Goal: Task Accomplishment & Management: Use online tool/utility

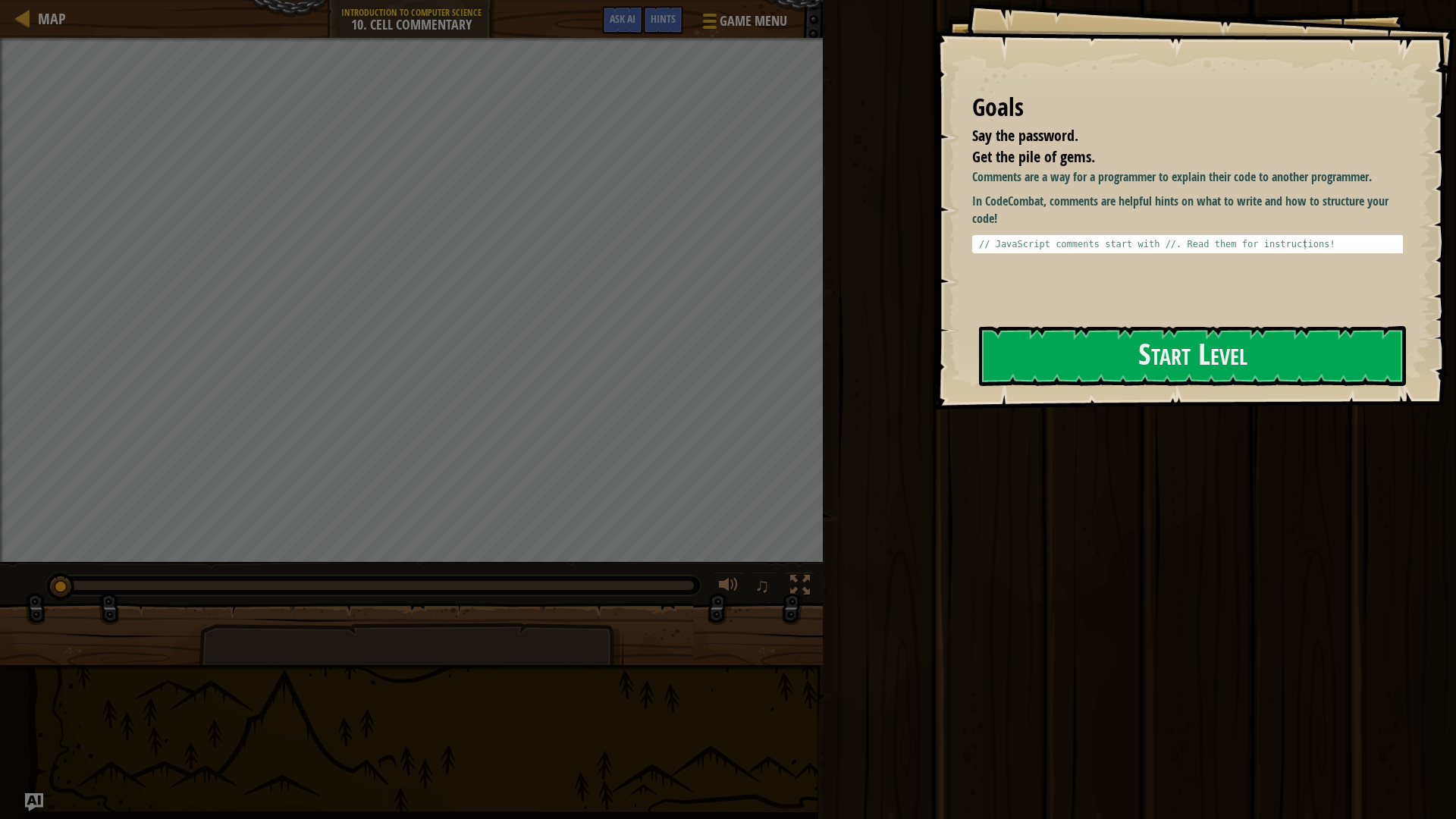
click at [1115, 313] on div "Goals Say the password. Get the pile of gems. Comments are a way for a programm…" at bounding box center [1195, 204] width 522 height 409
click at [1113, 353] on button "Start Level" at bounding box center [1193, 356] width 427 height 60
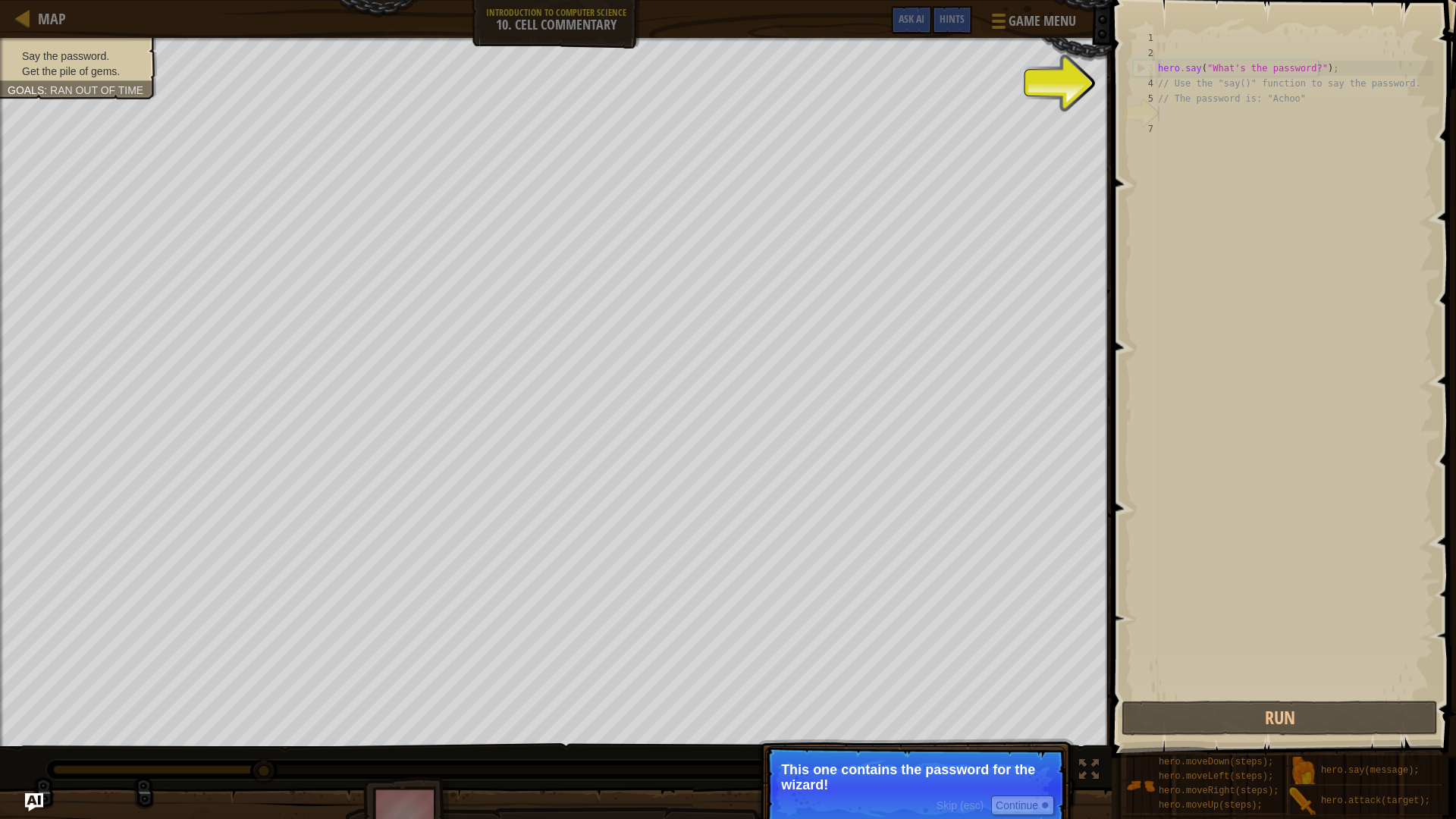
click at [895, 772] on p "This one contains the password for the wizard!" at bounding box center [915, 777] width 269 height 31
click at [1285, 71] on div "hero . say ( "What's the password?" ) ; // Use the "say()" function to say the …" at bounding box center [1295, 379] width 279 height 698
type textarea "hero.say("What's the password?");"
click at [1216, 224] on div "hero . say ( "What's the password?" ) ; // Use the "say()" function to say the …" at bounding box center [1295, 379] width 279 height 698
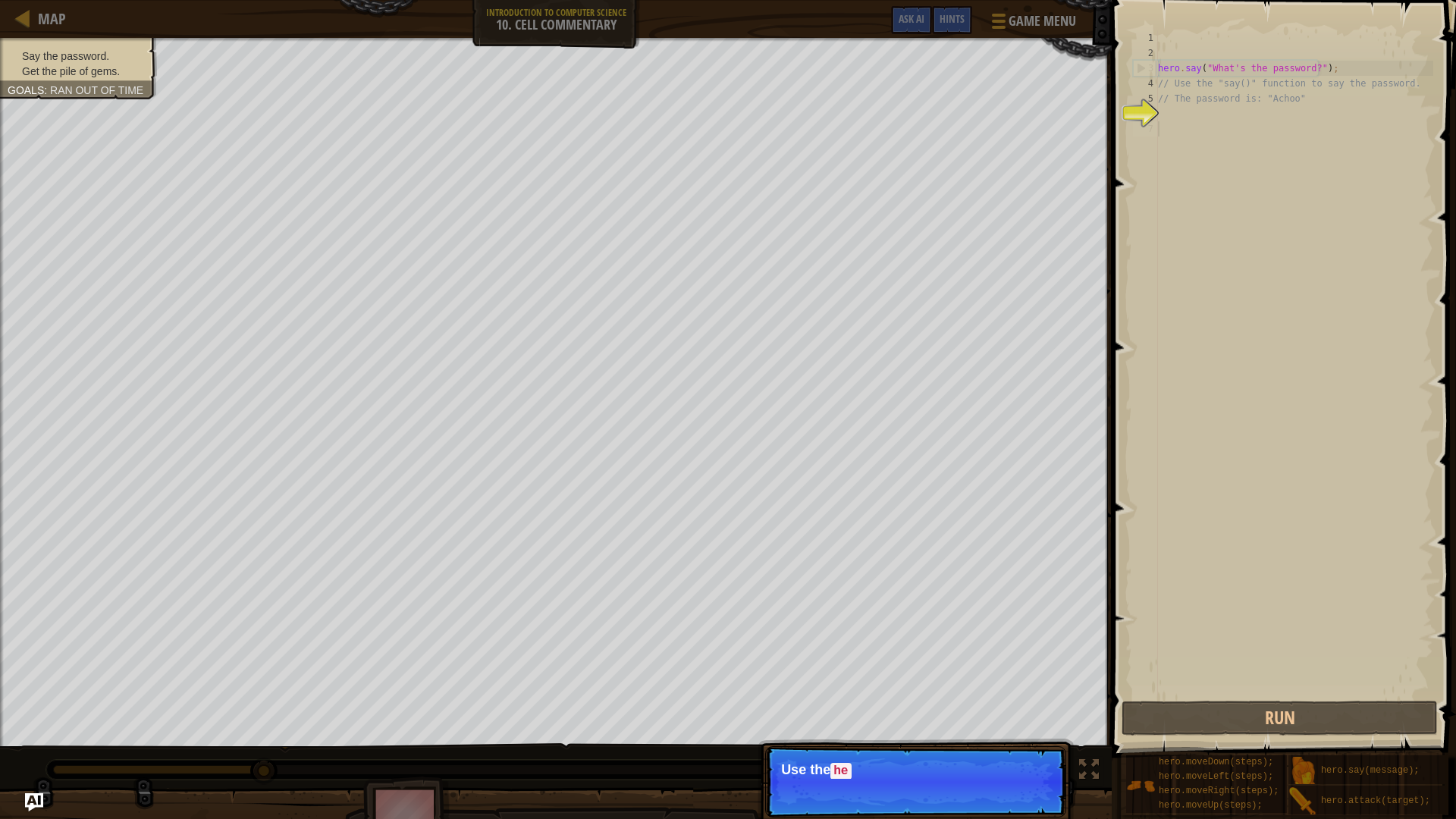
drag, startPoint x: 1171, startPoint y: 111, endPoint x: 1165, endPoint y: 134, distance: 23.8
click at [1168, 127] on div "hero . say ( "What's the password?" ) ; // Use the "say()" function to say the …" at bounding box center [1295, 379] width 279 height 698
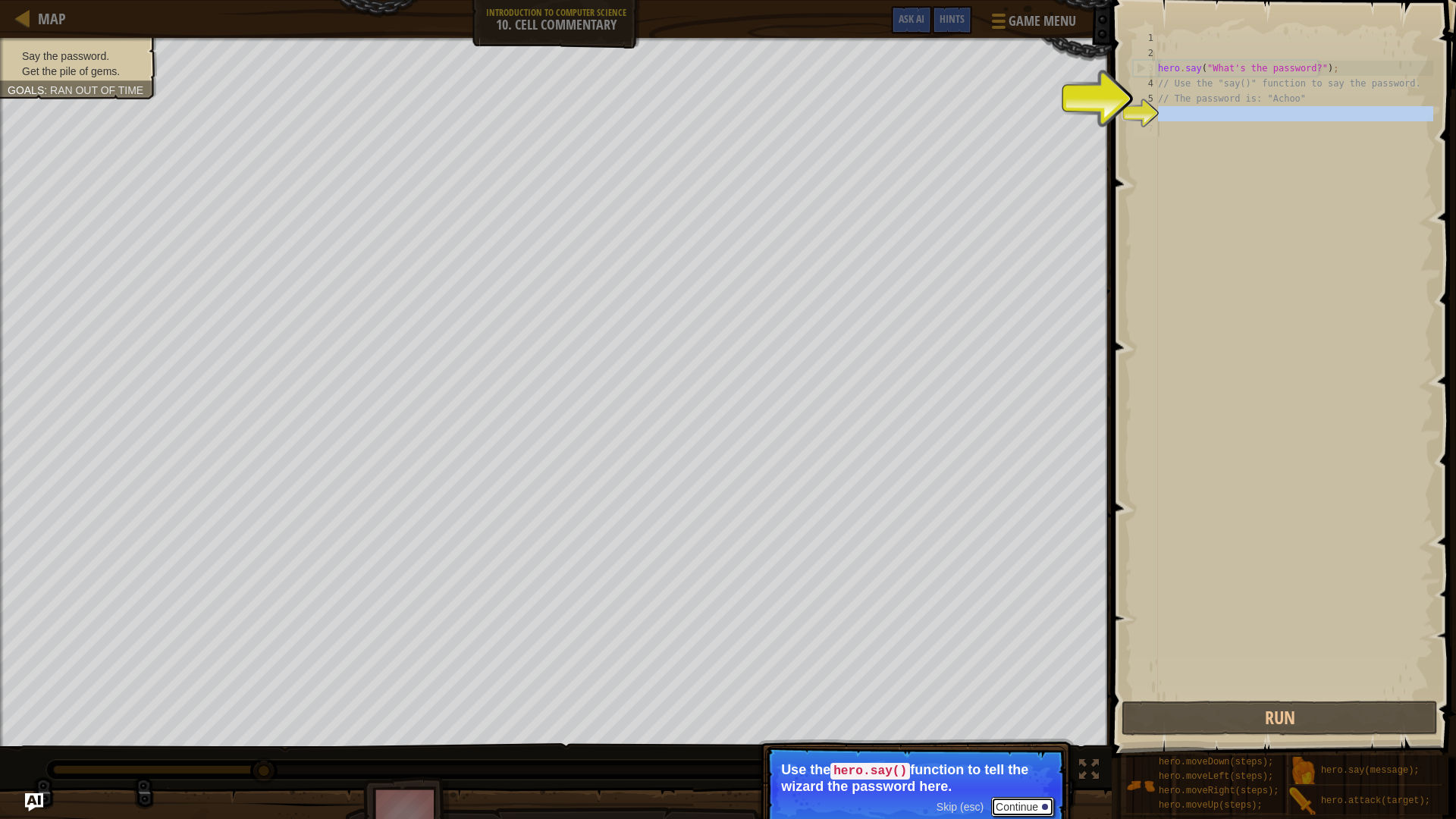
click at [1004, 806] on button "Continue" at bounding box center [1023, 806] width 63 height 20
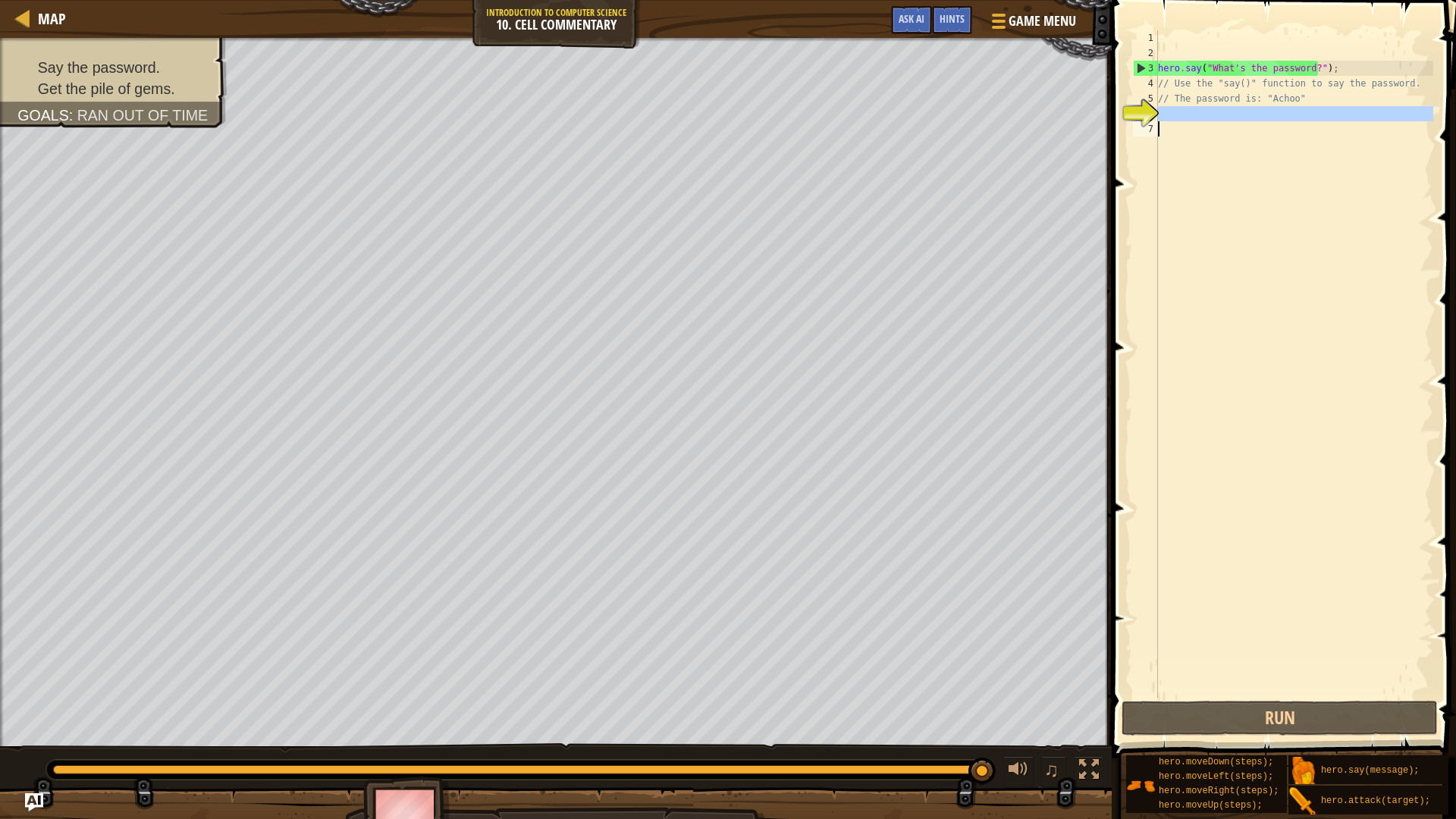
scroll to position [7, 0]
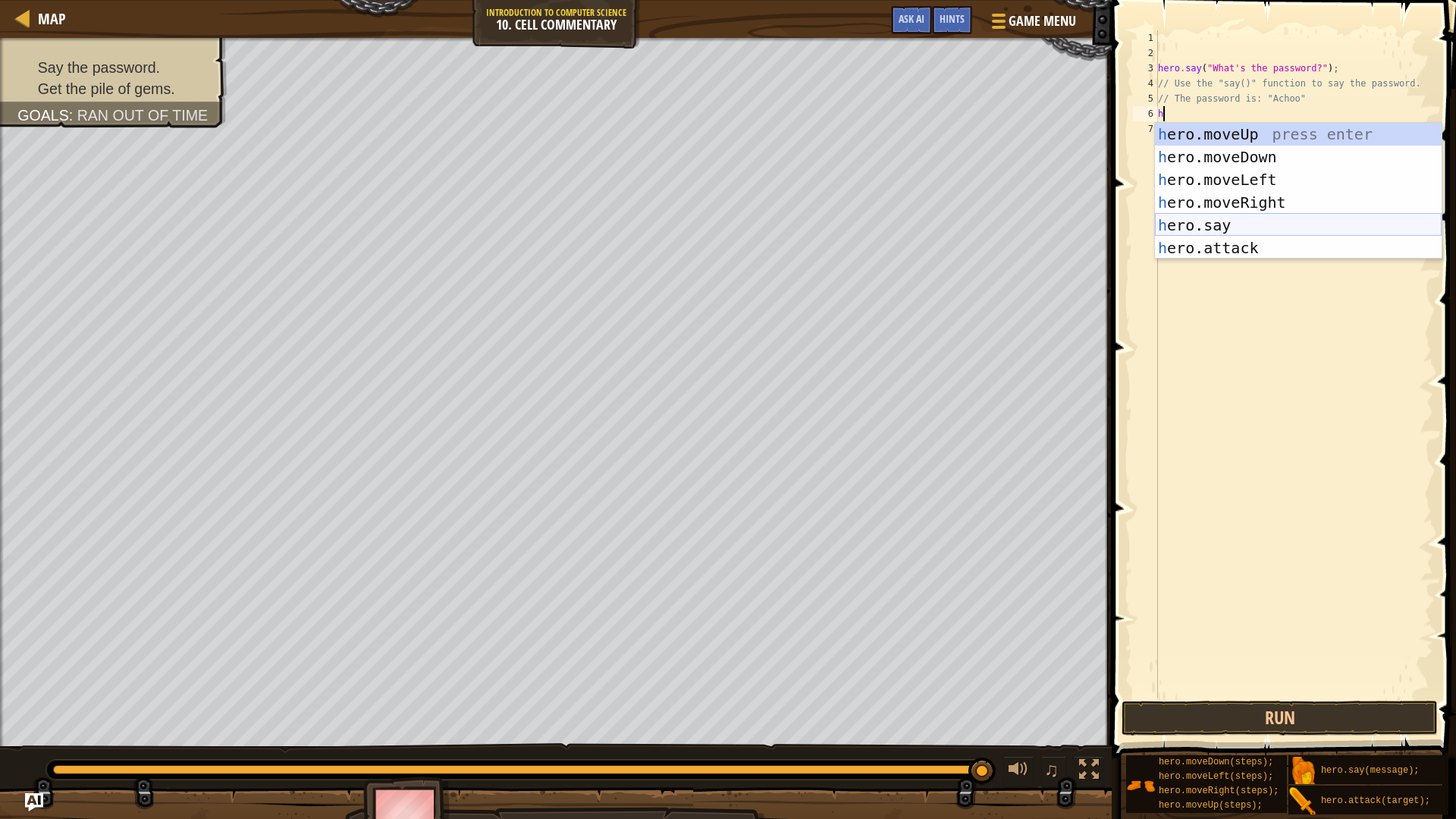
click at [1230, 233] on div "h ero.moveUp press enter h ero.moveDown press enter h ero.moveLeft press enter …" at bounding box center [1299, 214] width 287 height 182
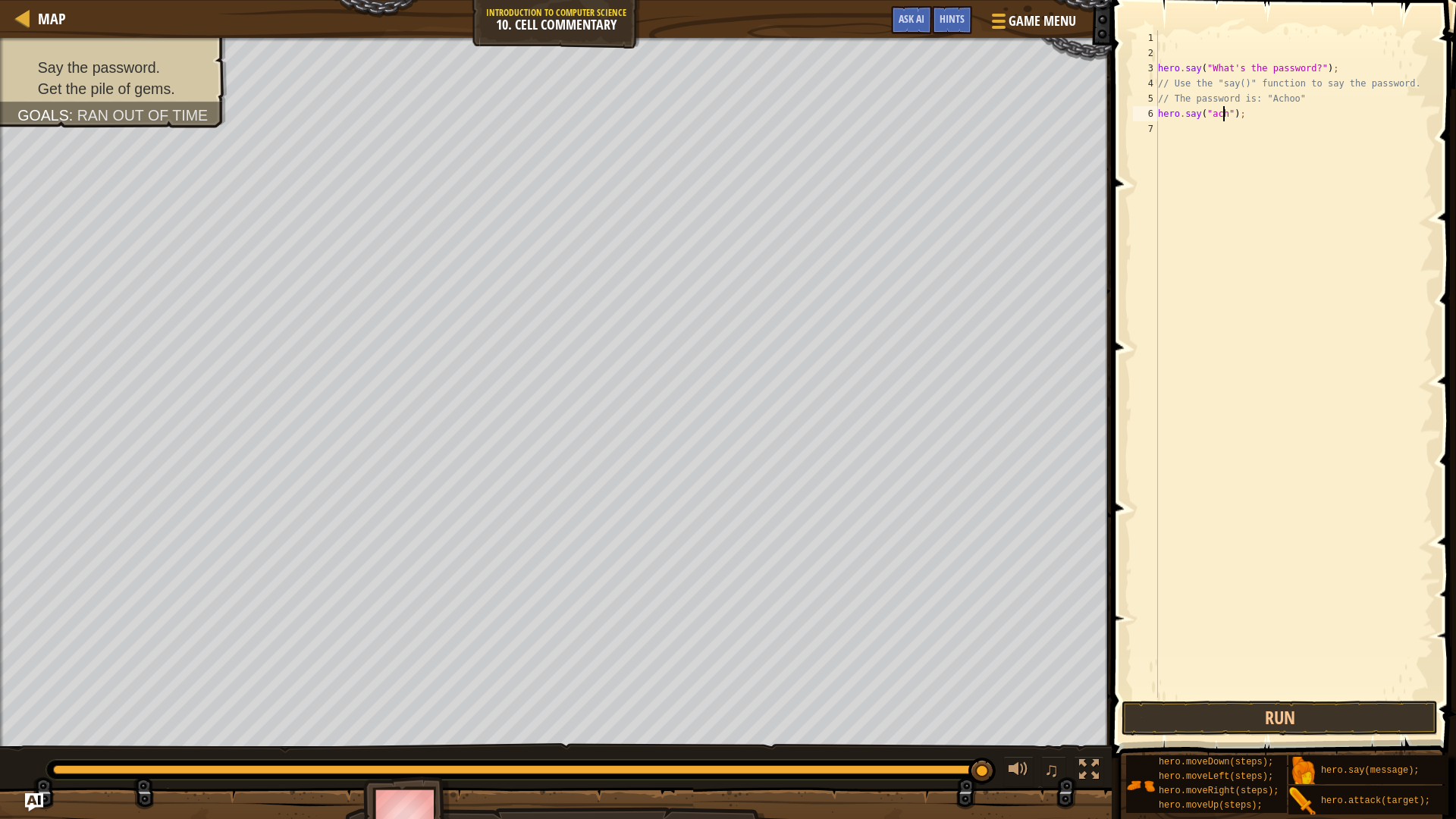
type textarea "hero.say("achoo");"
click at [1233, 718] on button "Run" at bounding box center [1280, 717] width 316 height 35
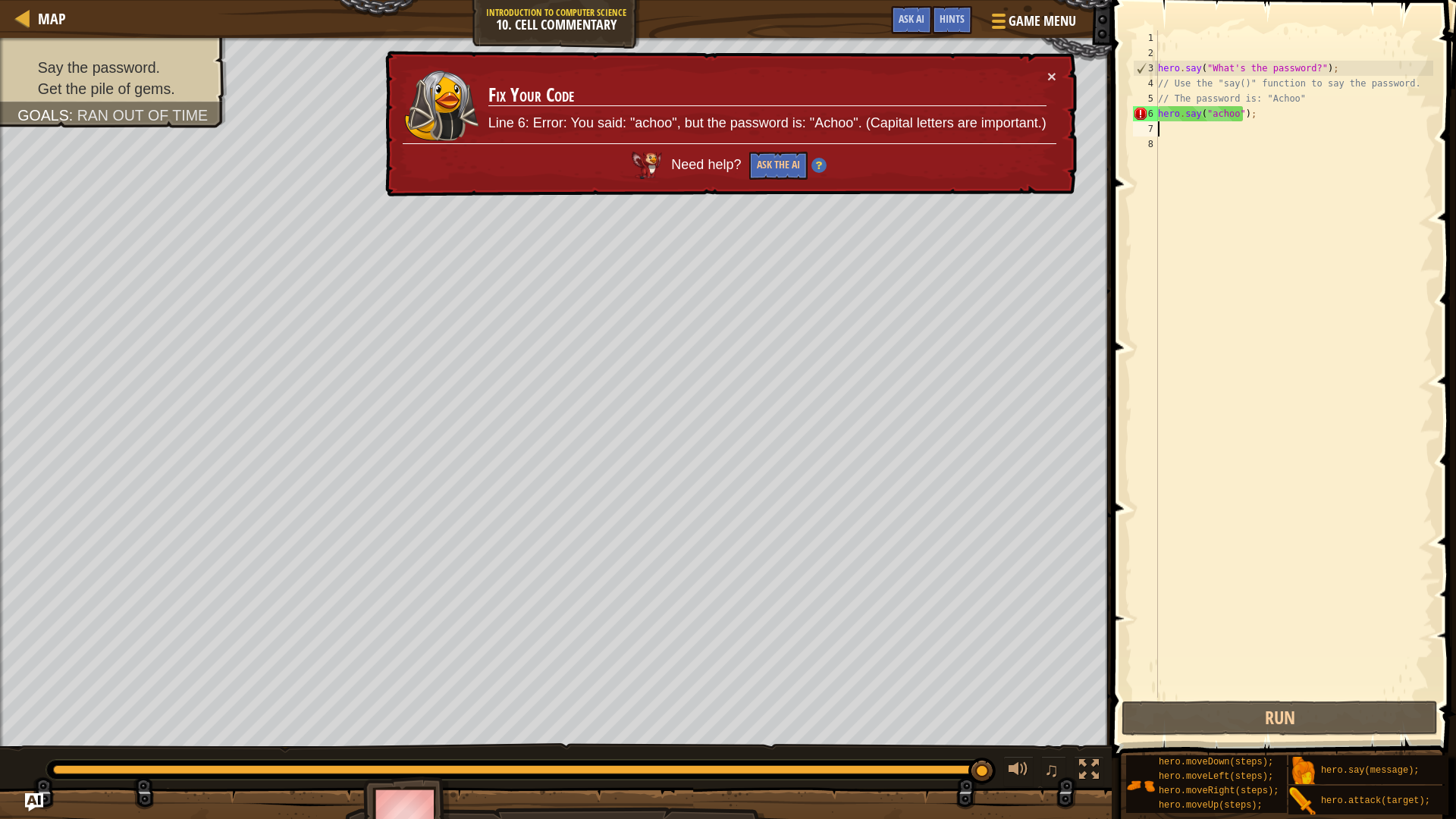
click at [1213, 114] on div "hero . say ( "What's the password?" ) ; // Use the "say()" function to say the …" at bounding box center [1295, 379] width 279 height 698
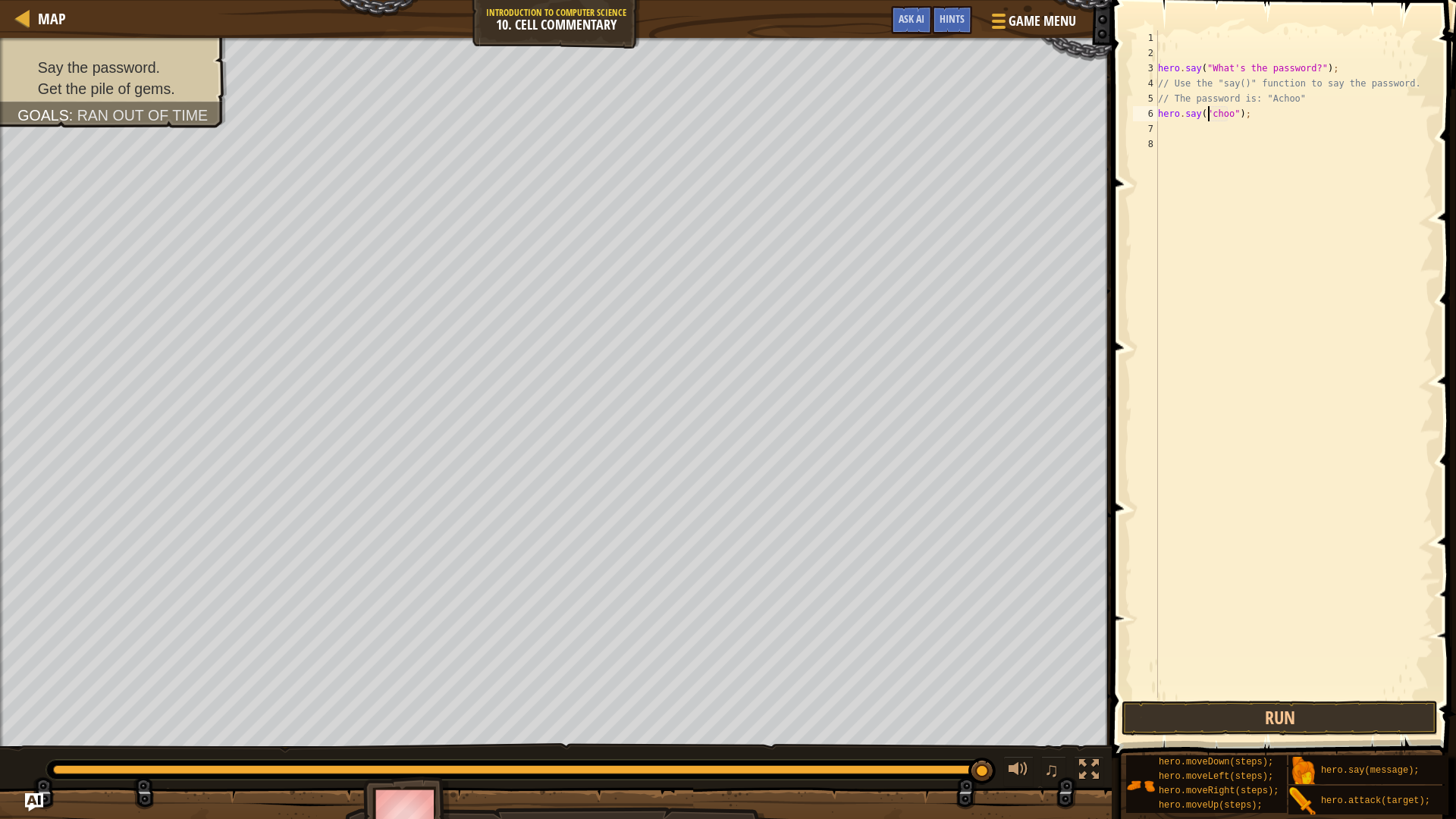
scroll to position [7, 5]
type textarea "hero.say("Achoo");"
click at [1353, 711] on button "Run" at bounding box center [1280, 717] width 316 height 35
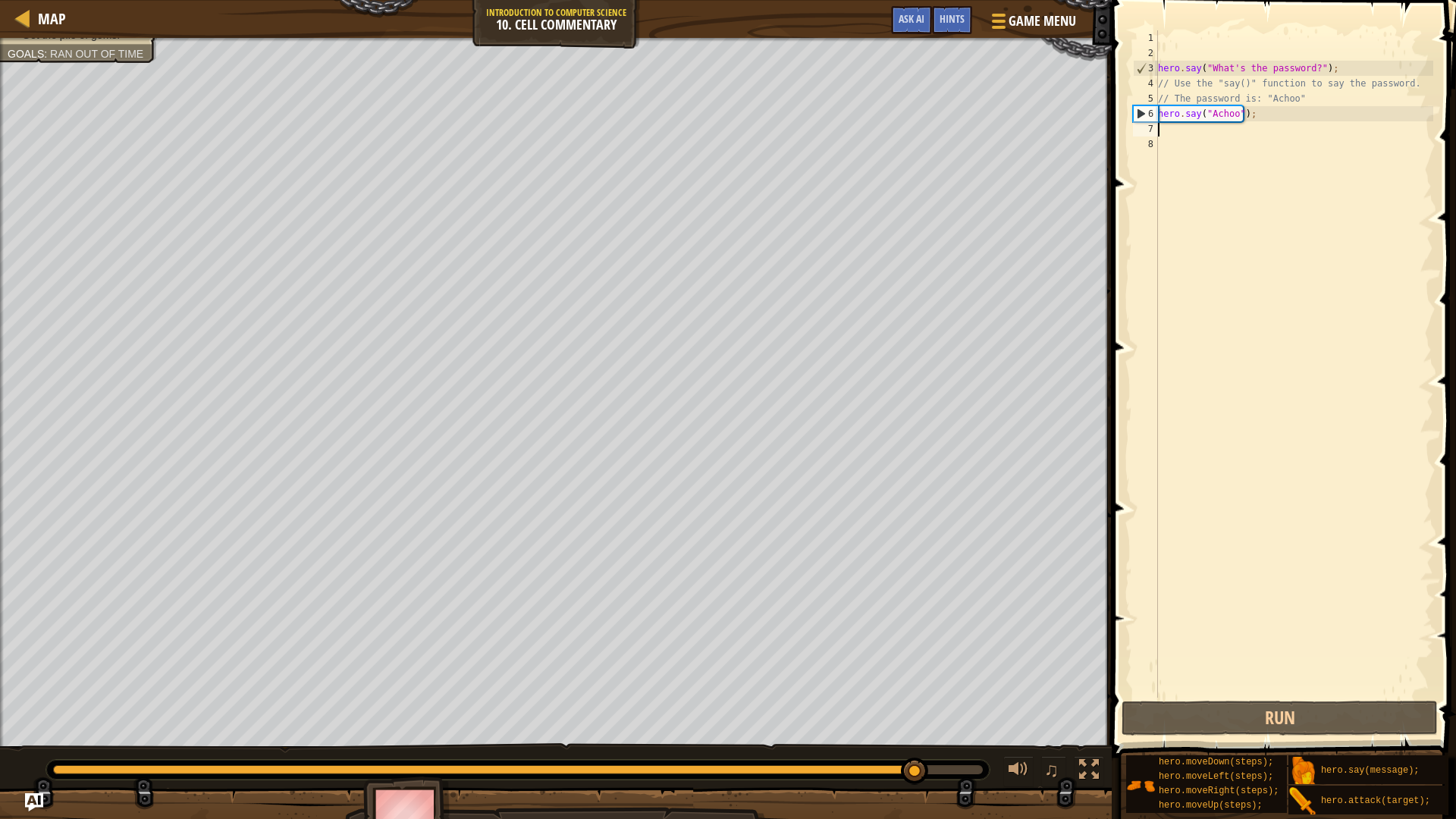
click at [1210, 121] on div "hero . say ( "What's the password?" ) ; // Use the "say()" function to say the …" at bounding box center [1295, 379] width 279 height 698
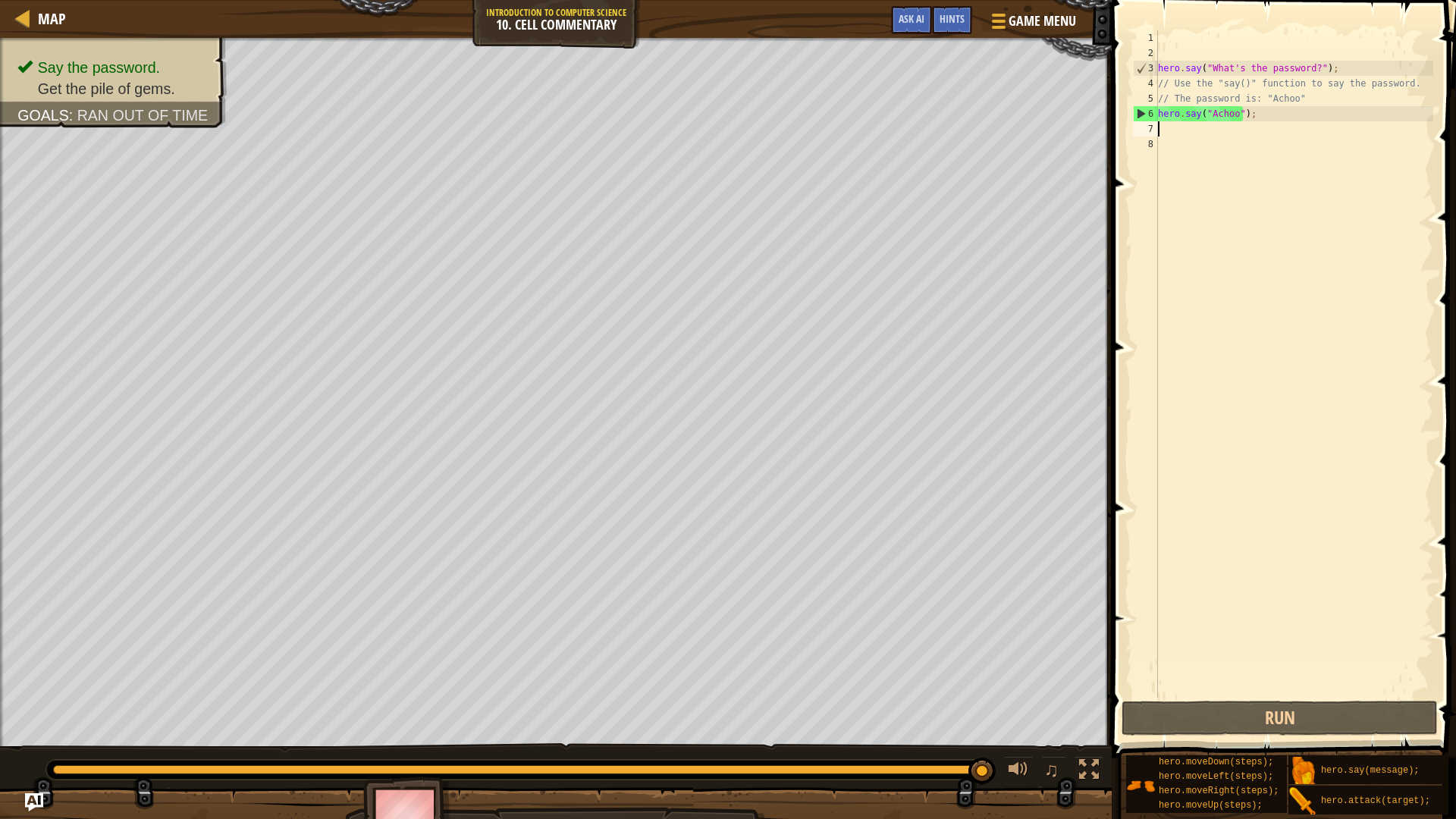
type textarea "h"
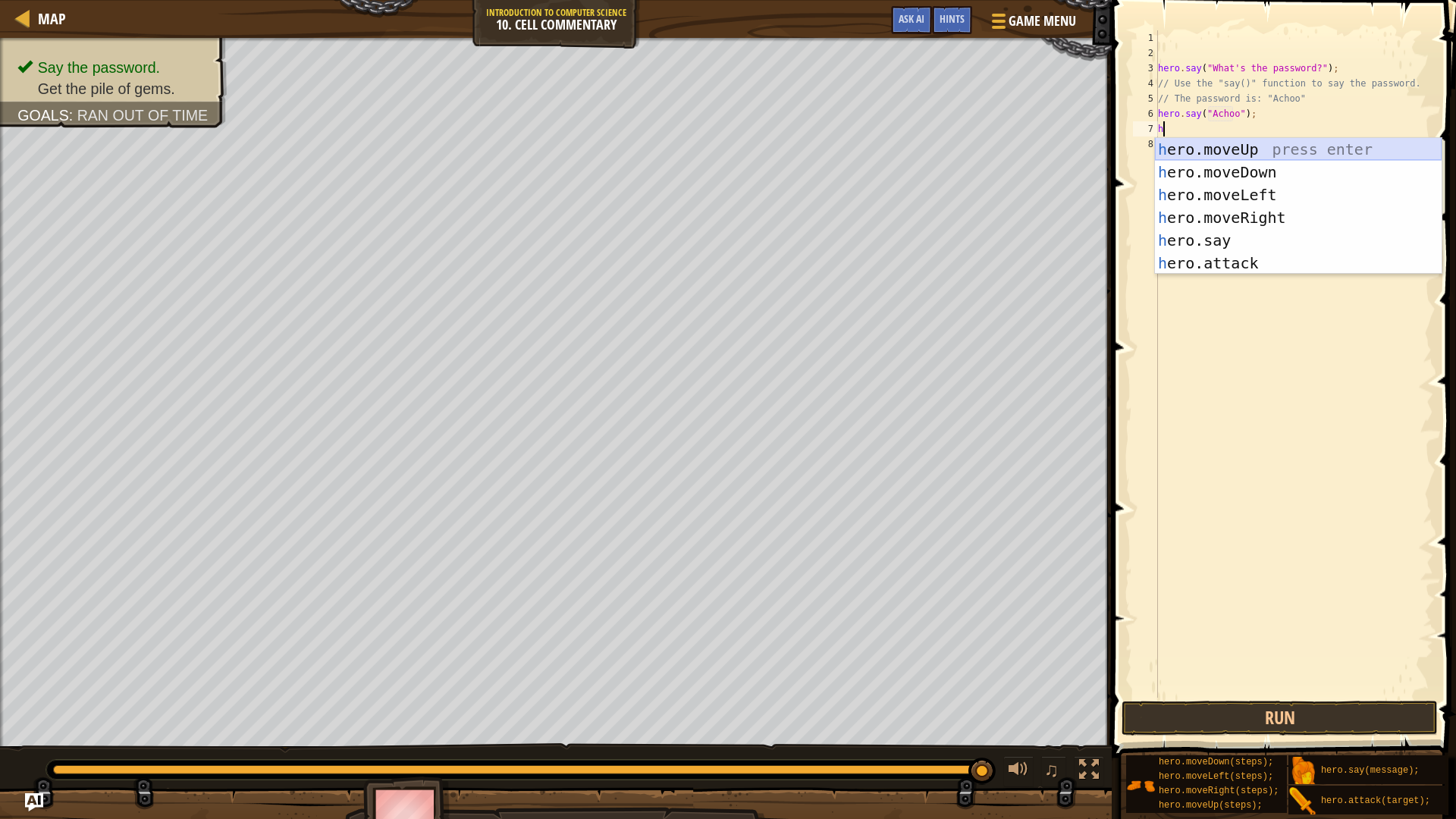
click at [1289, 144] on div "h ero.moveUp press enter h ero.moveDown press enter h ero.moveLeft press enter …" at bounding box center [1299, 229] width 287 height 182
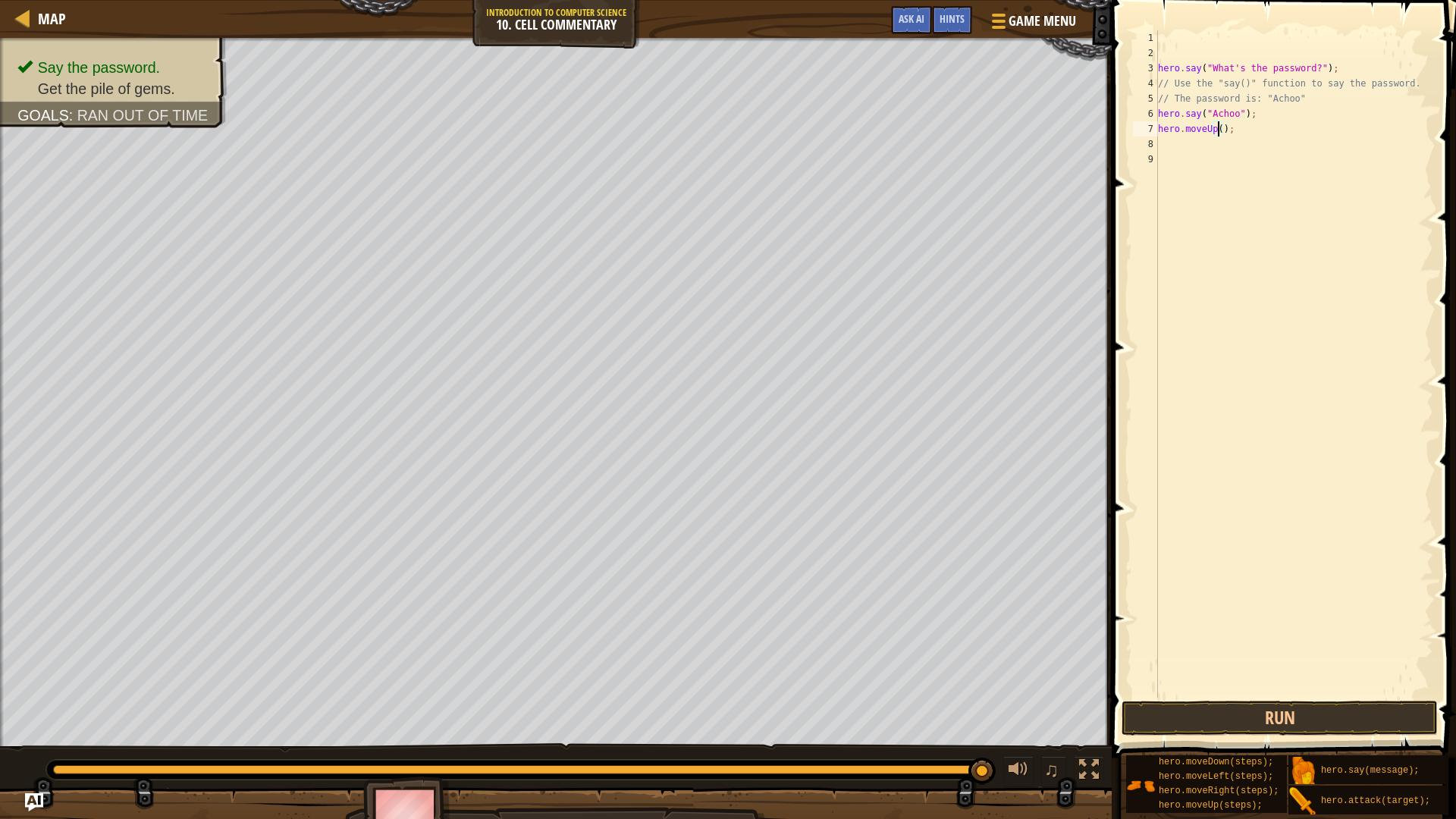
click at [1218, 123] on div "hero . say ( "What's the password?" ) ; // Use the "say()" function to say the …" at bounding box center [1295, 379] width 279 height 698
type textarea "hero.moveUp(2);"
click at [1191, 728] on button "Run" at bounding box center [1280, 717] width 316 height 35
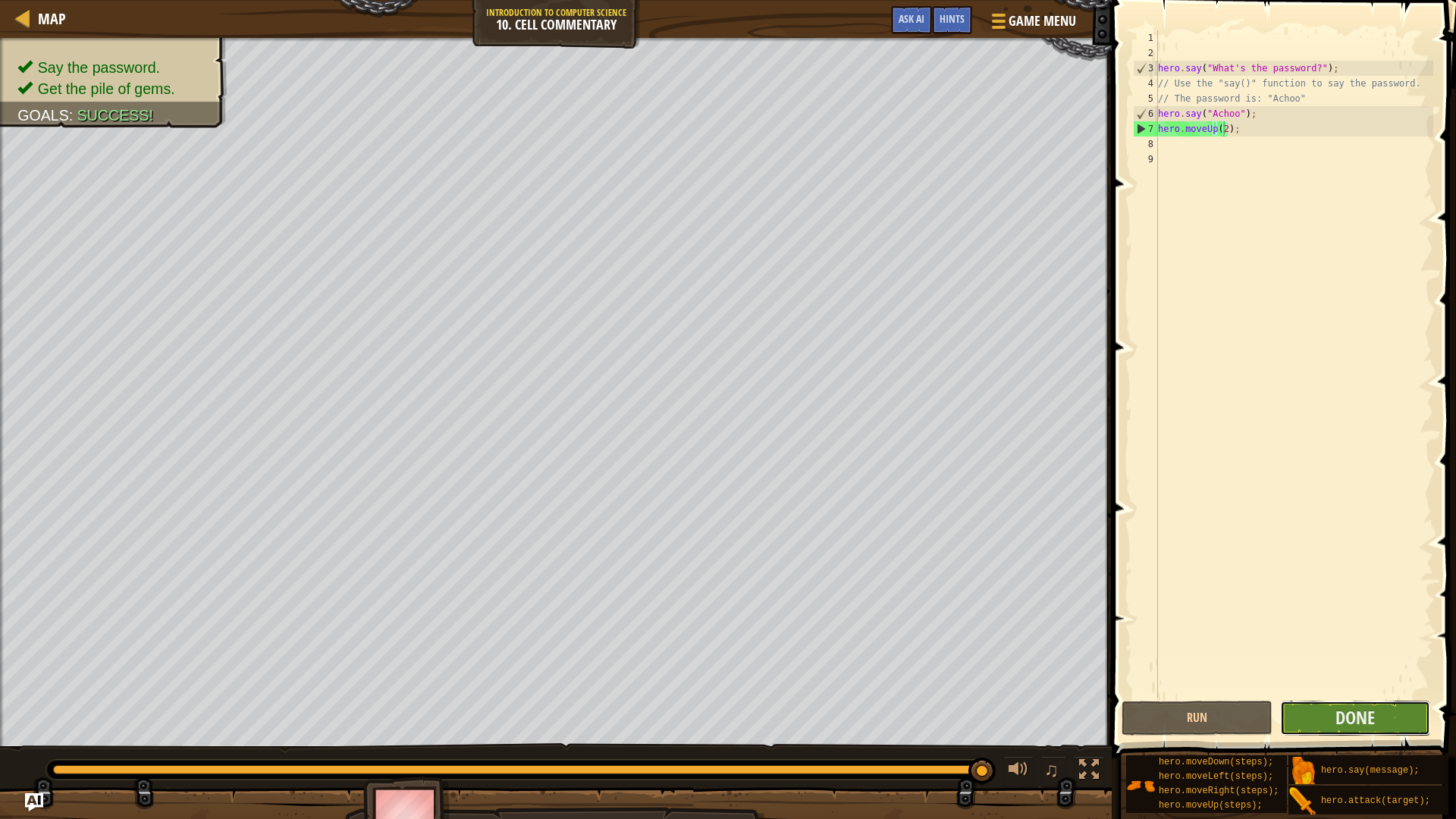
click at [1344, 731] on button "Done" at bounding box center [1355, 717] width 150 height 35
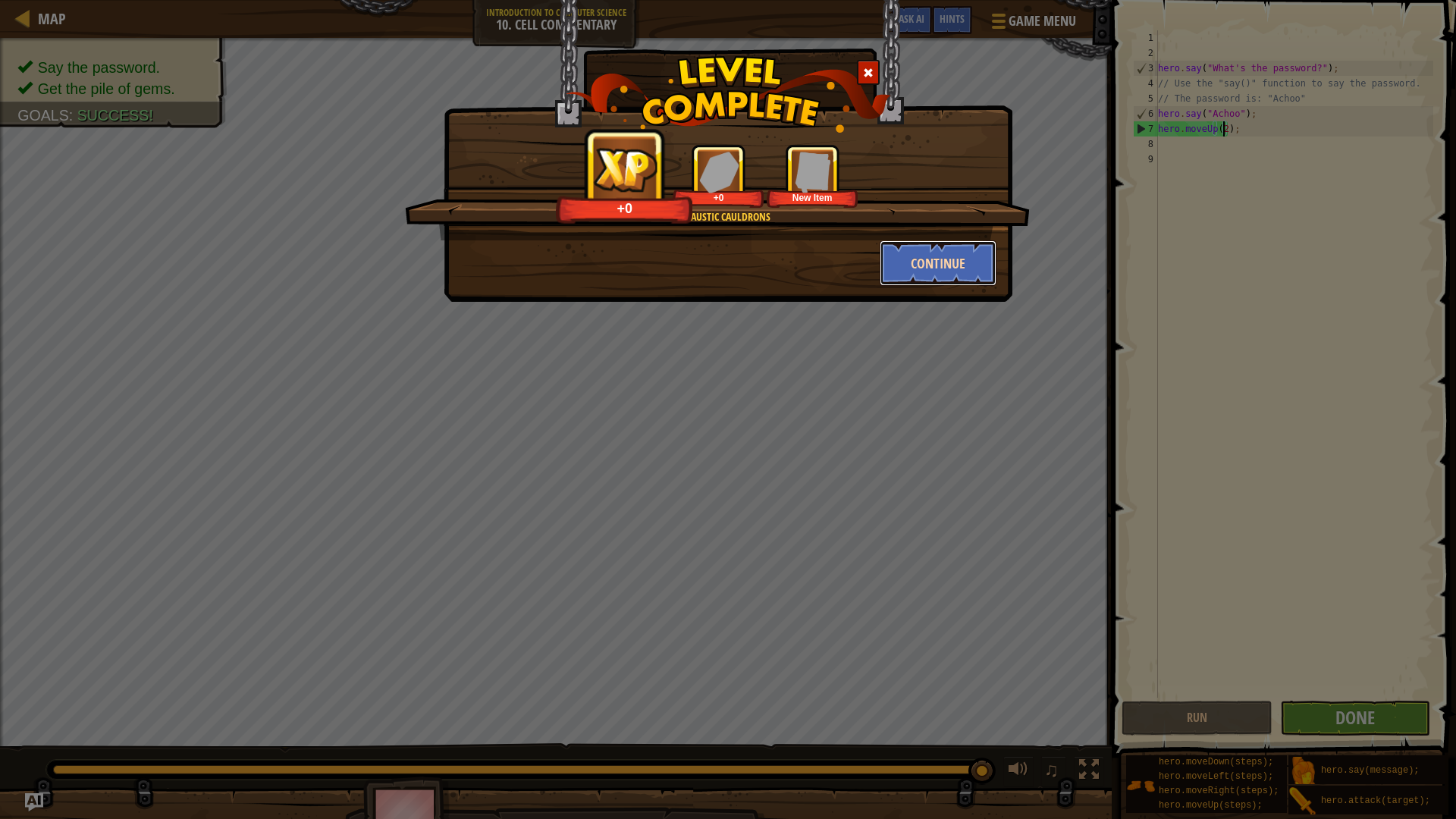
click at [941, 269] on button "Continue" at bounding box center [939, 262] width 118 height 45
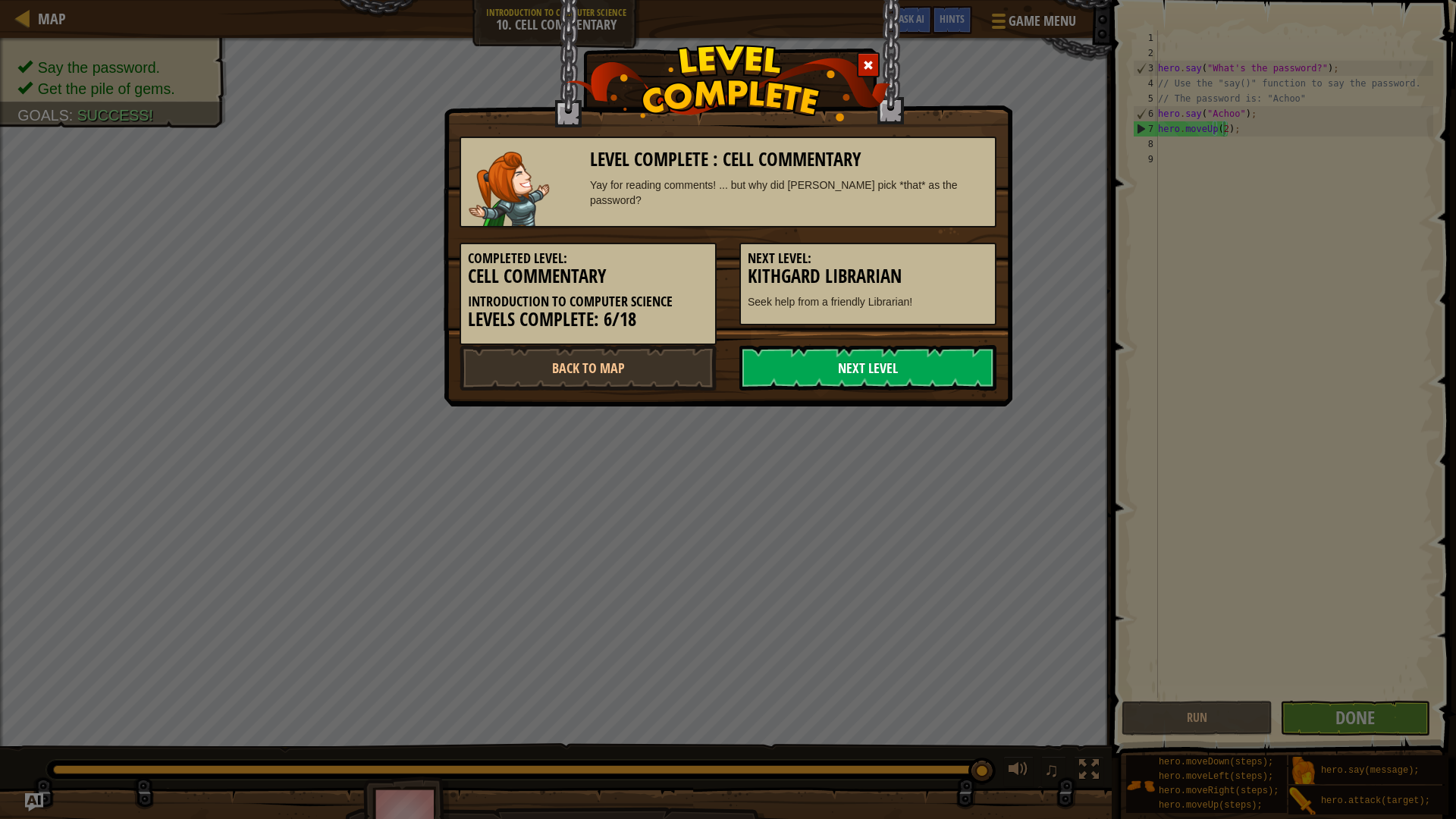
click at [914, 355] on link "Next Level" at bounding box center [867, 367] width 257 height 45
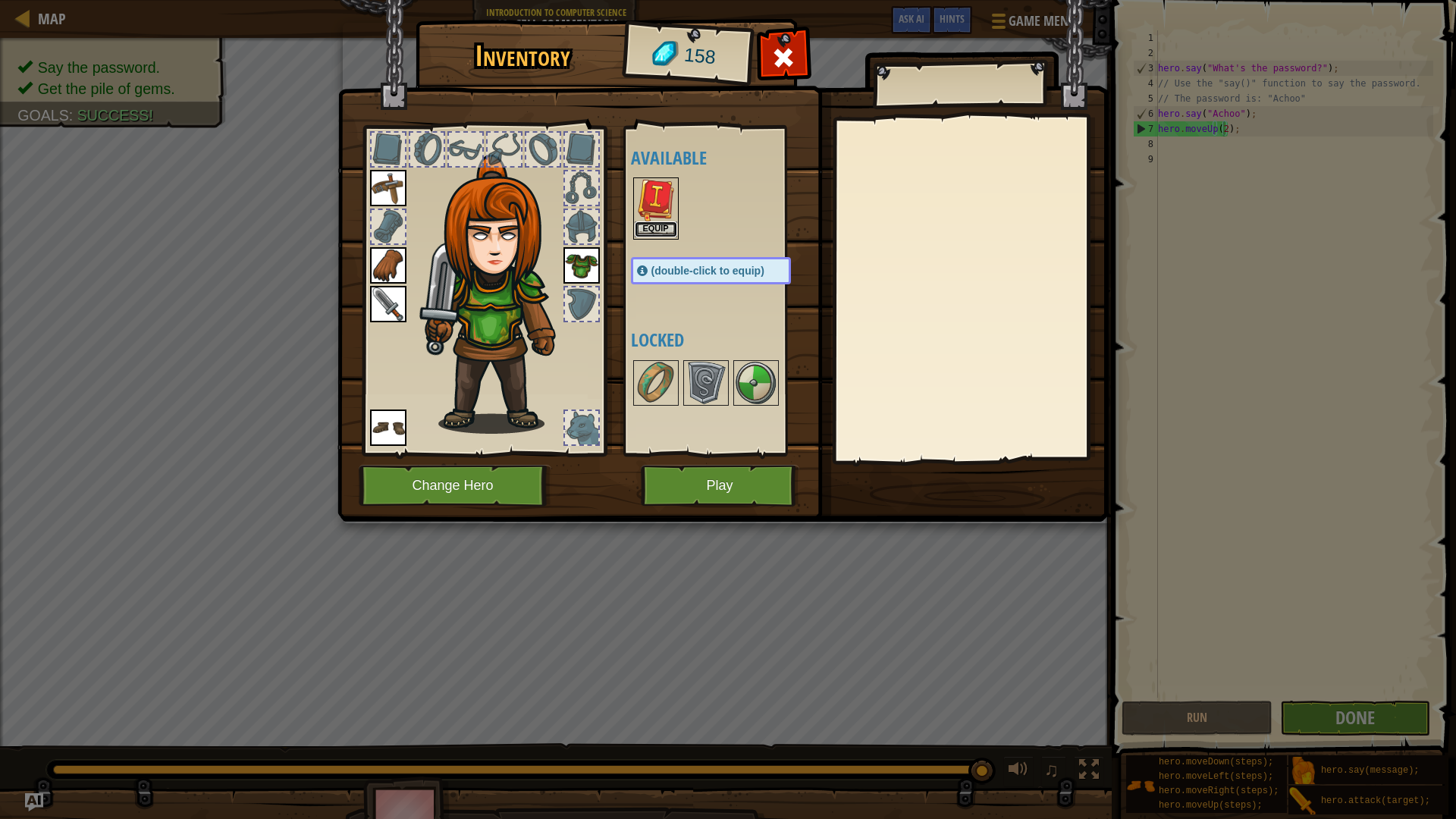
click at [657, 237] on button "Equip" at bounding box center [656, 229] width 43 height 16
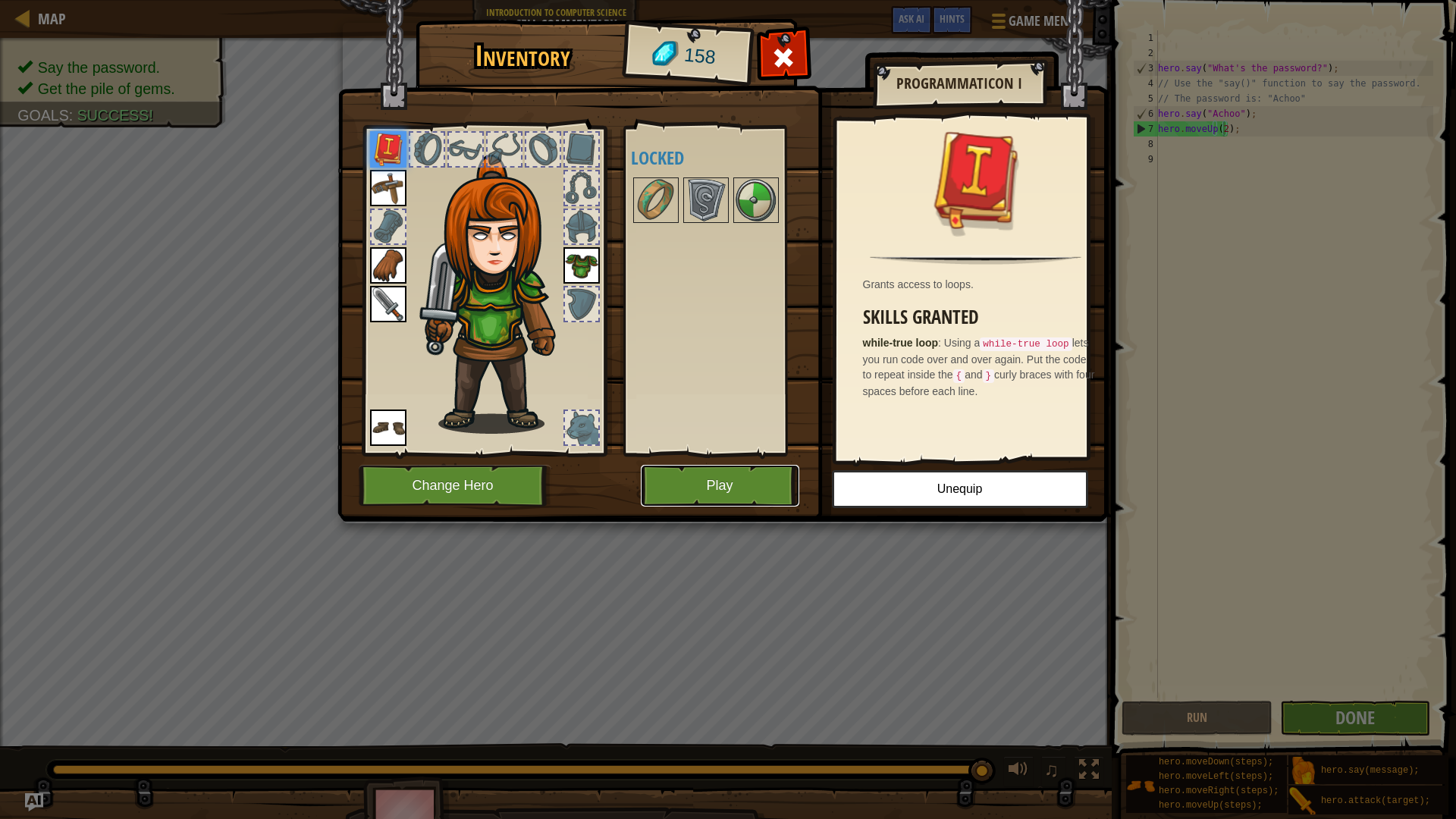
click at [753, 470] on button "Play" at bounding box center [720, 485] width 159 height 42
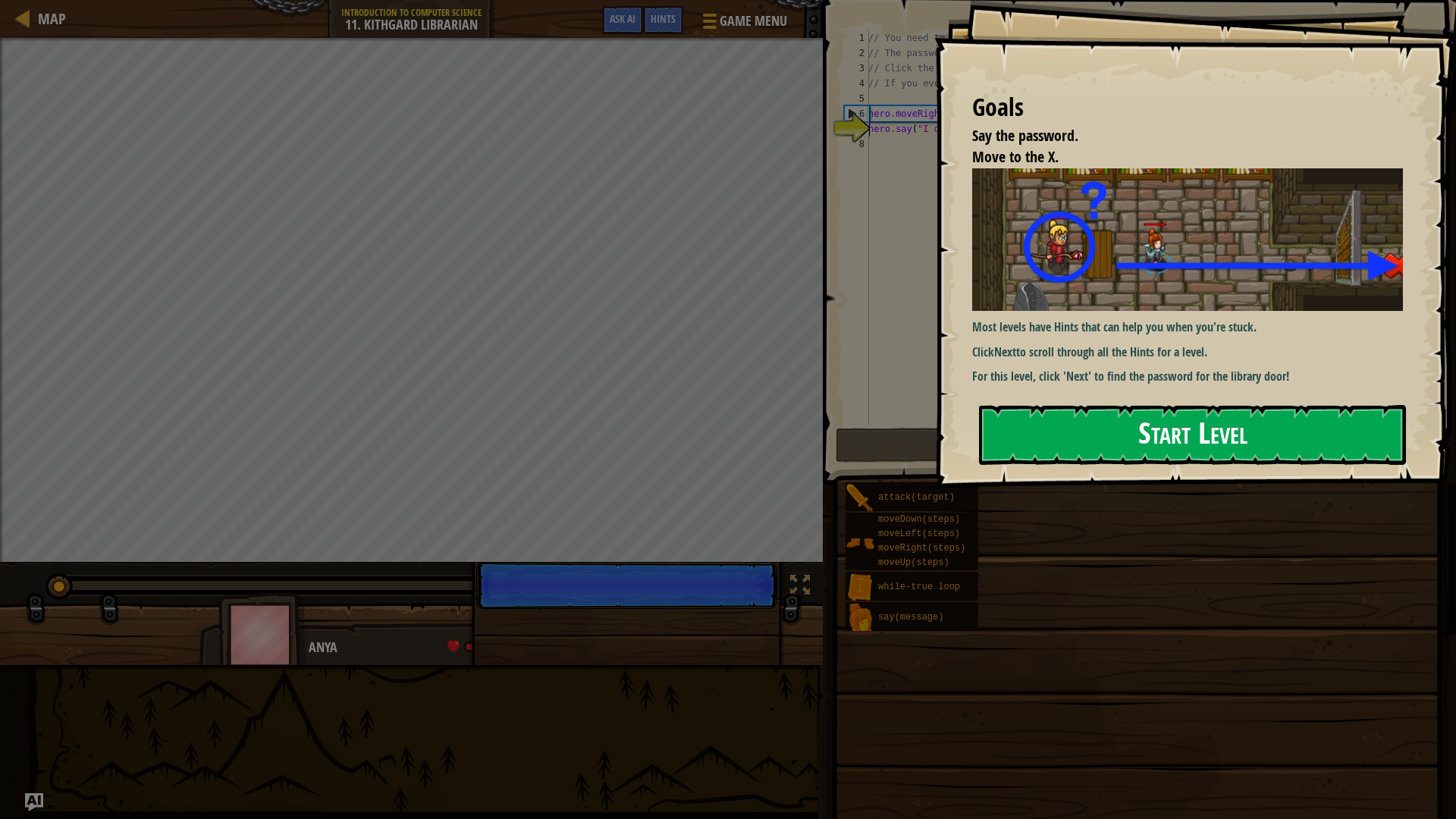
click at [1188, 436] on button "Start Level" at bounding box center [1193, 435] width 427 height 60
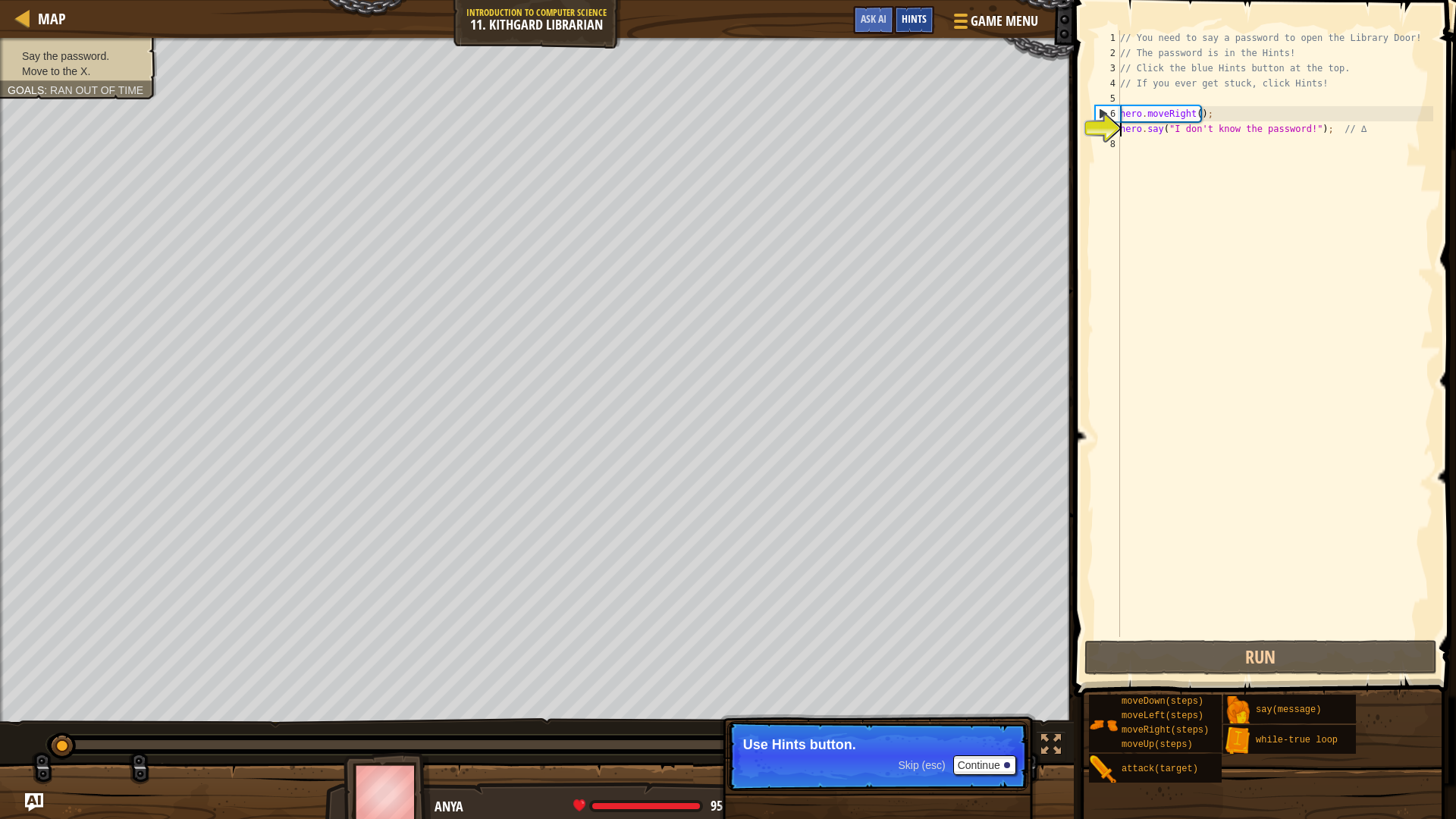
click at [921, 24] on span "Hints" at bounding box center [913, 18] width 25 height 15
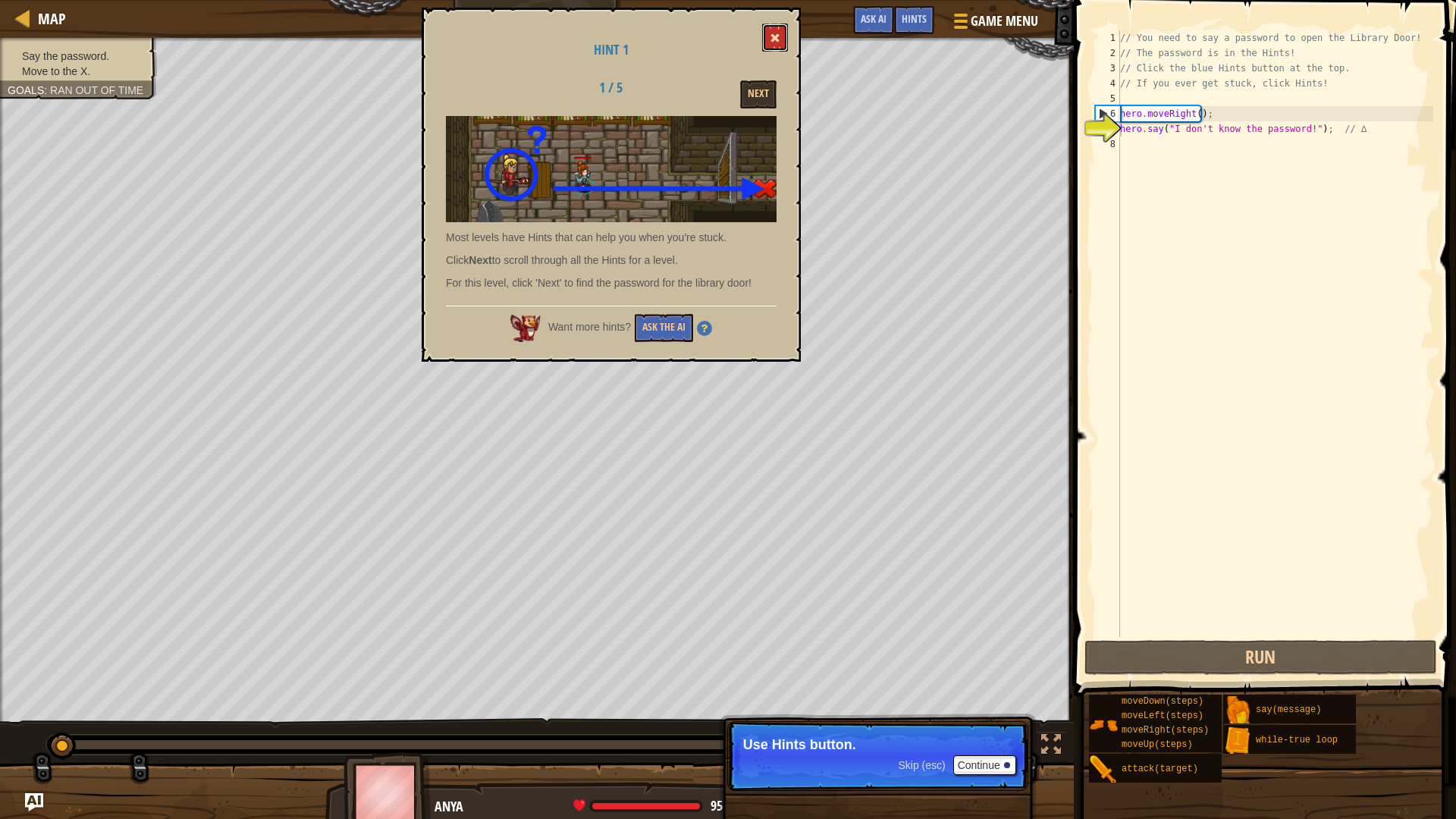
click at [786, 39] on button at bounding box center [775, 38] width 26 height 28
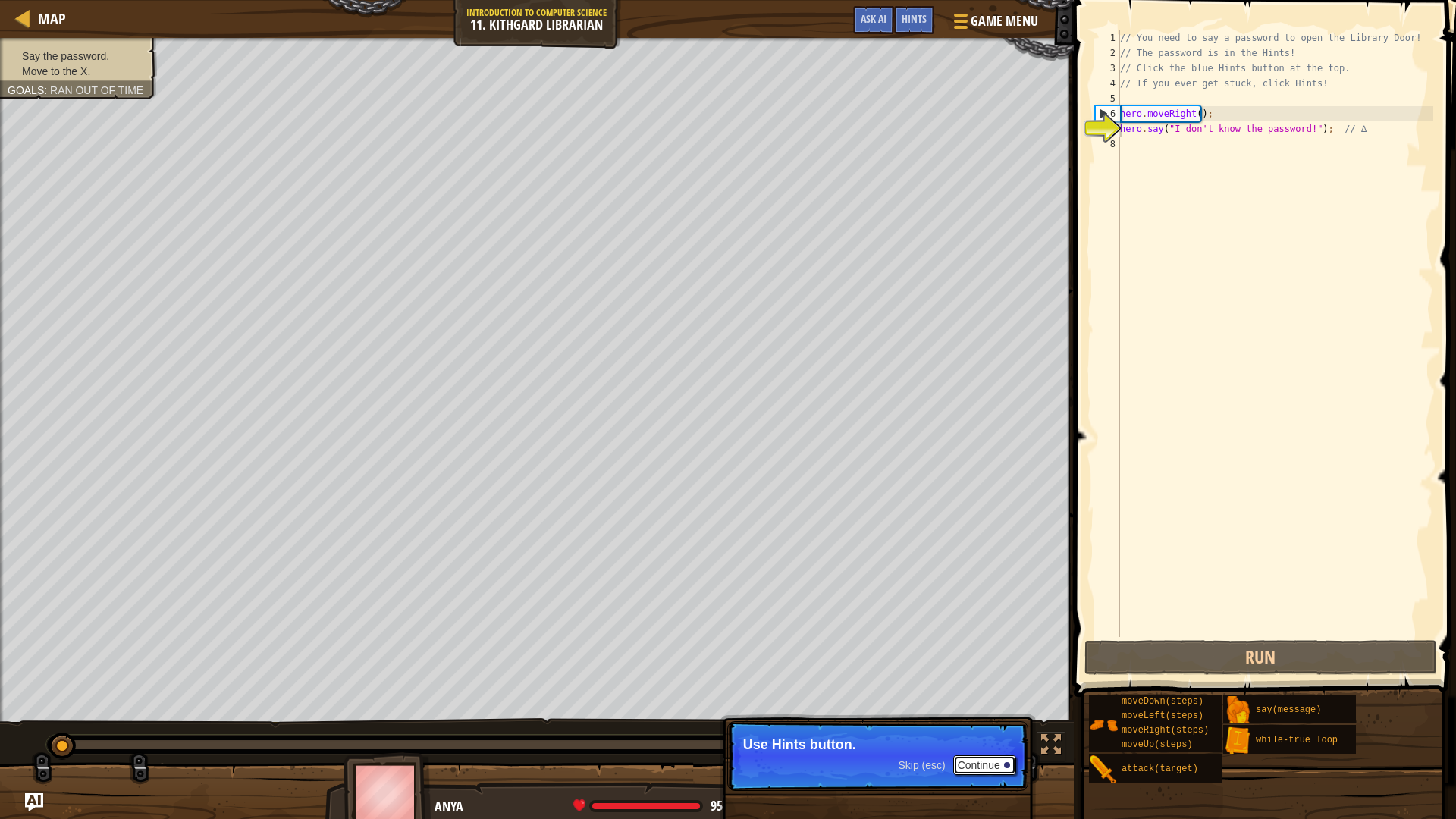
click at [976, 762] on button "Continue" at bounding box center [985, 764] width 63 height 20
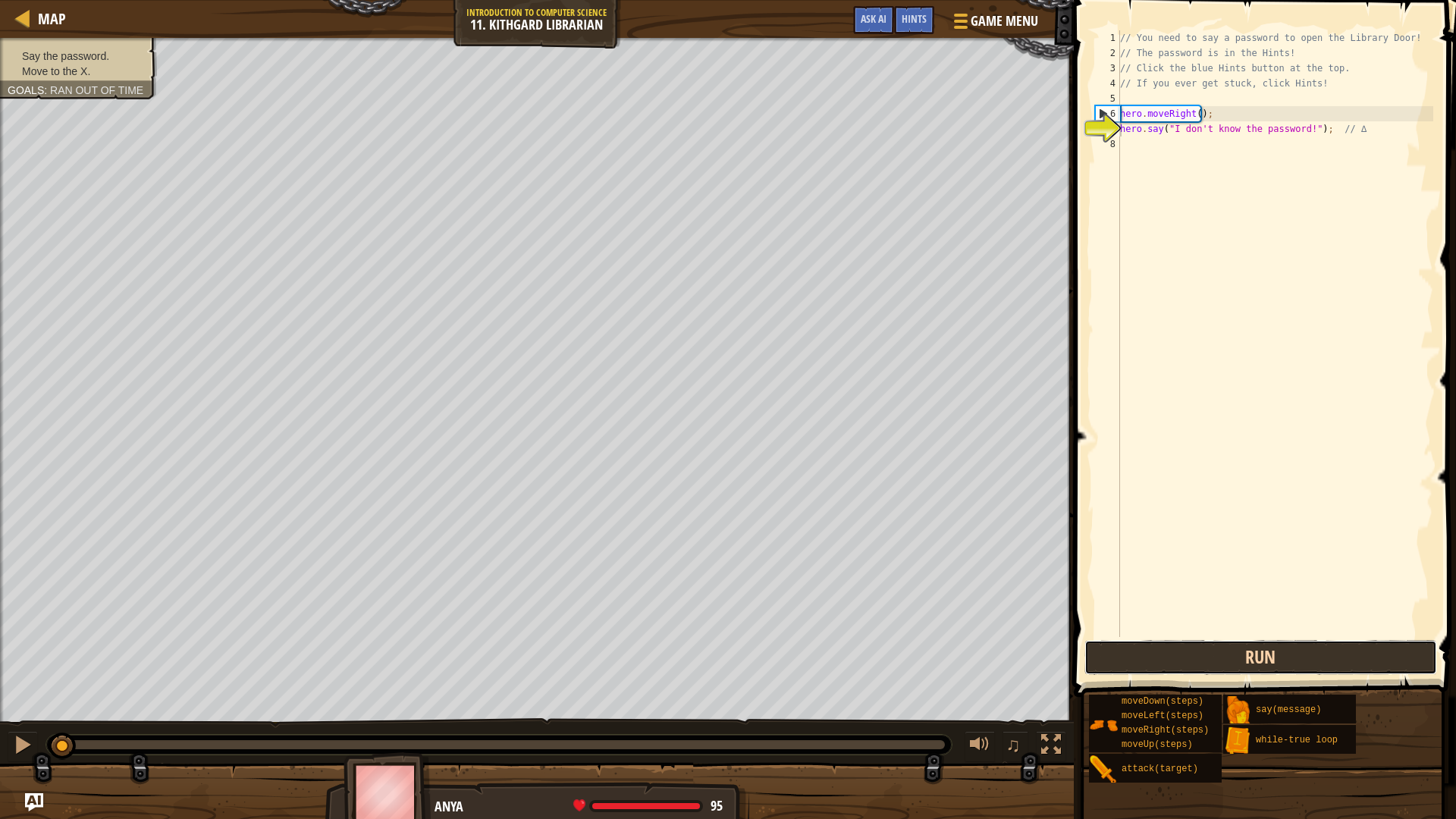
click at [1211, 665] on button "Run" at bounding box center [1261, 657] width 354 height 35
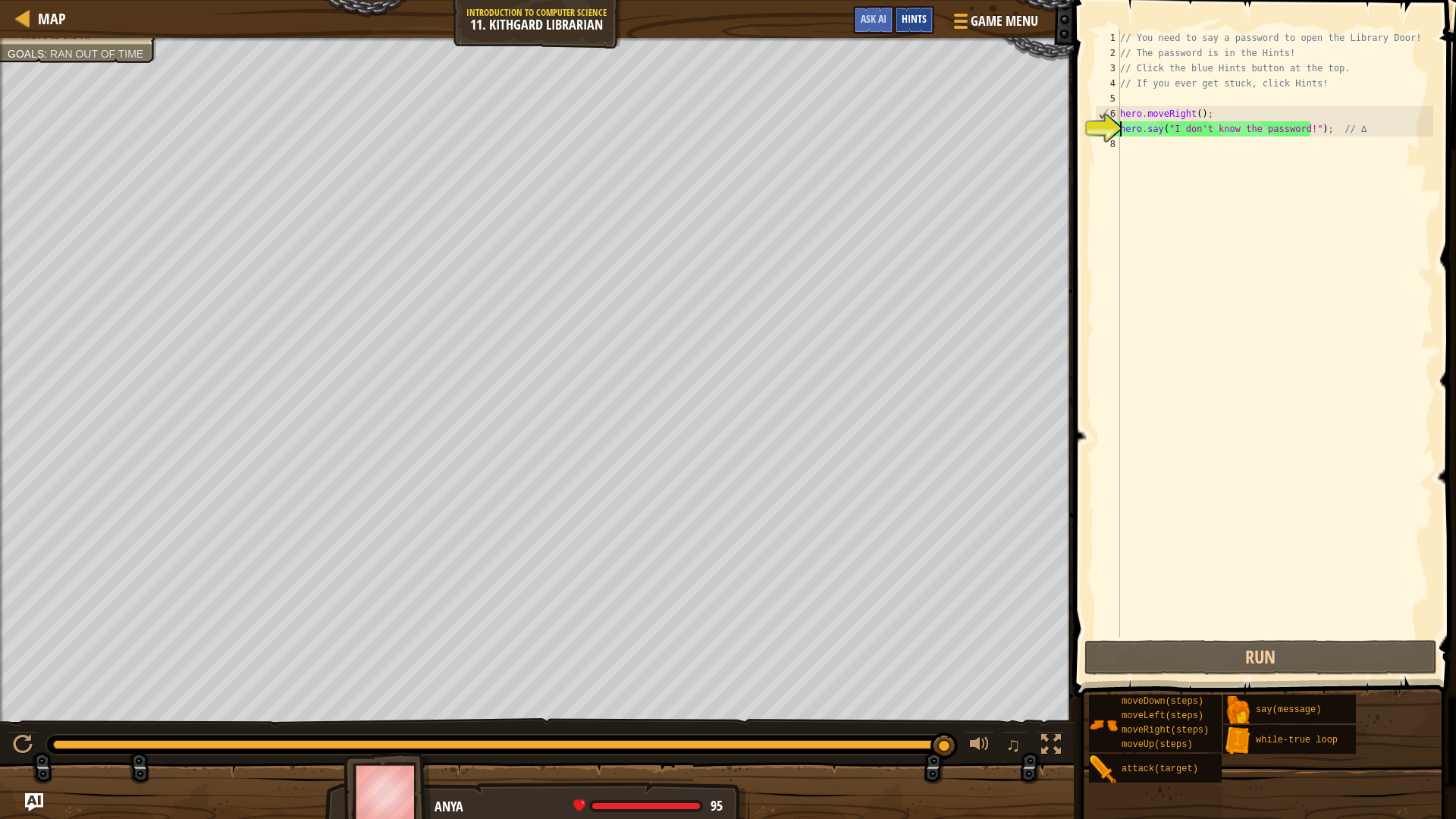
click at [913, 25] on span "Hints" at bounding box center [913, 18] width 25 height 15
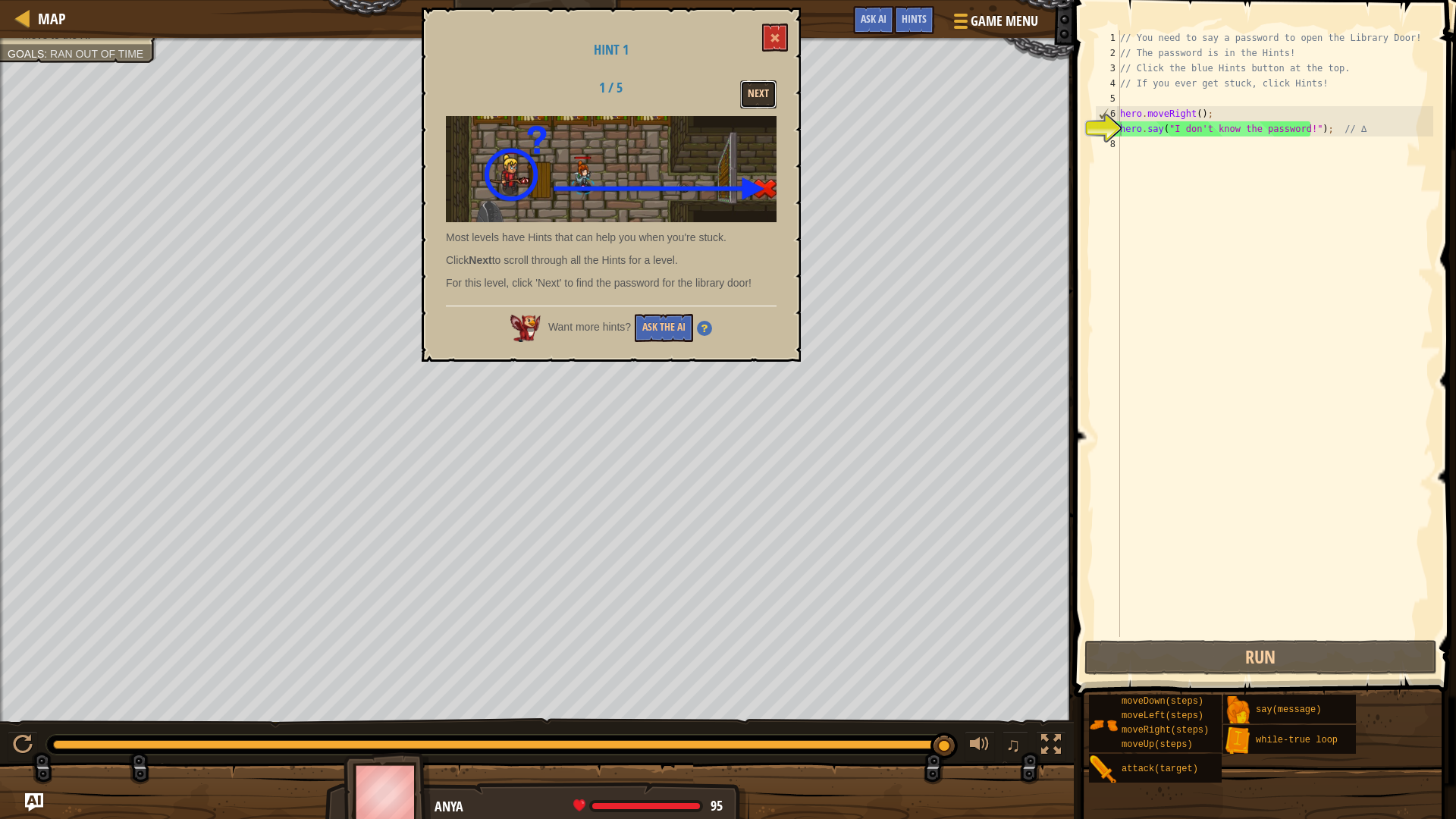
click at [753, 85] on button "Next" at bounding box center [758, 94] width 37 height 28
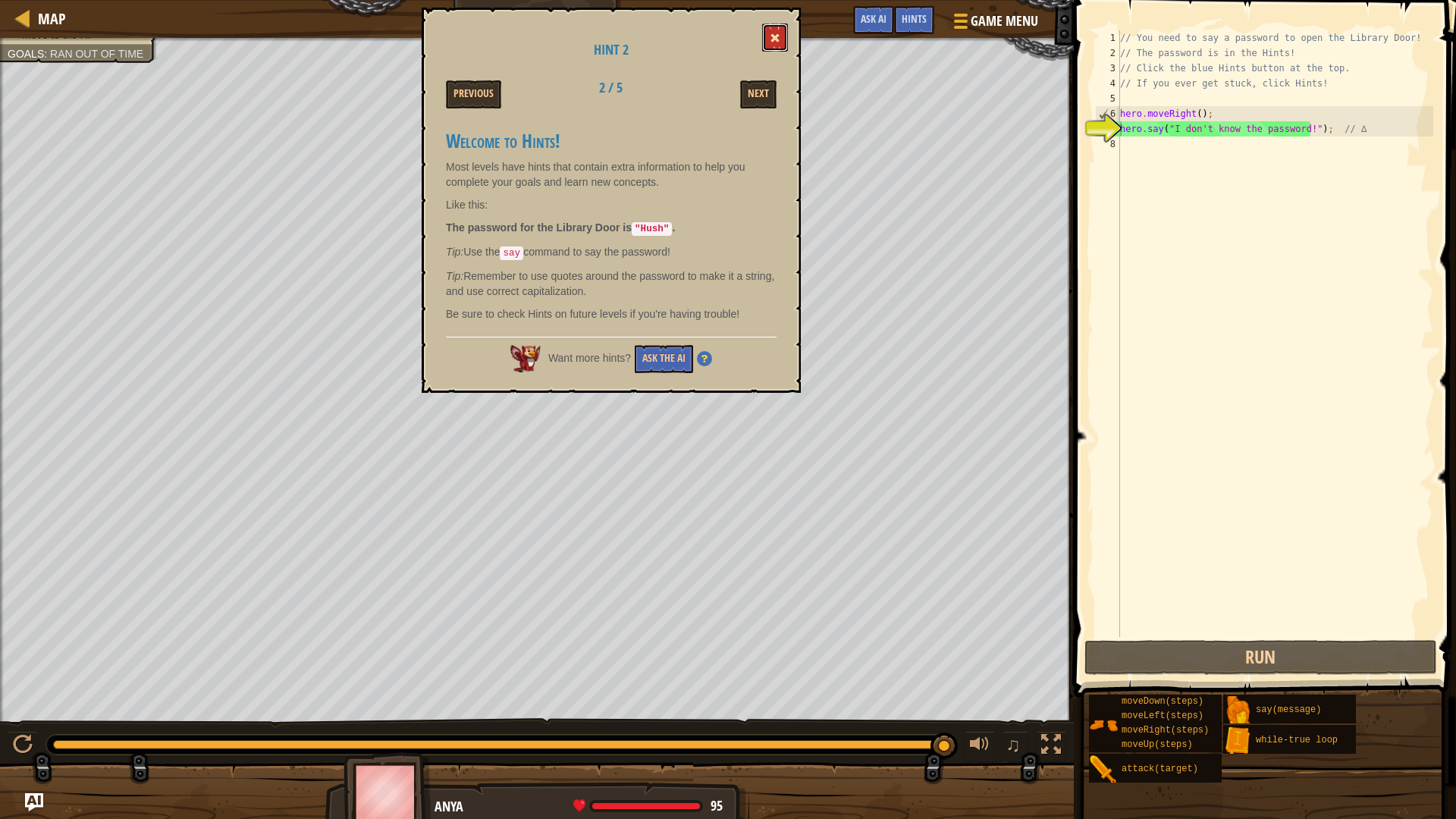
click at [774, 35] on span at bounding box center [775, 38] width 10 height 10
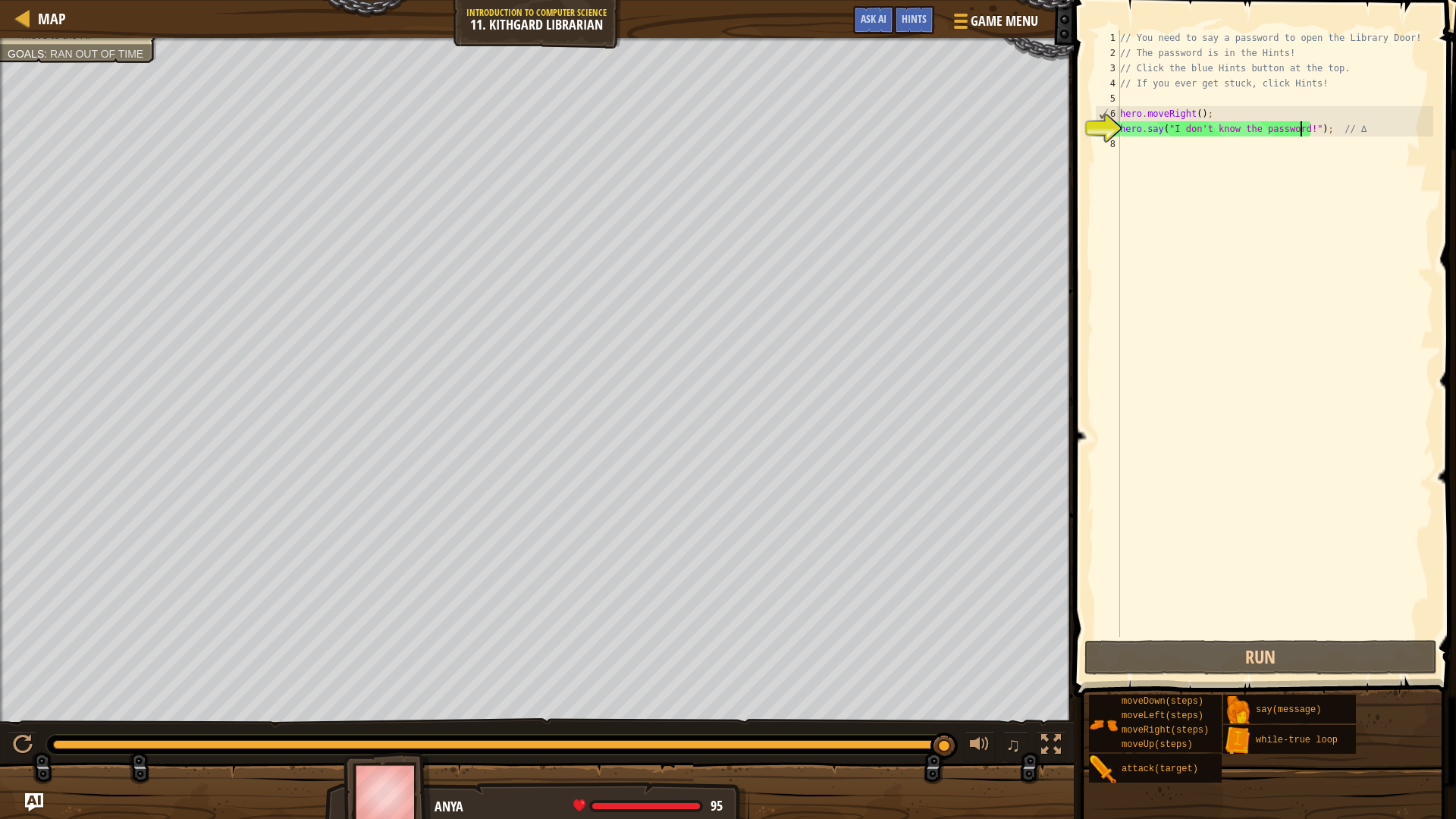
click at [1300, 130] on div "// You need to say a password to open the Library Door! // The password is in t…" at bounding box center [1276, 349] width 316 height 637
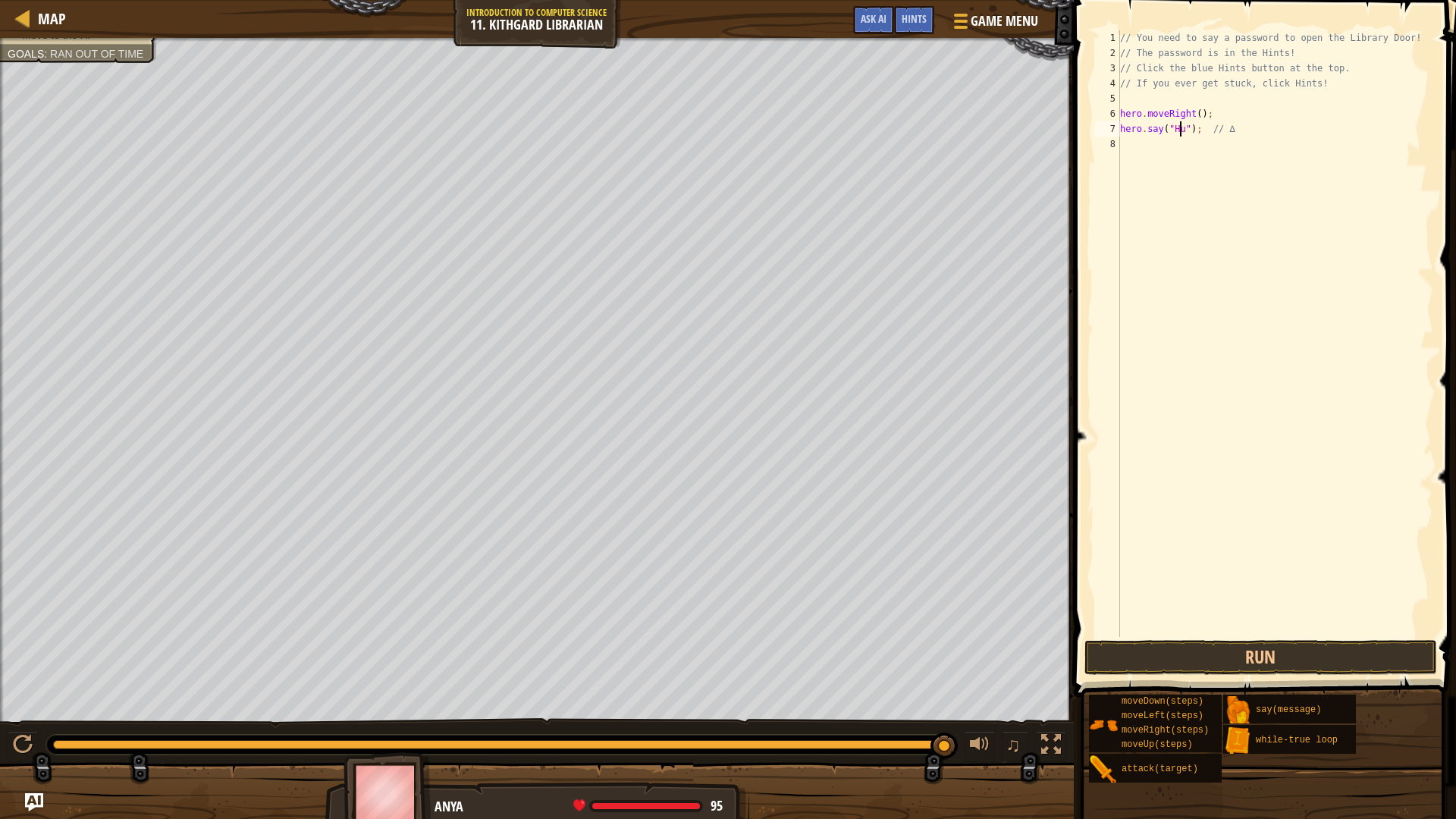
scroll to position [7, 5]
type textarea "hero.say("Hush"); // ∆"
click at [1318, 661] on button "Run" at bounding box center [1261, 657] width 354 height 35
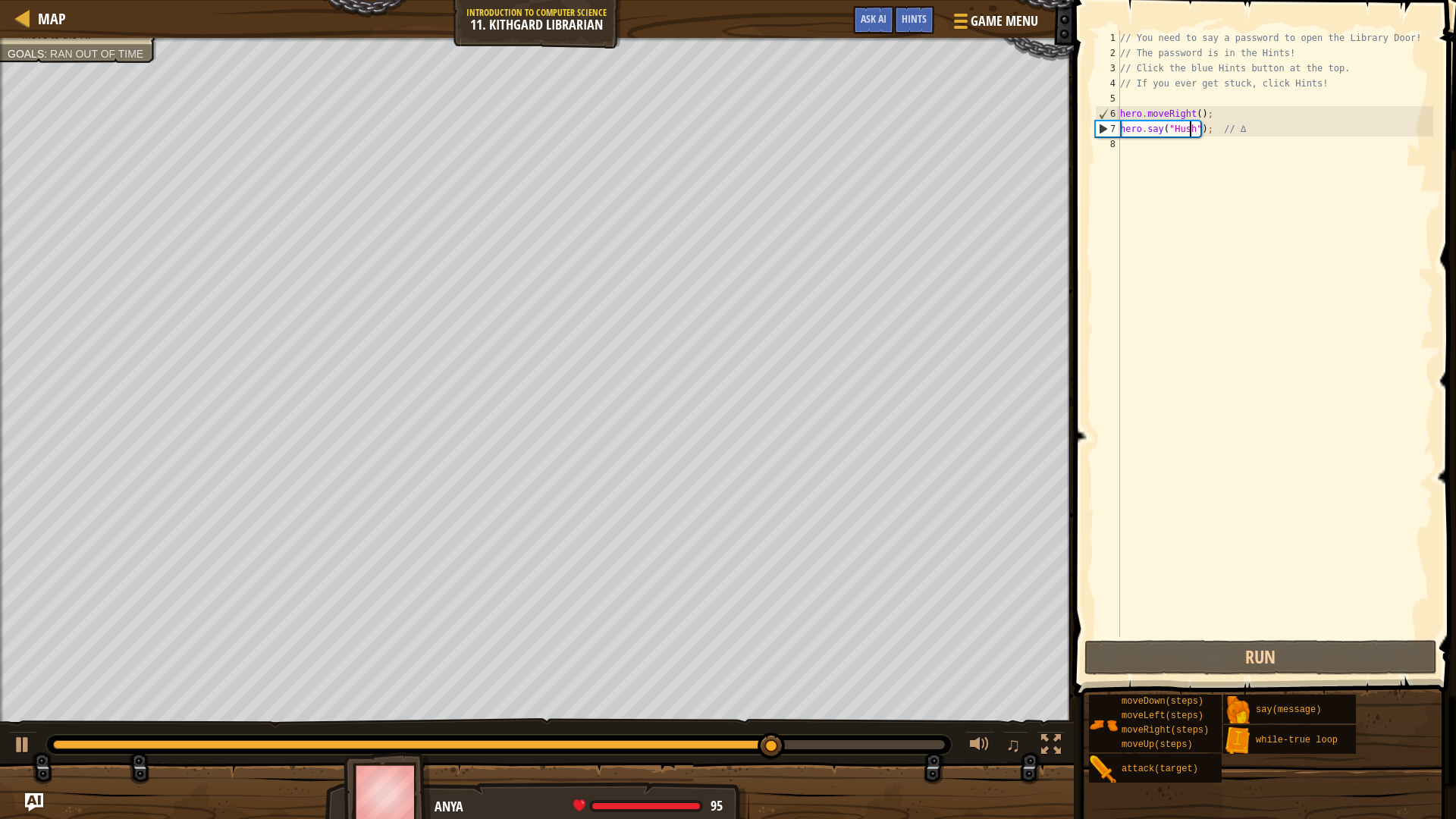
click at [1168, 163] on div "// You need to say a password to open the Library Door! // The password is in t…" at bounding box center [1276, 349] width 316 height 637
type textarea "h"
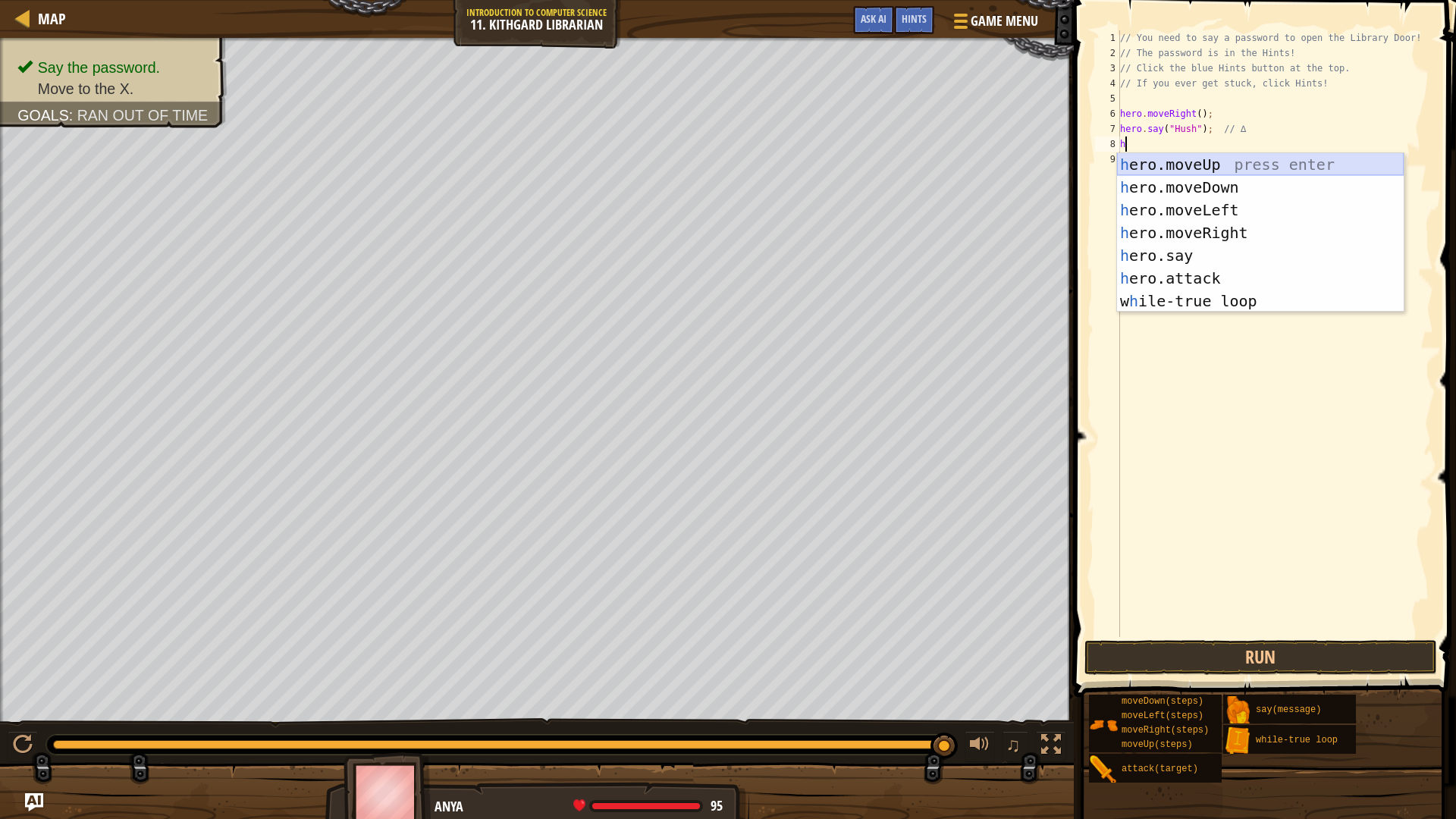
click at [1273, 155] on div "h ero.moveUp press enter h ero.moveDown press enter h ero.moveLeft press enter …" at bounding box center [1261, 255] width 287 height 205
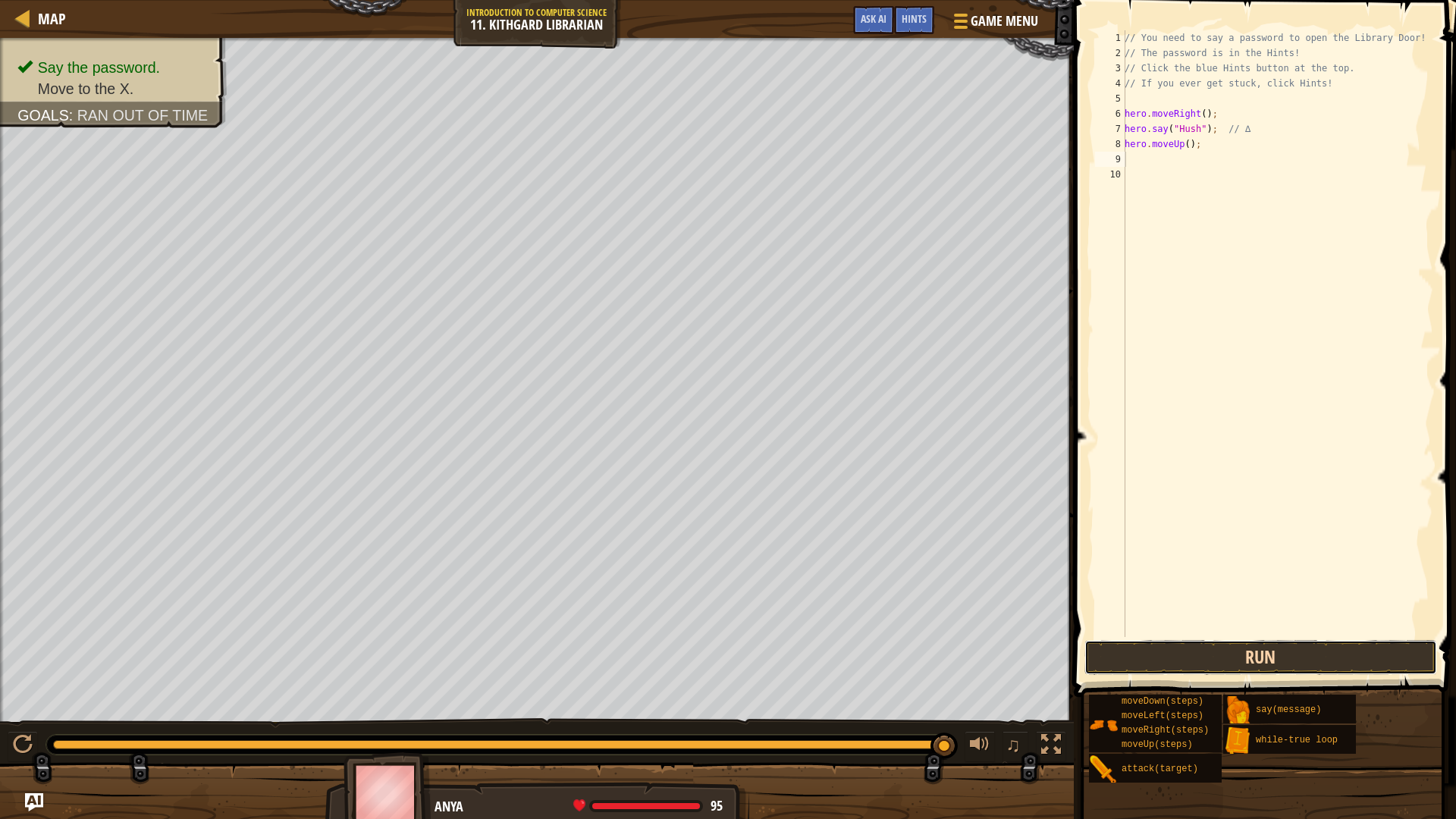
click at [1333, 655] on button "Run" at bounding box center [1261, 657] width 354 height 35
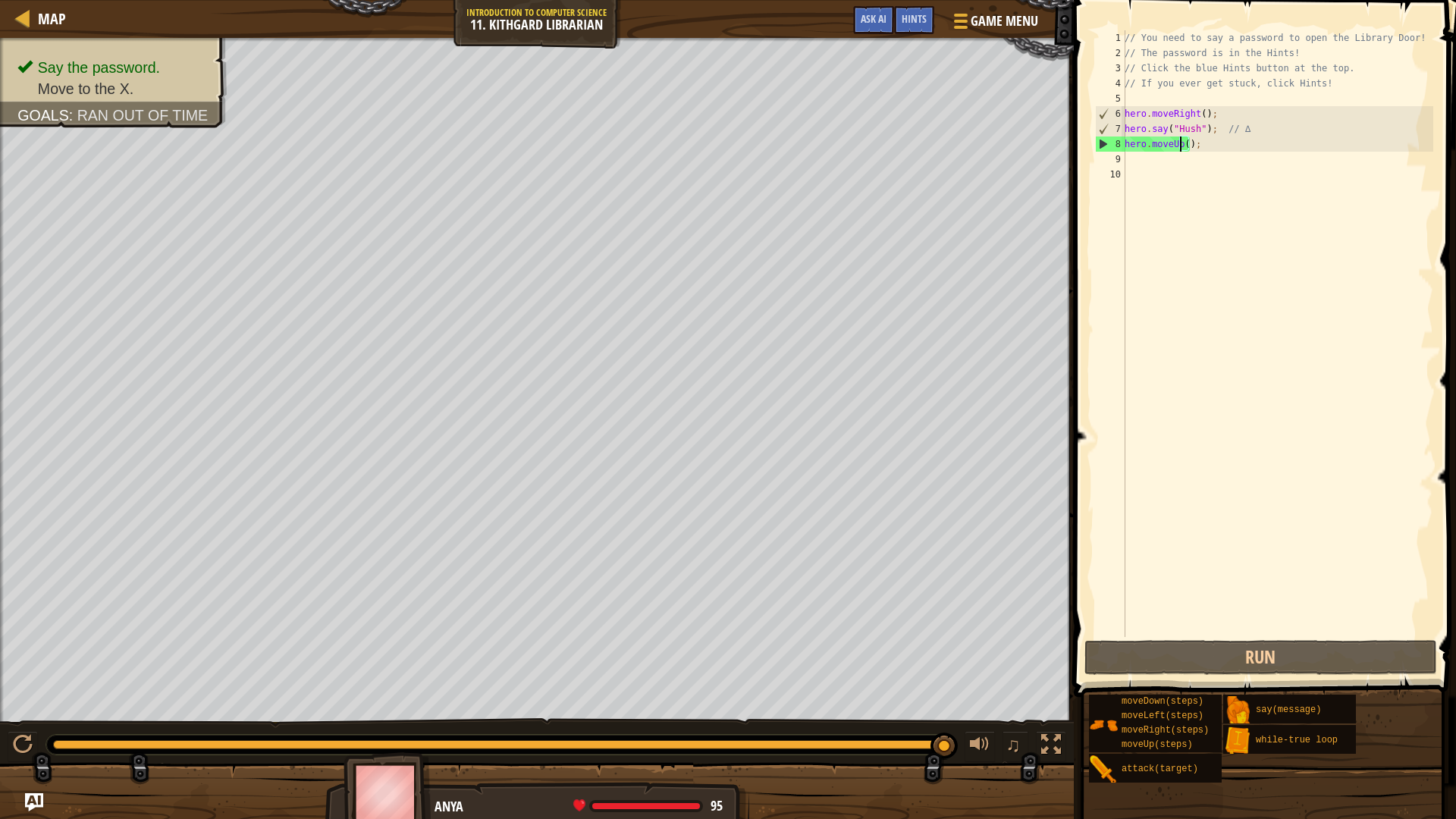
click at [1179, 138] on div "// You need to say a password to open the Library Door! // The password is in t…" at bounding box center [1277, 349] width 312 height 637
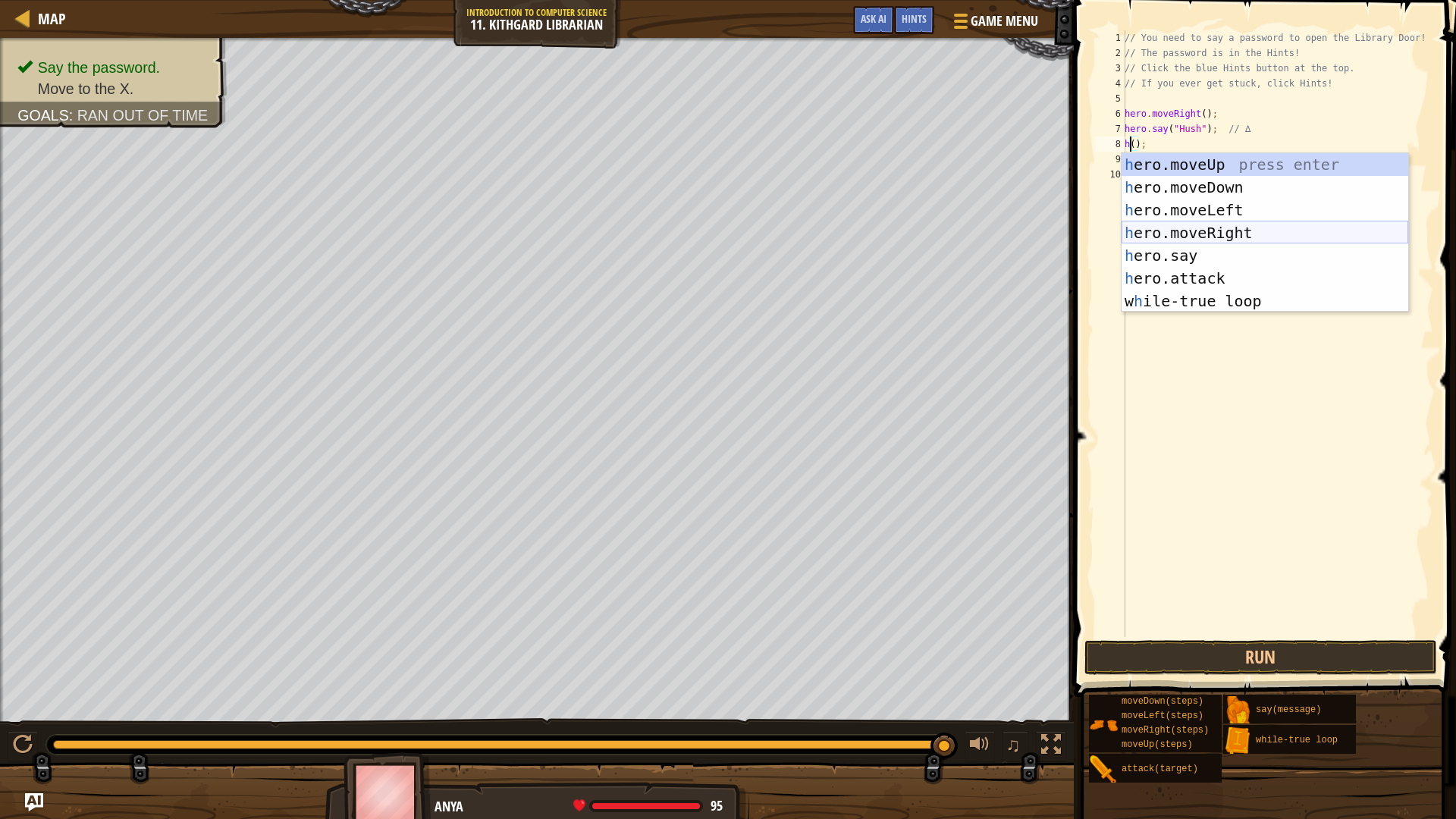
click at [1266, 231] on div "h ero.moveUp press enter h ero.moveDown press enter h ero.moveLeft press enter …" at bounding box center [1265, 255] width 287 height 205
type textarea "hero.moveRight();"
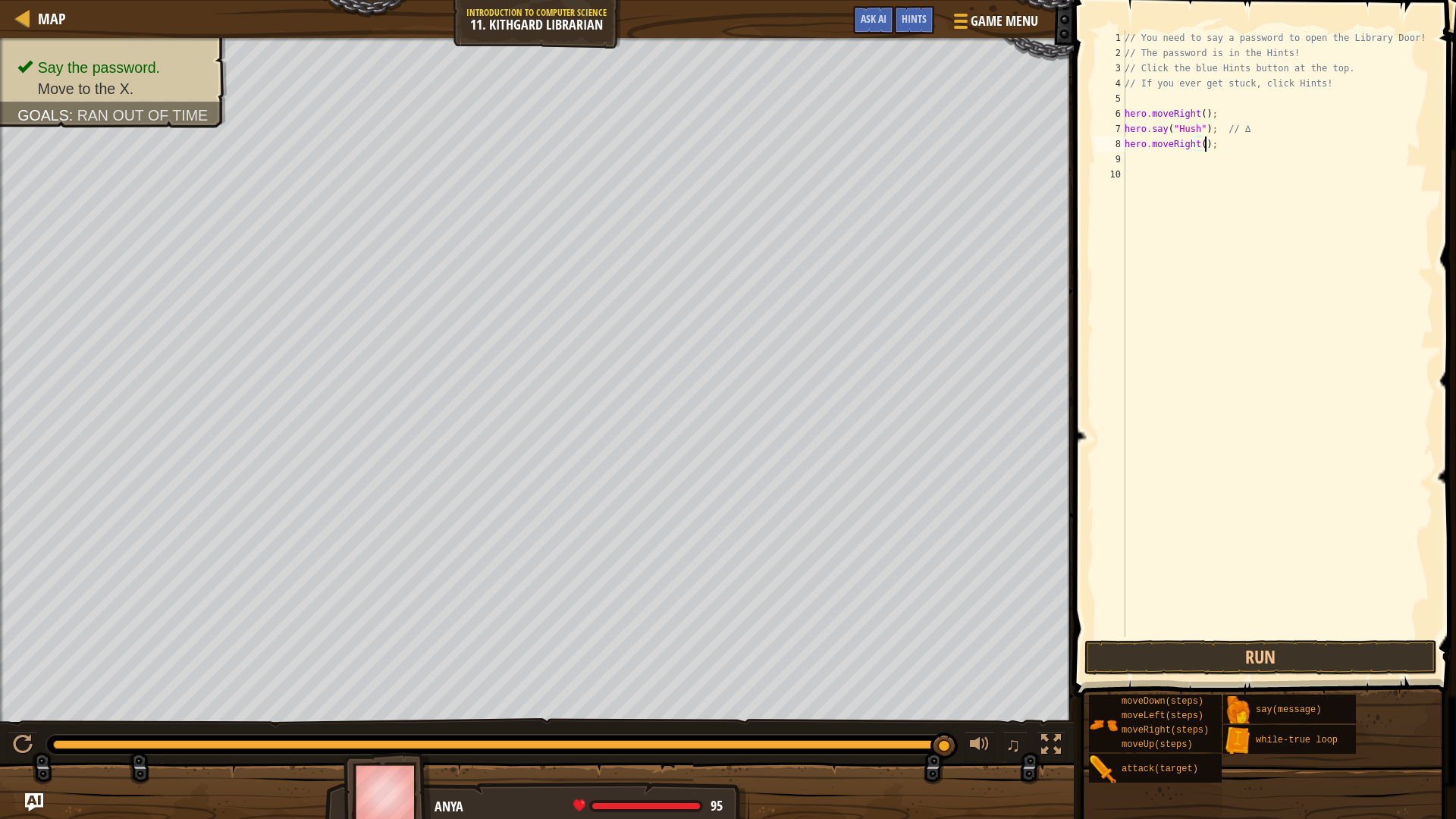
click at [1284, 631] on div "// You need to say a password to open the Library Door! // The password is in t…" at bounding box center [1277, 349] width 312 height 637
click at [1300, 655] on button "Run" at bounding box center [1261, 657] width 354 height 35
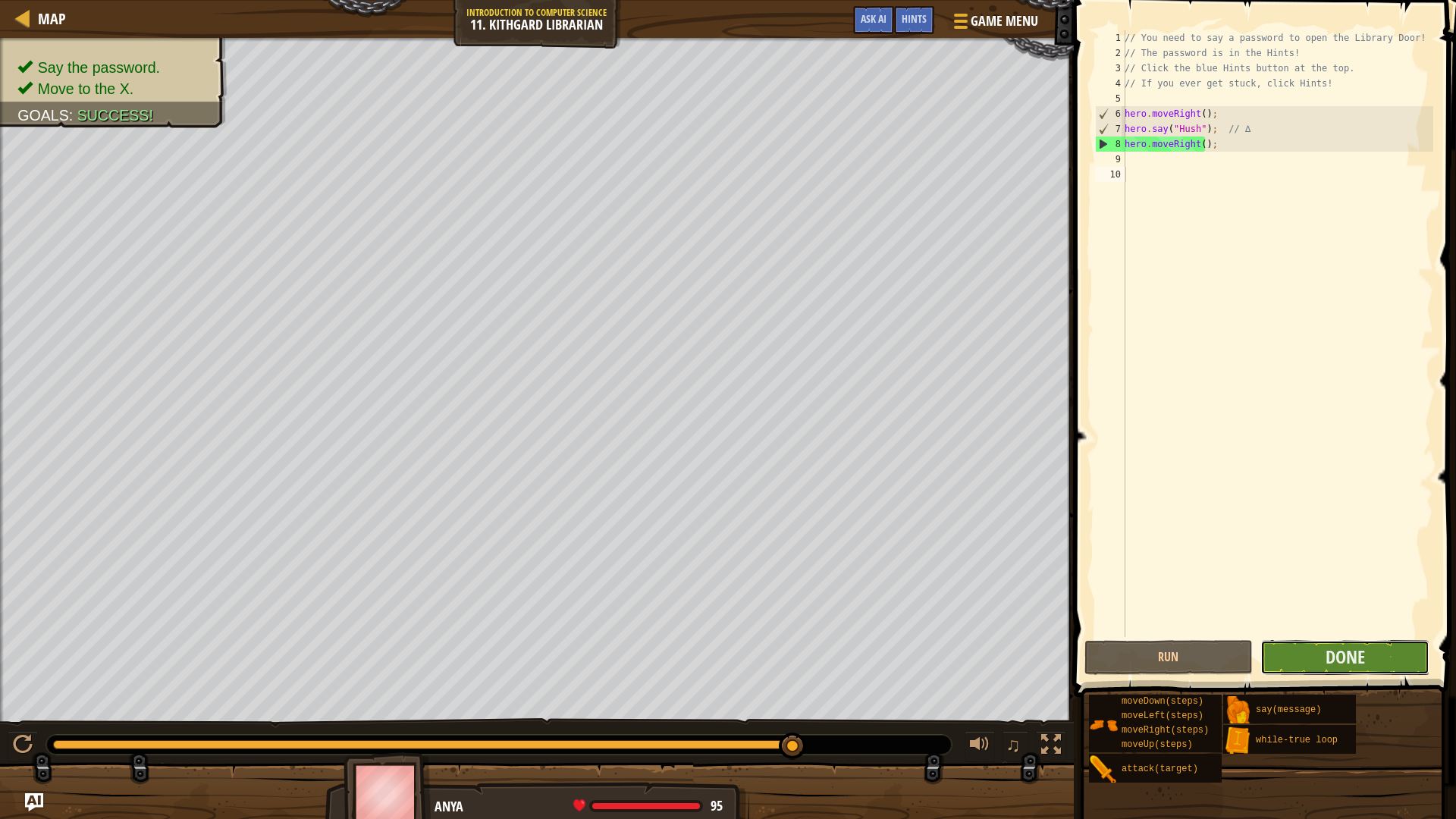
click at [1306, 663] on button "Done" at bounding box center [1345, 657] width 169 height 35
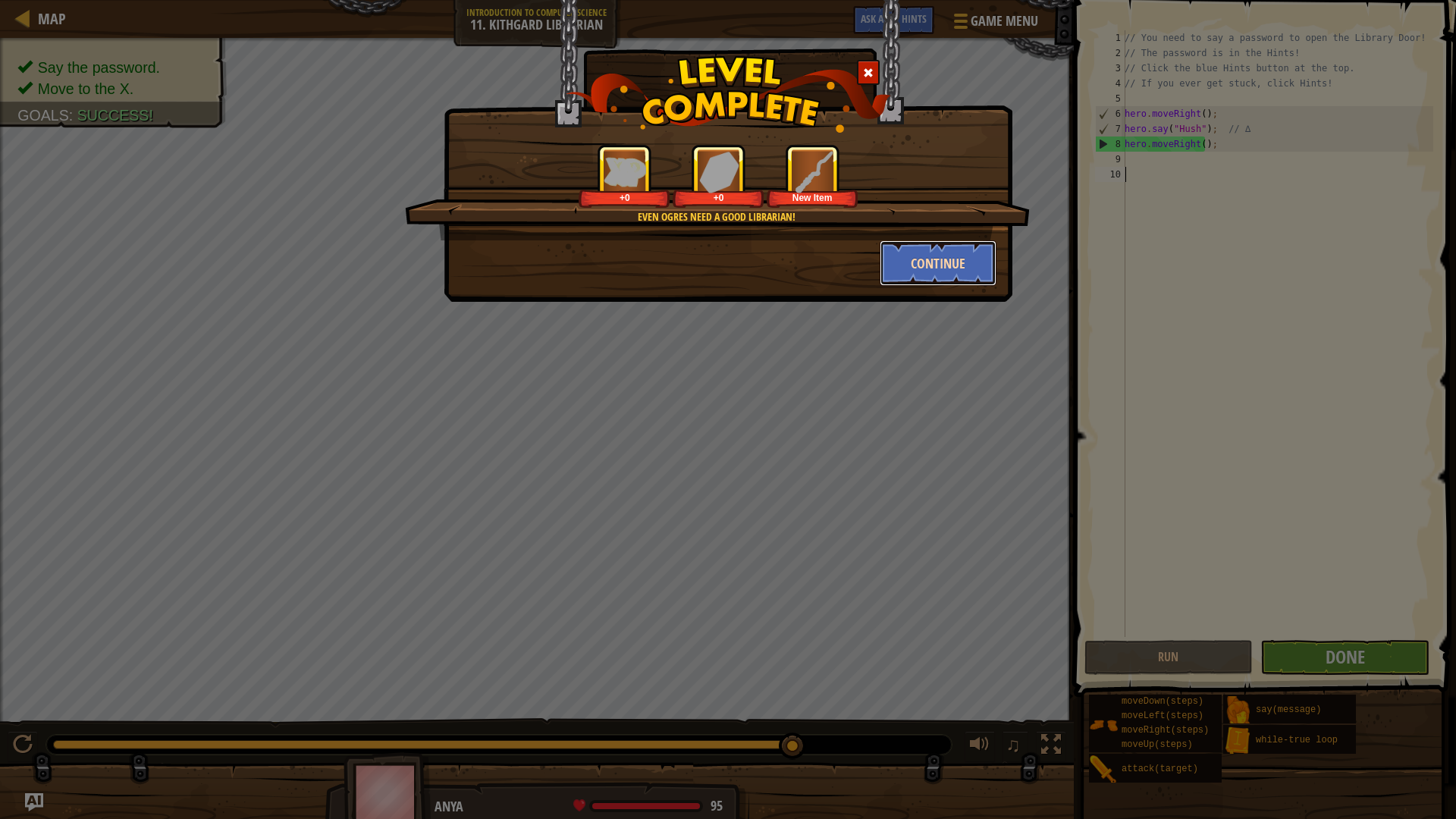
click at [953, 264] on button "Continue" at bounding box center [939, 262] width 118 height 45
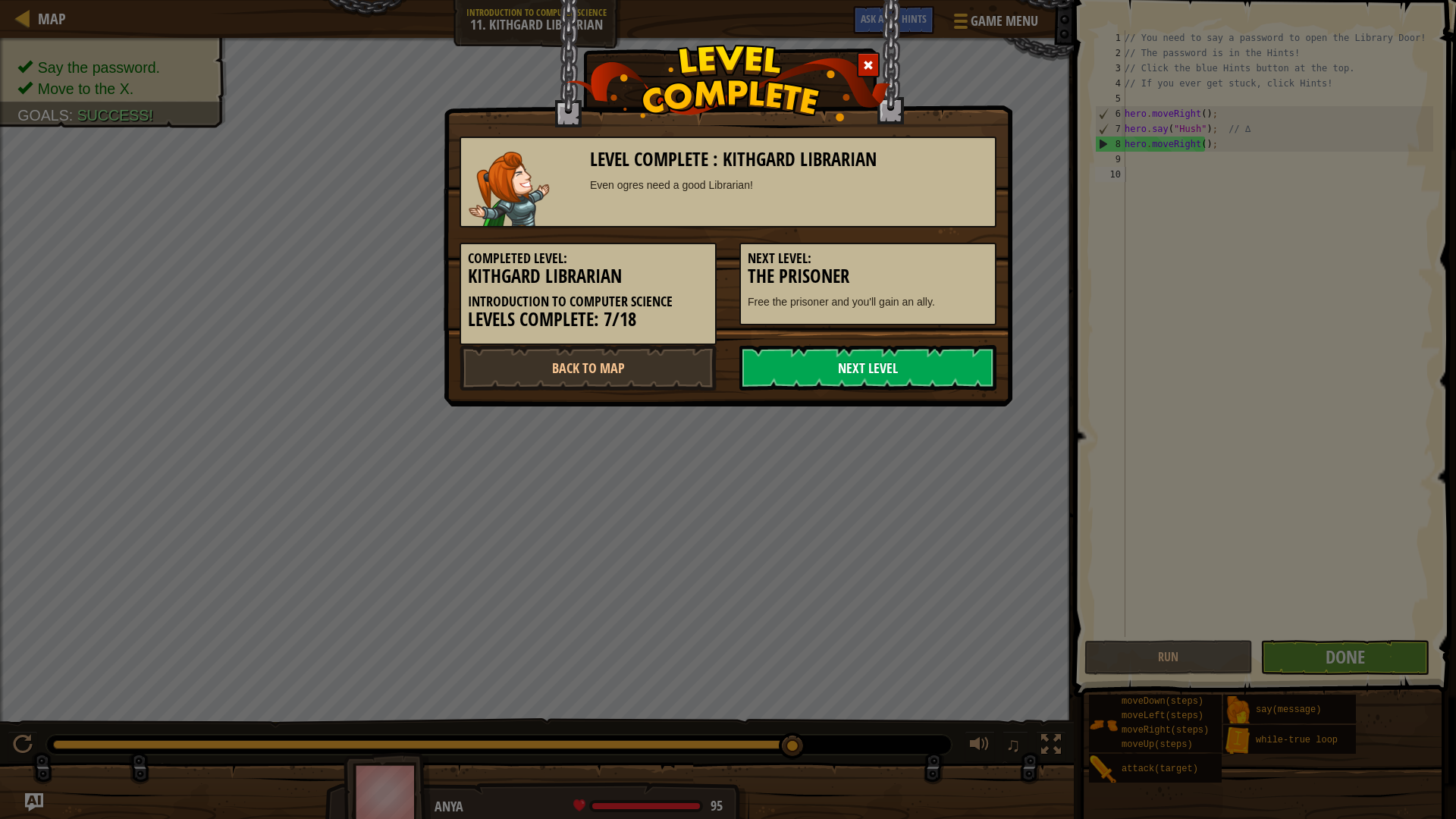
click at [852, 361] on link "Next Level" at bounding box center [867, 367] width 257 height 45
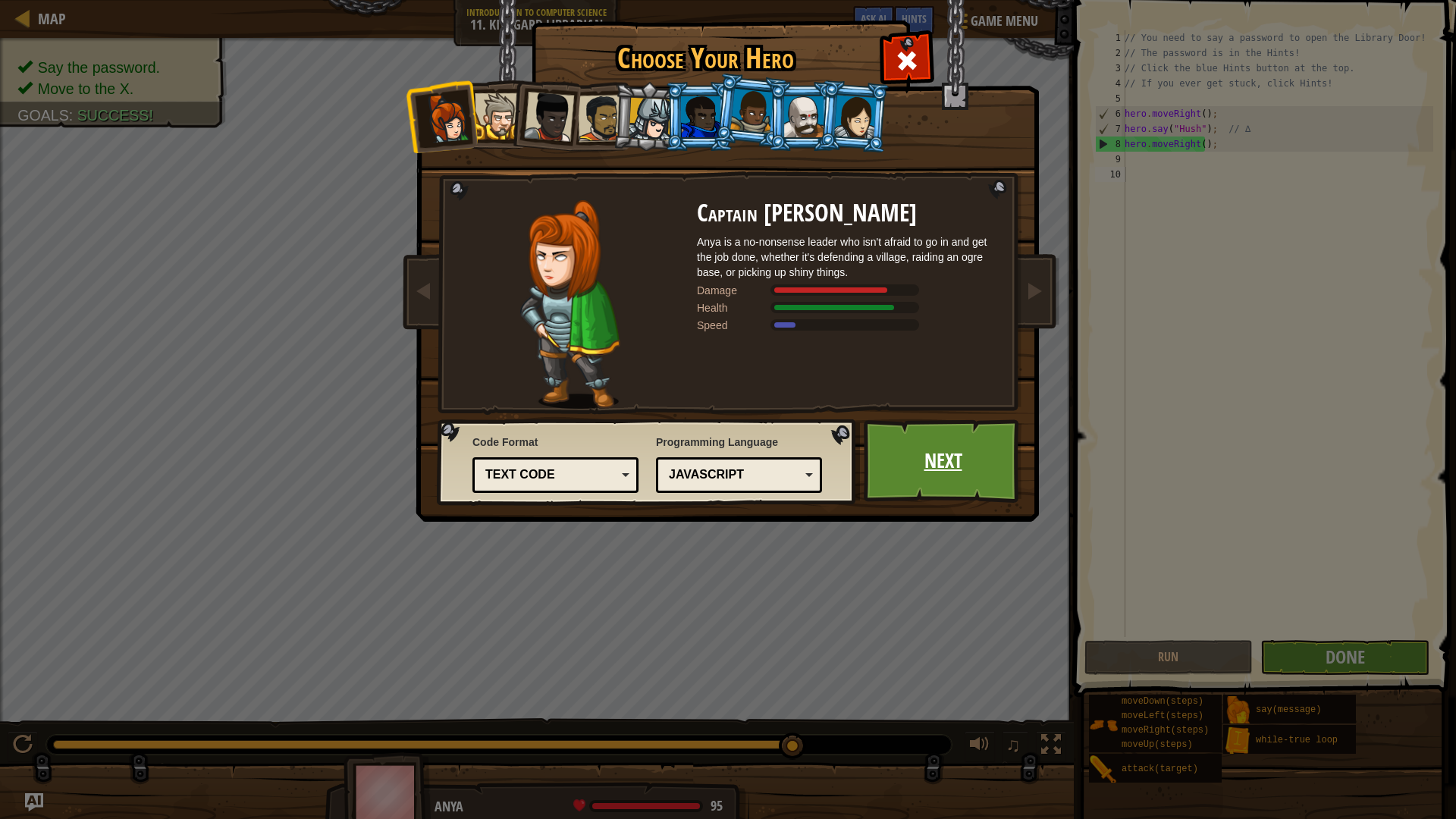
click at [928, 463] on link "Next" at bounding box center [943, 461] width 159 height 84
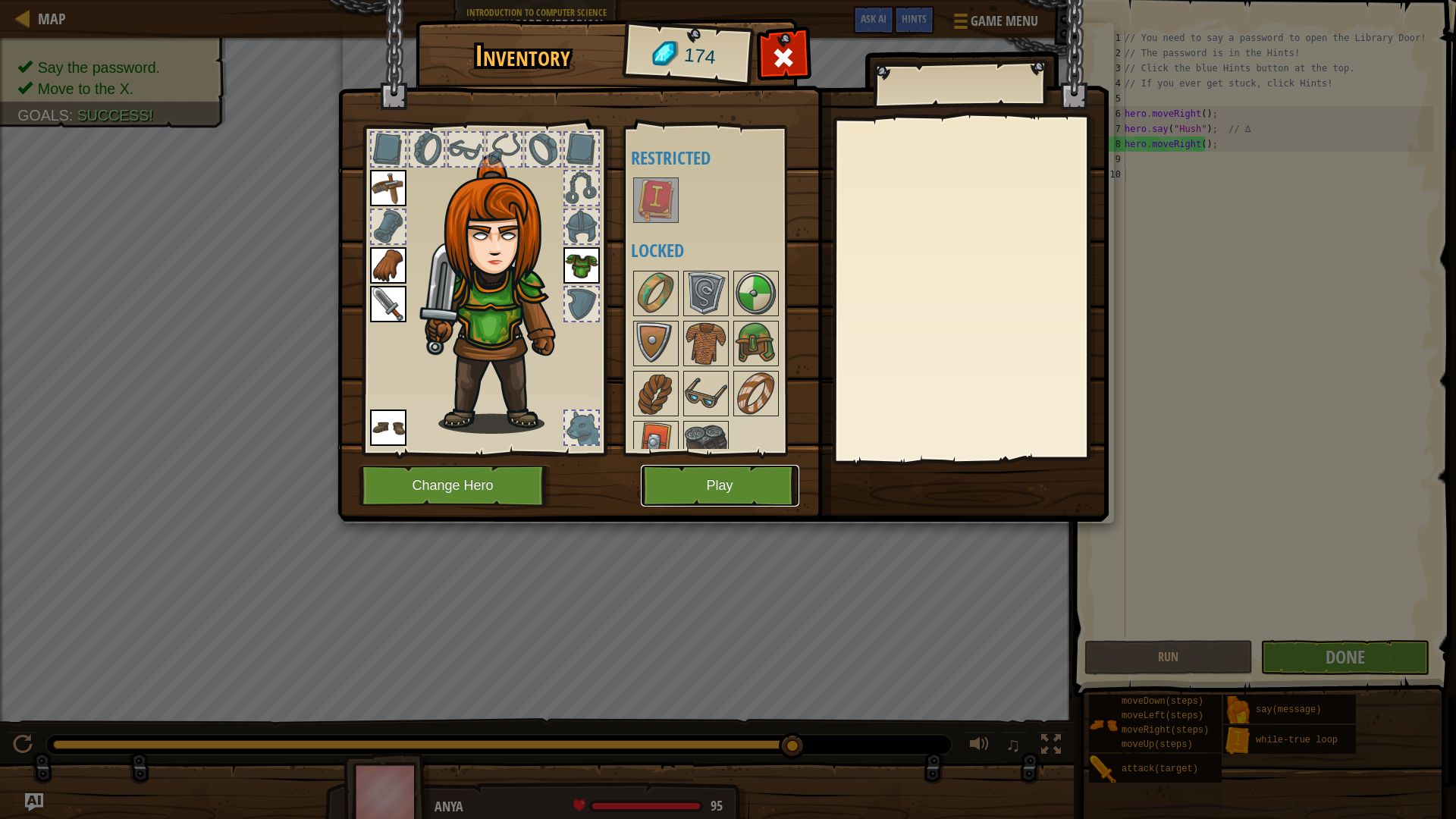
click at [718, 483] on button "Play" at bounding box center [720, 485] width 159 height 42
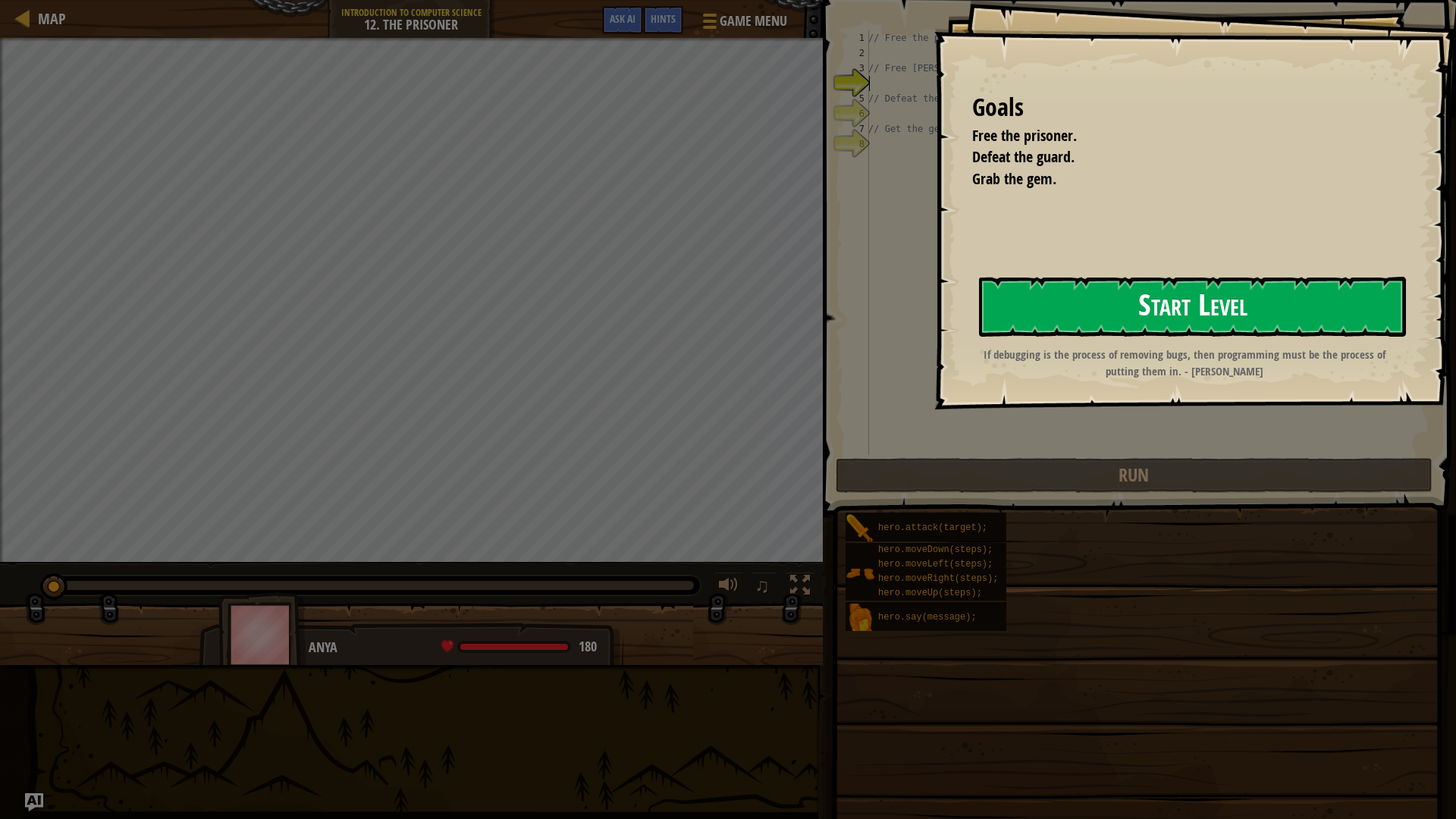
click at [1111, 307] on button "Start Level" at bounding box center [1193, 307] width 427 height 60
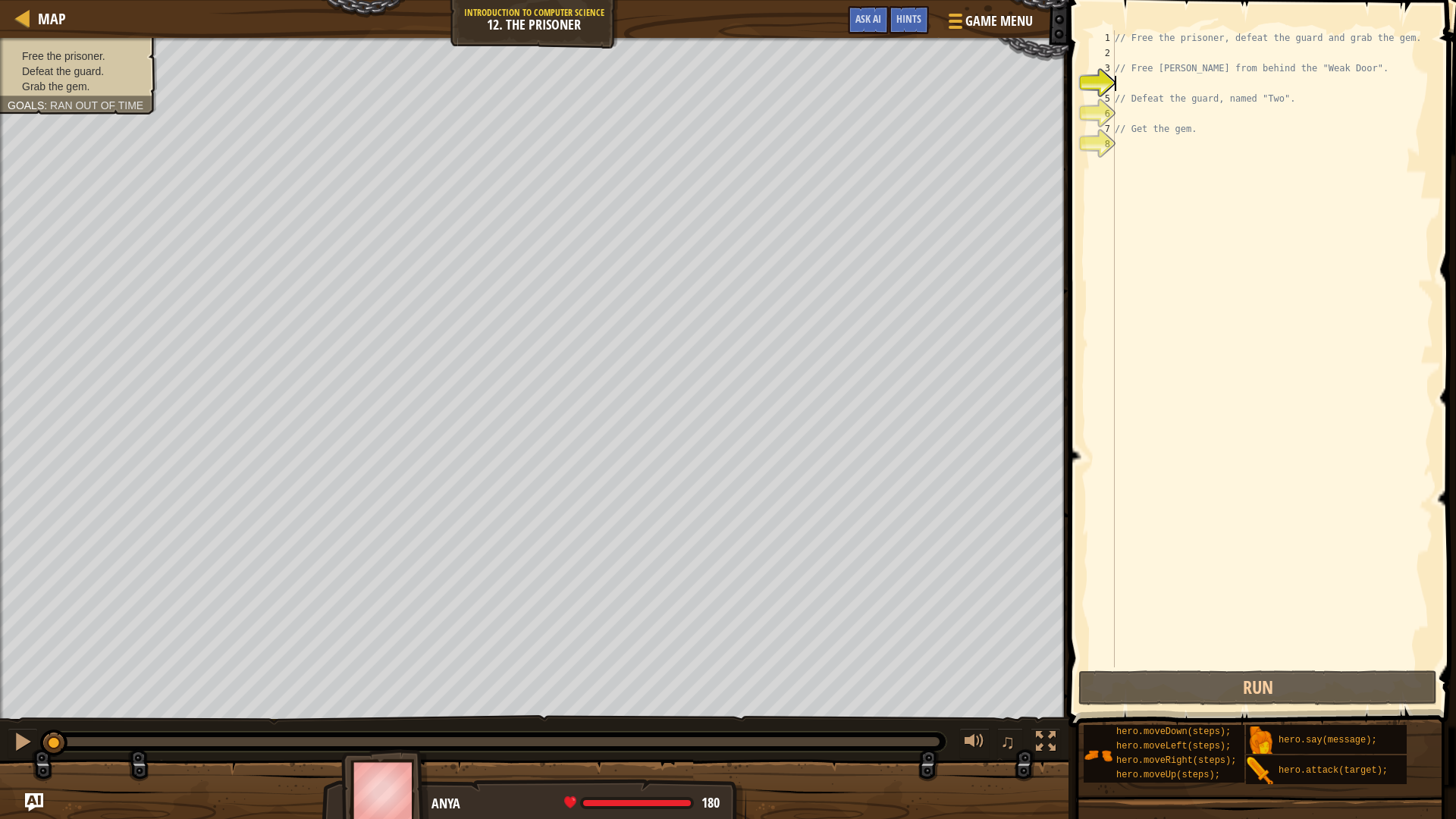
click at [1129, 103] on div "// Free the prisoner, defeat the guard and grab the gem. // Free [PERSON_NAME] …" at bounding box center [1272, 364] width 321 height 667
type textarea "// Defeat the guard, named "Two"."
click at [1380, 60] on div "// Free the prisoner, defeat the guard and grab the gem. // Free [PERSON_NAME] …" at bounding box center [1272, 364] width 321 height 667
type textarea "f"
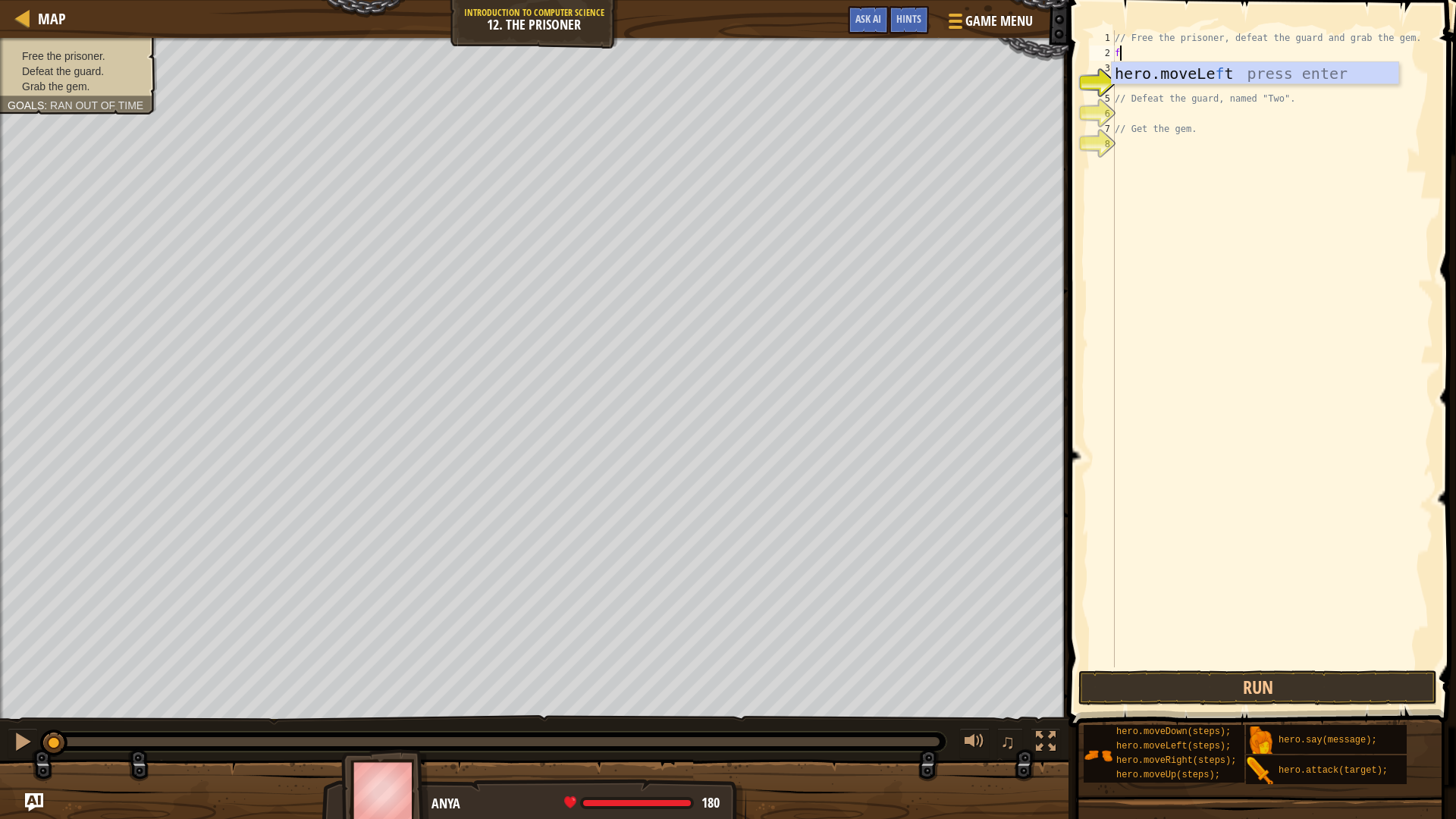
scroll to position [7, 0]
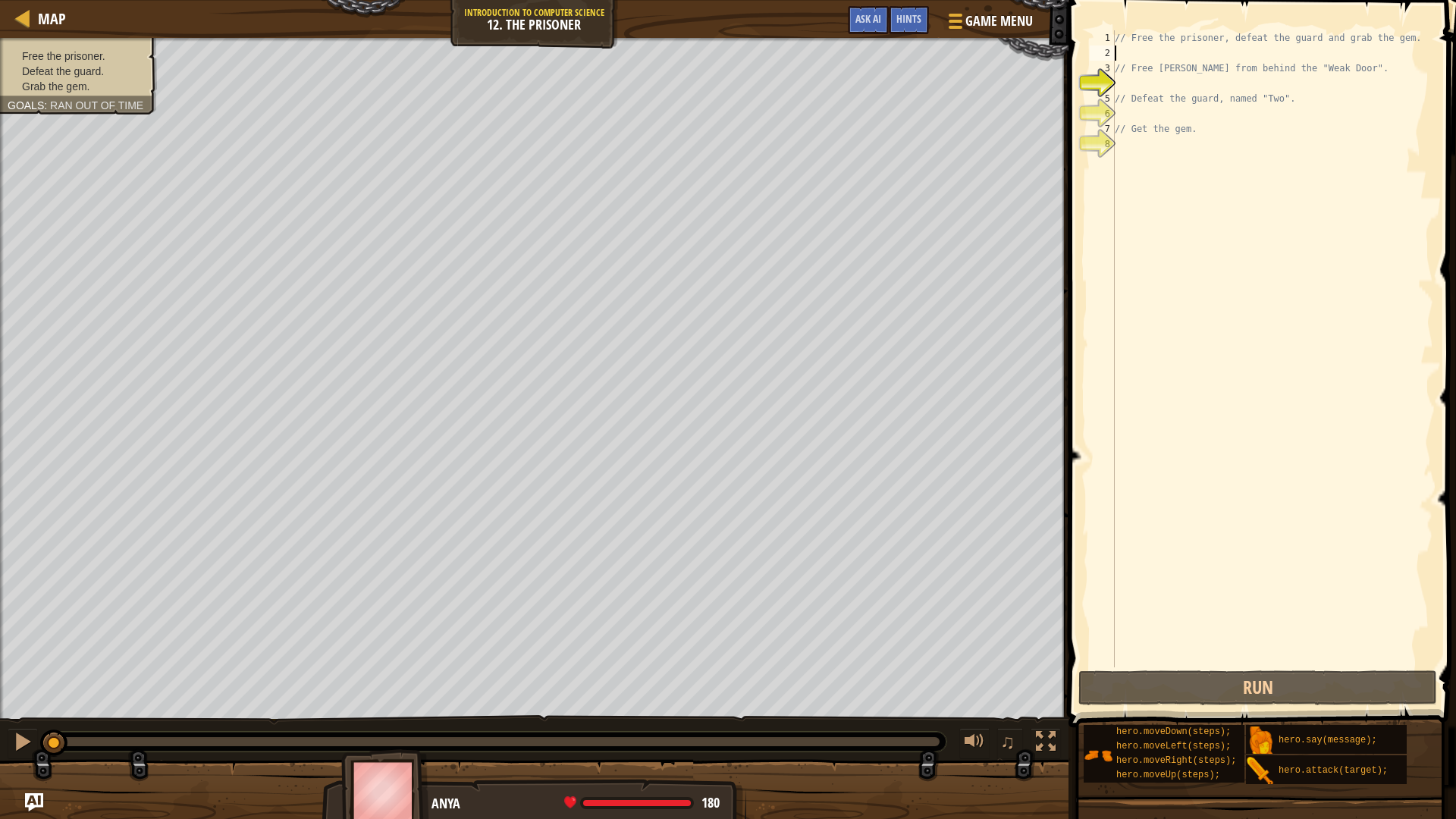
type textarea "r"
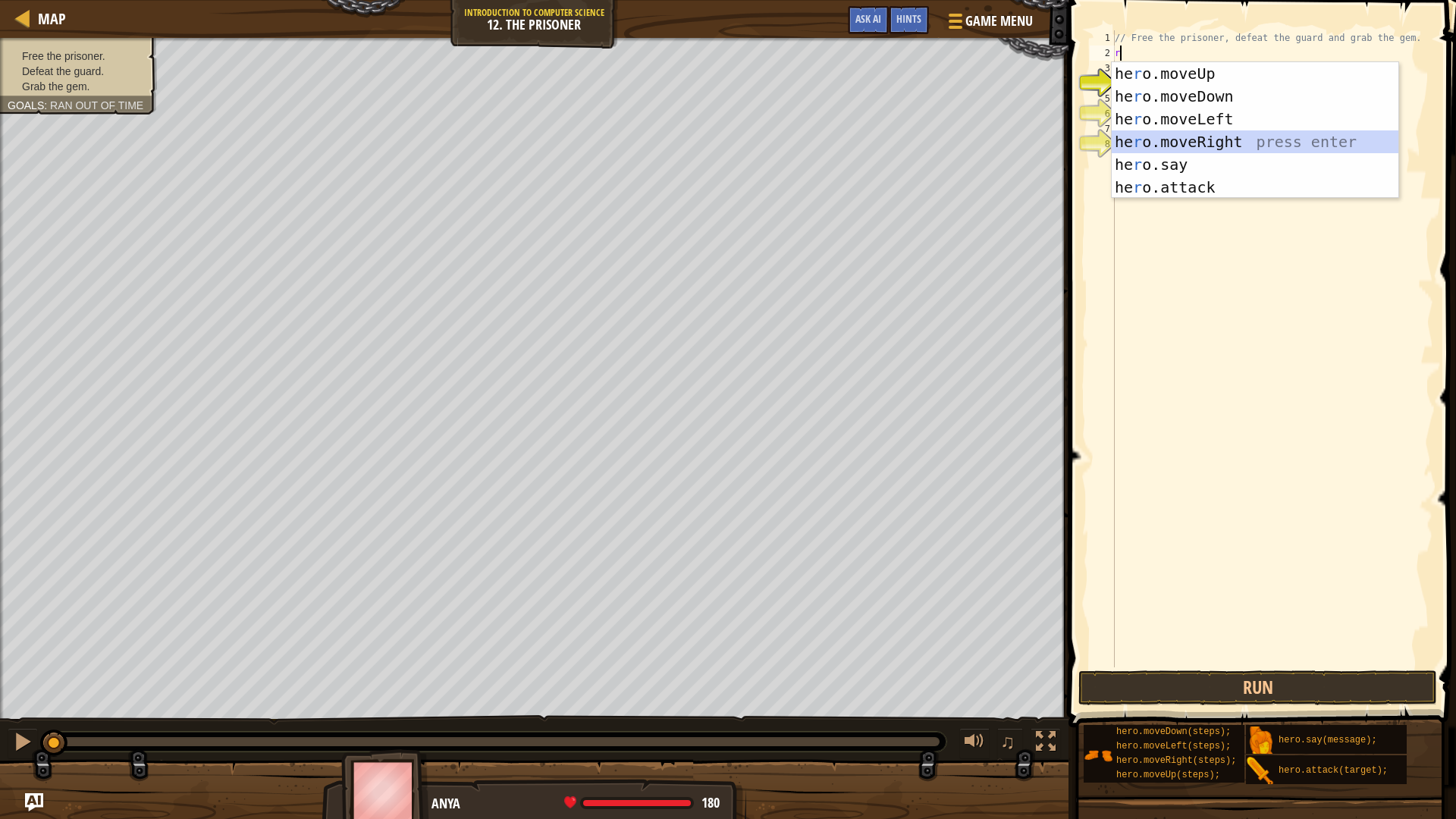
click at [1244, 134] on div "he r o.moveUp press enter he r o.moveDown press enter he r o.moveLeft press ent…" at bounding box center [1255, 153] width 287 height 182
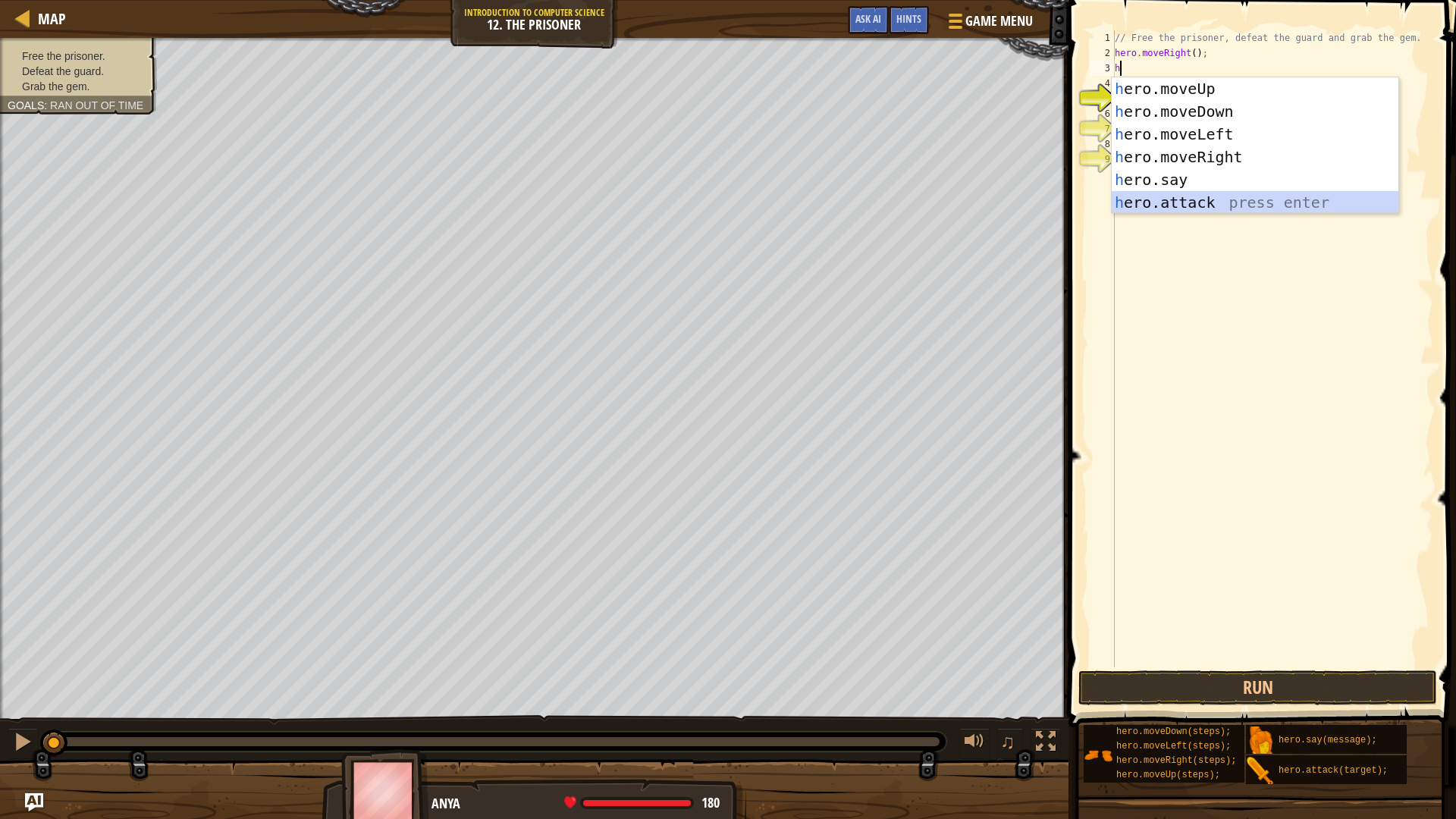
click at [1218, 193] on div "h ero.moveUp press enter h ero.moveDown press enter h ero.moveLeft press enter …" at bounding box center [1255, 168] width 287 height 182
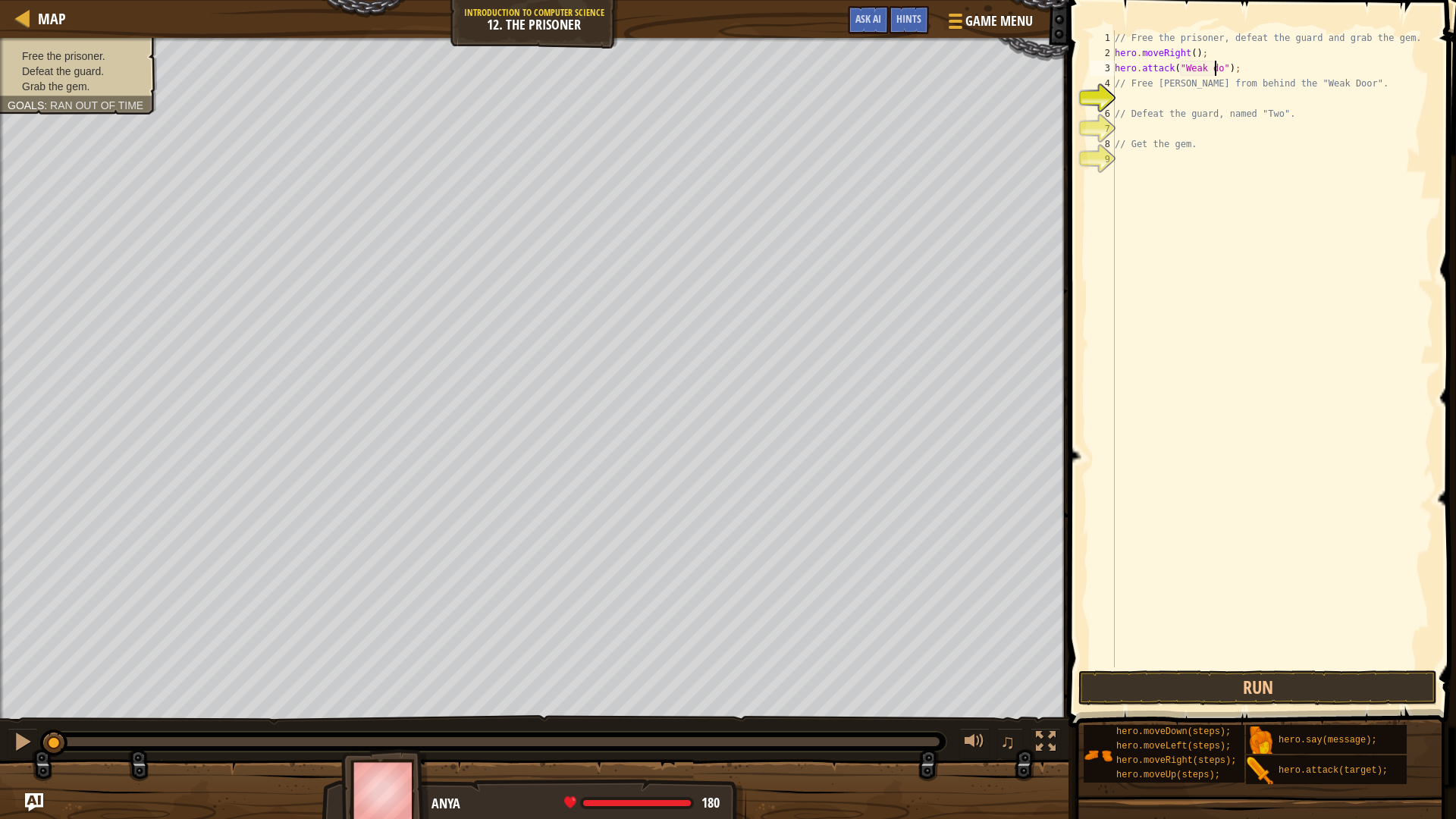
scroll to position [7, 9]
type textarea "hero.attack("Weak Door");"
type textarea "h"
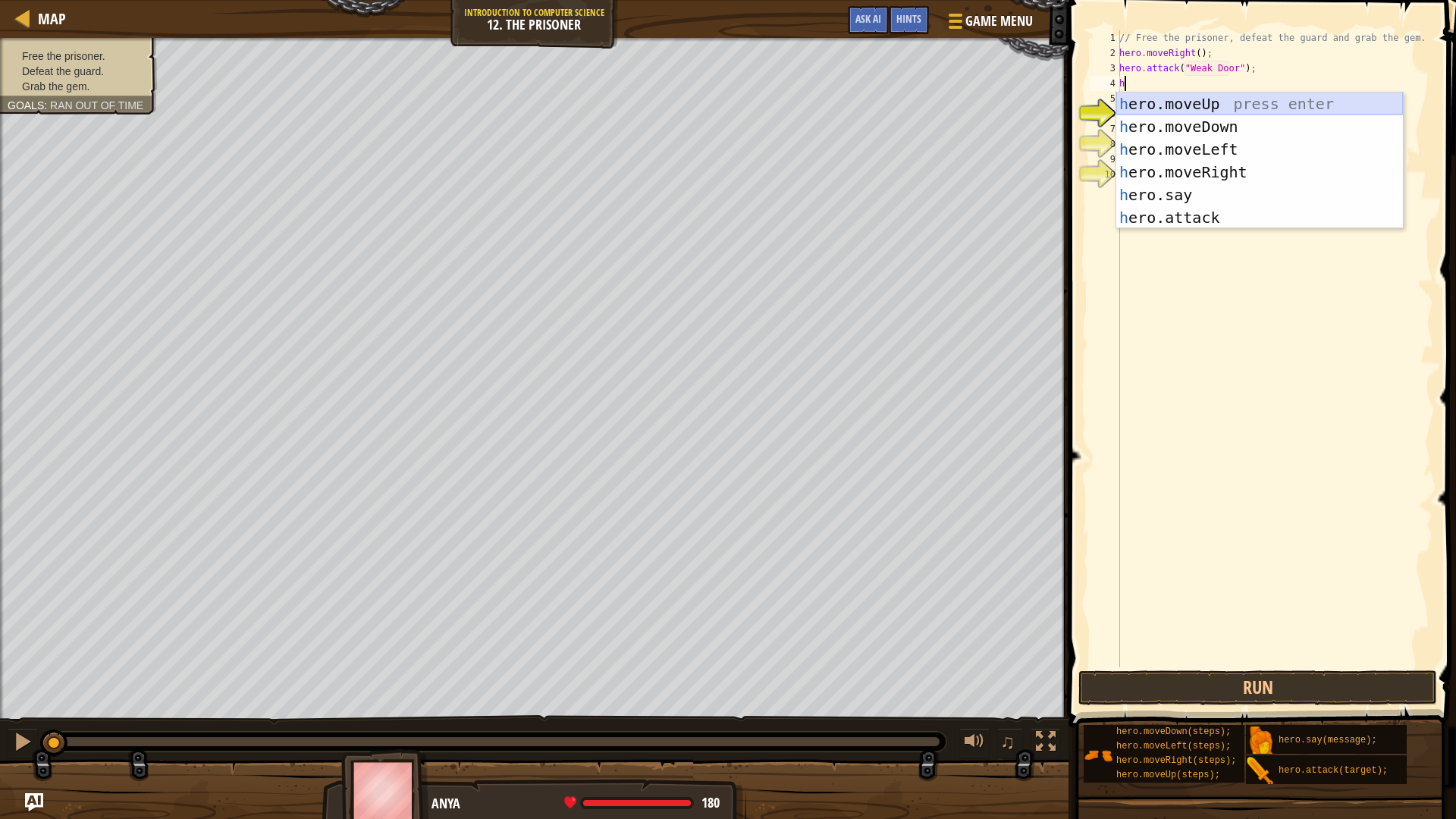
click at [1258, 94] on div "h ero.moveUp press enter h ero.moveDown press enter h ero.moveLeft press enter …" at bounding box center [1260, 183] width 287 height 182
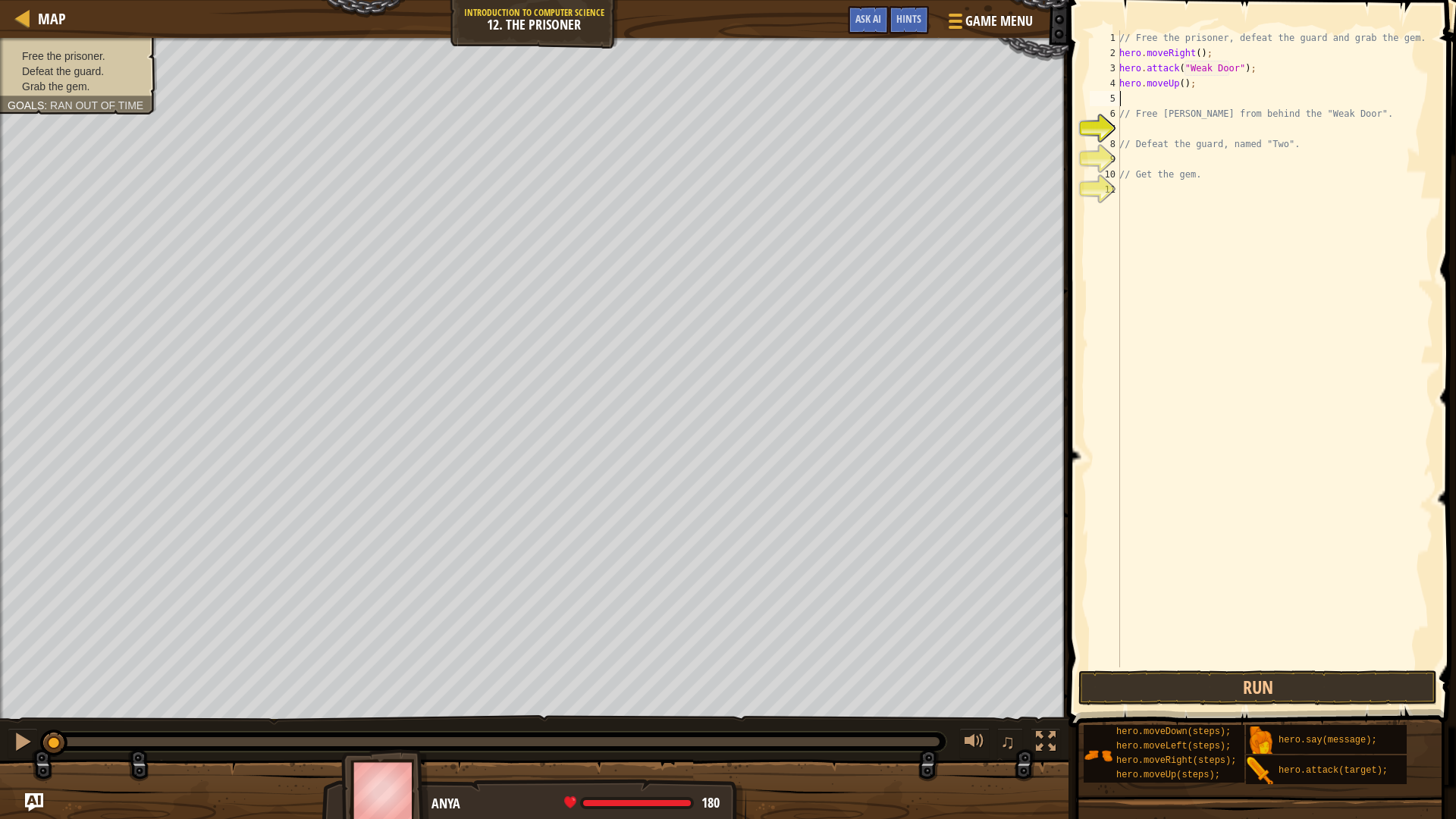
type textarea "h"
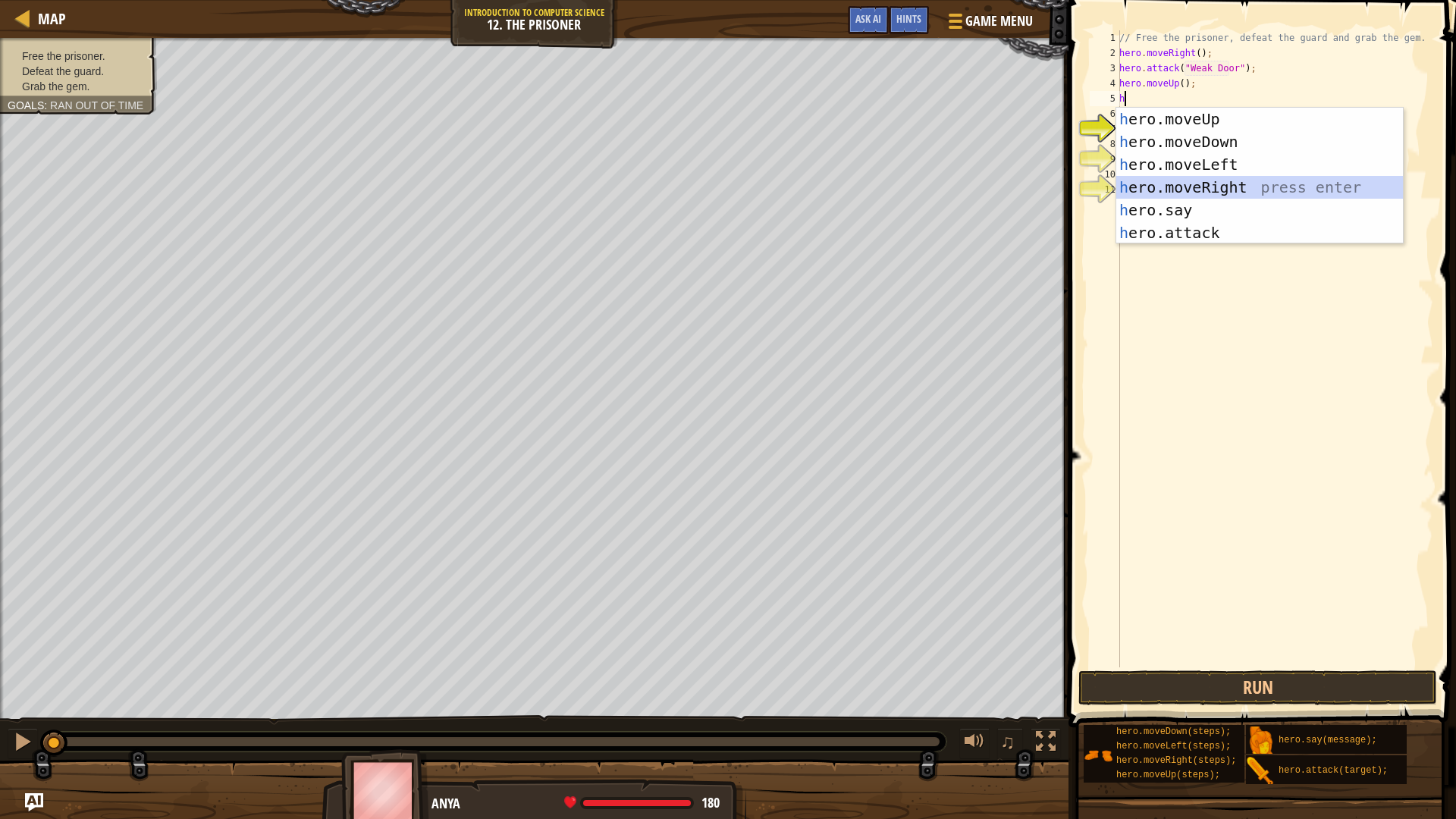
click at [1233, 182] on div "h ero.moveUp press enter h ero.moveDown press enter h ero.moveLeft press enter …" at bounding box center [1260, 198] width 287 height 182
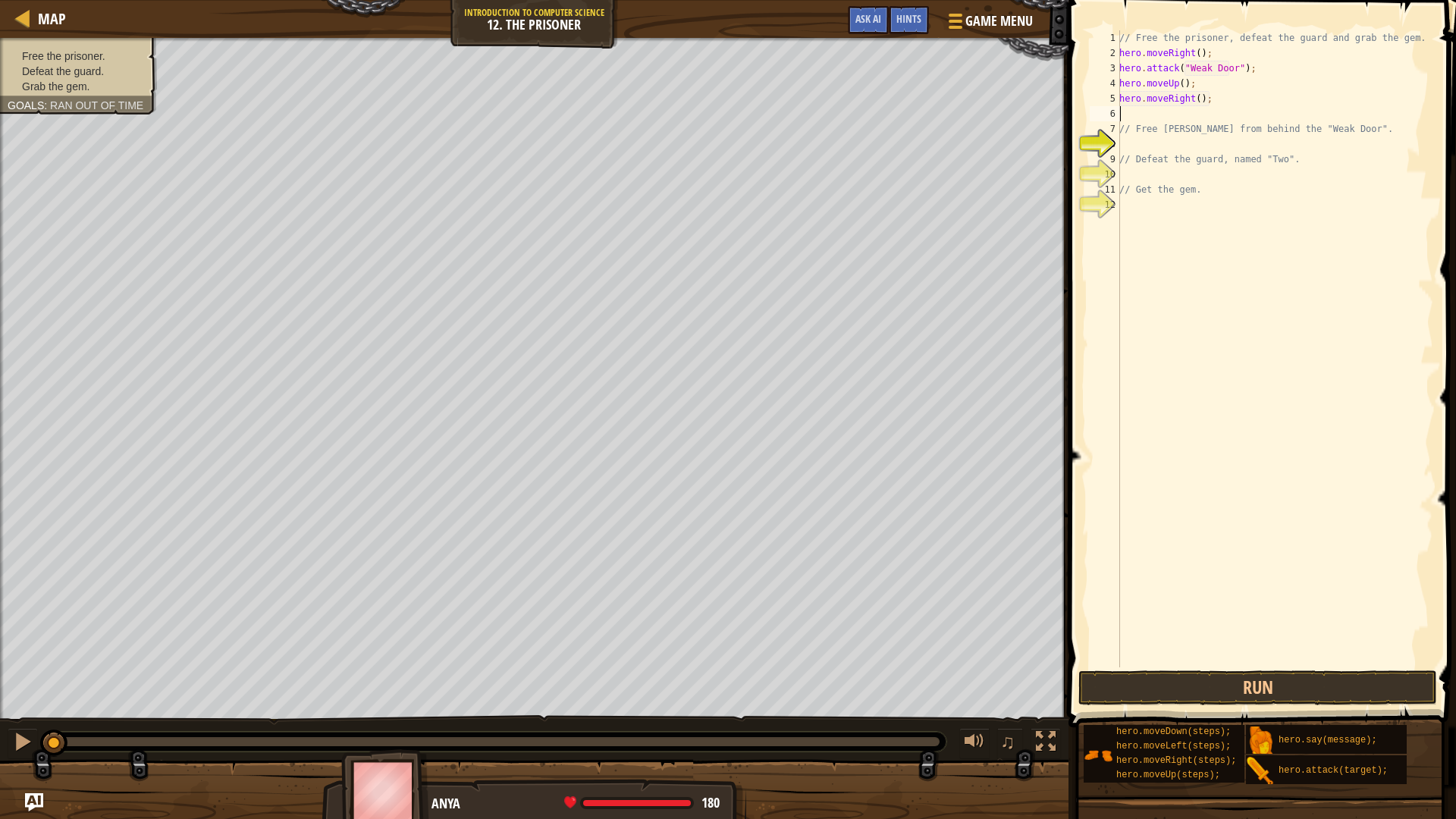
click at [1195, 98] on div "// Free the prisoner, defeat the guard and grab the gem. hero . moveRight ( ) ;…" at bounding box center [1275, 364] width 317 height 667
click at [1360, 680] on button "Run" at bounding box center [1258, 687] width 359 height 35
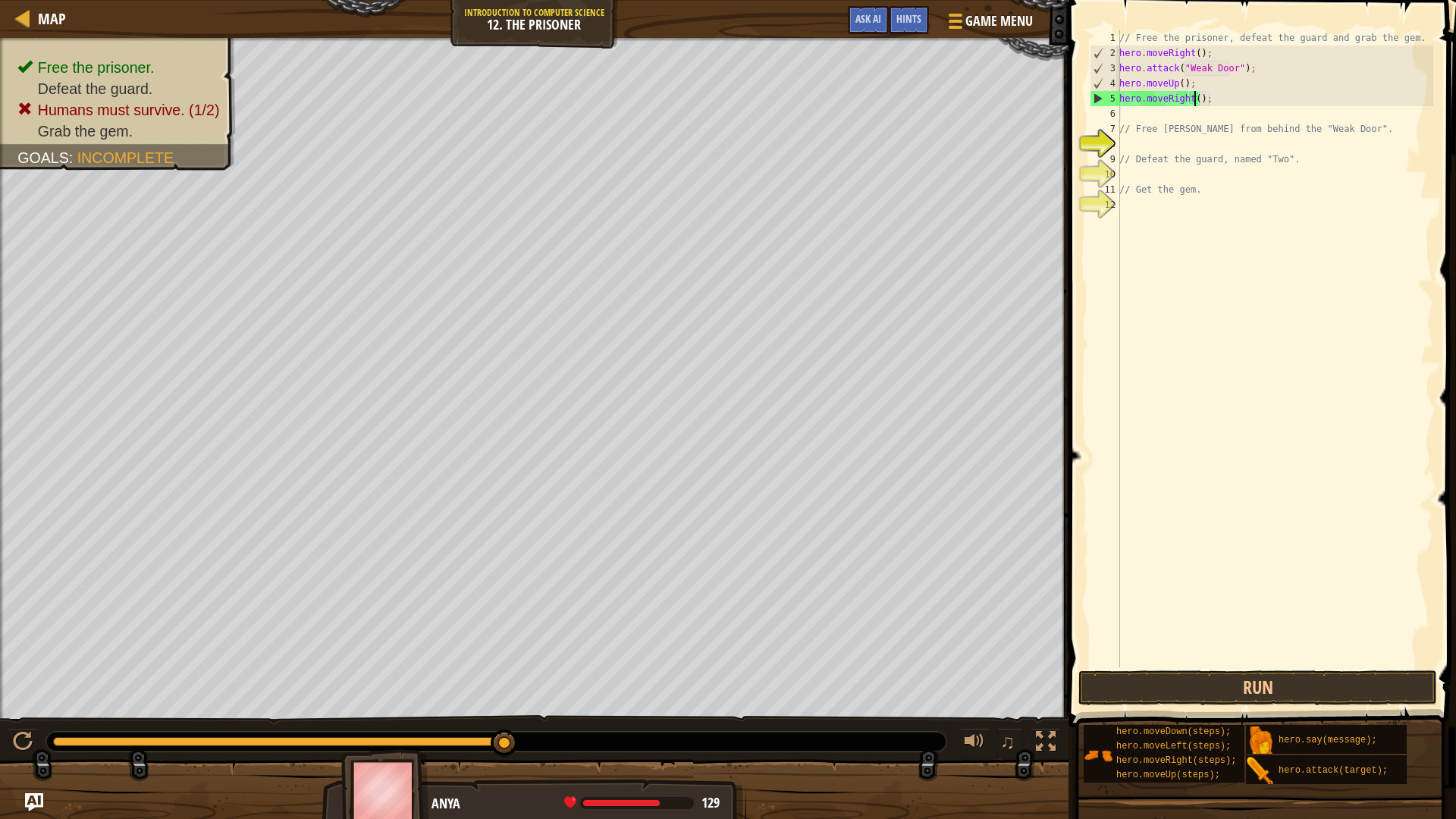
type textarea "hero.moveRight(3);"
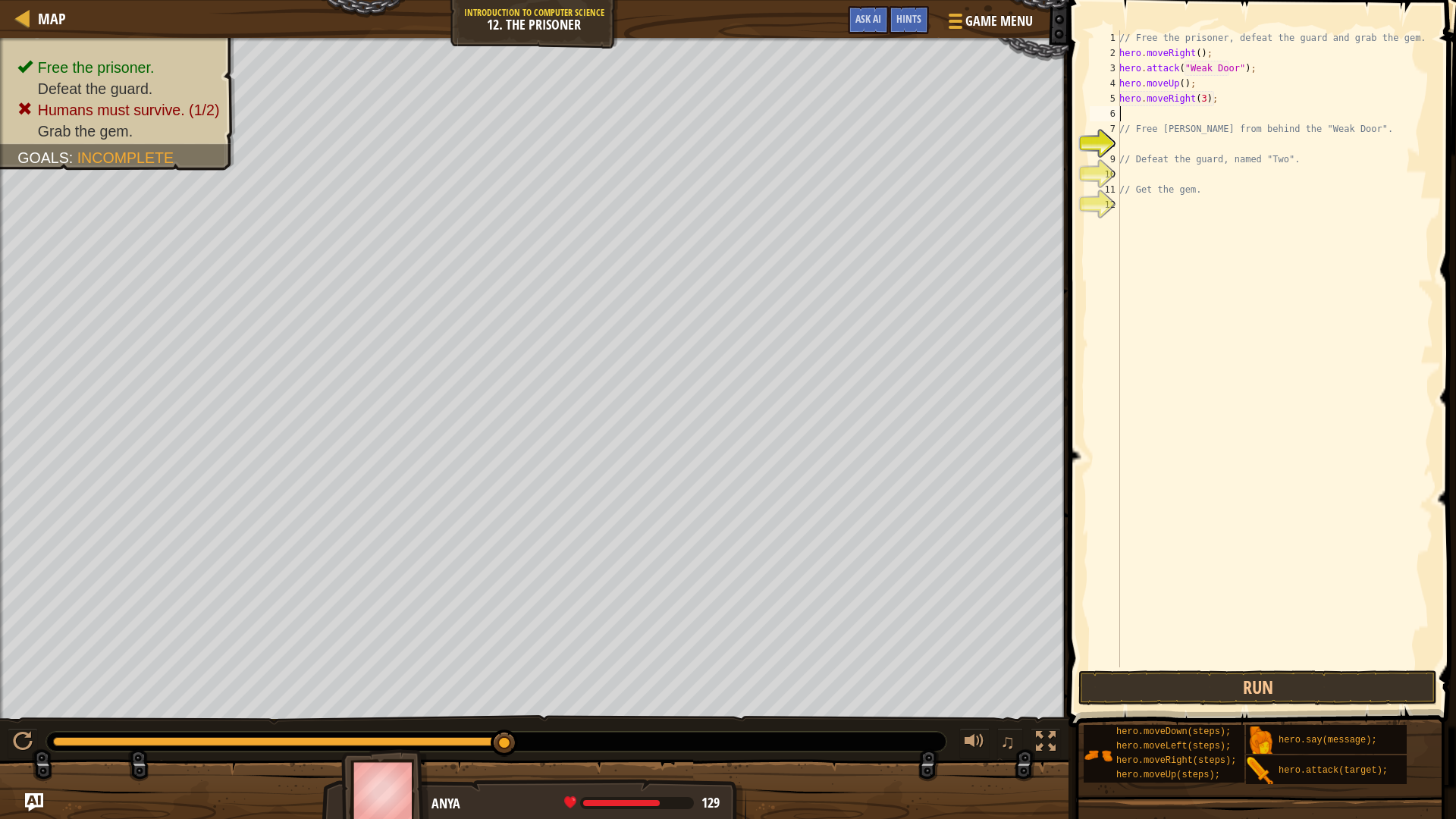
click at [1142, 112] on div "// Free the prisoner, defeat the guard and grab the gem. hero . moveRight ( ) ;…" at bounding box center [1275, 364] width 317 height 667
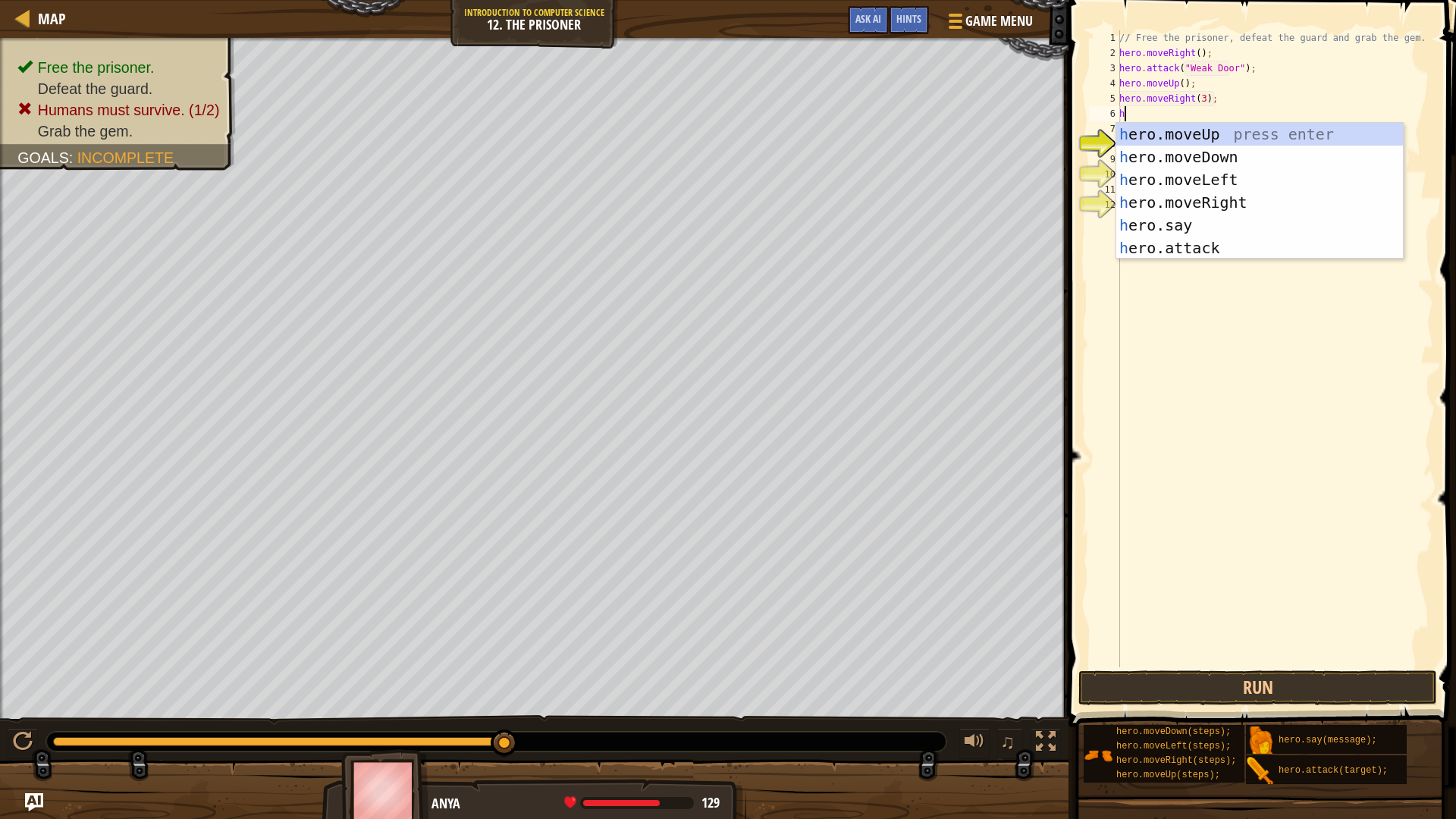
type textarea "h"
click at [1220, 159] on div "h ero.moveUp press enter h ero.moveDown press enter h ero.moveLeft press enter …" at bounding box center [1260, 214] width 287 height 182
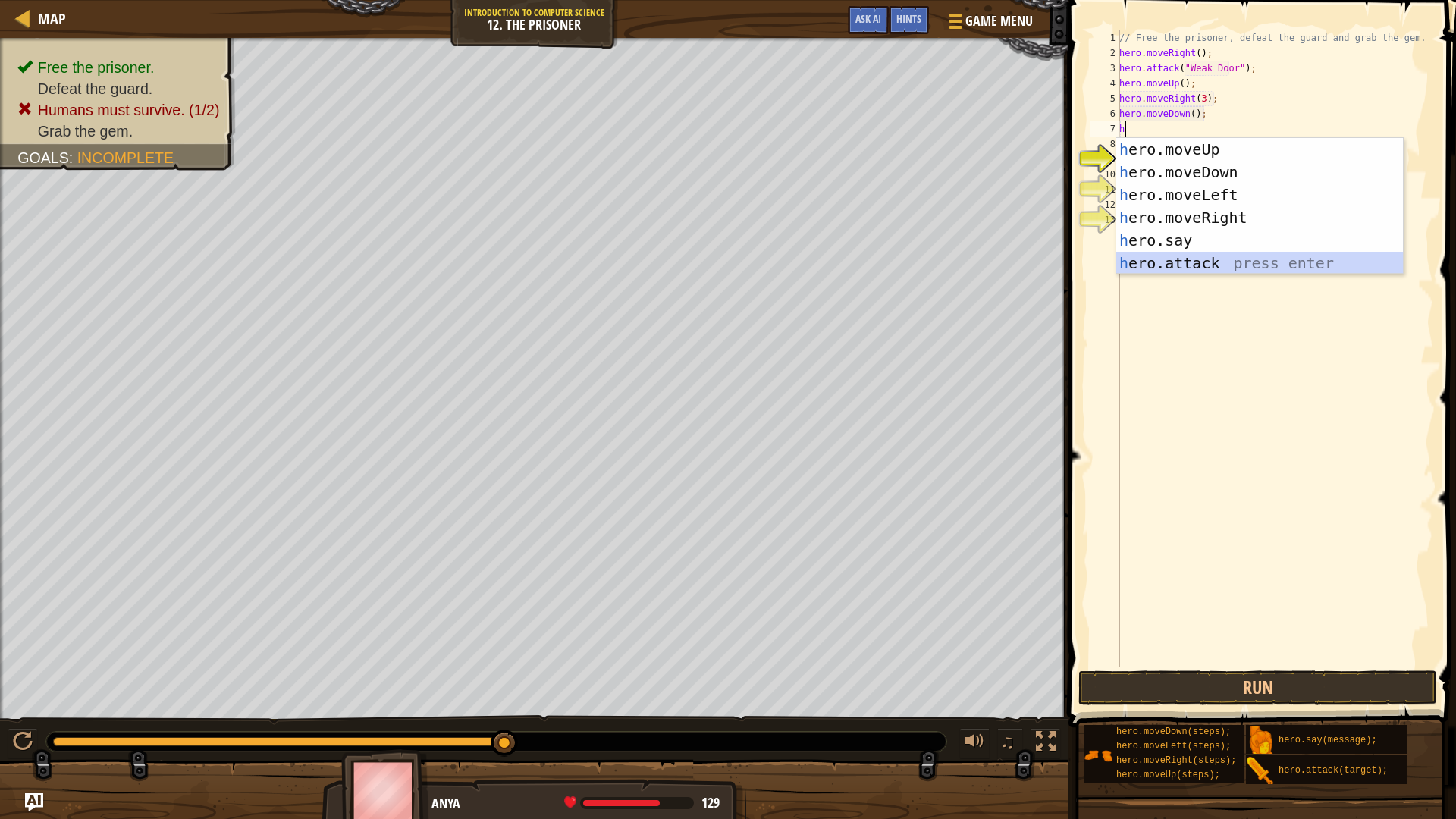
click at [1195, 258] on div "h ero.moveUp press enter h ero.moveDown press enter h ero.moveLeft press enter …" at bounding box center [1260, 229] width 287 height 182
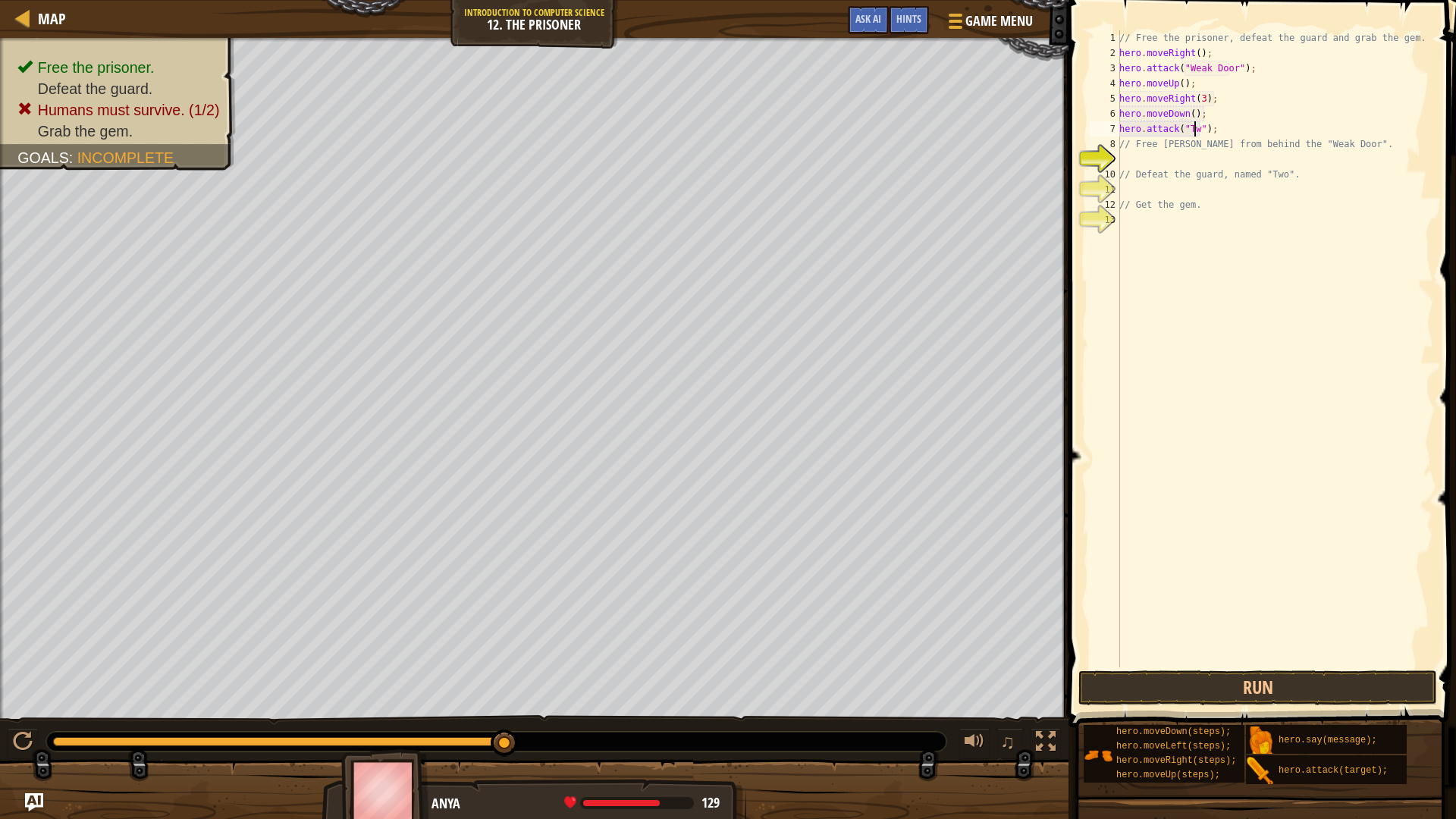
scroll to position [7, 6]
click at [1435, 694] on button "Run" at bounding box center [1258, 687] width 359 height 35
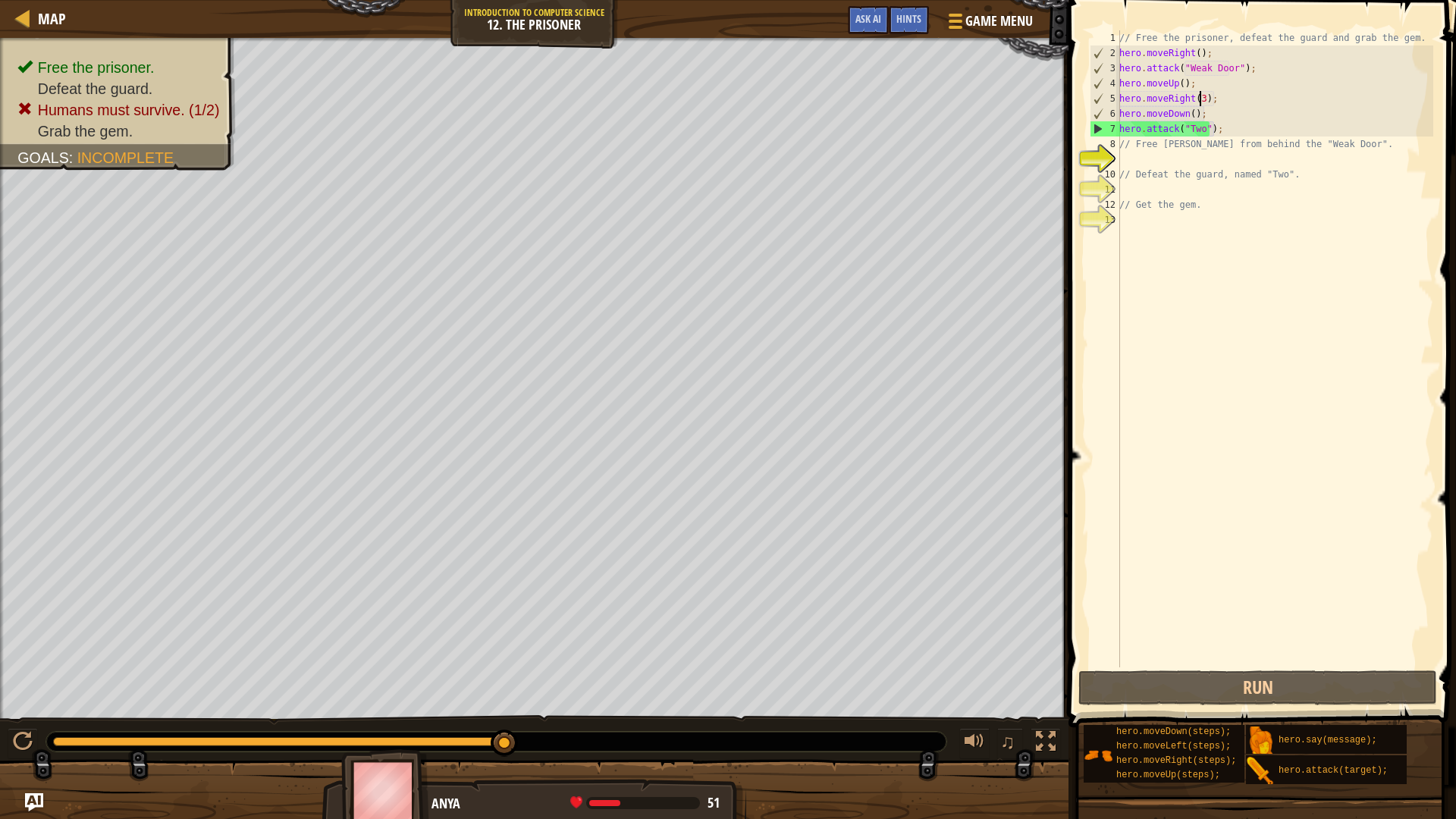
click at [1200, 100] on div "// Free the prisoner, defeat the guard and grab the gem. hero . moveRight ( ) ;…" at bounding box center [1275, 364] width 317 height 667
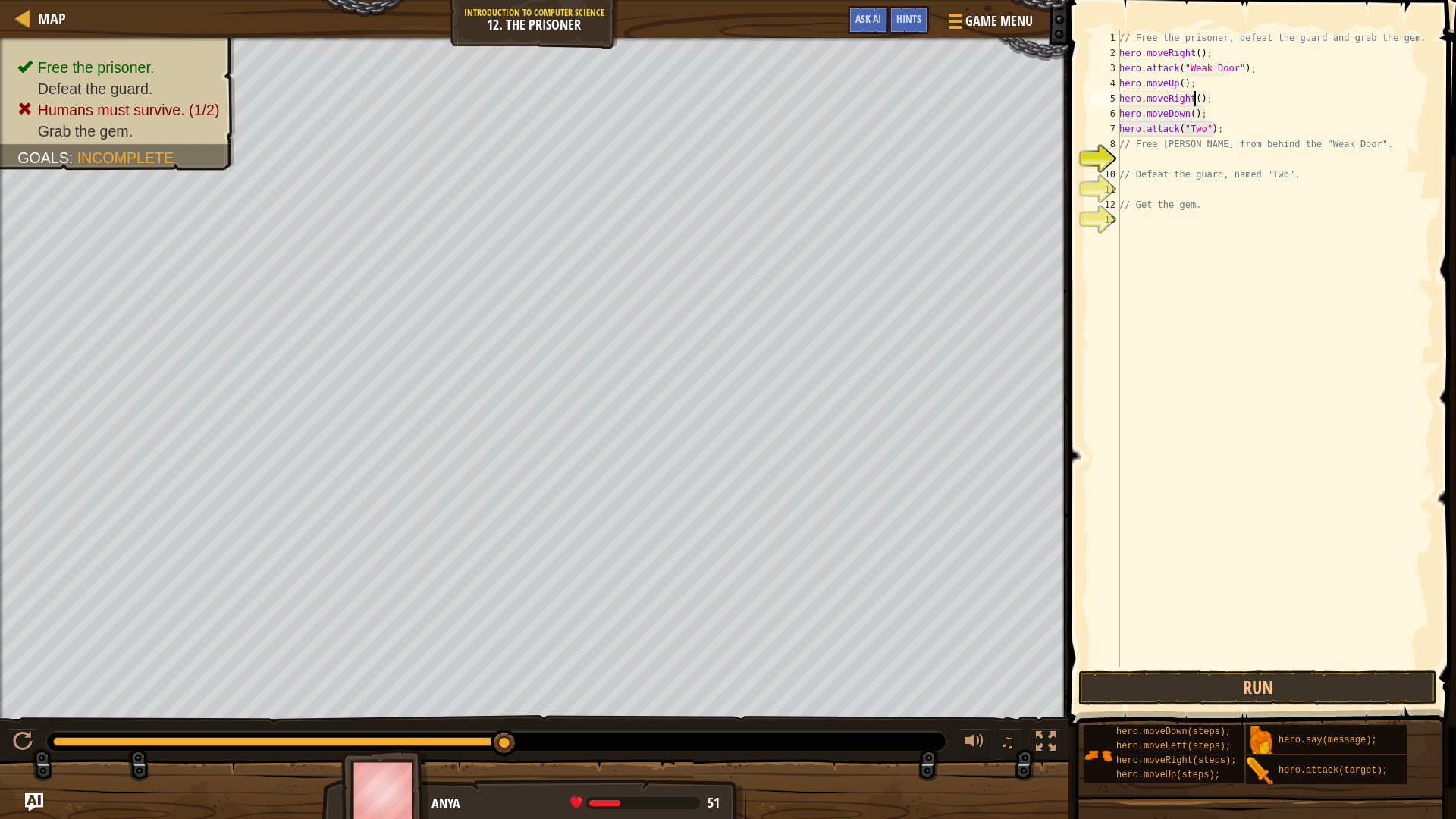
click at [1188, 114] on div "// Free the prisoner, defeat the guard and grab the gem. hero . moveRight ( ) ;…" at bounding box center [1275, 364] width 317 height 667
click at [1198, 98] on div "// Free the prisoner, defeat the guard and grab the gem. hero . moveRight ( ) ;…" at bounding box center [1275, 364] width 317 height 667
click at [1193, 111] on div "// Free the prisoner, defeat the guard and grab the gem. hero . moveRight ( ) ;…" at bounding box center [1275, 364] width 317 height 667
click at [1224, 127] on div "// Free the prisoner, defeat the guard and grab the gem. hero . moveRight ( ) ;…" at bounding box center [1275, 364] width 317 height 667
type textarea "hero.attack("Two");"
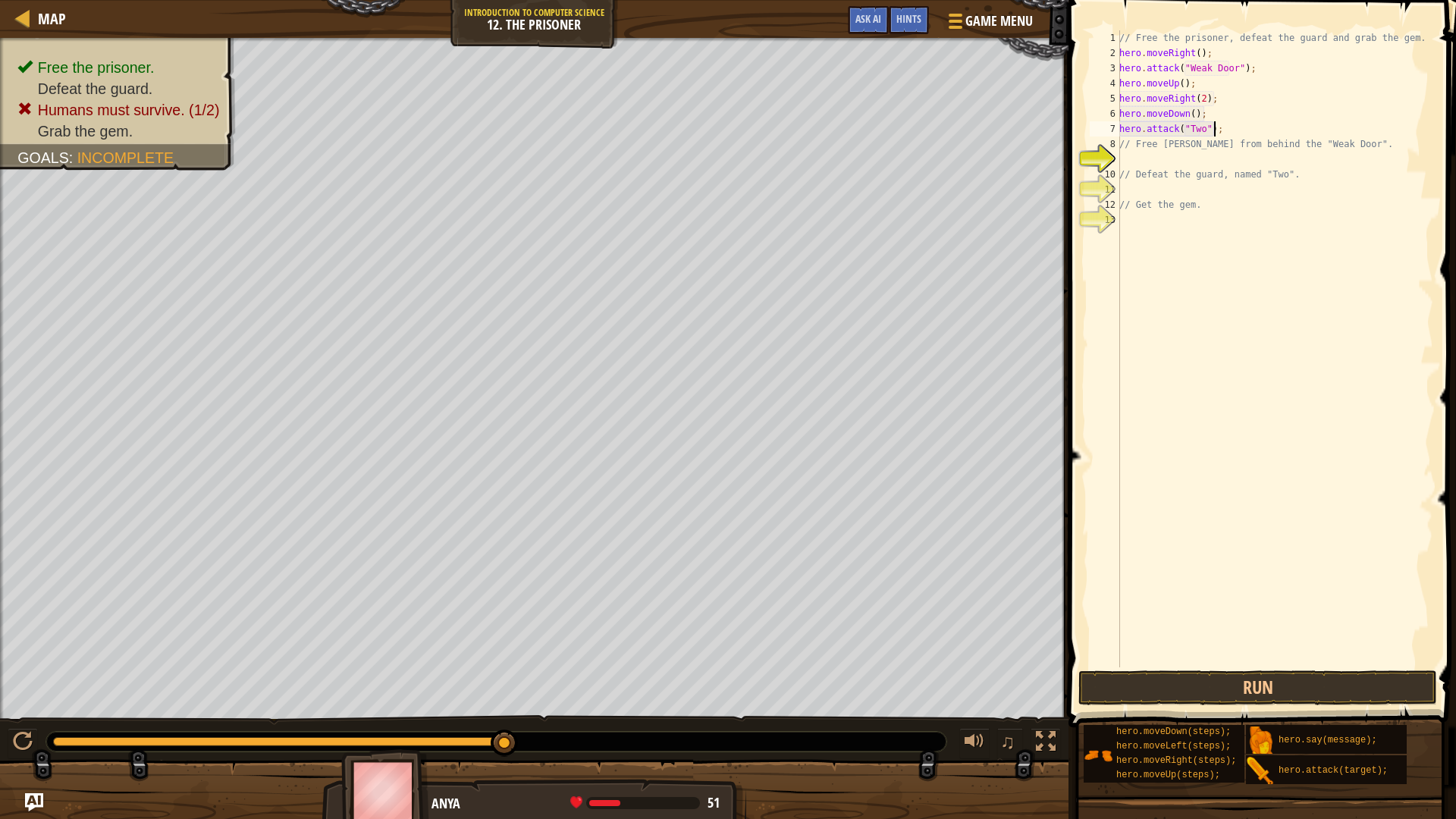
scroll to position [7, 0]
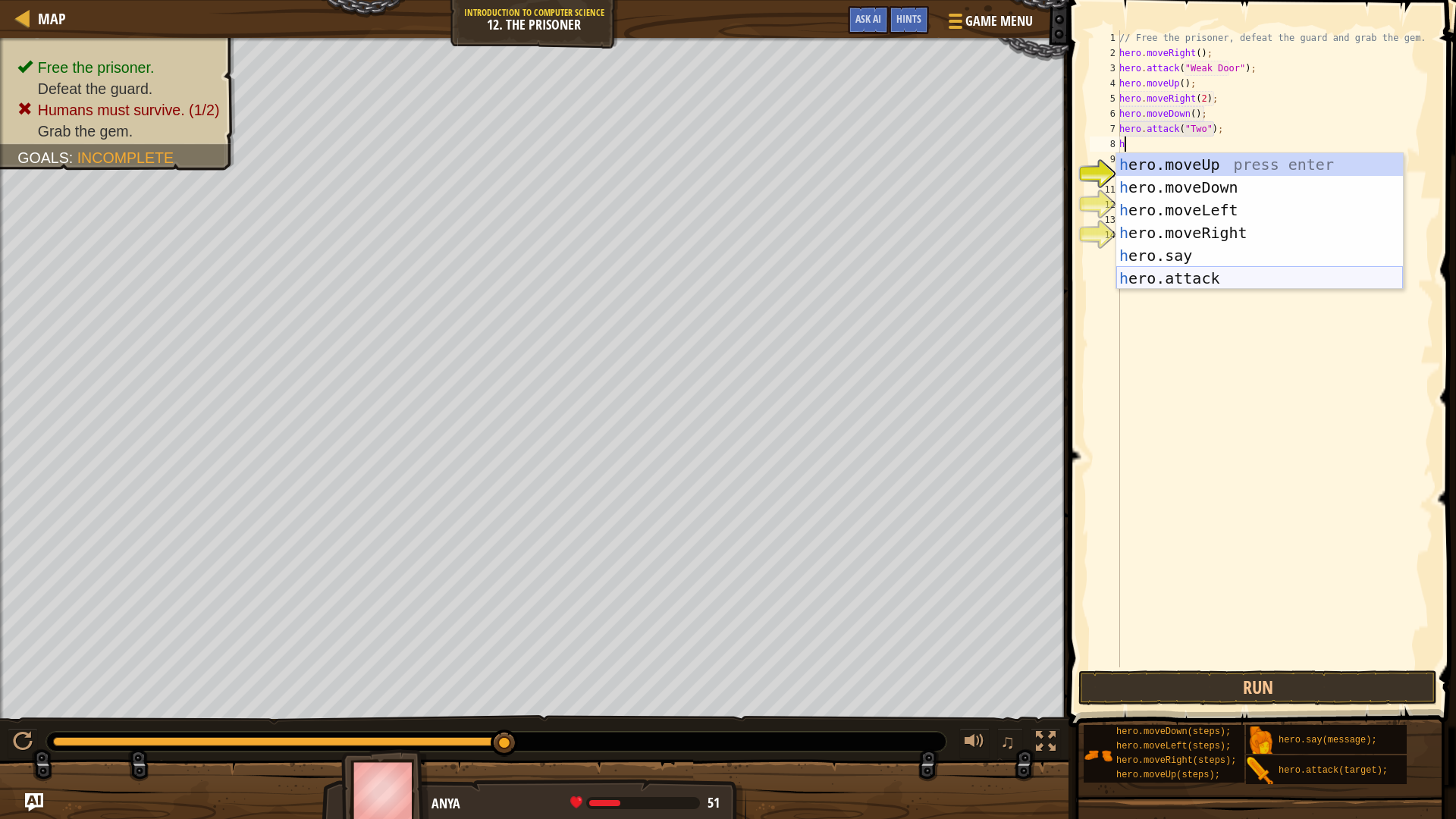
click at [1212, 287] on div "h ero.moveUp press enter h ero.moveDown press enter h ero.moveLeft press enter …" at bounding box center [1260, 243] width 287 height 182
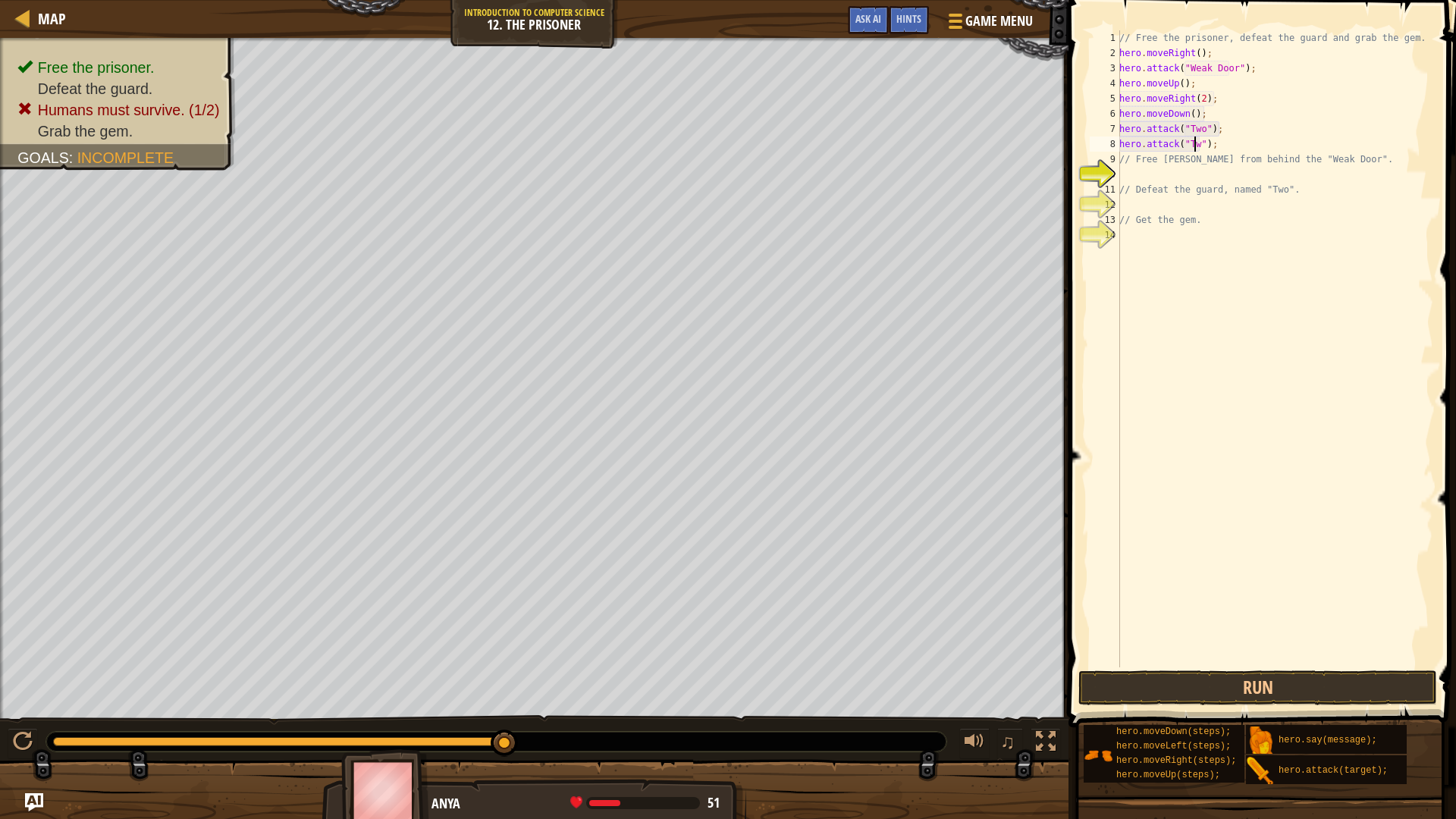
scroll to position [7, 6]
type textarea "hero.attack("Two");"
click at [1283, 685] on button "Run" at bounding box center [1258, 687] width 359 height 35
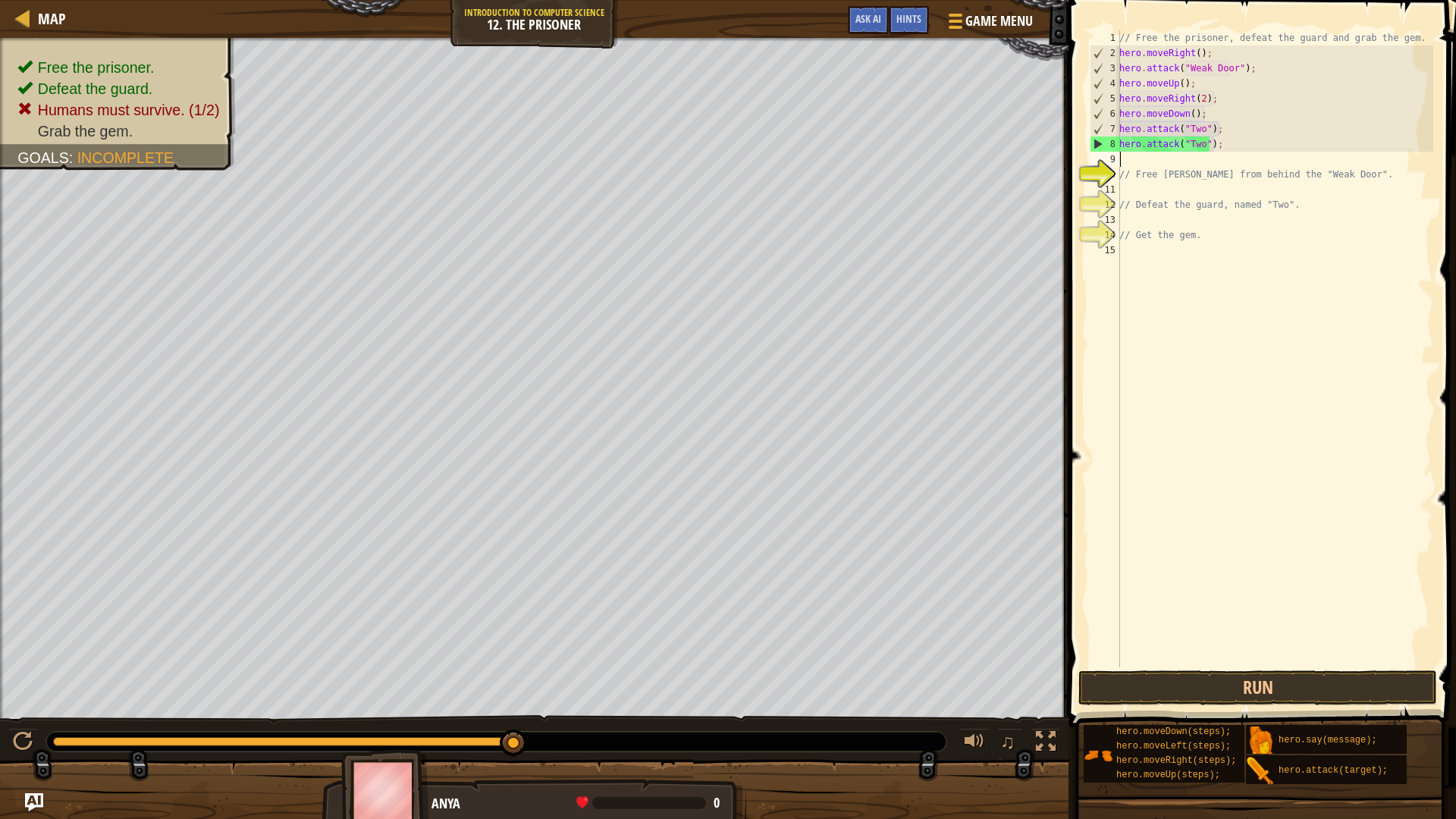
scroll to position [7, 0]
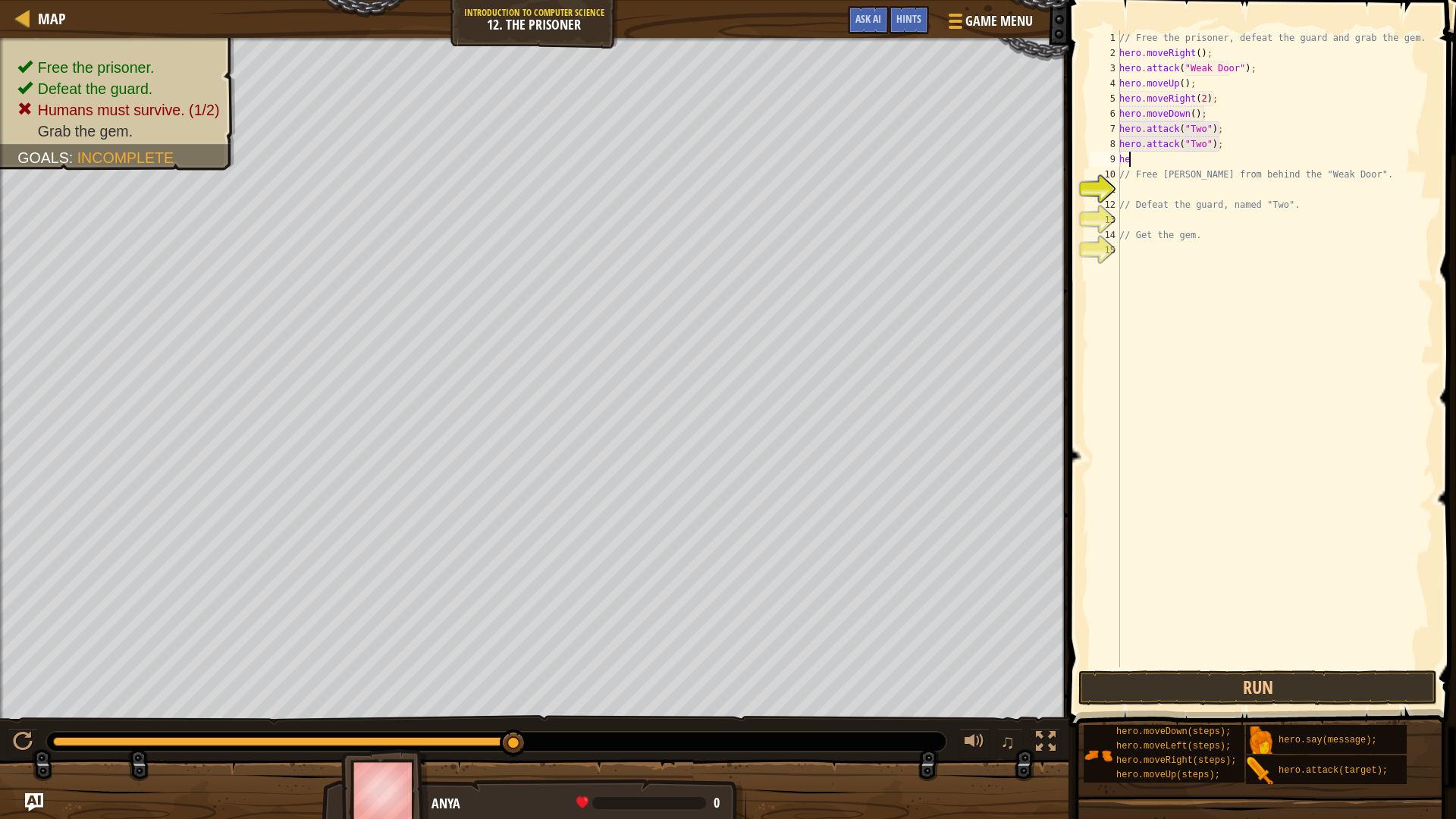
type textarea "h"
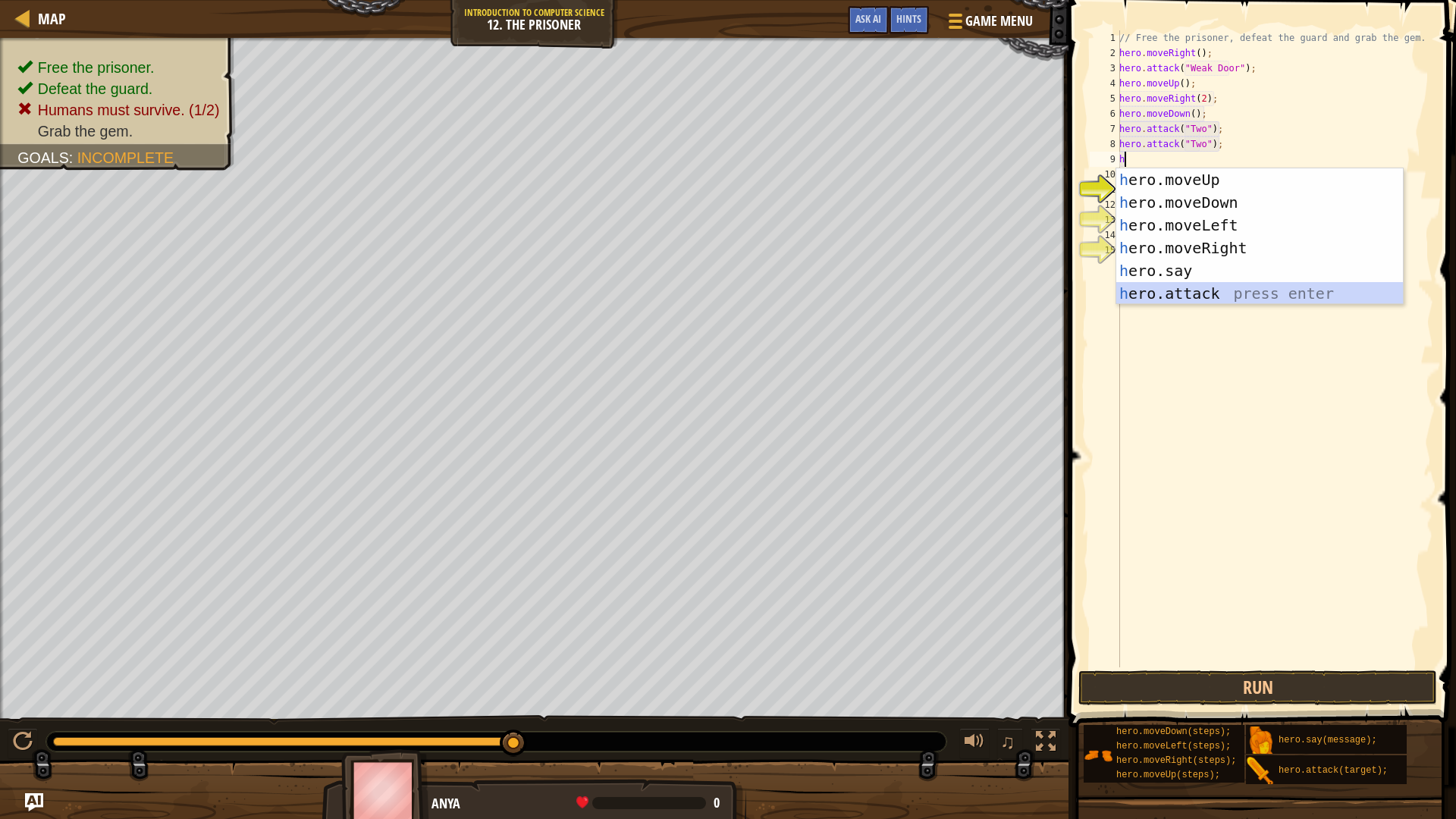
click at [1192, 294] on div "h ero.moveUp press enter h ero.moveDown press enter h ero.moveLeft press enter …" at bounding box center [1260, 259] width 287 height 182
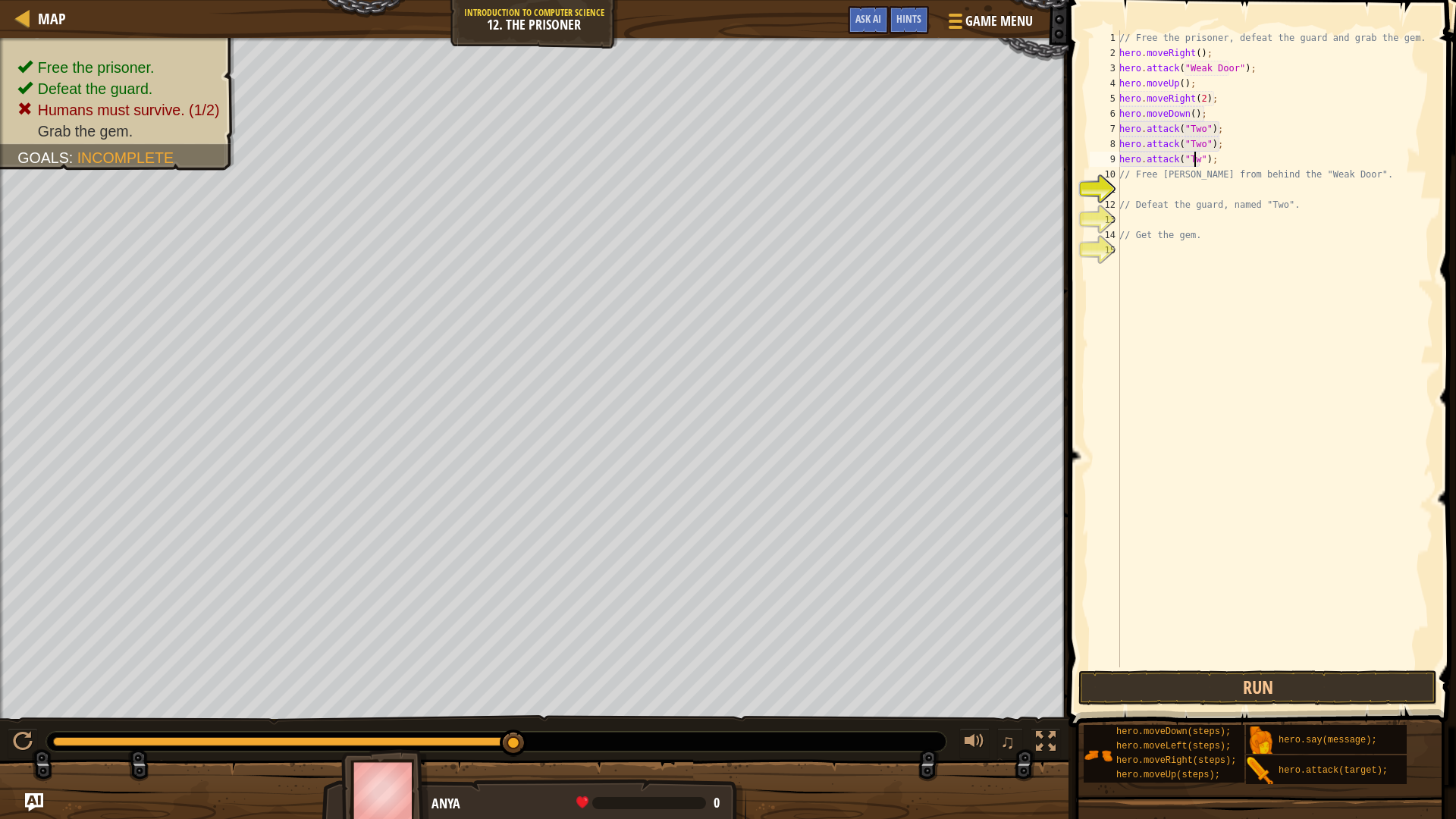
scroll to position [7, 6]
type textarea "hero.attack("Two");"
click at [1218, 687] on button "Run" at bounding box center [1258, 687] width 359 height 35
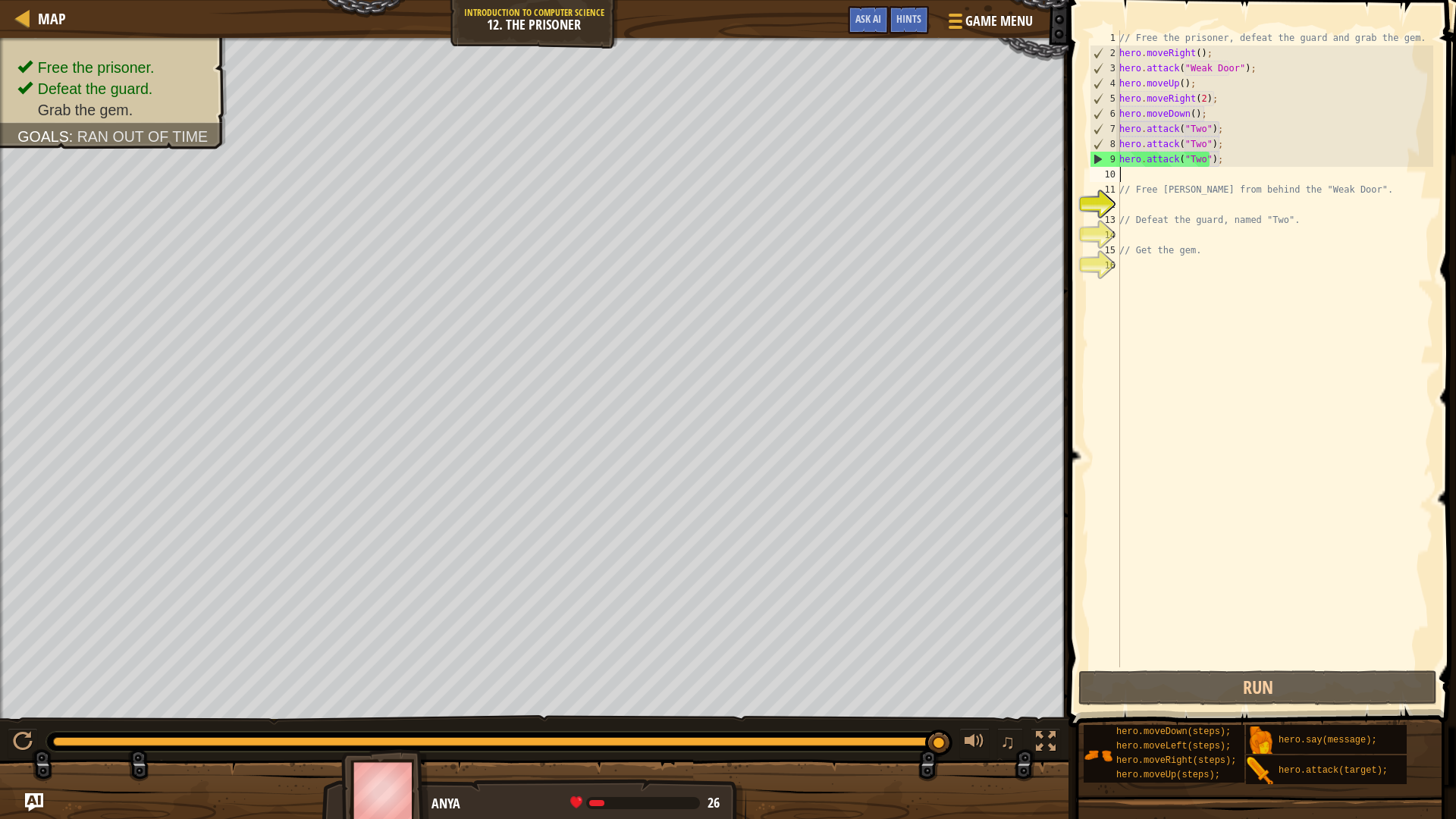
drag, startPoint x: 661, startPoint y: 739, endPoint x: 1077, endPoint y: 754, distance: 416.3
click at [1077, 754] on div "Map Introduction to Computer Science 12. The Prisoner Game Menu Done Hints Ask …" at bounding box center [728, 409] width 1456 height 819
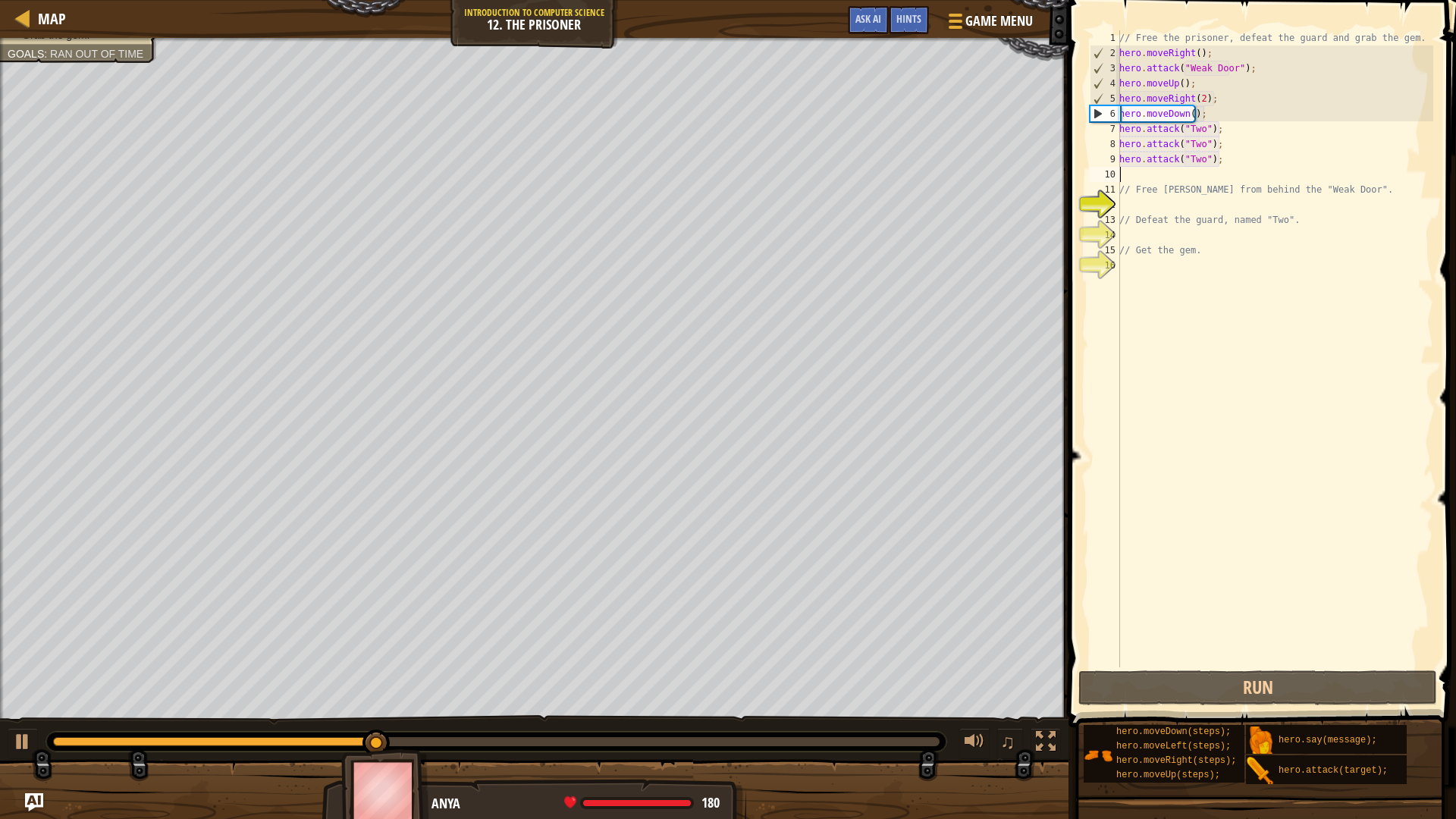
click at [1189, 80] on div "// Free the prisoner, defeat the guard and grab the gem. hero . moveRight ( ) ;…" at bounding box center [1275, 364] width 317 height 667
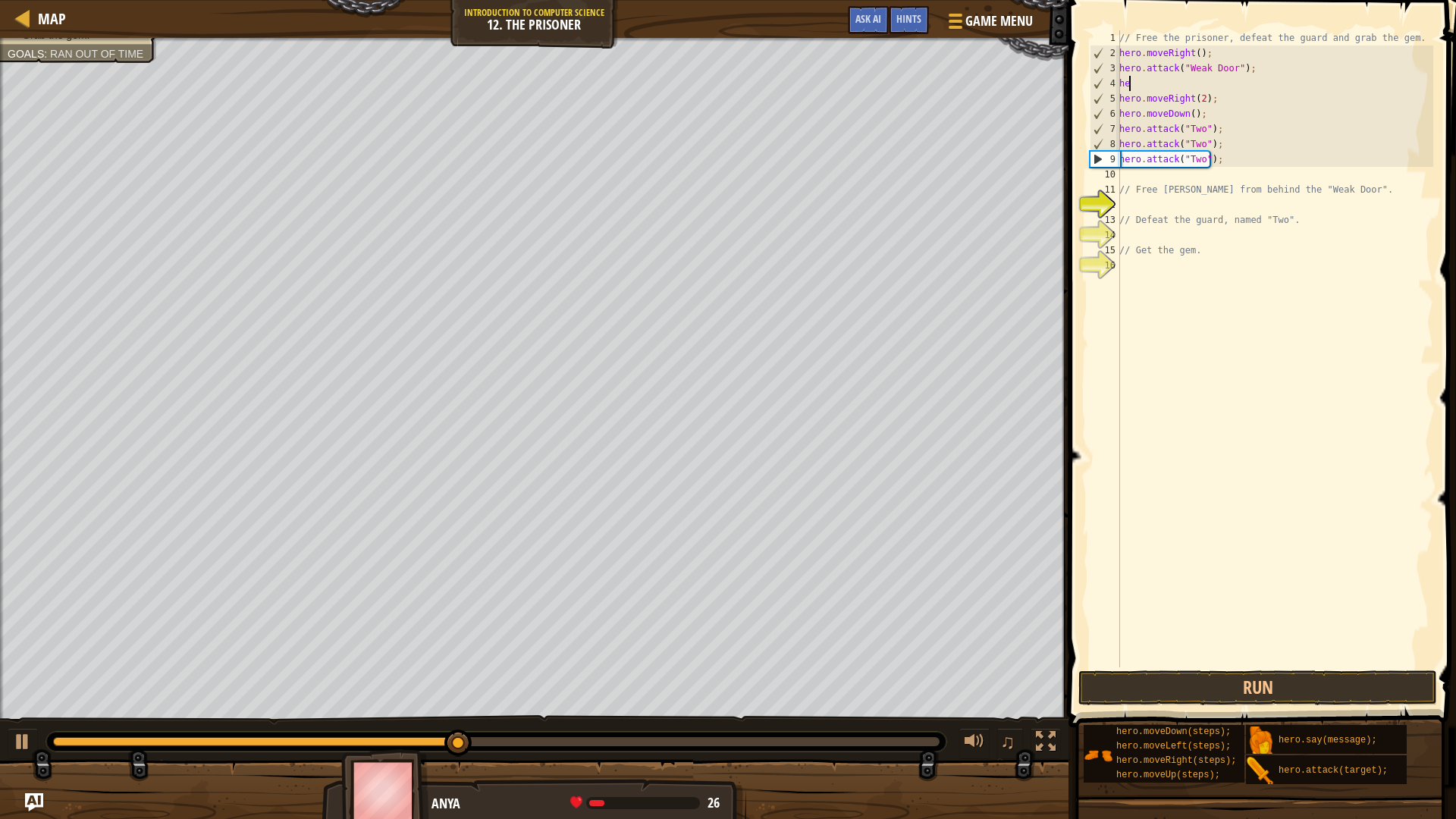
type textarea "h"
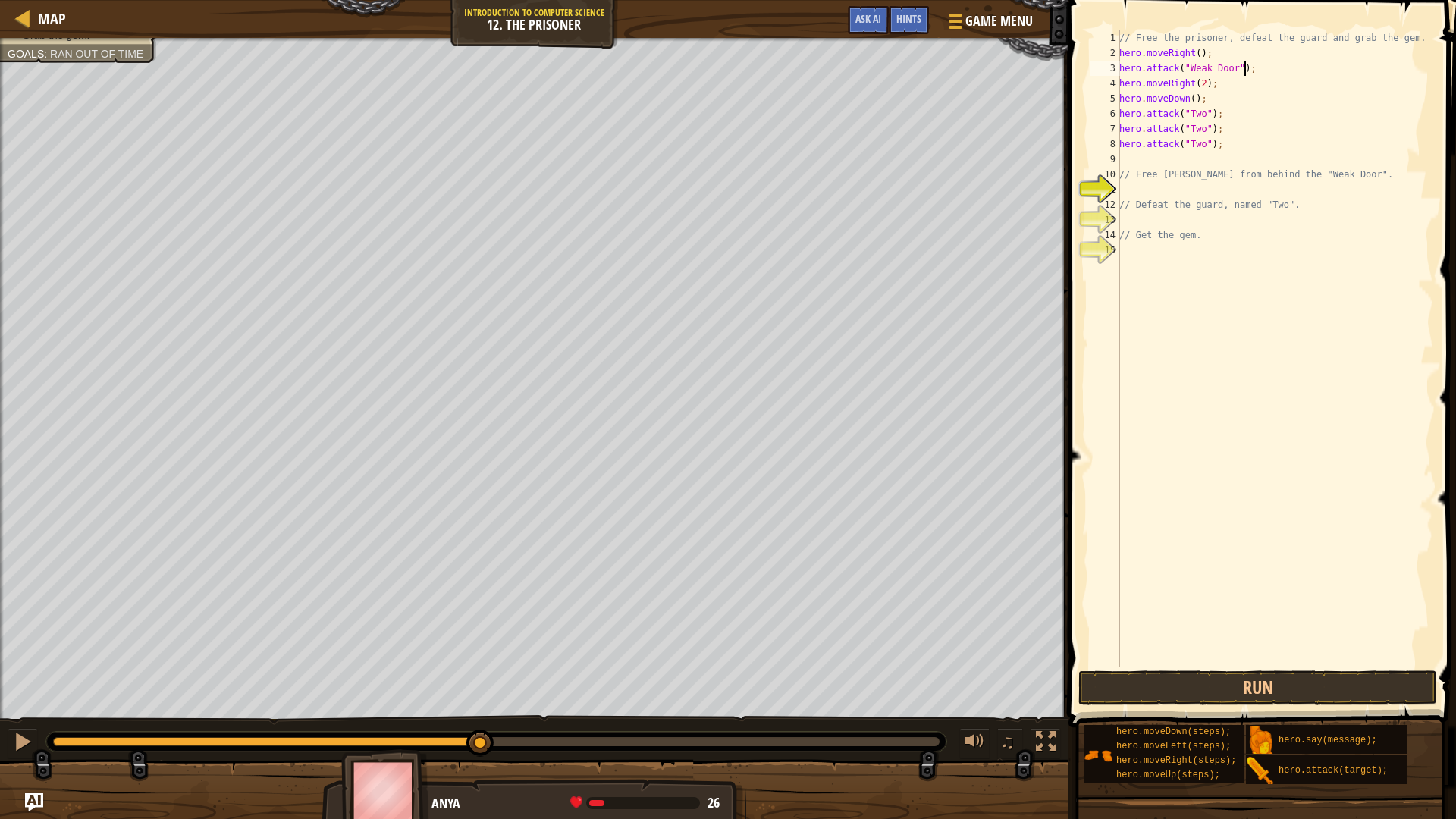
click at [1225, 150] on div "// Free the prisoner, defeat the guard and grab the gem. hero . moveRight ( ) ;…" at bounding box center [1275, 364] width 317 height 667
type textarea "hero.attack("Two");"
type textarea "h"
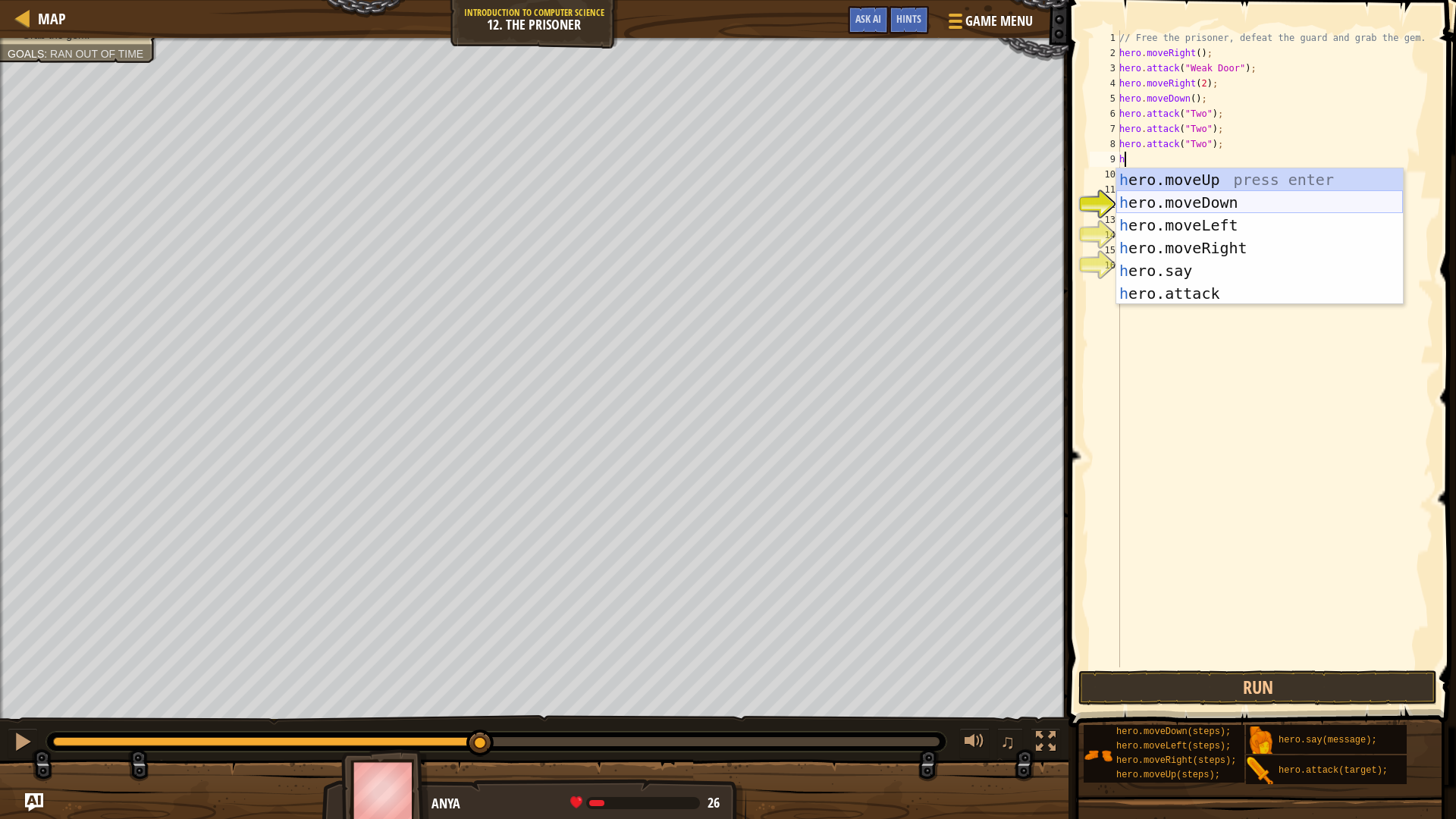
click at [1250, 202] on div "h ero.moveUp press enter h ero.moveDown press enter h ero.moveLeft press enter …" at bounding box center [1260, 259] width 287 height 182
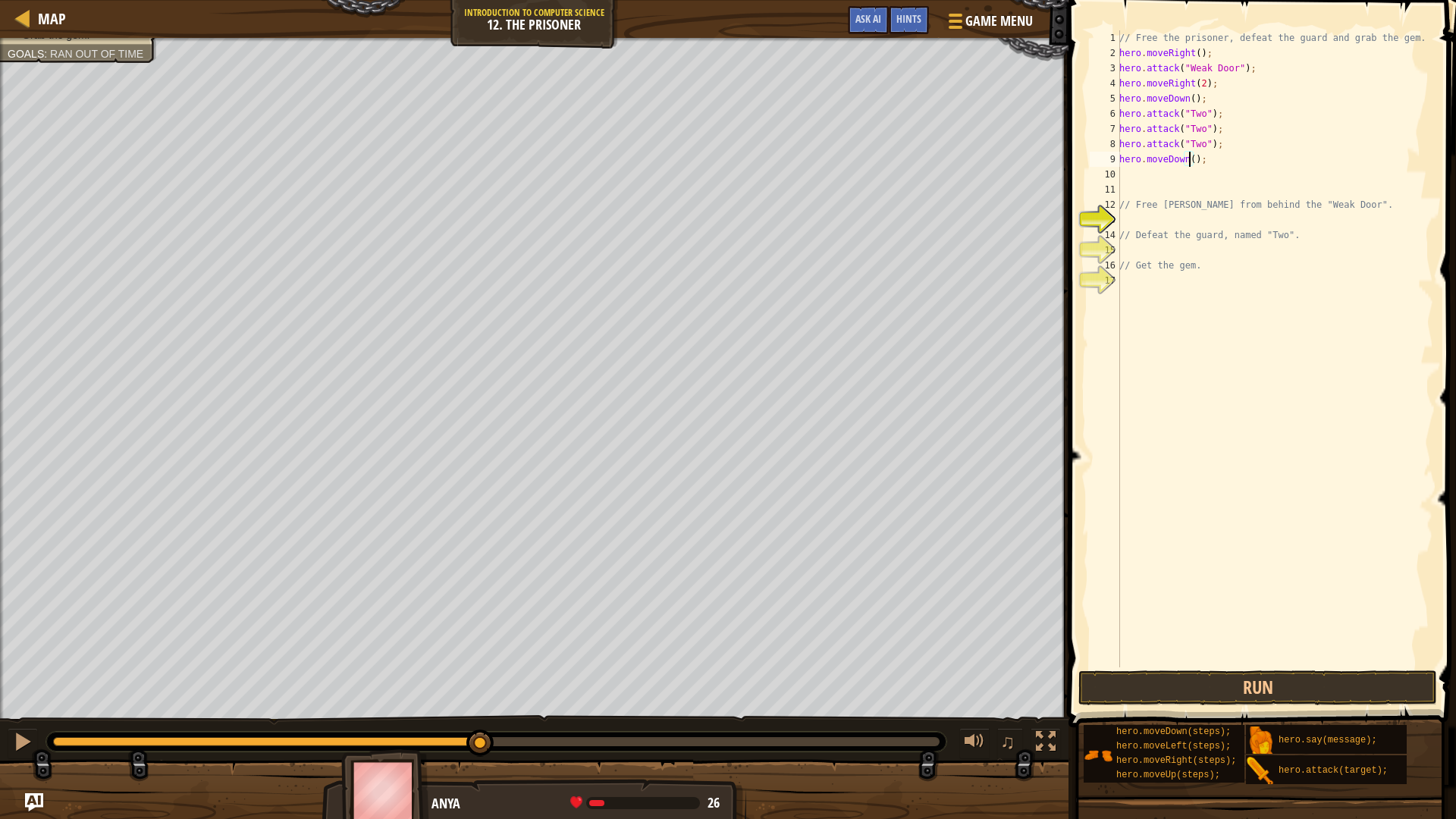
click at [1191, 161] on div "// Free the prisoner, defeat the guard and grab the gem. hero . moveRight ( ) ;…" at bounding box center [1275, 364] width 317 height 667
type textarea "hero.moveDown(2);"
click at [1156, 185] on div "// Free the prisoner, defeat the guard and grab the gem. hero . moveRight ( ) ;…" at bounding box center [1275, 364] width 317 height 667
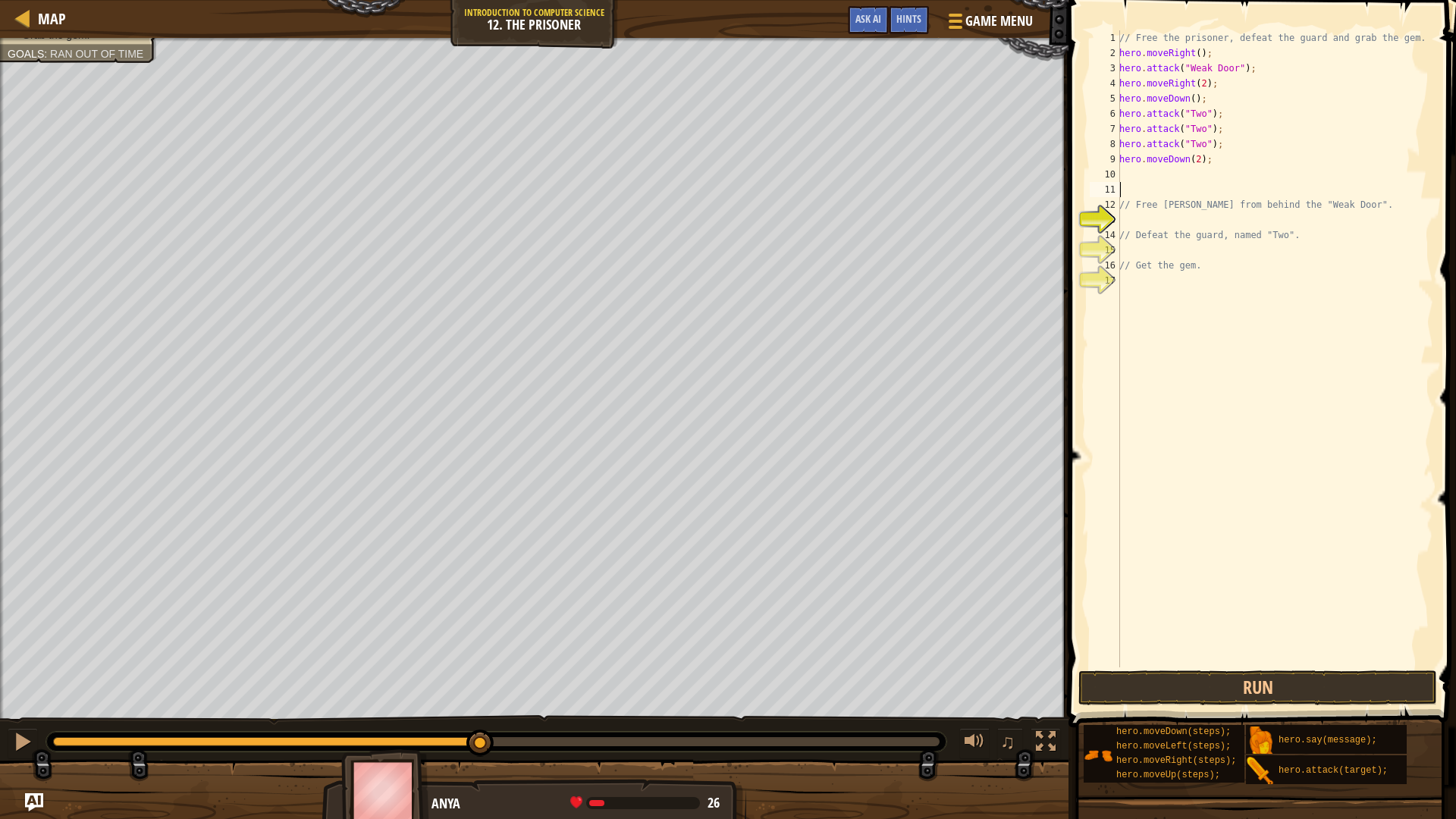
click at [1148, 161] on div "// Free the prisoner, defeat the guard and grab the gem. hero . moveRight ( ) ;…" at bounding box center [1275, 364] width 317 height 667
type textarea "hero.moveDown(2);"
click at [1123, 173] on div "// Free the prisoner, defeat the guard and grab the gem. hero . moveRight ( ) ;…" at bounding box center [1275, 364] width 317 height 667
type textarea "h"
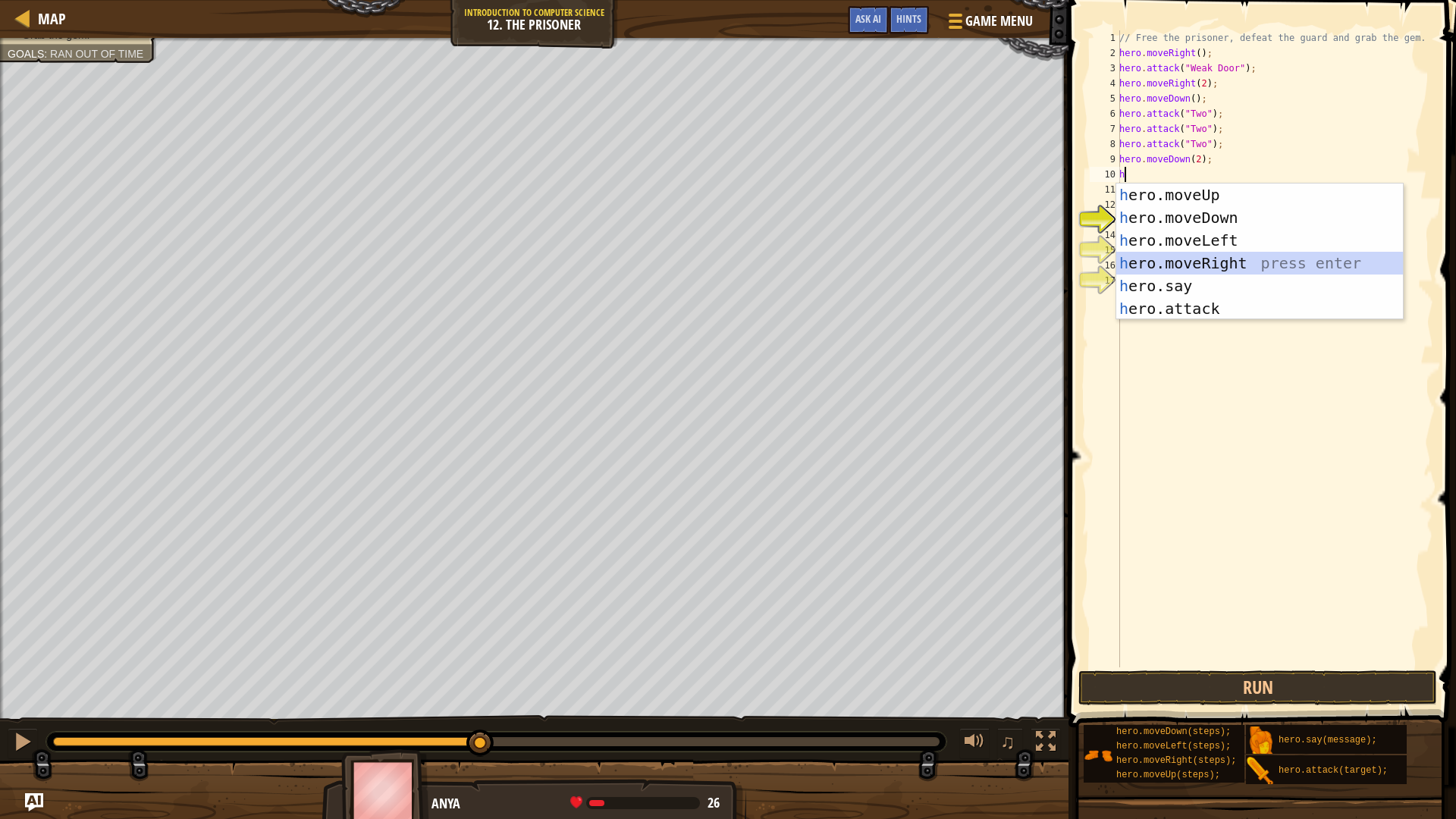
click at [1208, 264] on div "h ero.moveUp press enter h ero.moveDown press enter h ero.moveLeft press enter …" at bounding box center [1260, 274] width 287 height 182
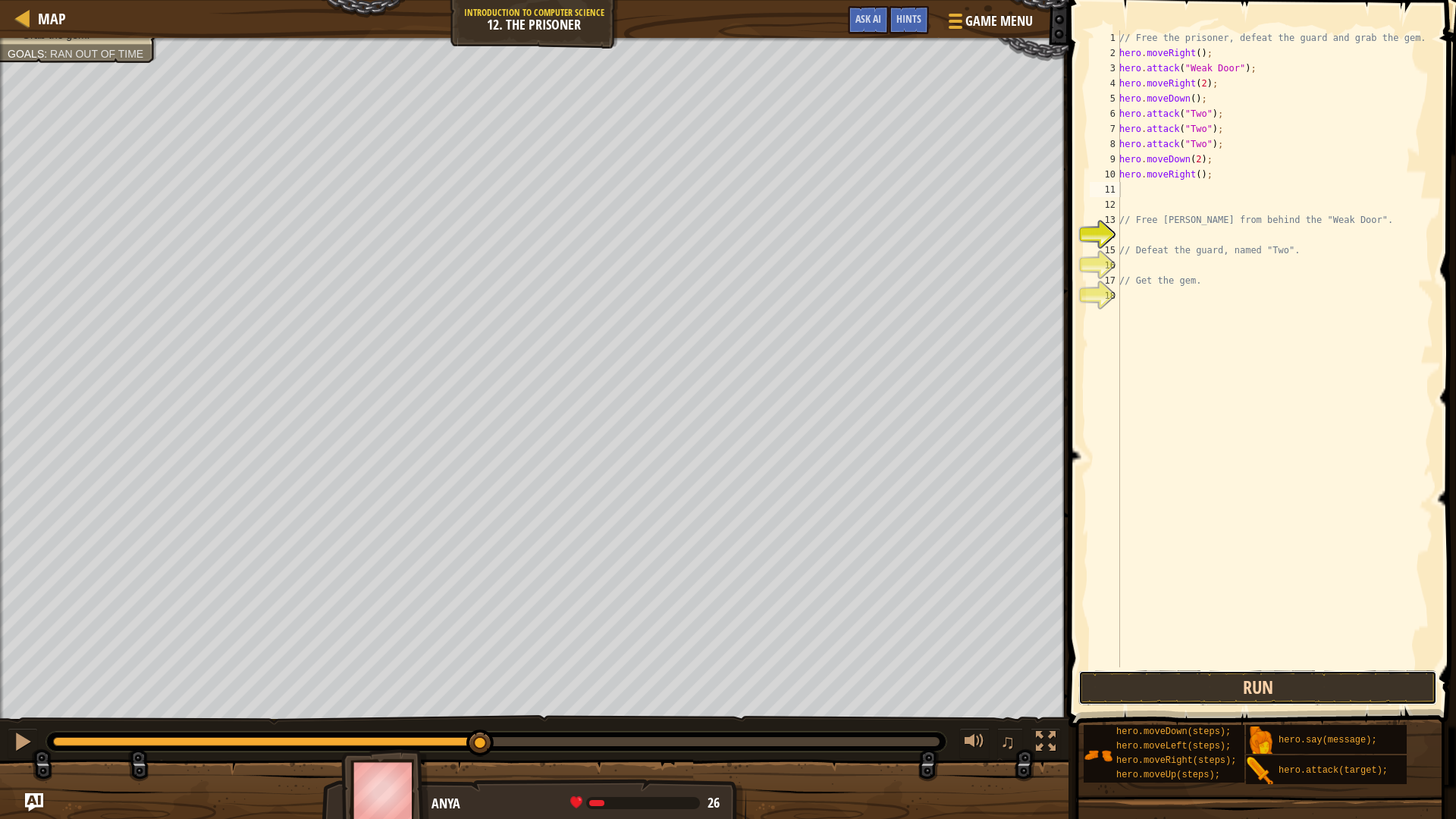
click at [1250, 678] on button "Run" at bounding box center [1258, 687] width 359 height 35
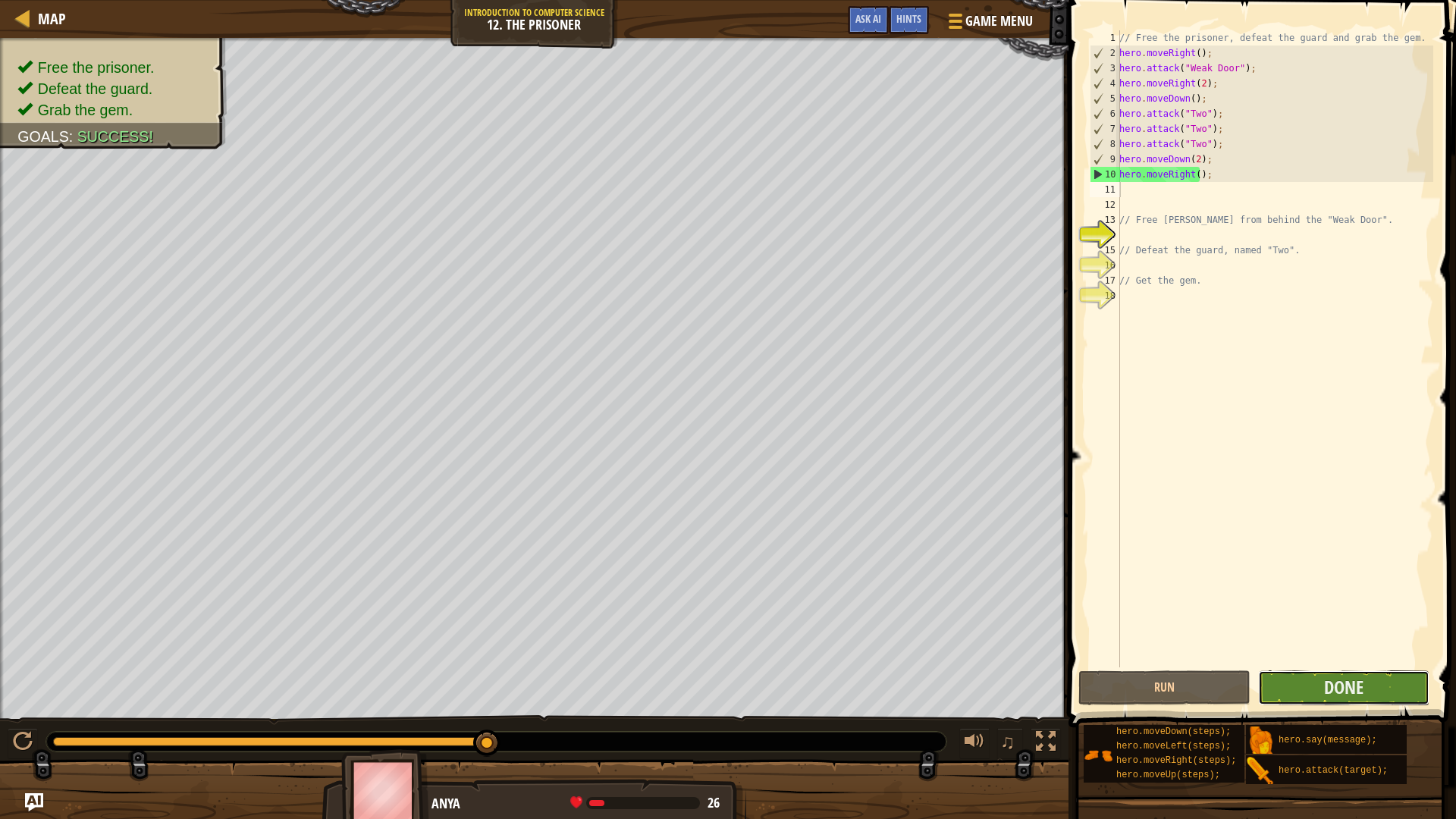
click at [1374, 697] on button "Done" at bounding box center [1344, 687] width 172 height 35
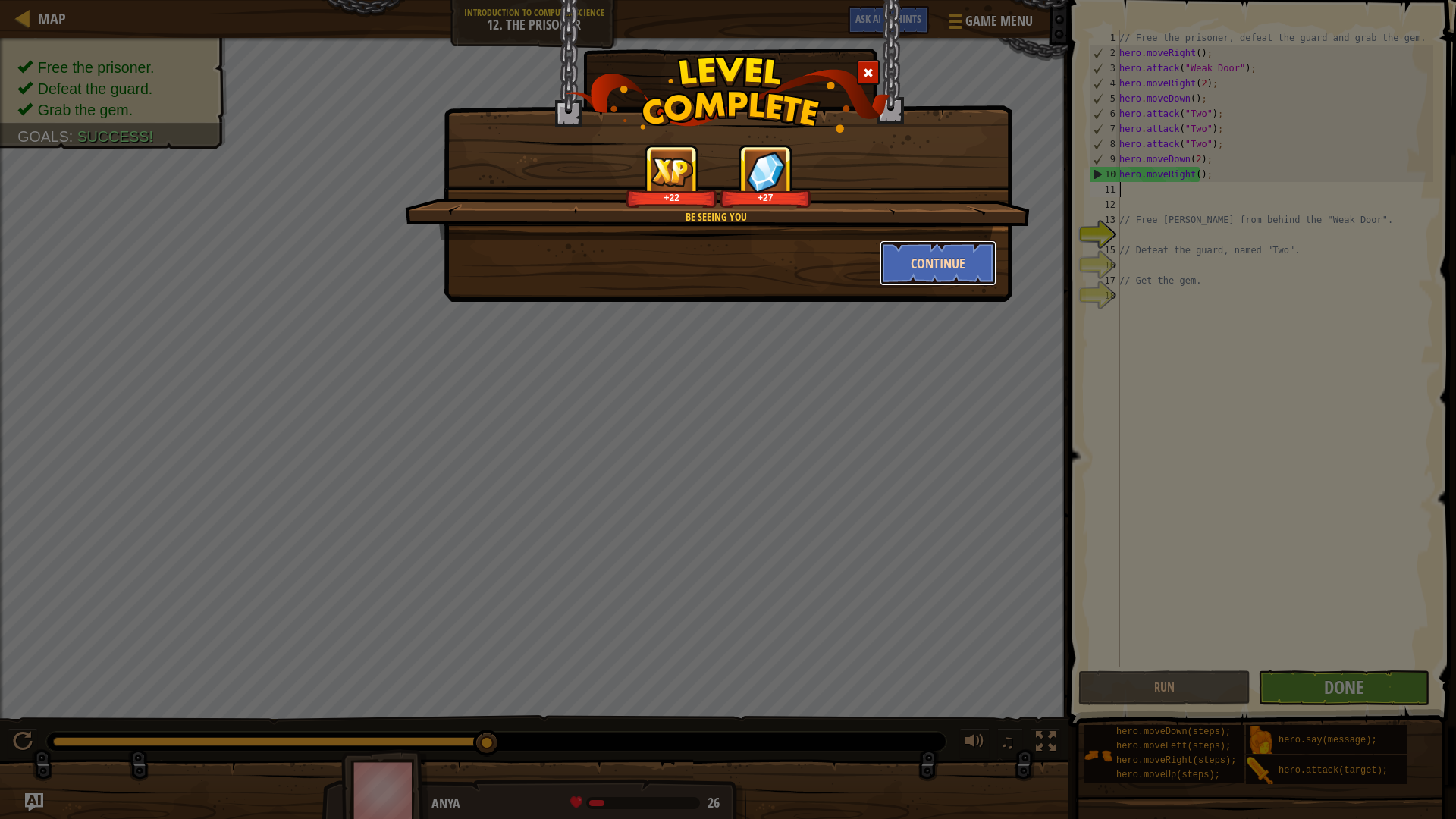
click at [975, 274] on button "Continue" at bounding box center [939, 262] width 118 height 45
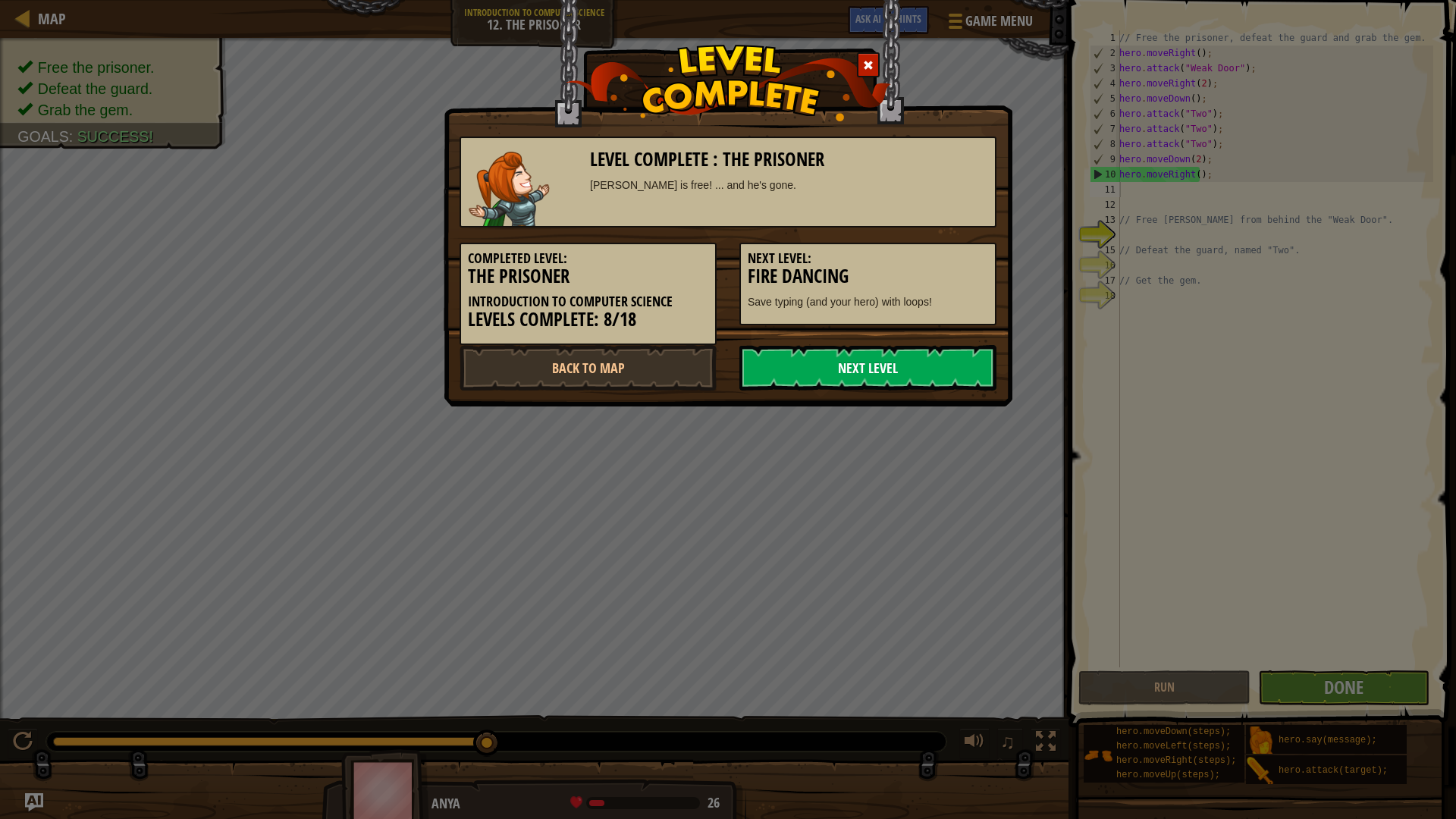
click at [902, 362] on link "Next Level" at bounding box center [867, 367] width 257 height 45
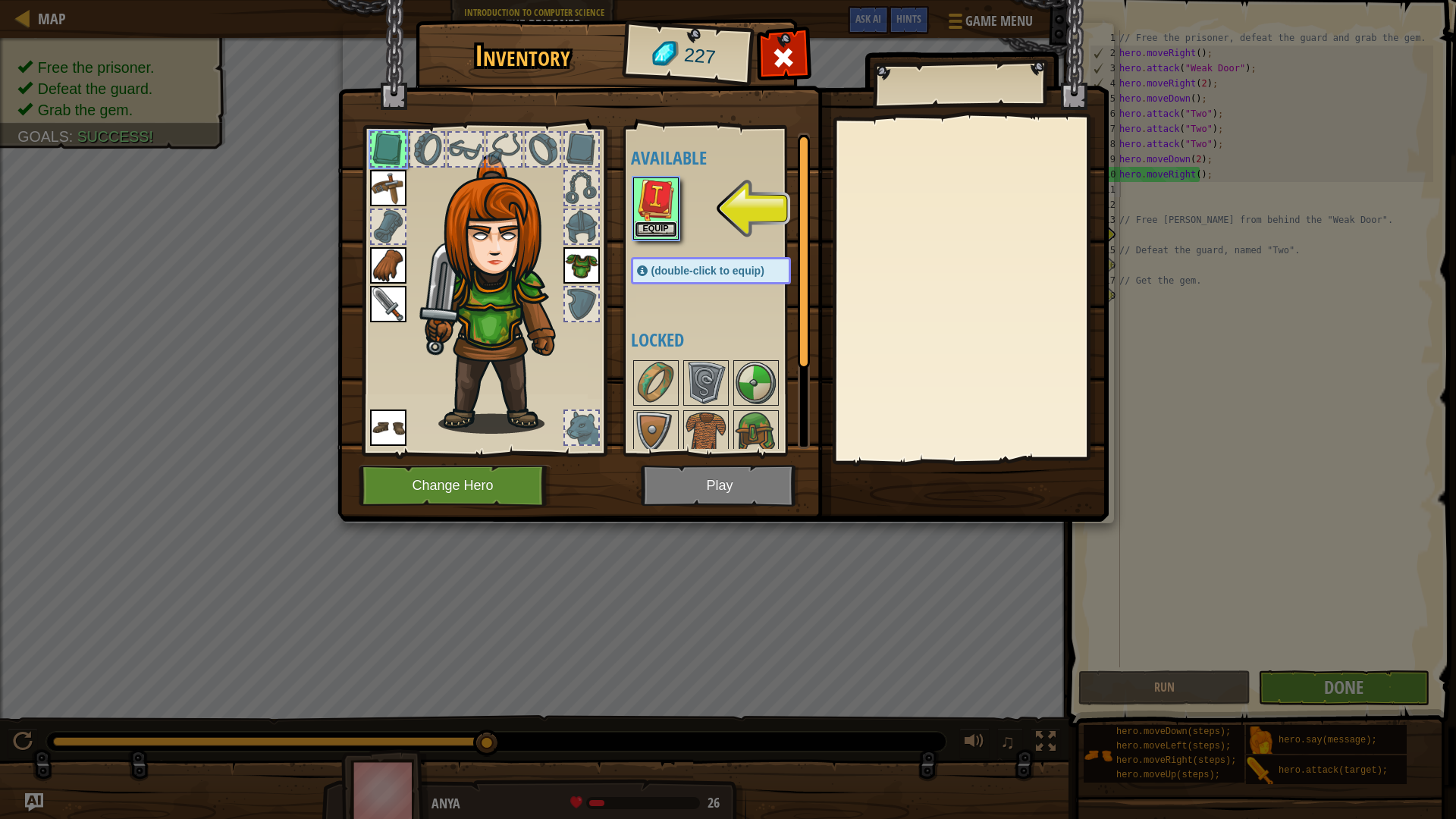
click at [669, 223] on button "Equip" at bounding box center [656, 229] width 43 height 16
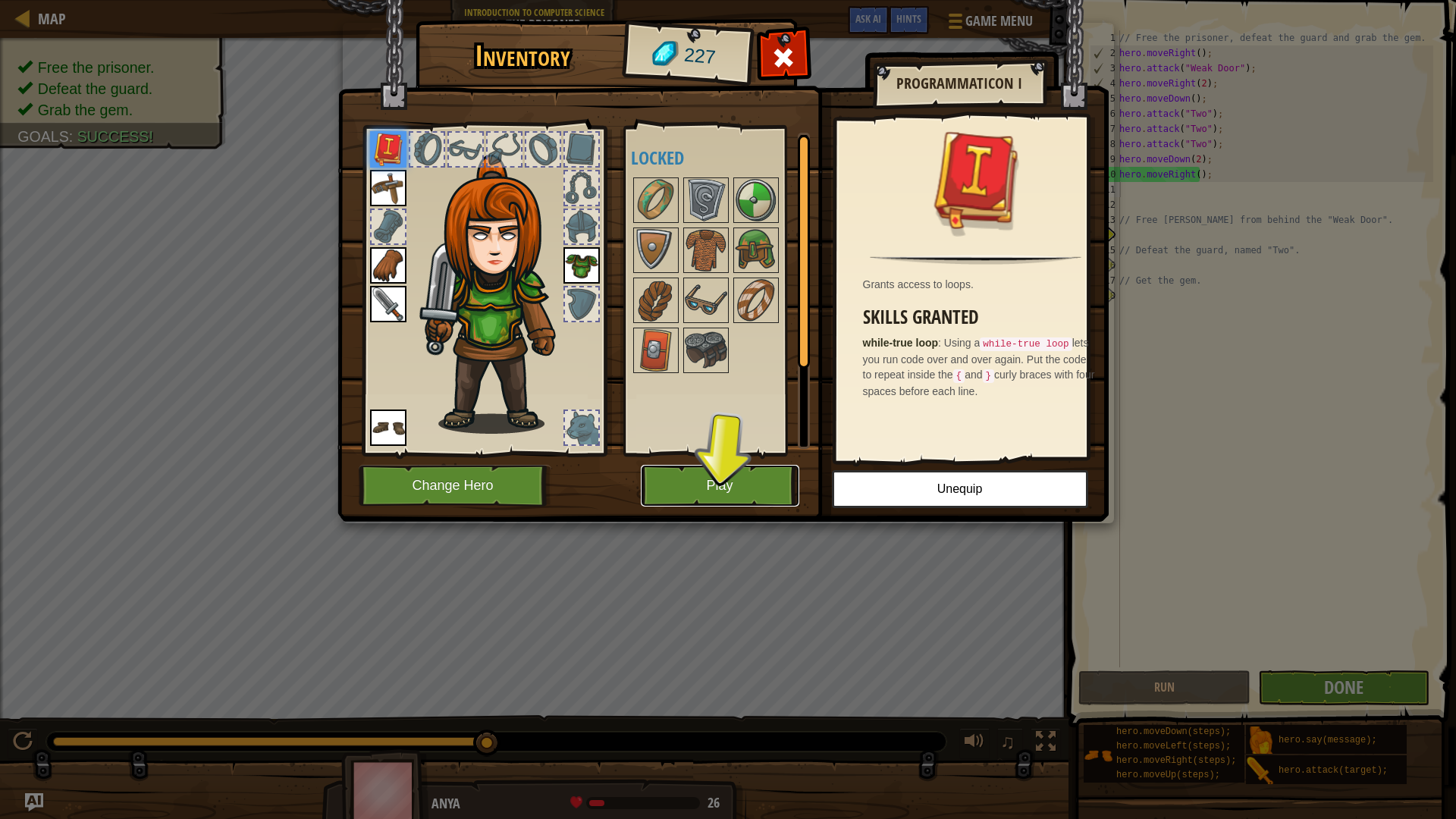
click at [760, 481] on button "Play" at bounding box center [720, 485] width 159 height 42
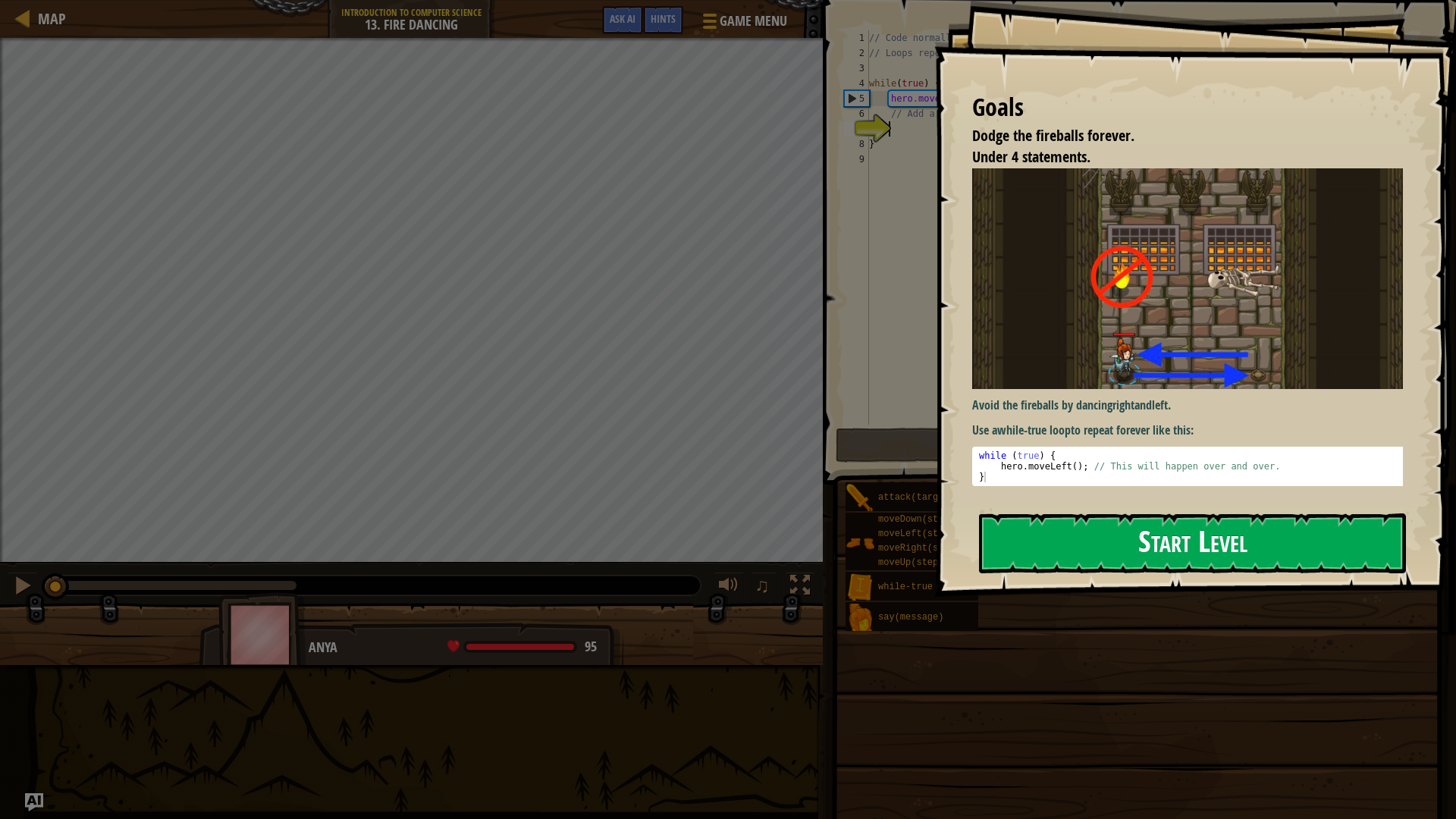
click at [1242, 513] on button "Start Level" at bounding box center [1193, 543] width 427 height 60
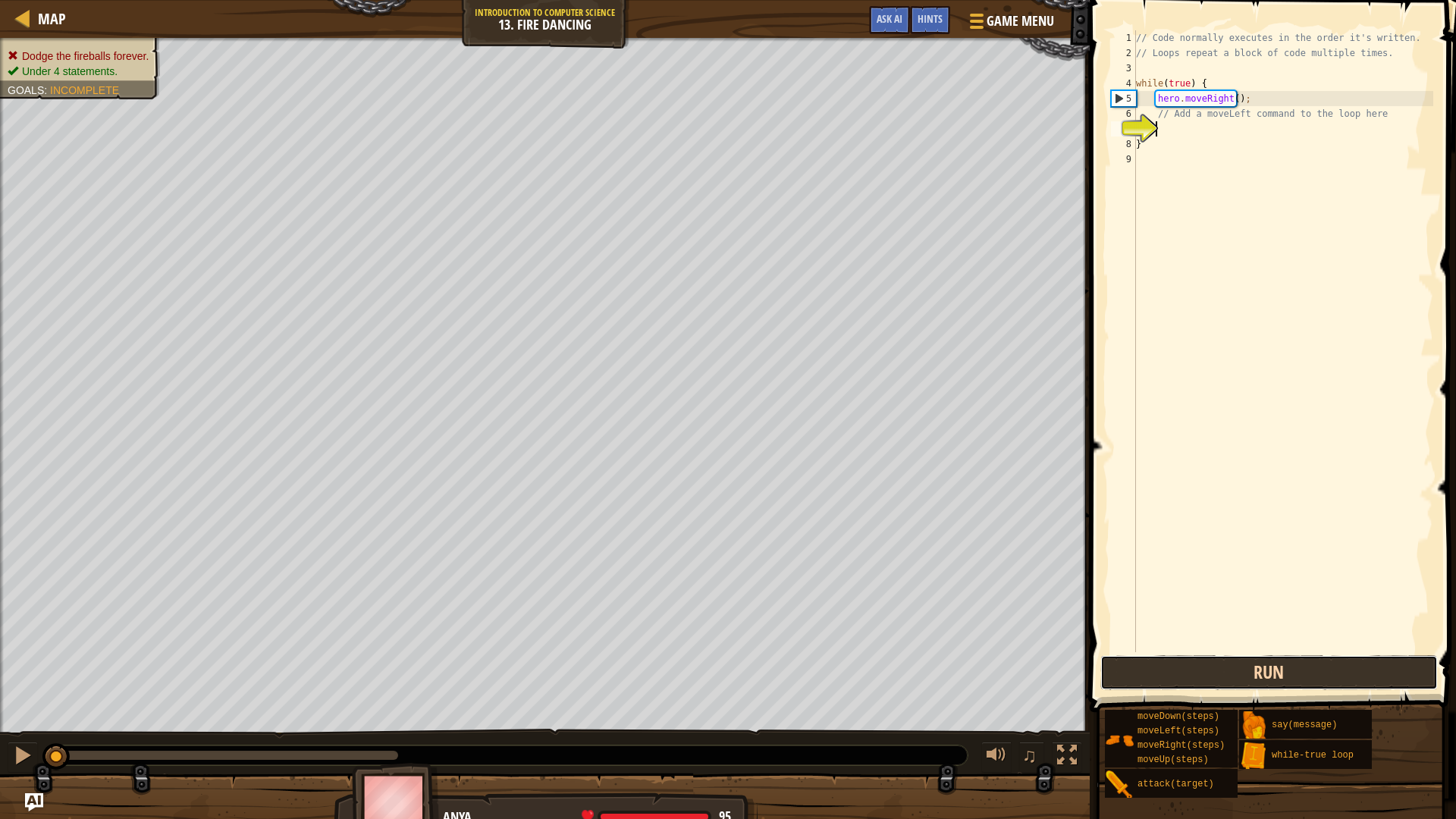
click at [1400, 673] on button "Run" at bounding box center [1269, 672] width 338 height 35
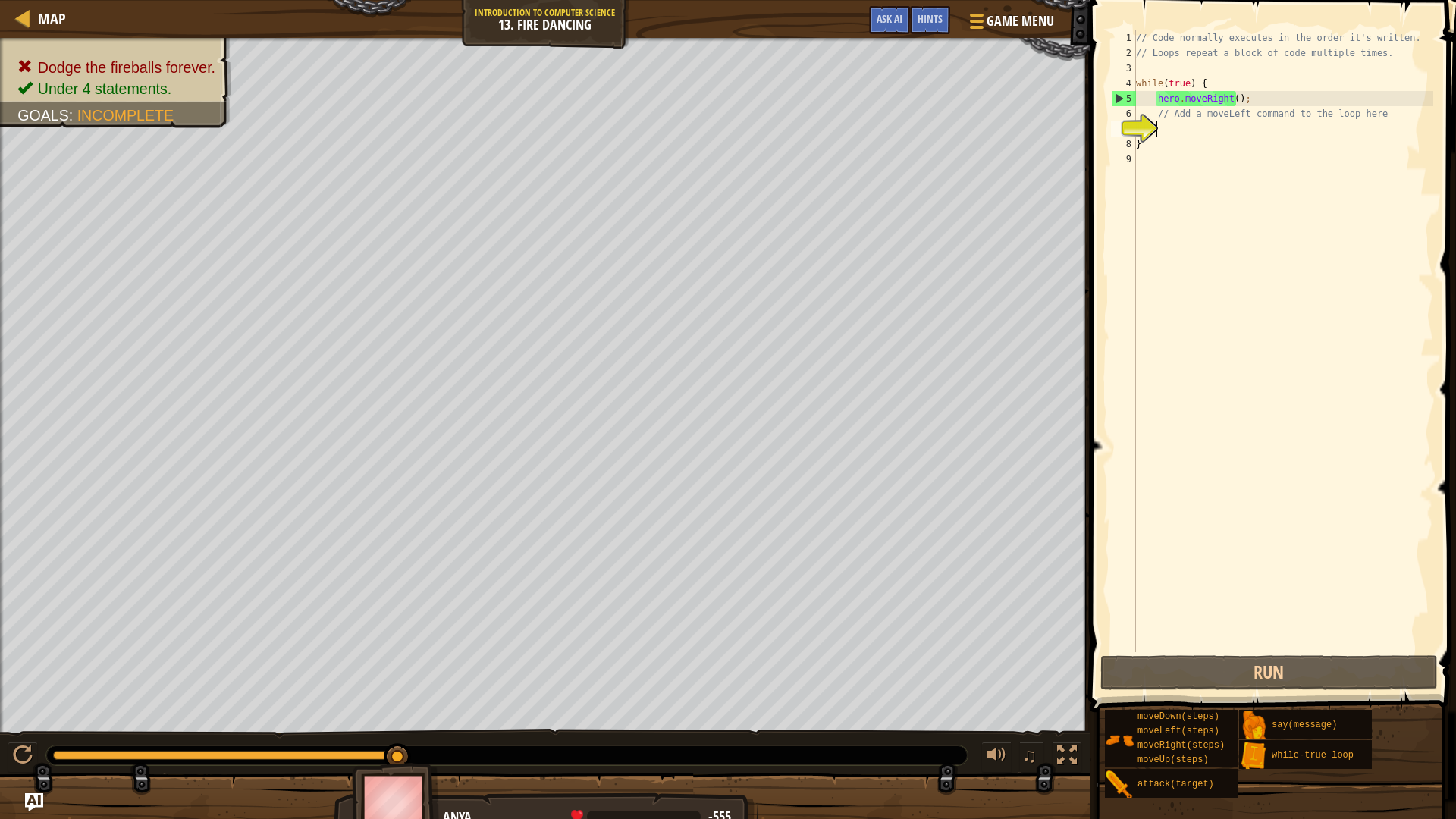
type textarea "h"
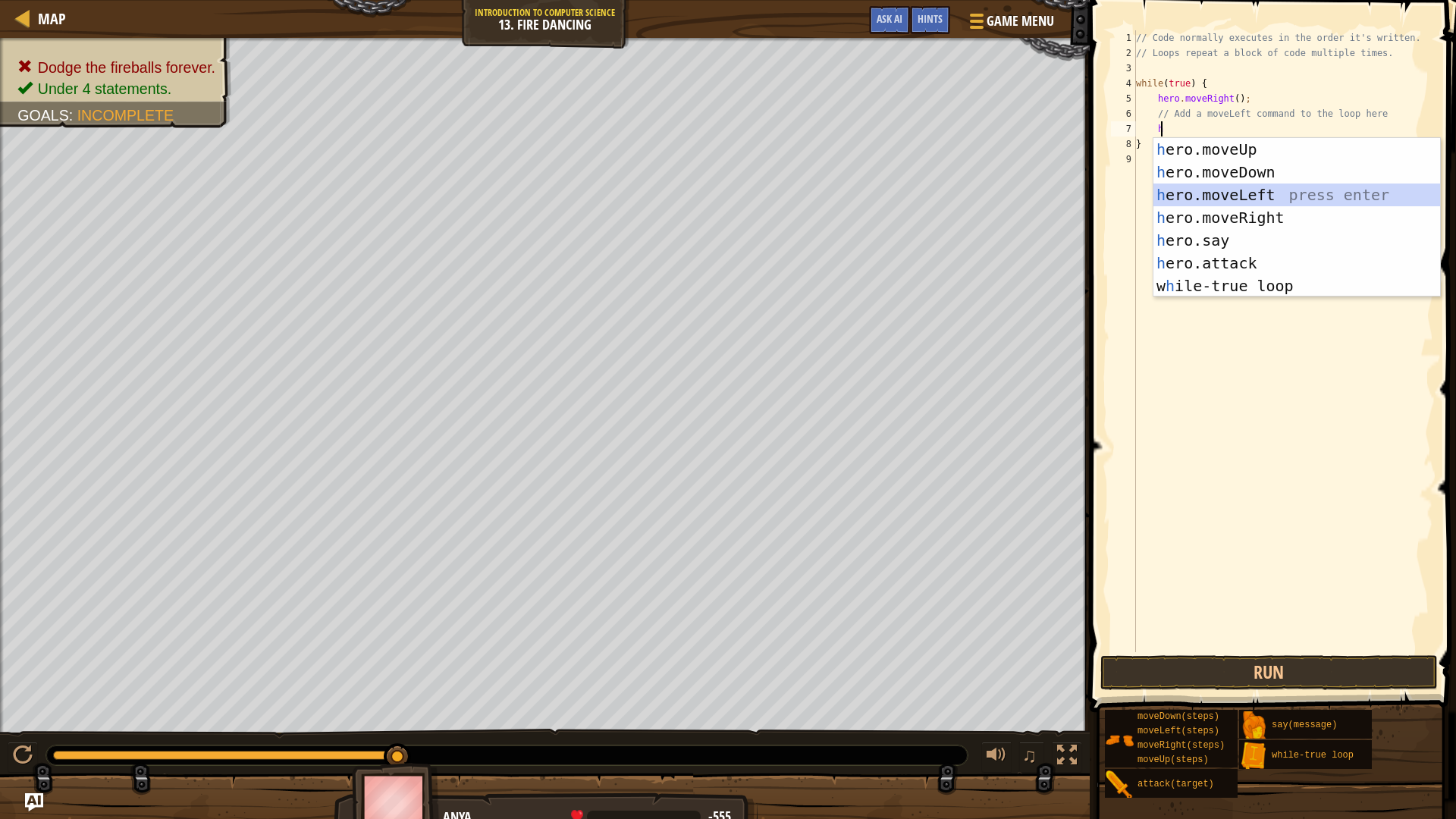
click at [1213, 202] on div "h ero.moveUp press enter h ero.moveDown press enter h ero.moveLeft press enter …" at bounding box center [1297, 241] width 287 height 205
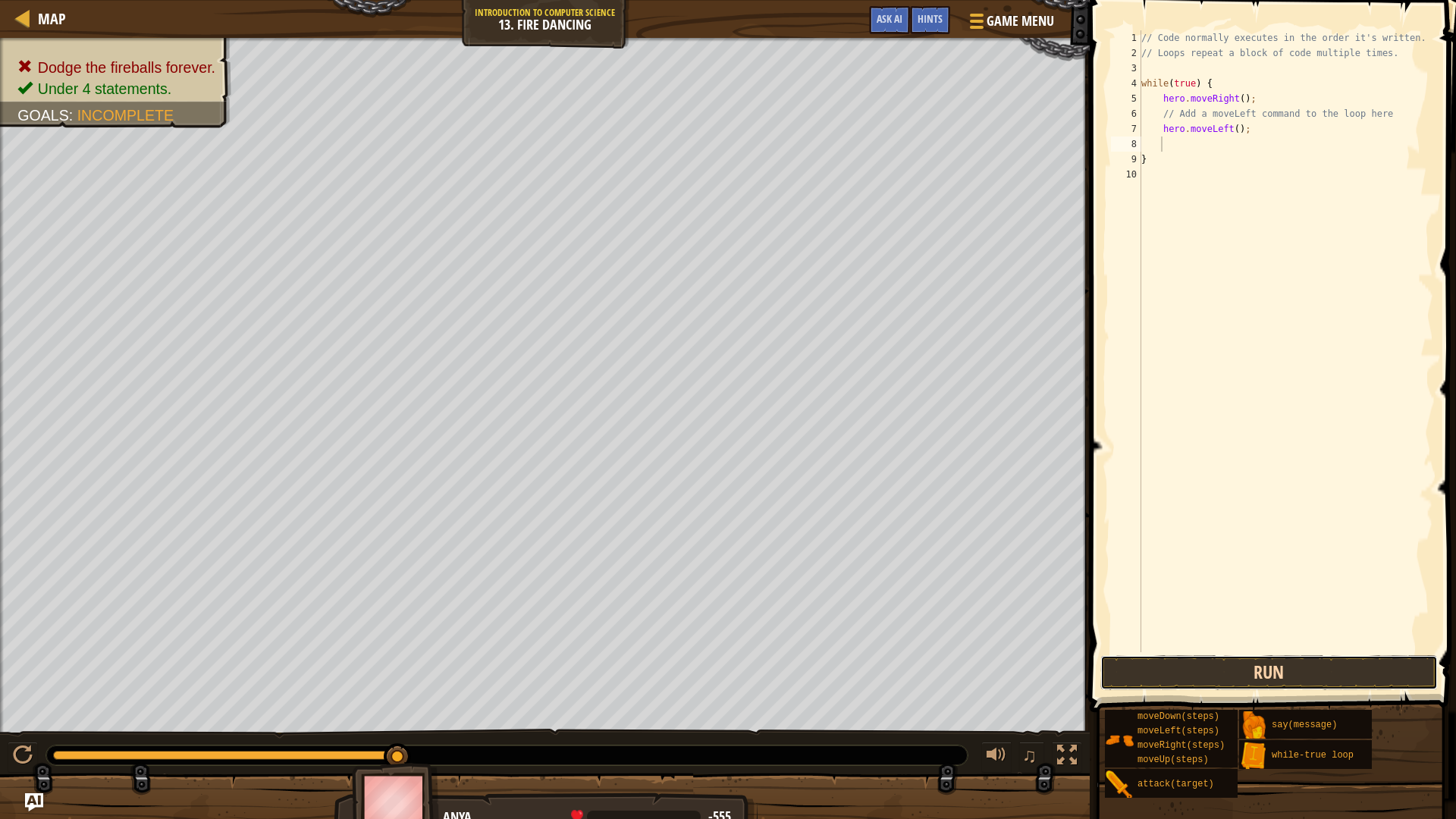
click at [1136, 659] on button "Run" at bounding box center [1269, 672] width 338 height 35
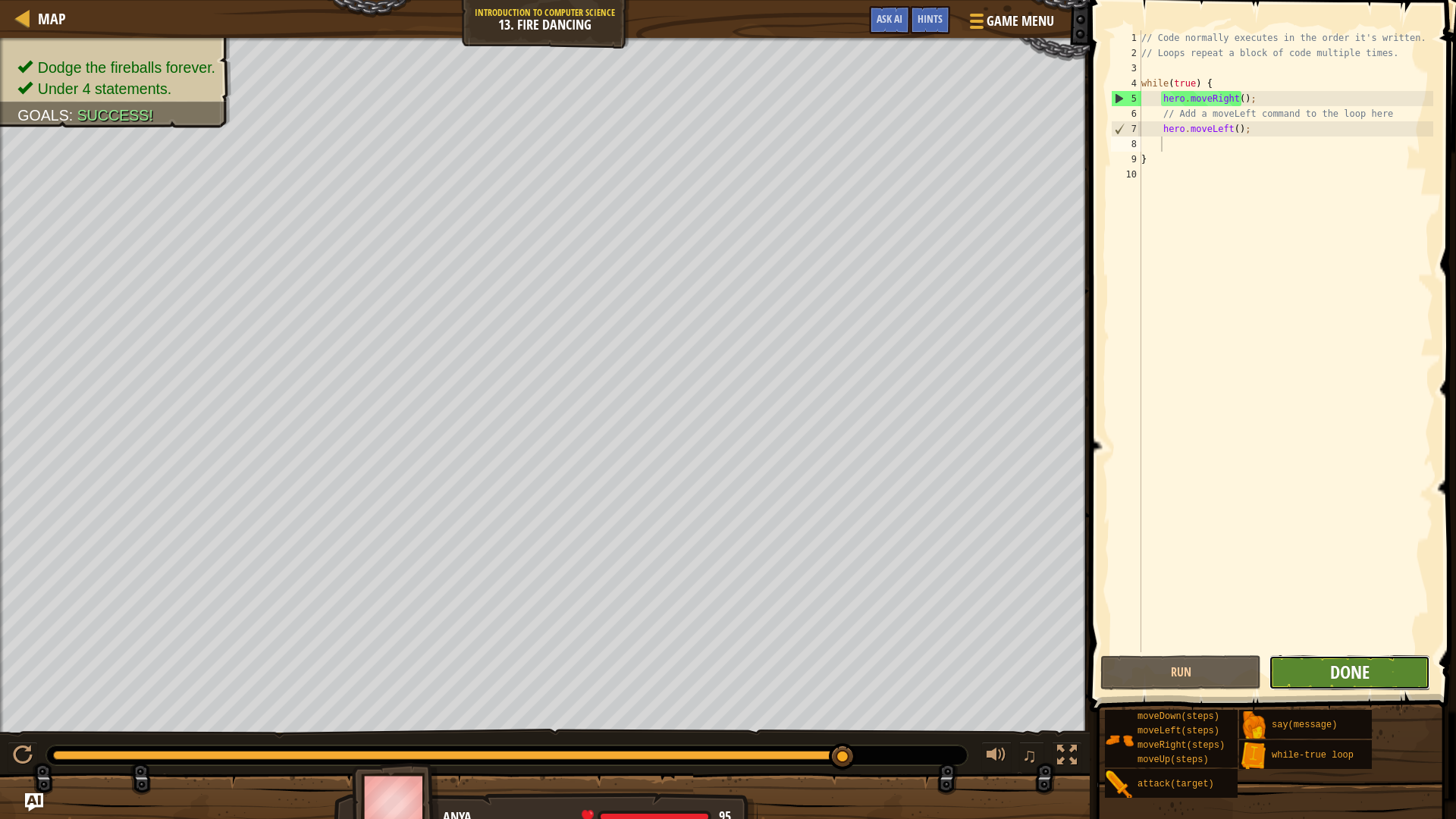
click at [1348, 671] on span "Done" at bounding box center [1350, 671] width 39 height 24
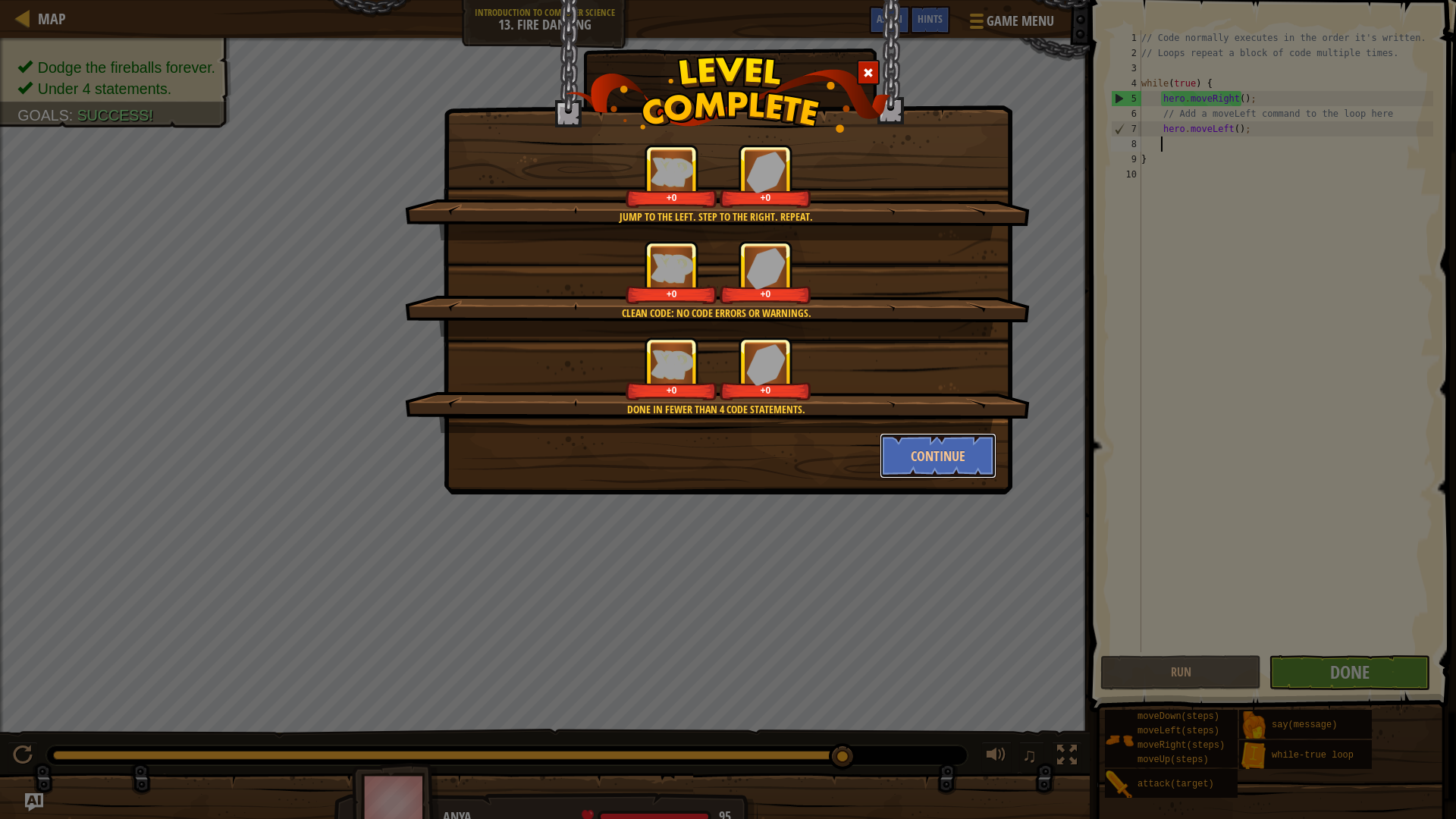
drag, startPoint x: 895, startPoint y: 459, endPoint x: 908, endPoint y: 457, distance: 13.2
click at [895, 459] on button "Continue" at bounding box center [939, 455] width 118 height 45
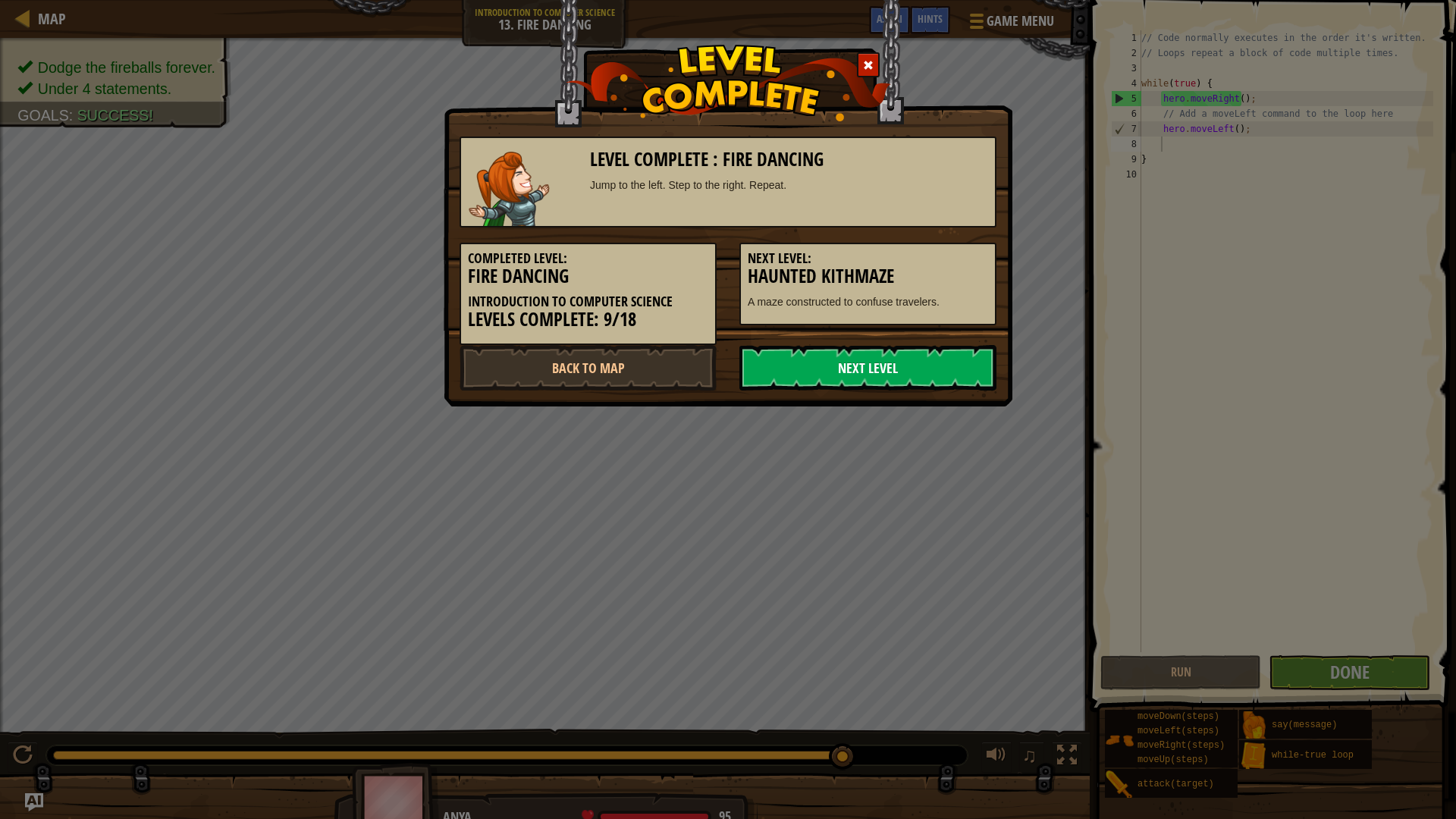
click at [806, 357] on link "Next Level" at bounding box center [867, 367] width 257 height 45
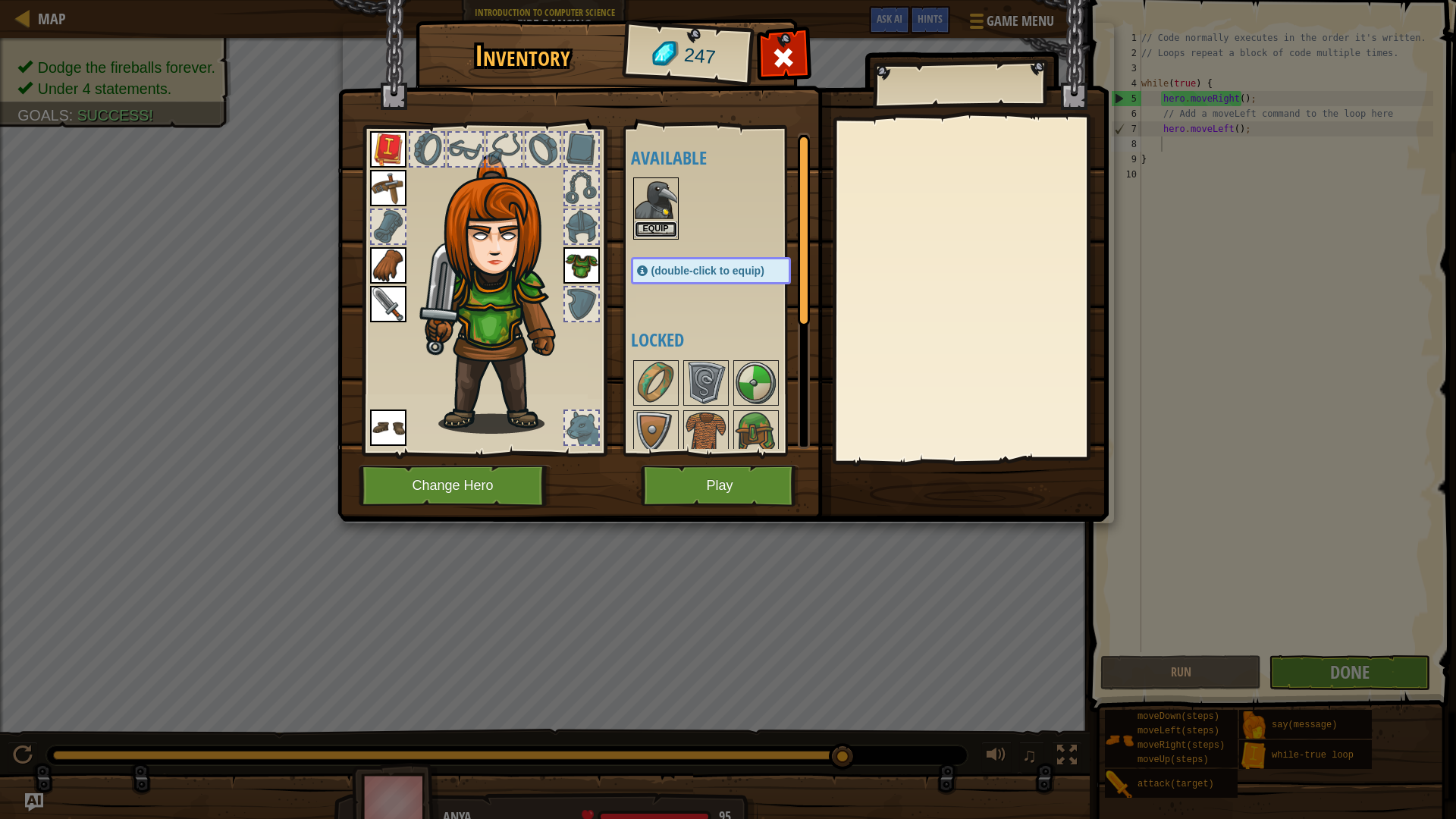
click at [666, 224] on button "Equip" at bounding box center [656, 229] width 43 height 16
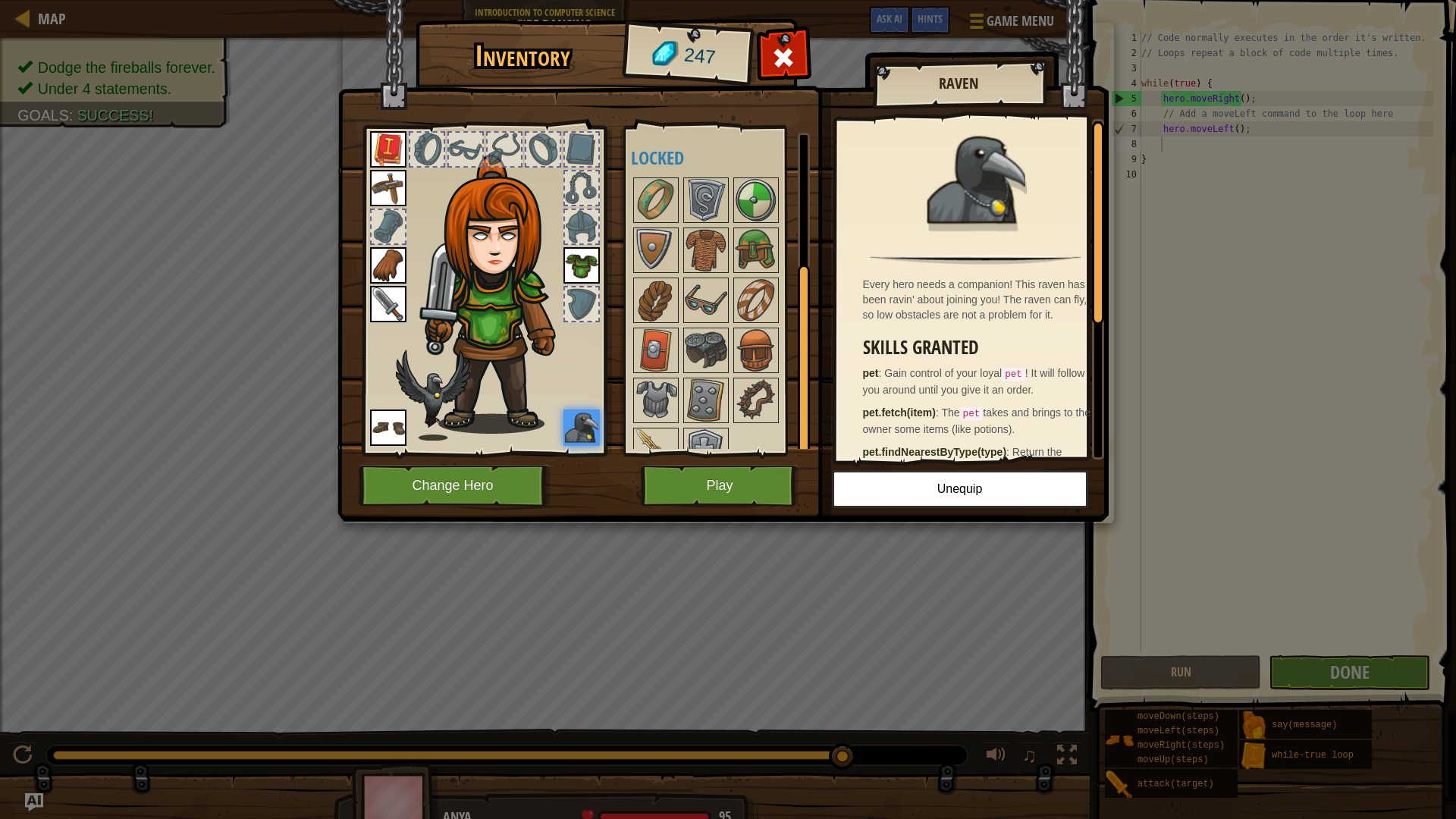
scroll to position [26, 0]
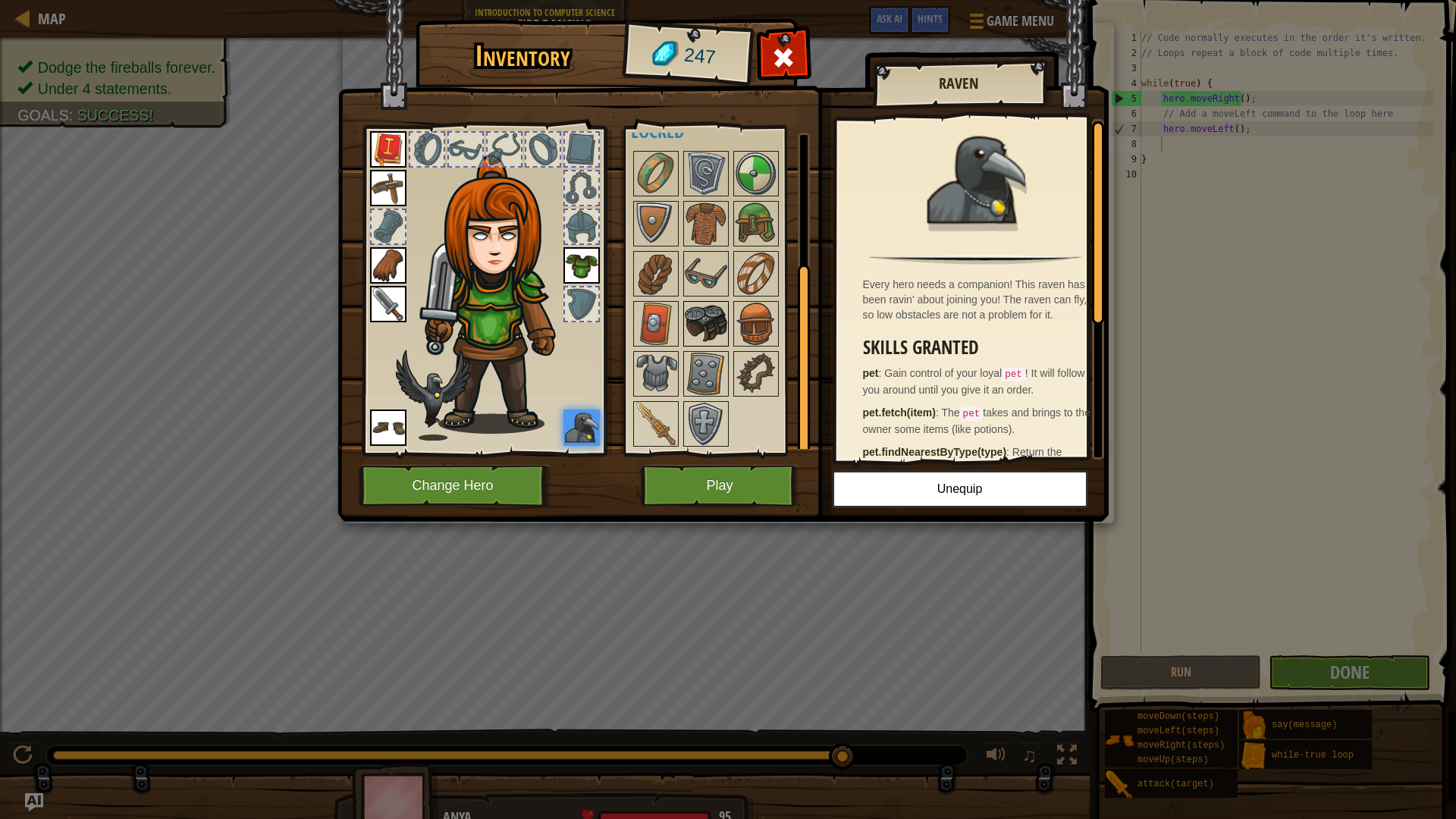
click at [713, 327] on img at bounding box center [707, 324] width 43 height 43
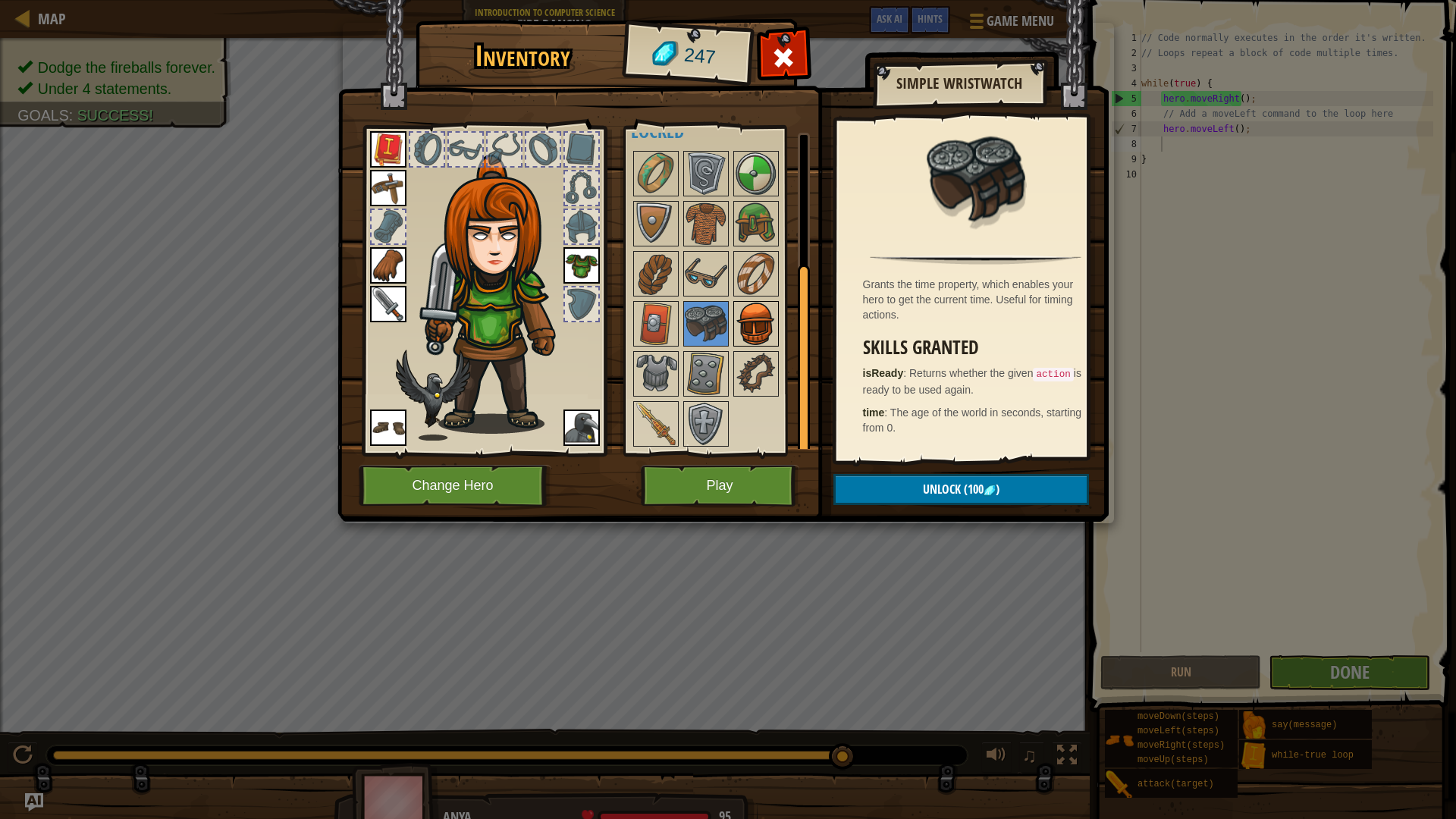
scroll to position [0, 0]
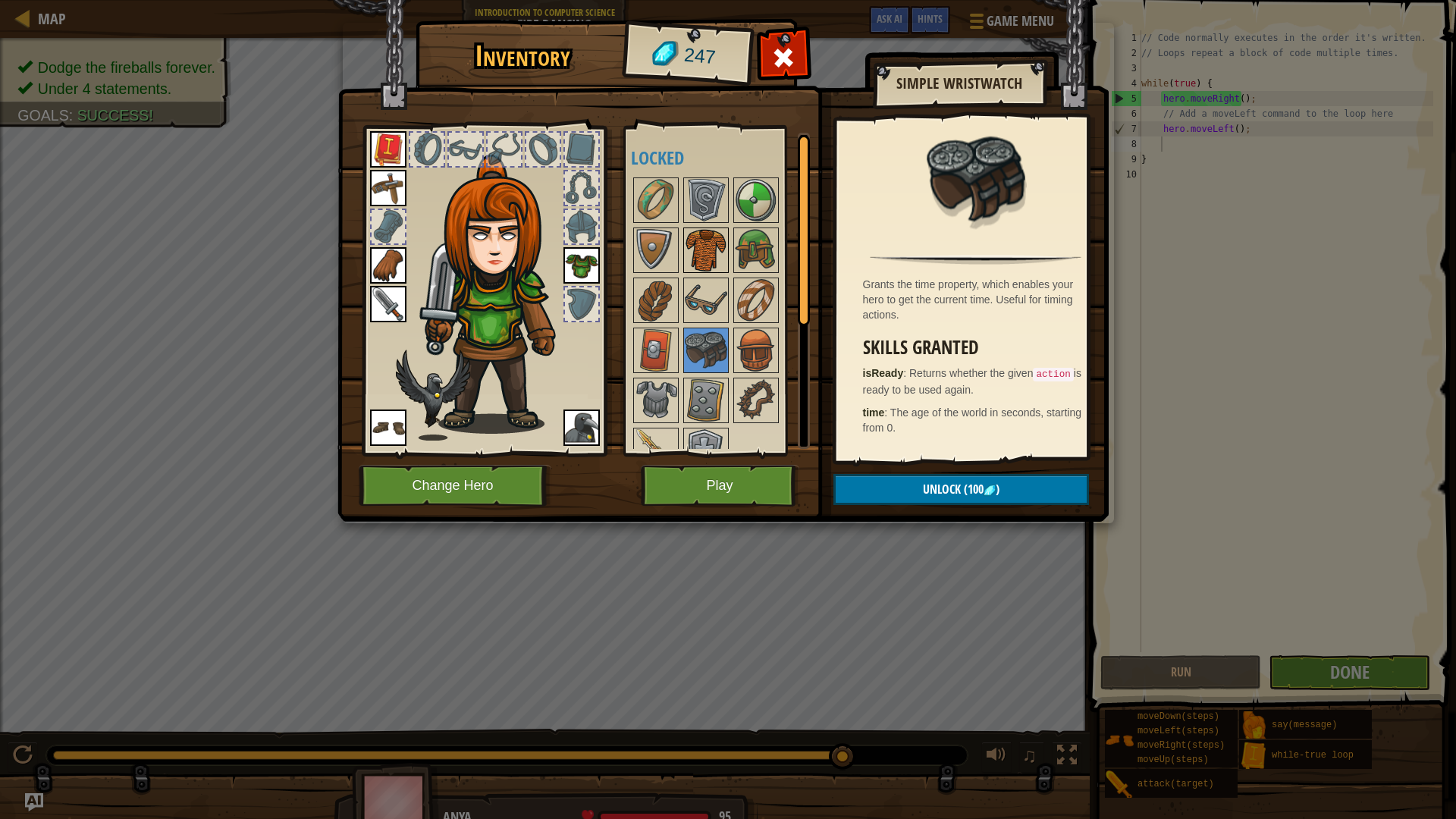
click at [719, 239] on img at bounding box center [707, 250] width 43 height 43
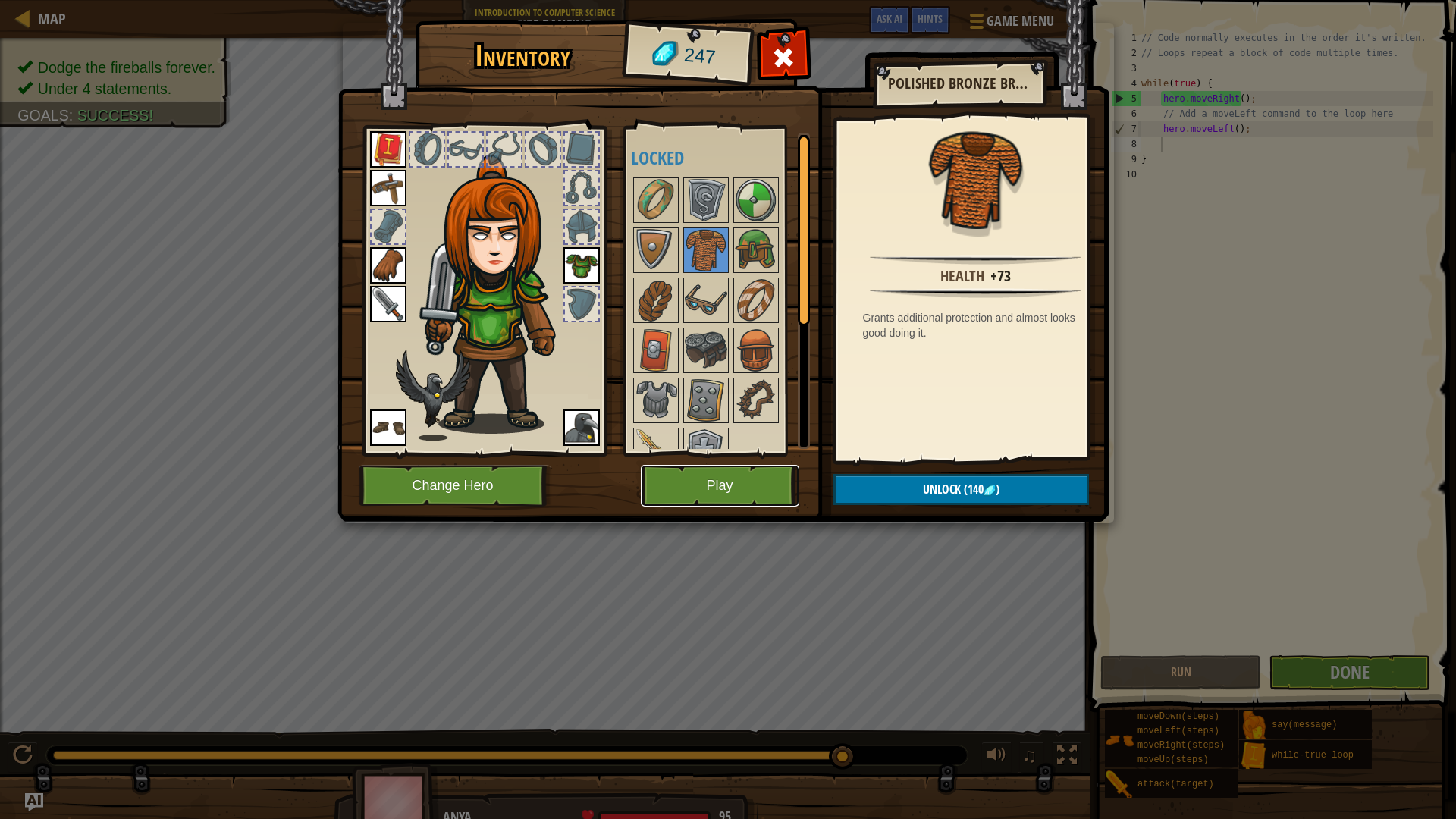
click at [760, 466] on button "Play" at bounding box center [720, 485] width 159 height 42
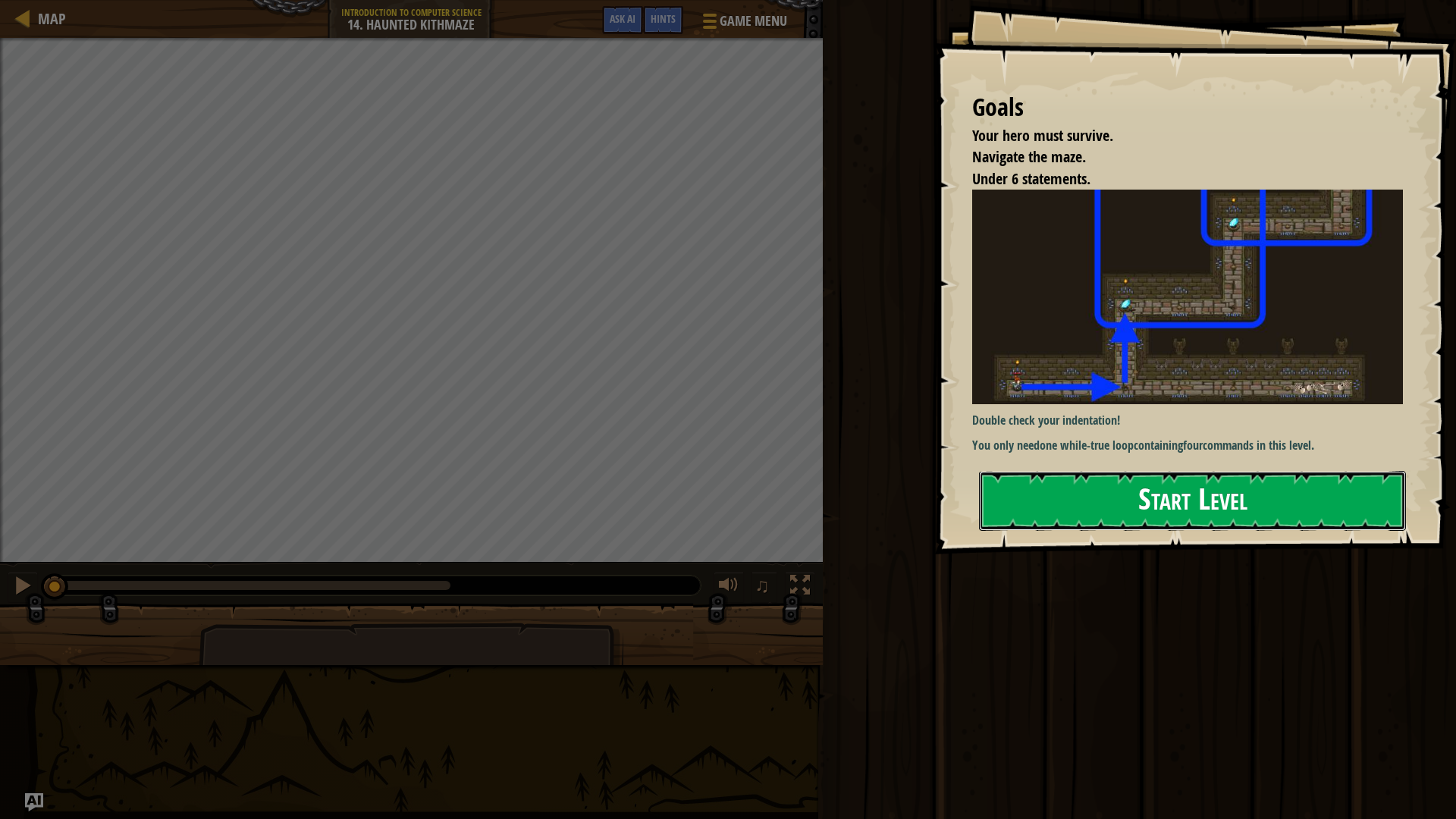
click at [1130, 475] on button "Start Level" at bounding box center [1193, 500] width 427 height 60
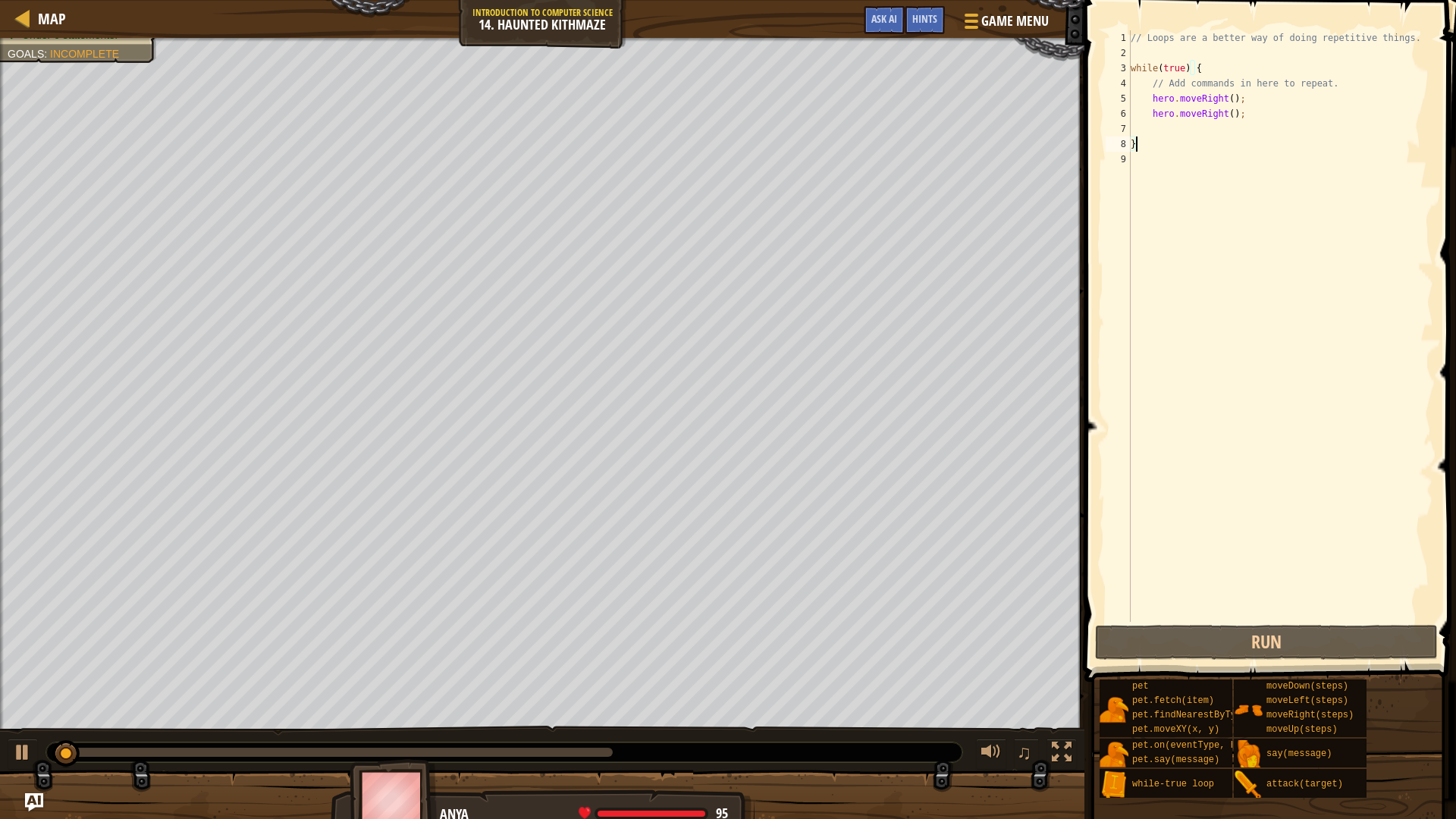
click at [1115, 0] on div "Map Introduction to Computer Science 14. Haunted Kithmaze Game Menu Done Hints …" at bounding box center [728, 409] width 1456 height 819
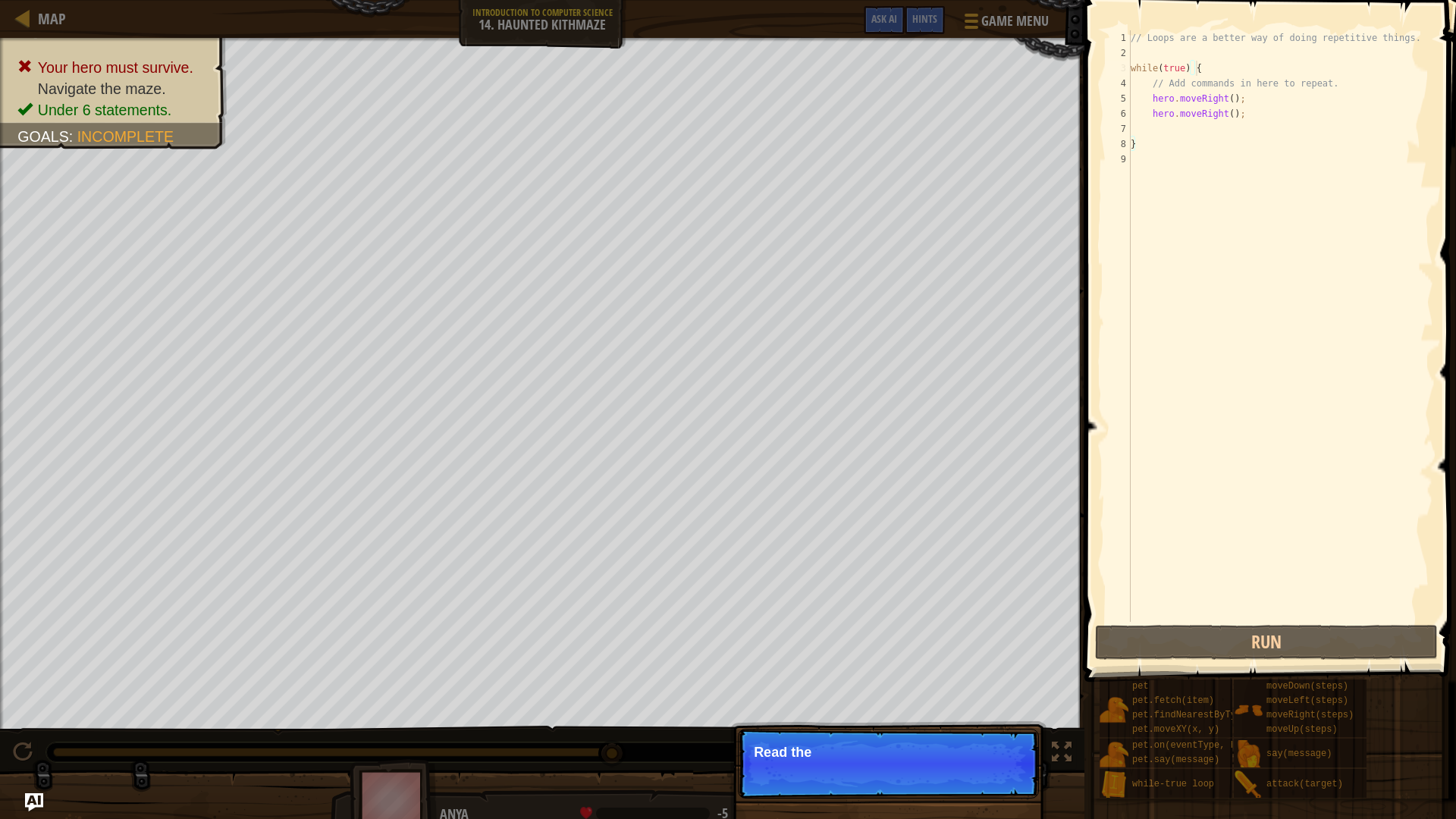
click at [1199, 67] on div "// Loops are a better way of doing repetitive things. while ( true ) { // Add c…" at bounding box center [1281, 342] width 306 height 622
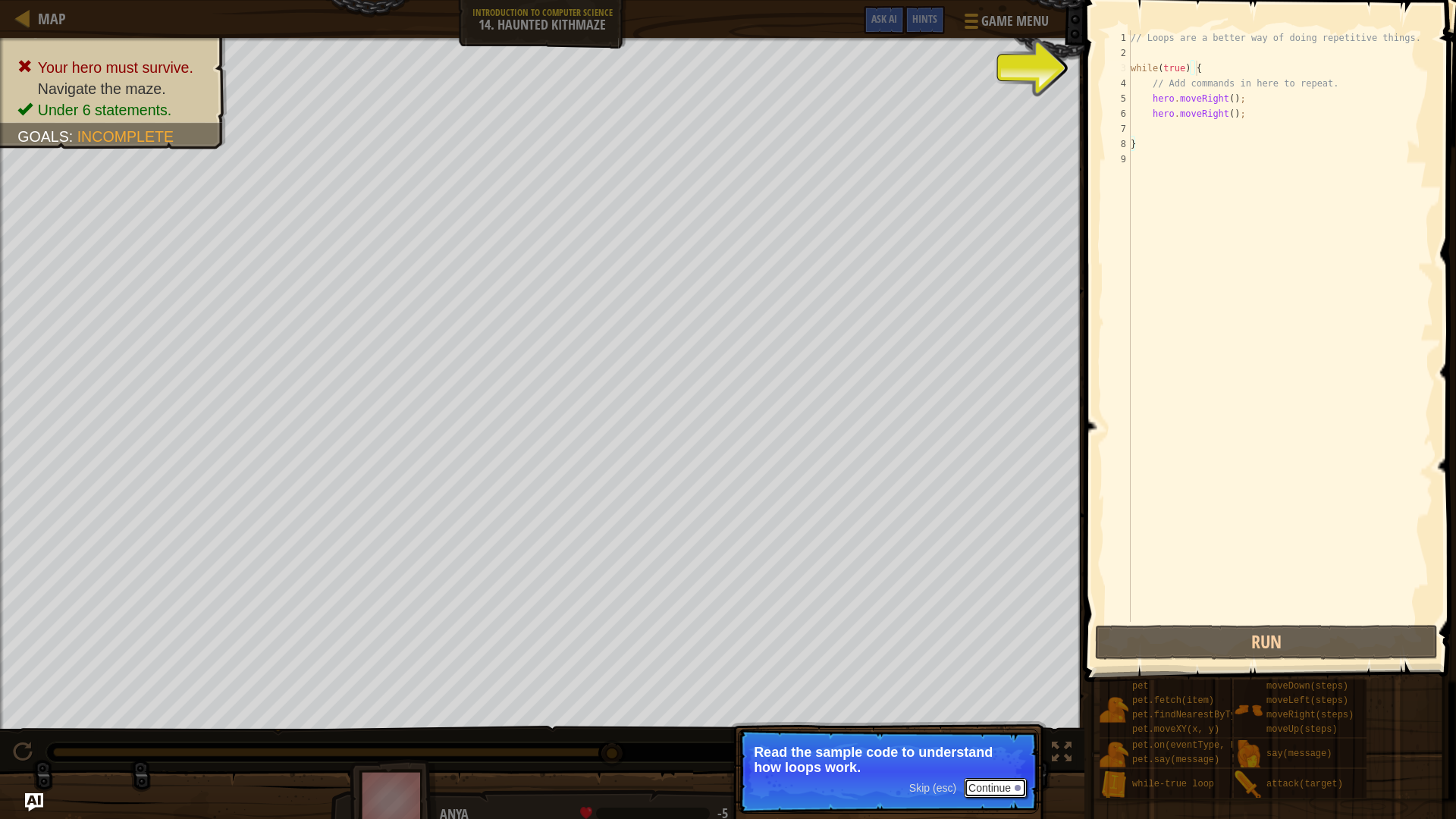
click at [993, 783] on button "Continue" at bounding box center [995, 787] width 63 height 20
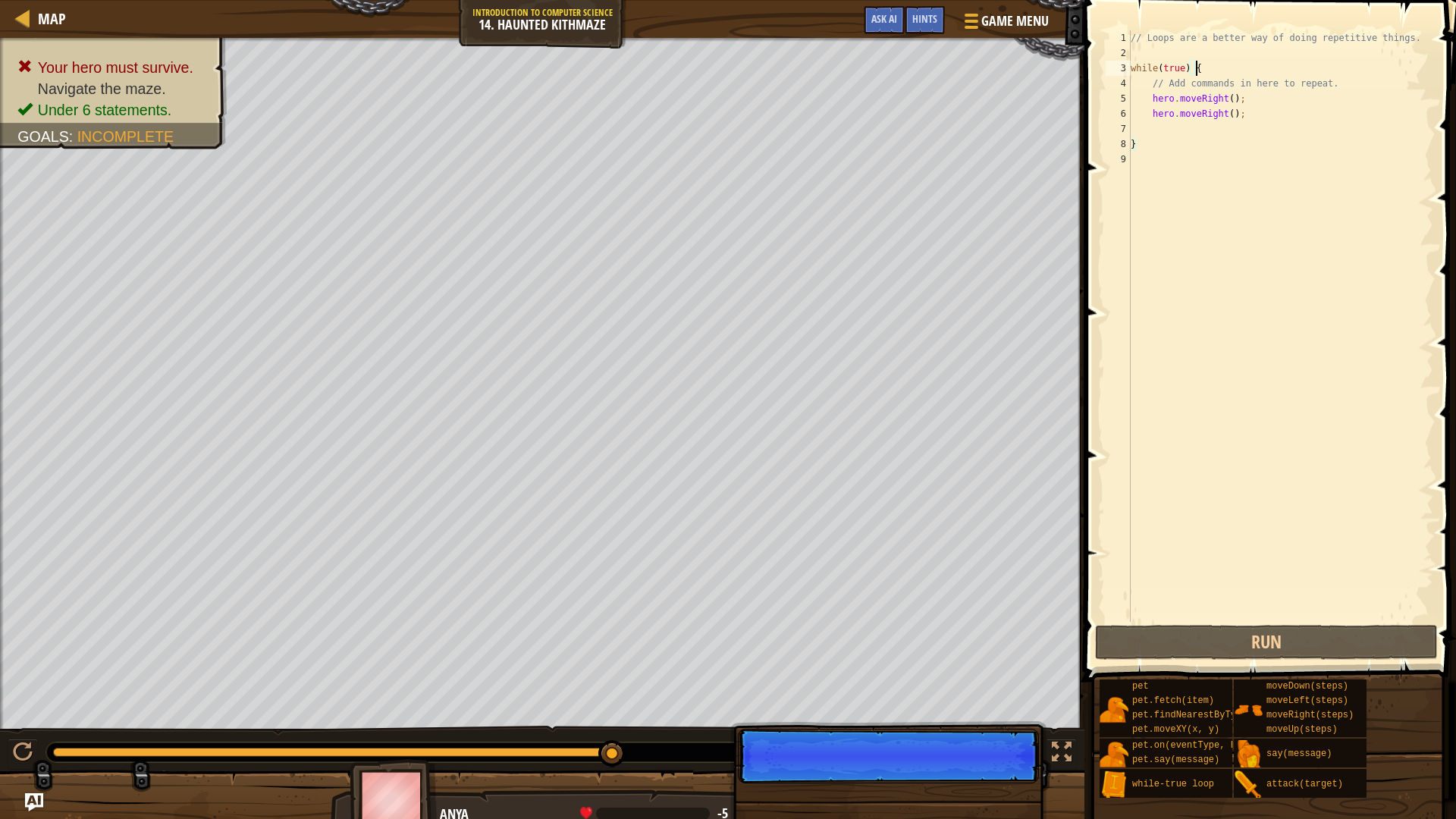
scroll to position [7, 4]
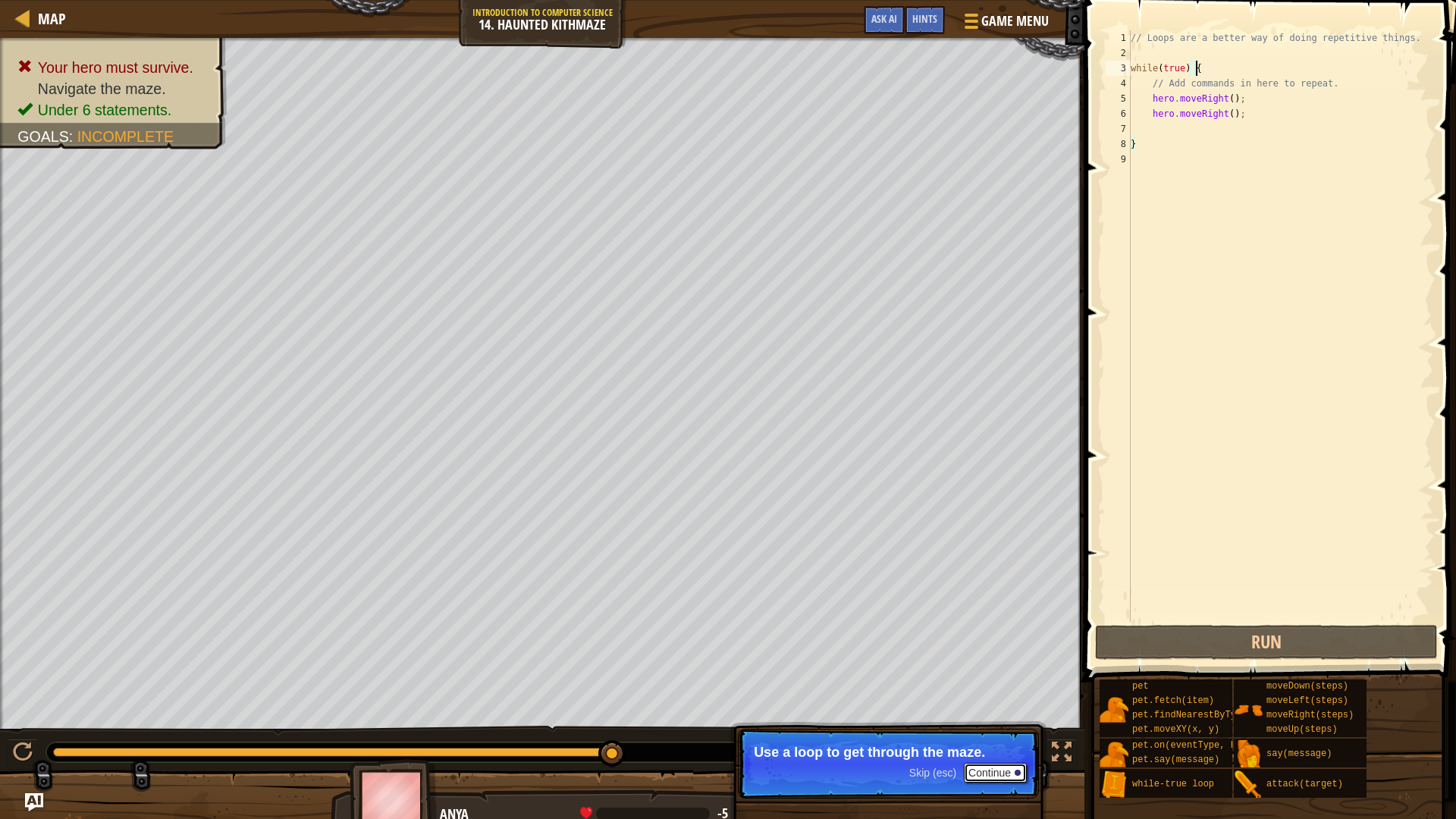
click at [1001, 774] on button "Continue" at bounding box center [995, 772] width 63 height 20
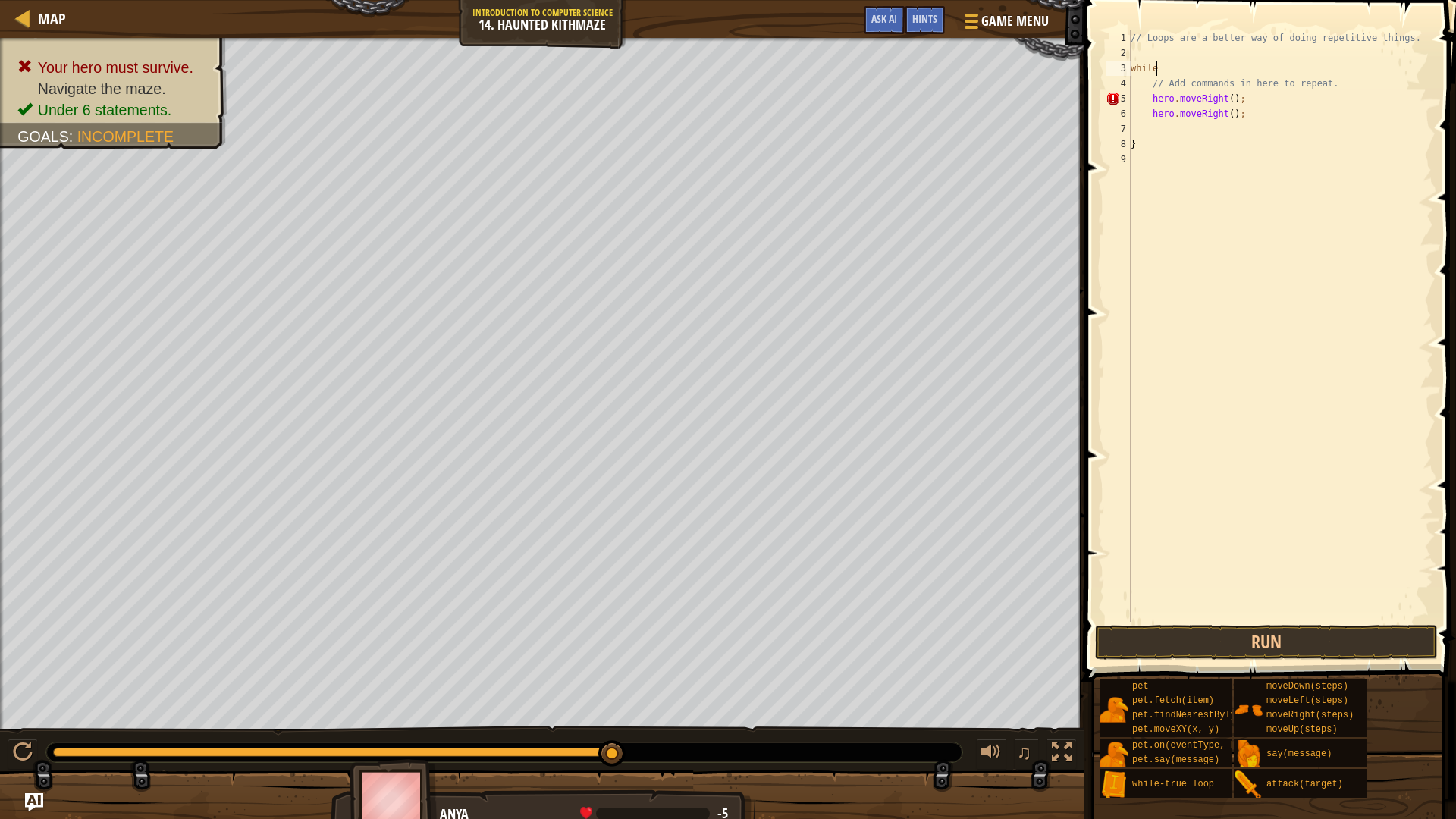
scroll to position [7, 0]
type textarea "w"
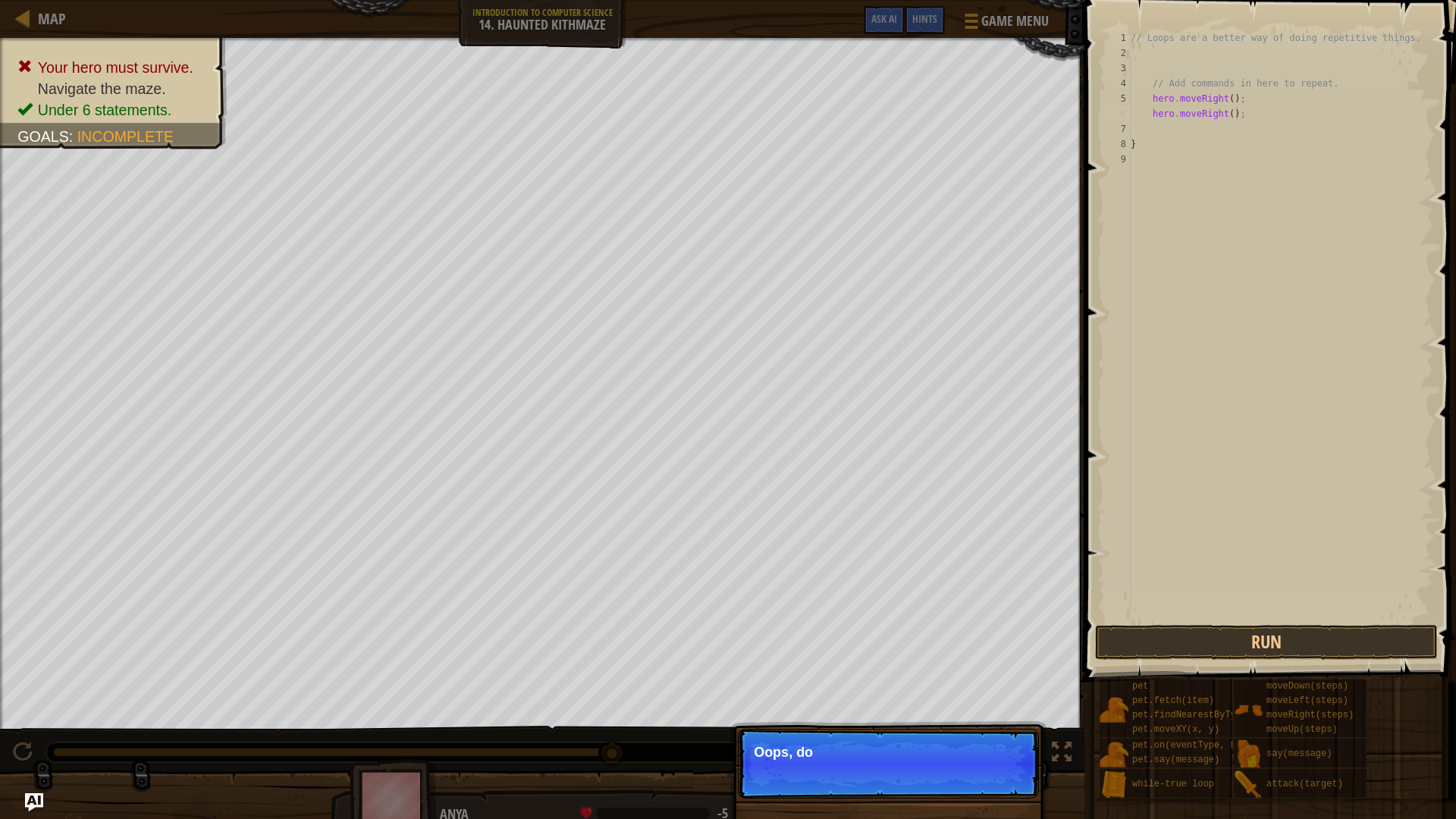
click at [1236, 111] on div "// Loops are a better way of doing repetitive things. // Add commands in here t…" at bounding box center [1281, 342] width 306 height 622
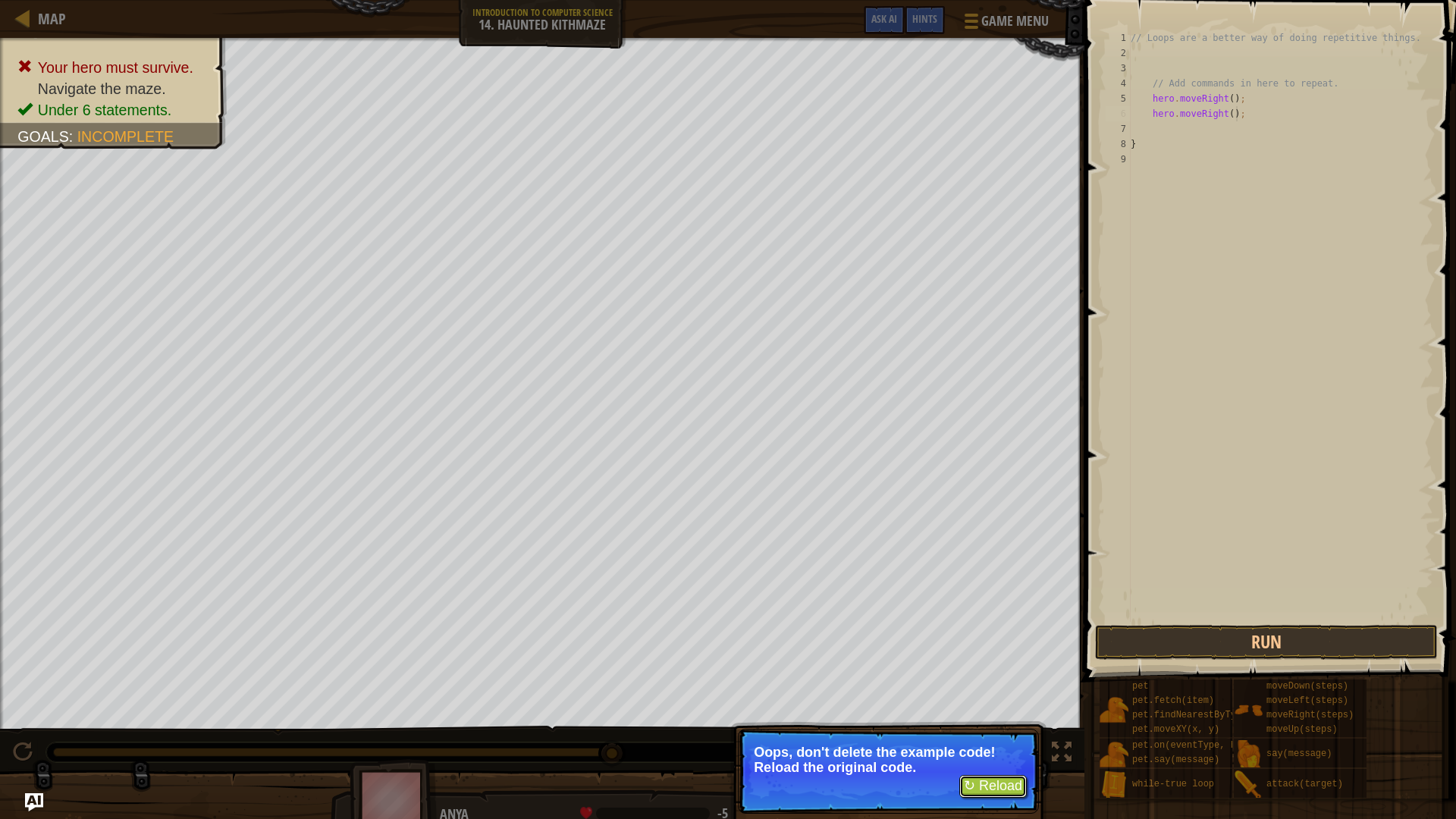
click at [999, 790] on button "↻ Reload" at bounding box center [993, 786] width 68 height 23
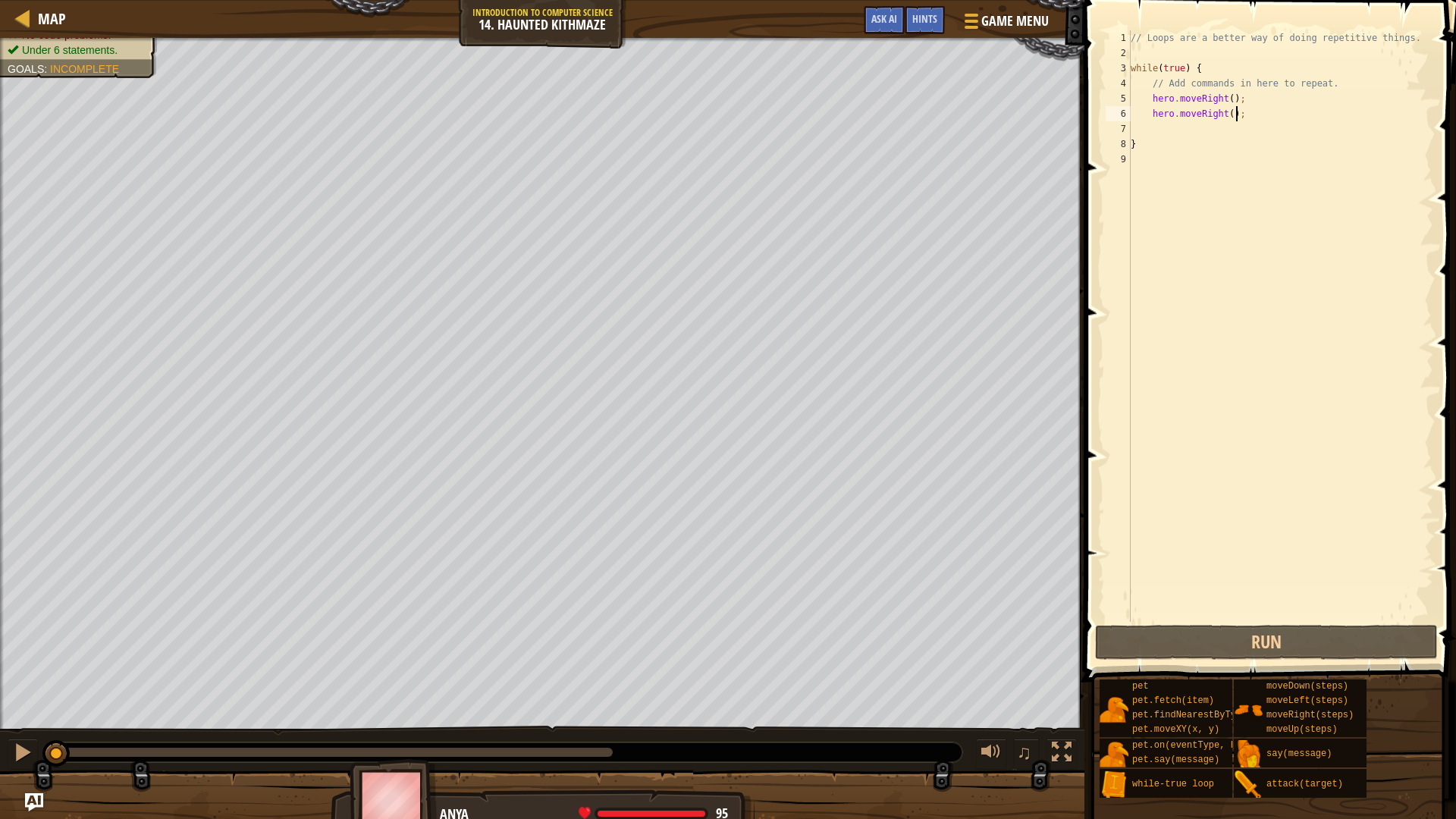
click at [1247, 118] on div "// Loops are a better way of doing repetitive things. while ( true ) { // Add c…" at bounding box center [1281, 342] width 306 height 622
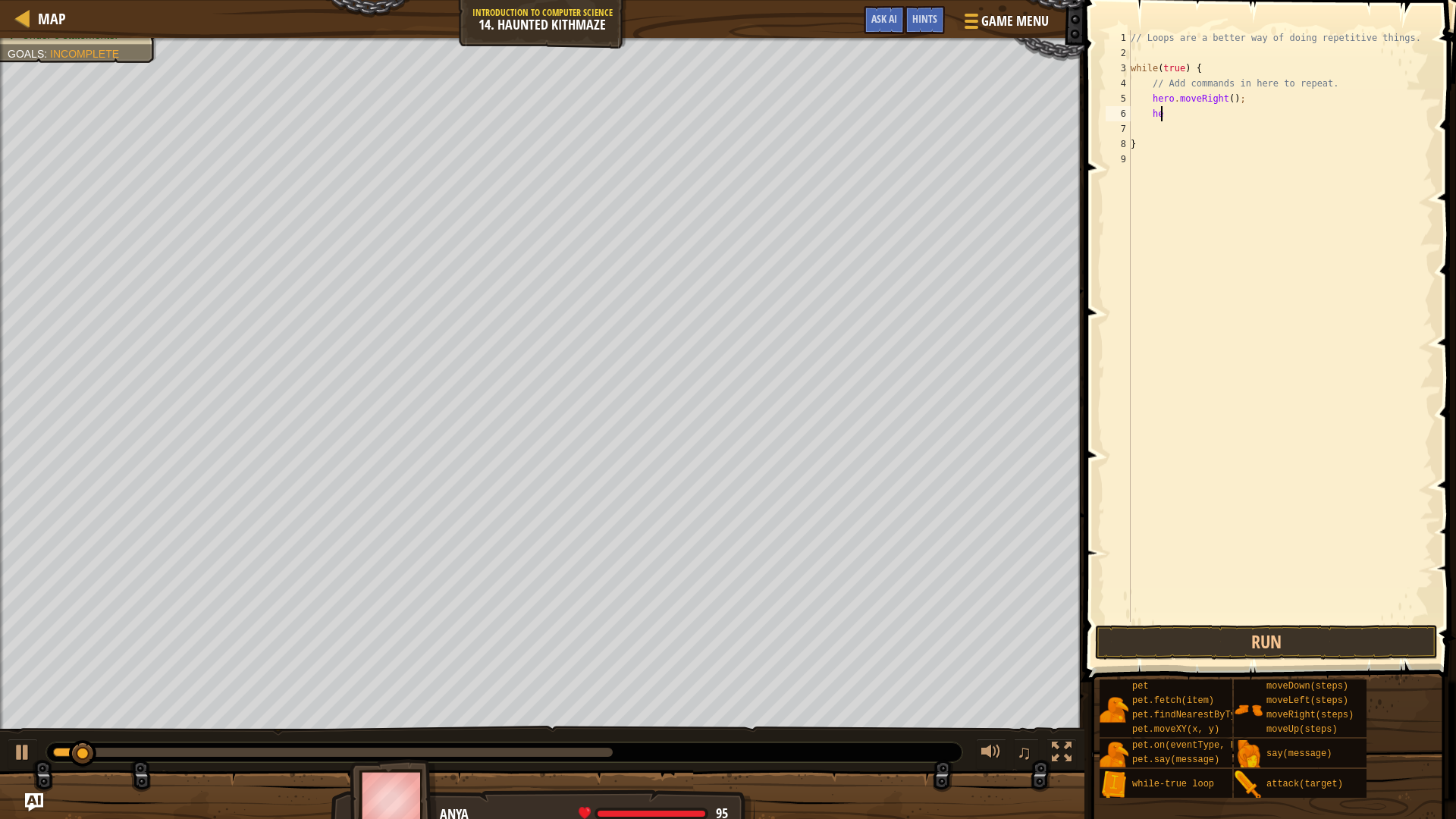
type textarea "h"
click at [1233, 112] on div "// Loops are a better way of doing repetitive things. while ( true ) { // Add c…" at bounding box center [1281, 342] width 306 height 622
click at [1261, 103] on div "// Loops are a better way of doing repetitive things. while ( true ) { // Add c…" at bounding box center [1281, 342] width 306 height 622
type textarea "h"
click at [1387, 638] on button "Run" at bounding box center [1266, 641] width 343 height 35
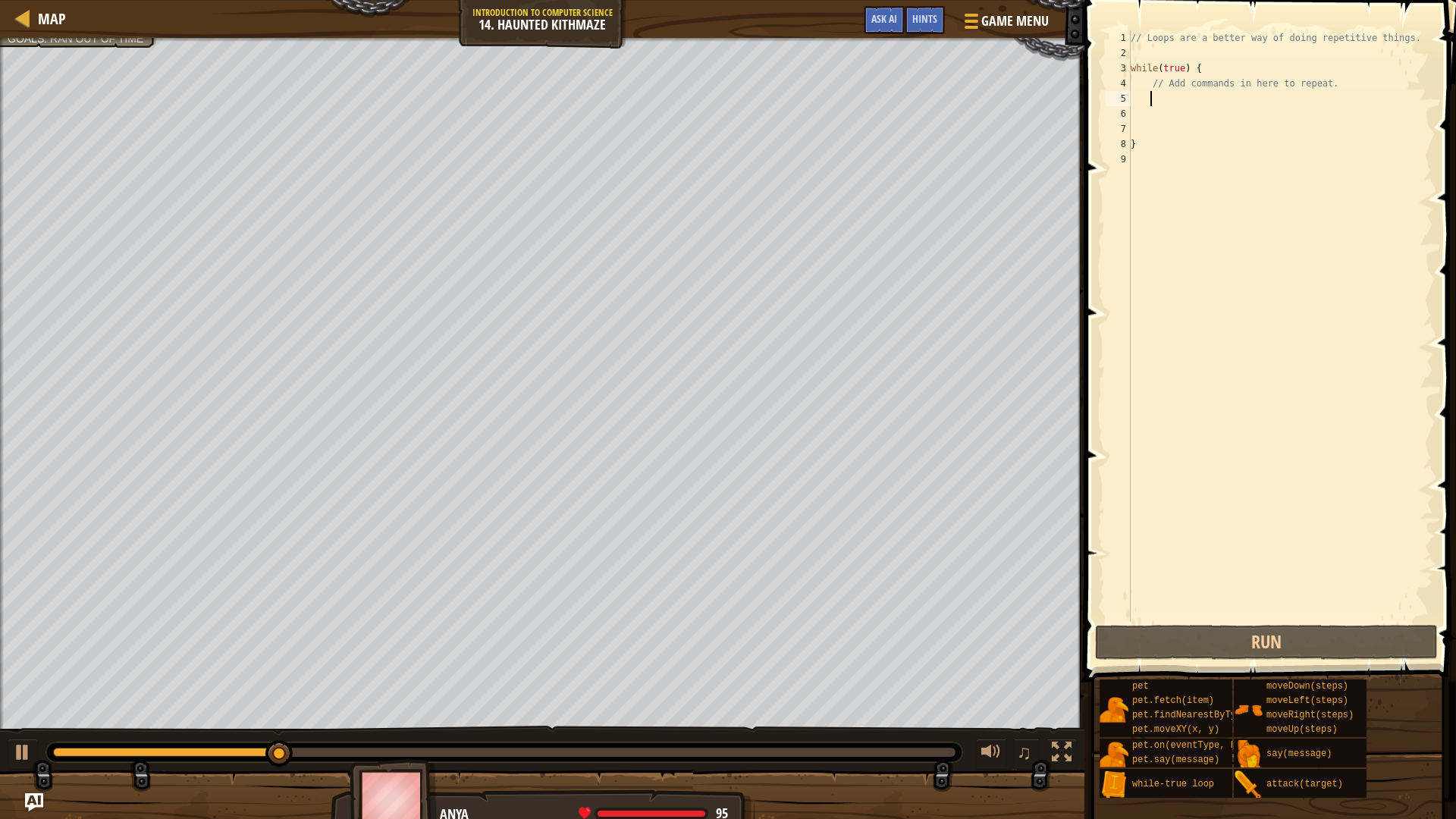
type textarea "h"
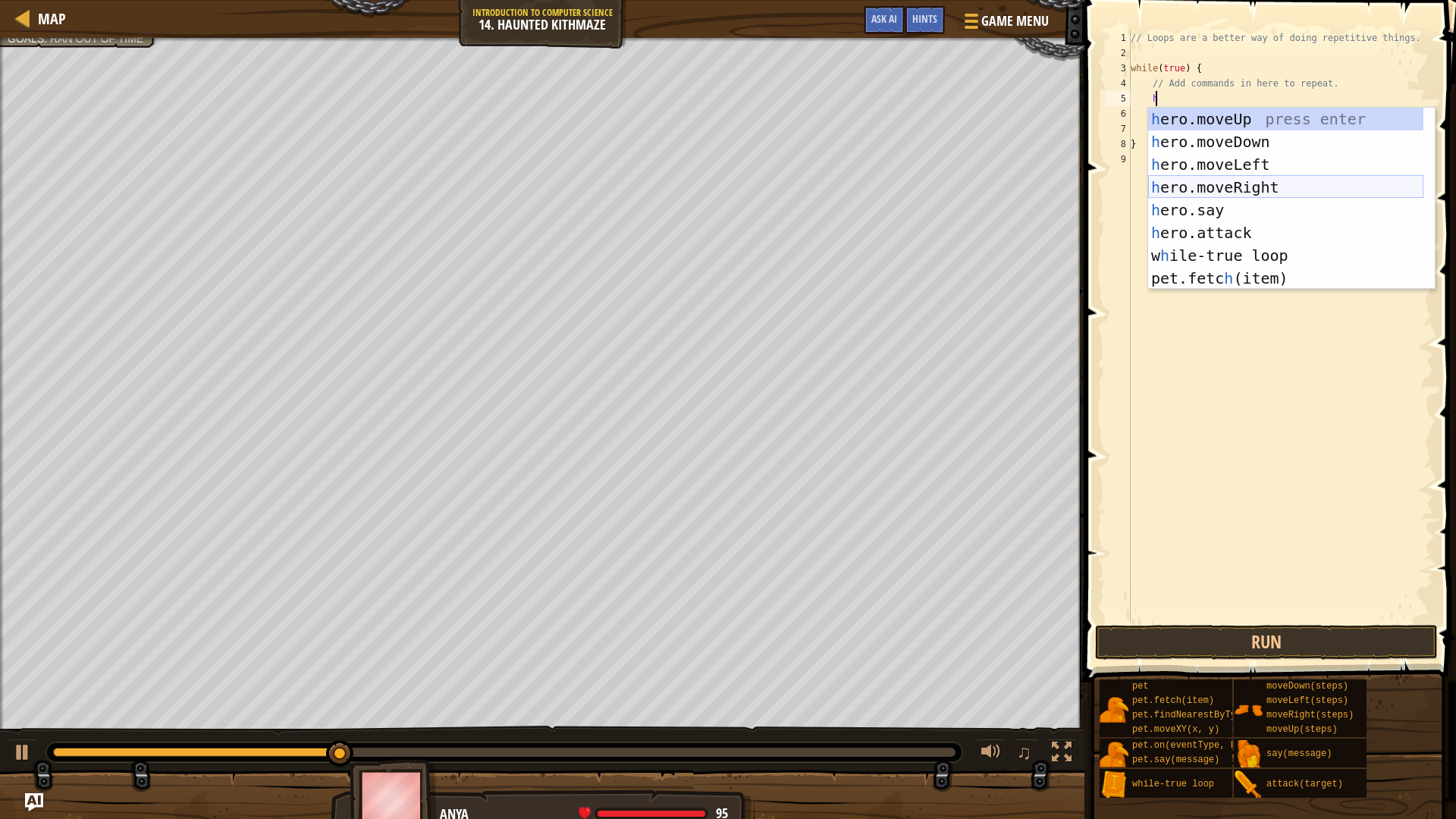
click at [1239, 184] on div "h ero.moveUp press enter h ero.moveDown press enter h ero.moveLeft press enter …" at bounding box center [1286, 221] width 275 height 227
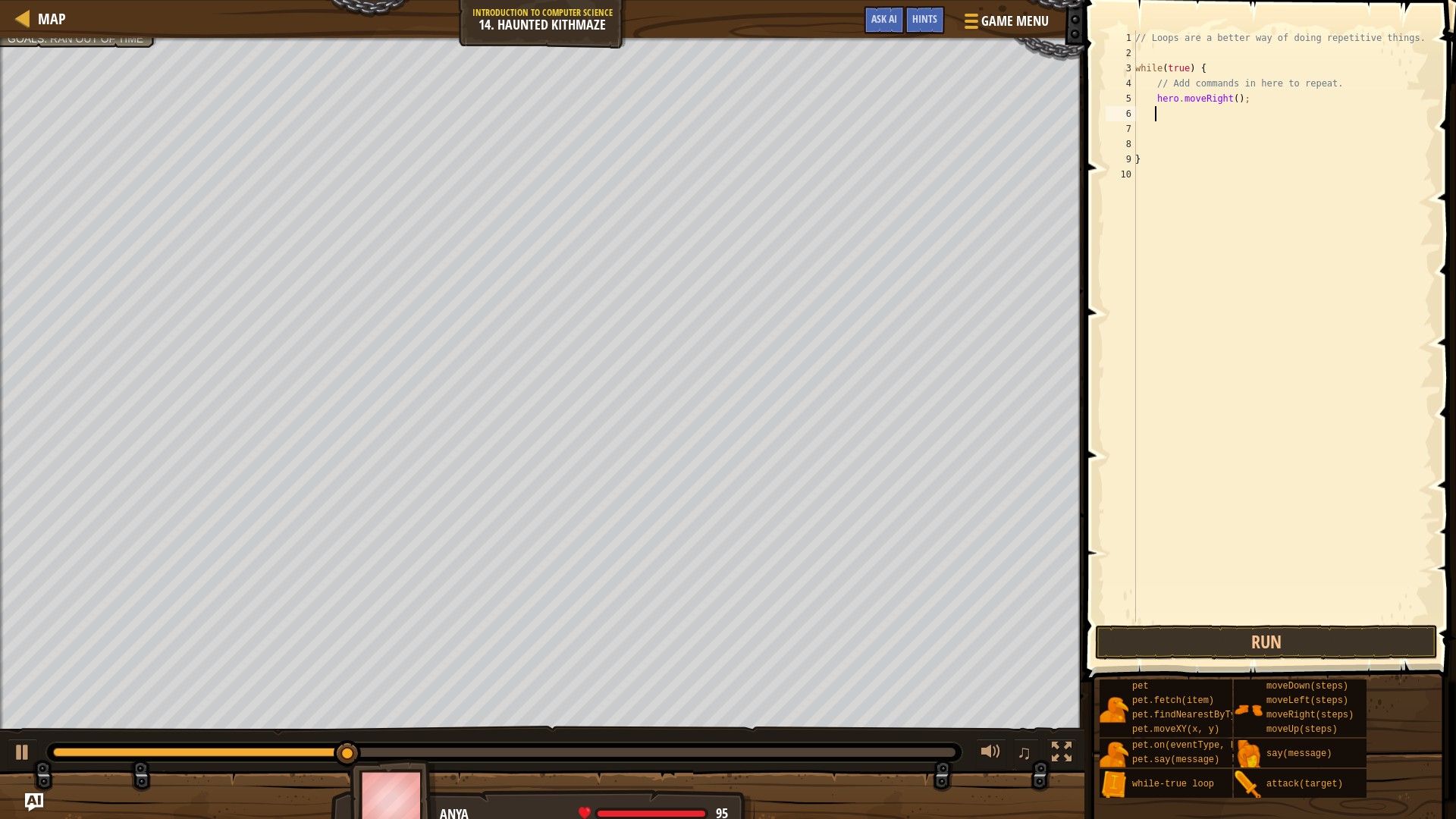
scroll to position [7, 1]
type textarea "h"
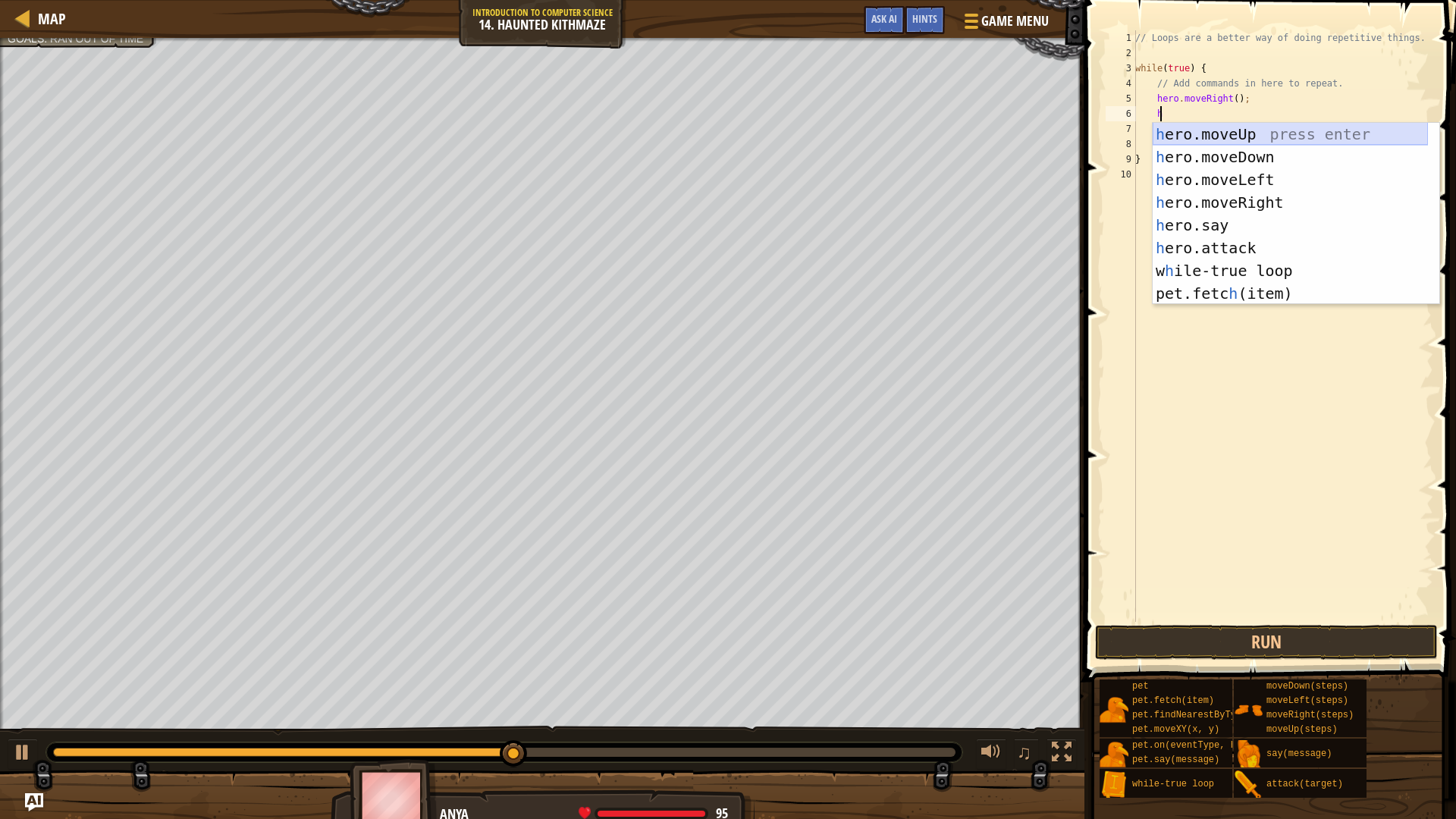
drag, startPoint x: 1307, startPoint y: 132, endPoint x: 1268, endPoint y: 324, distance: 195.9
click at [1306, 138] on div "h ero.moveUp press enter h ero.moveDown press enter h ero.moveLeft press enter …" at bounding box center [1290, 237] width 275 height 227
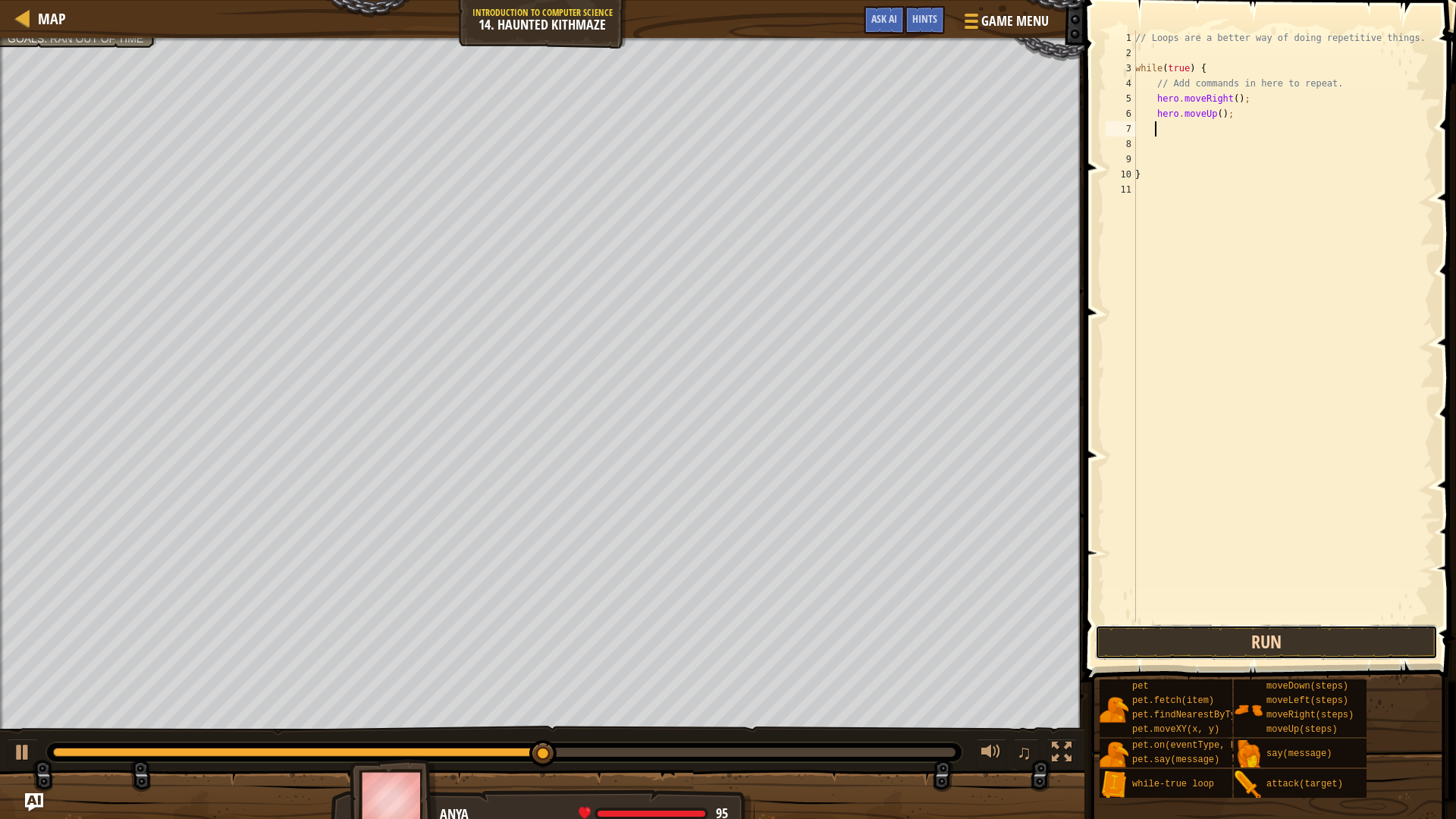
drag, startPoint x: 1376, startPoint y: 646, endPoint x: 1385, endPoint y: 640, distance: 10.8
click at [1383, 642] on button "Run" at bounding box center [1266, 641] width 343 height 35
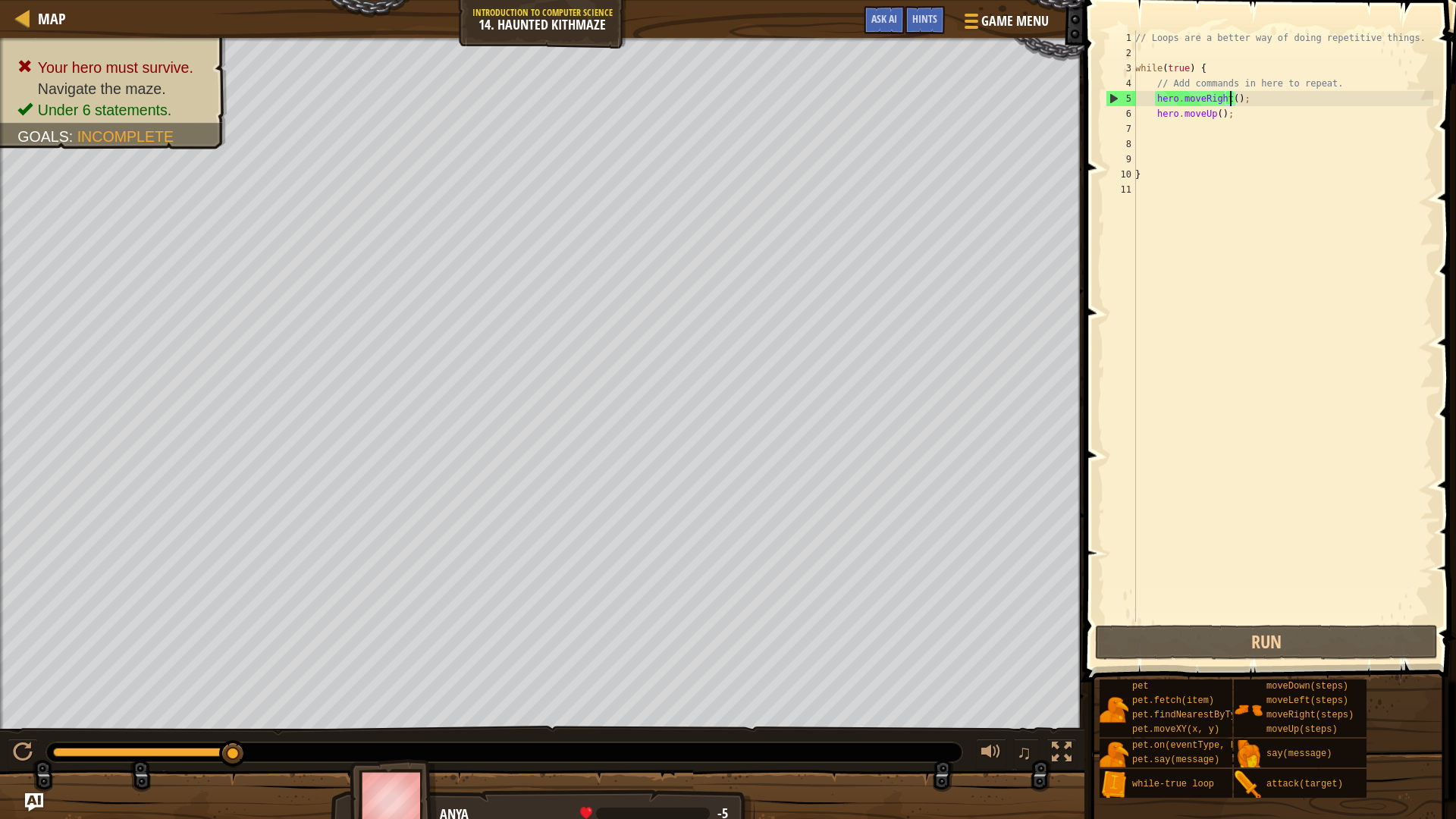
click at [1232, 97] on div "// Loops are a better way of doing repetitive things. while ( true ) { // Add c…" at bounding box center [1283, 342] width 301 height 622
type textarea "hero.moveRight(2);"
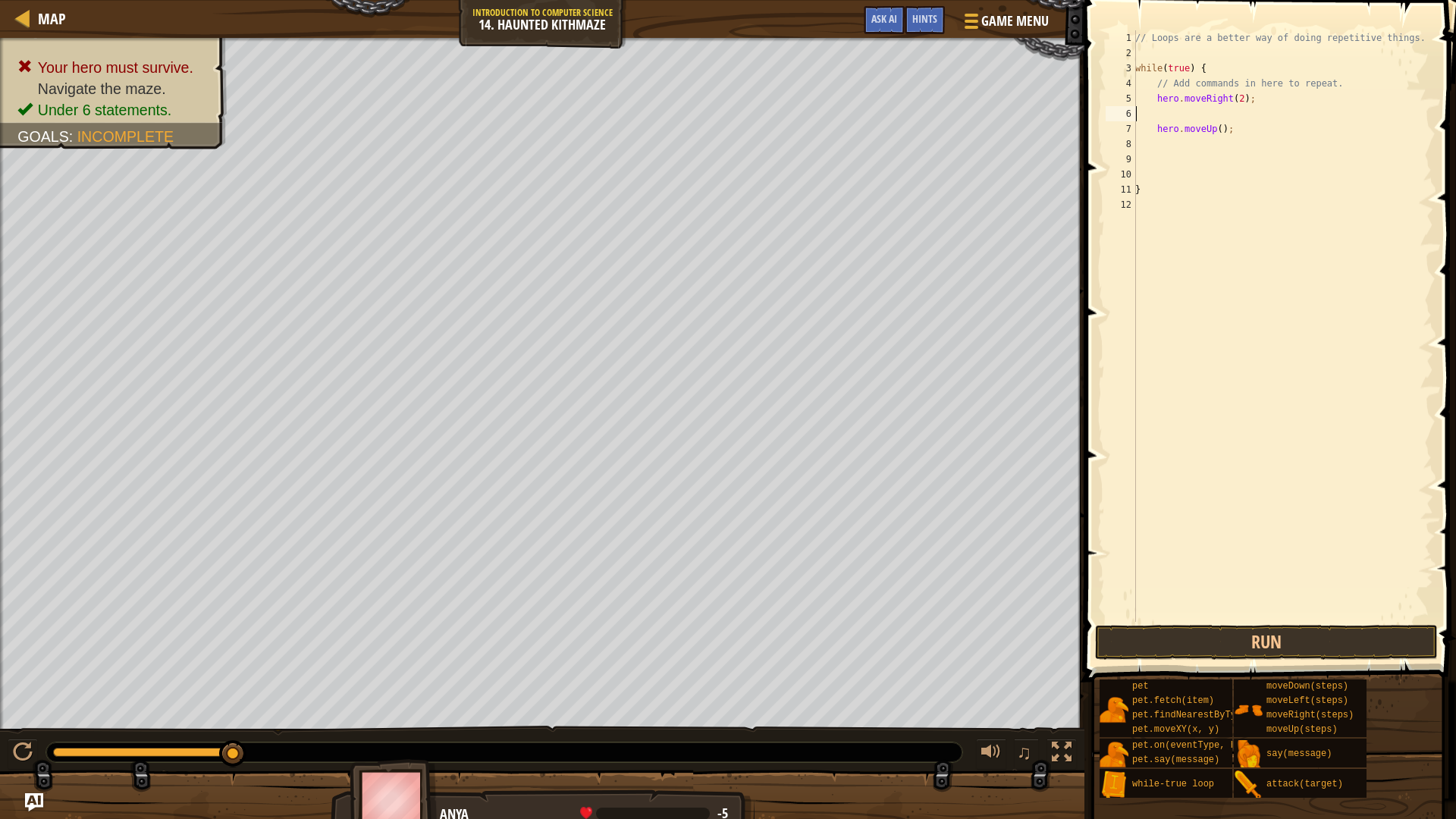
scroll to position [7, 0]
click at [1331, 617] on div "// Loops are a better way of doing repetitive things. while ( true ) { // Add c…" at bounding box center [1283, 342] width 301 height 622
click at [1333, 634] on button "Run" at bounding box center [1266, 641] width 343 height 35
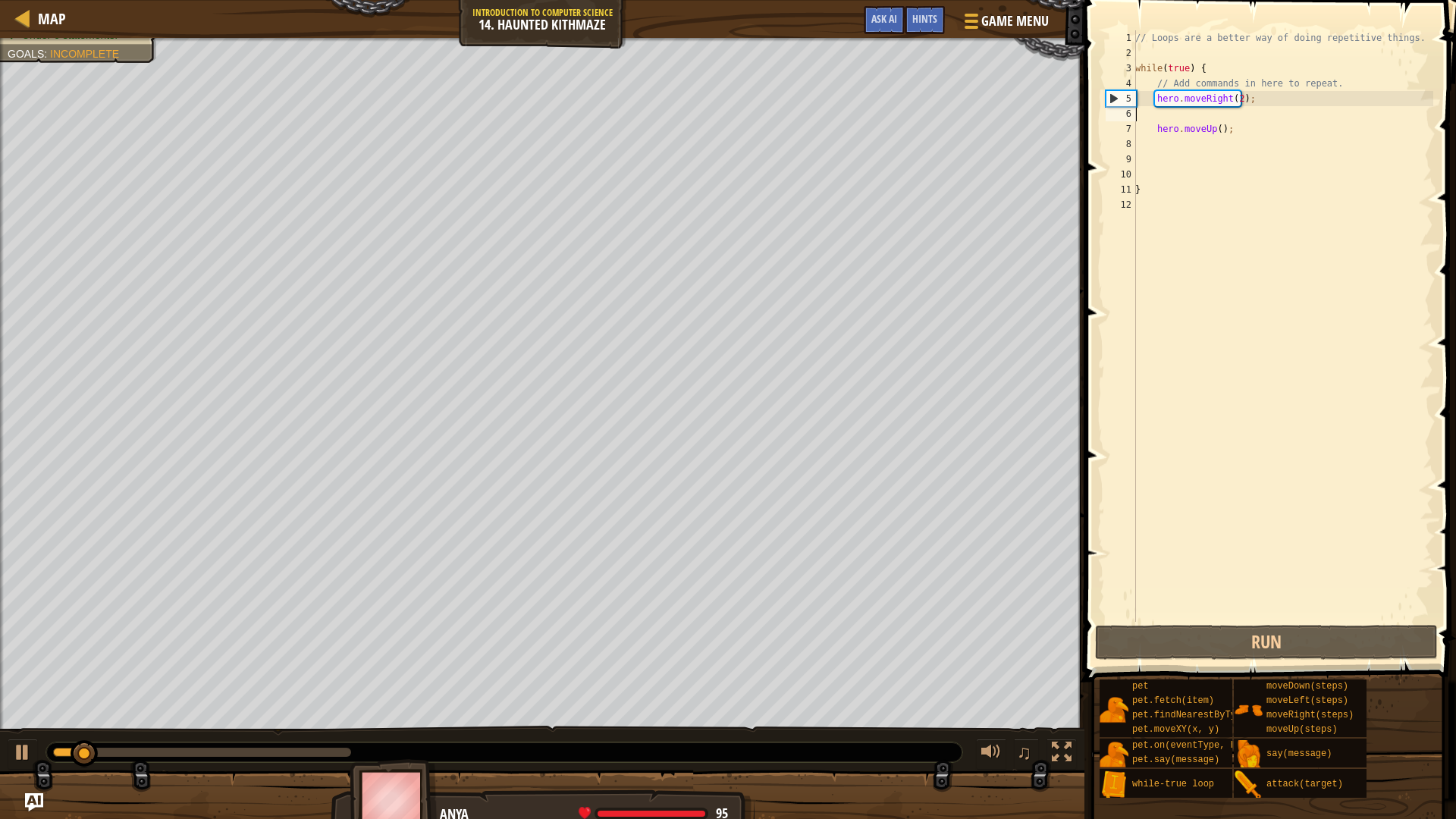
click at [1228, 109] on div "// Loops are a better way of doing repetitive things. while ( true ) { // Add c…" at bounding box center [1283, 342] width 301 height 622
click at [1254, 97] on div "// Loops are a better way of doing repetitive things. while ( true ) { // Add c…" at bounding box center [1283, 342] width 301 height 622
type textarea "hero.moveRight(2"
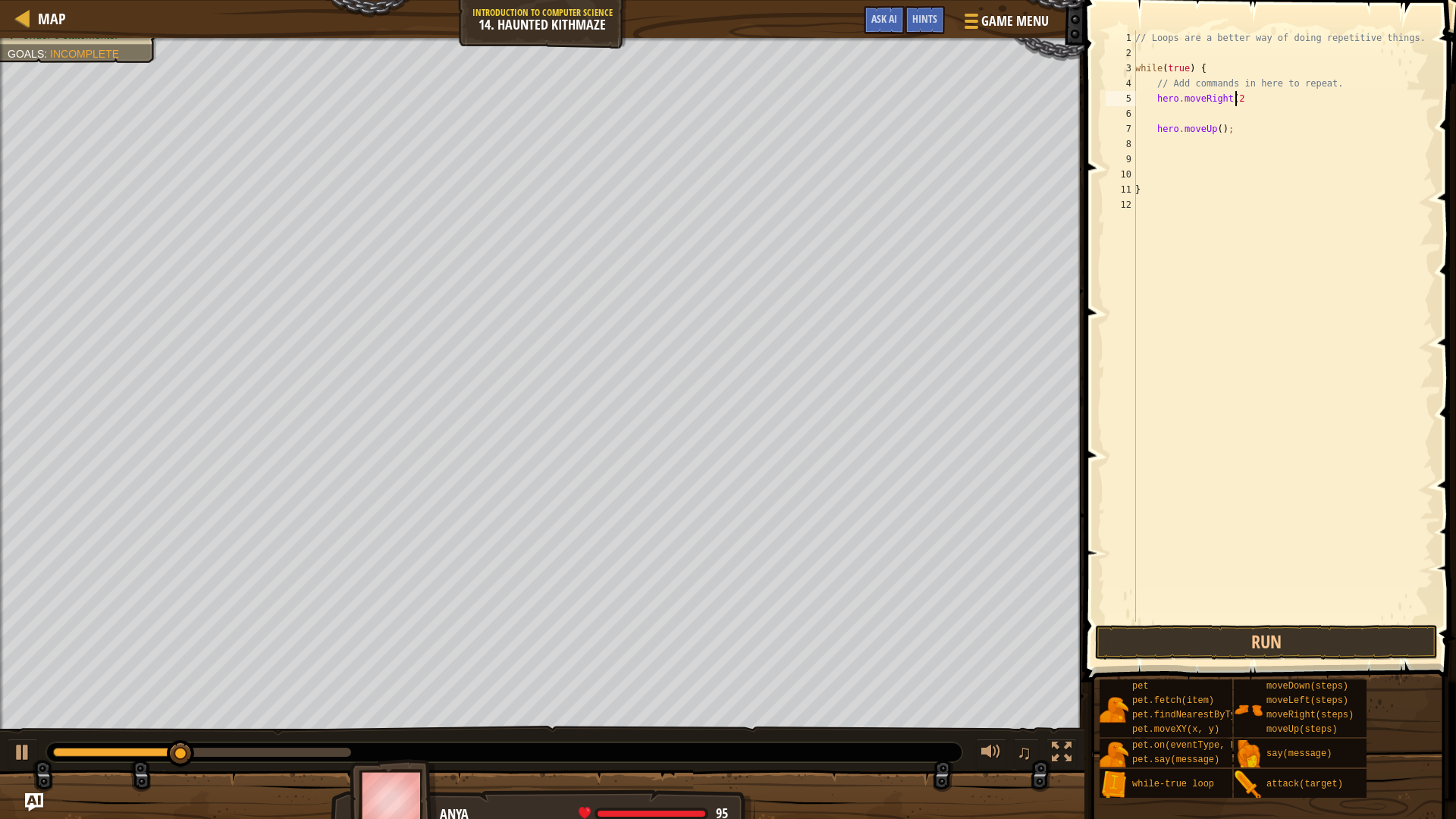
click at [1136, 111] on div "// Loops are a better way of doing repetitive things. while ( true ) { // Add c…" at bounding box center [1283, 342] width 301 height 622
click at [1146, 114] on div "// Loops are a better way of doing repetitive things. while ( true ) { // Add c…" at bounding box center [1283, 342] width 301 height 622
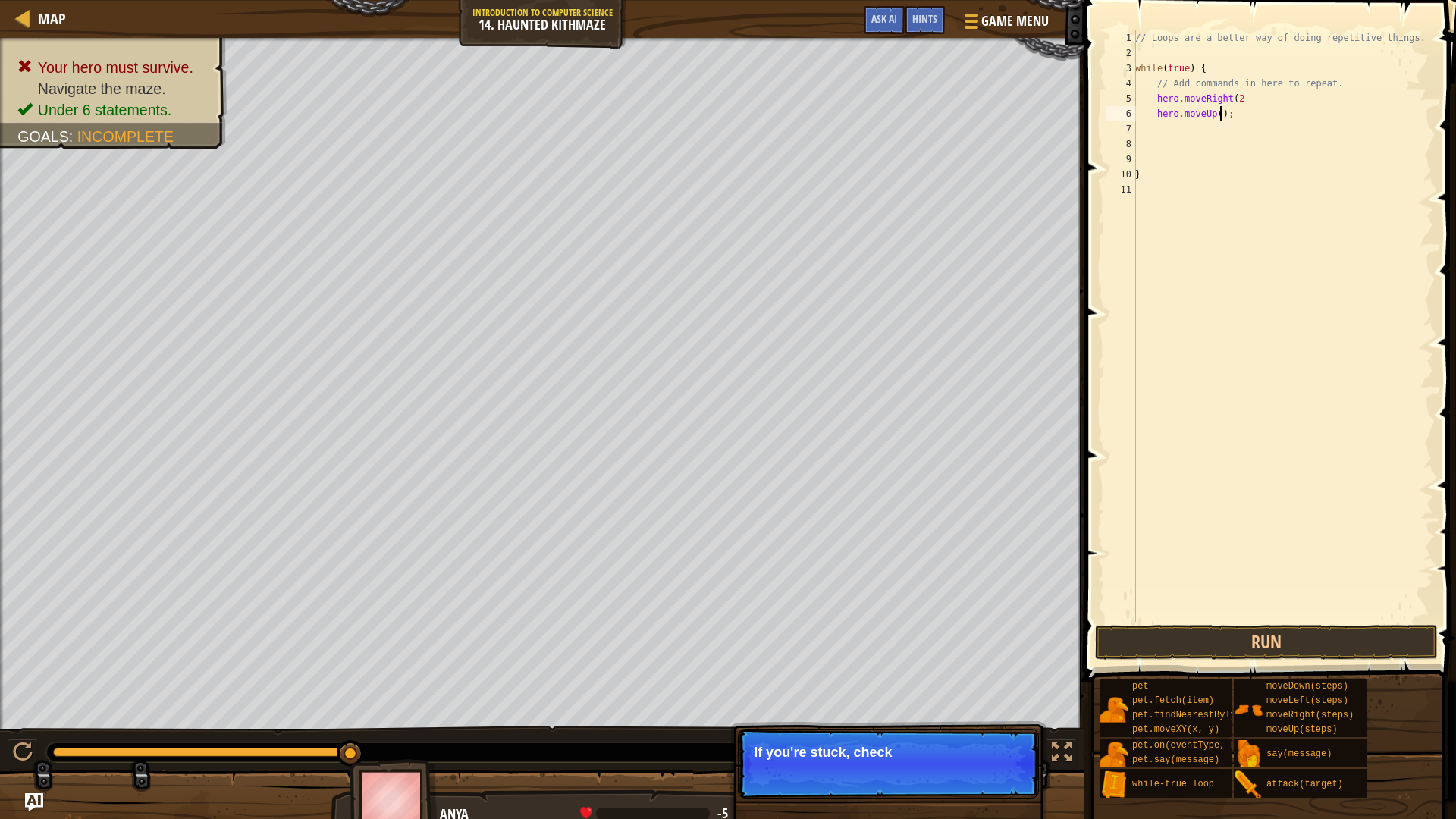
click at [1218, 116] on div "// Loops are a better way of doing repetitive things. while ( true ) { // Add c…" at bounding box center [1283, 342] width 301 height 622
click at [1222, 118] on div "// Loops are a better way of doing repetitive things. while ( true ) { // Add c…" at bounding box center [1283, 342] width 301 height 622
click at [1213, 115] on div "// Loops are a better way of doing repetitive things. while ( true ) { // Add c…" at bounding box center [1283, 342] width 301 height 622
click at [1245, 98] on div "// Loops are a better way of doing repetitive things. while ( true ) { // Add c…" at bounding box center [1283, 342] width 301 height 622
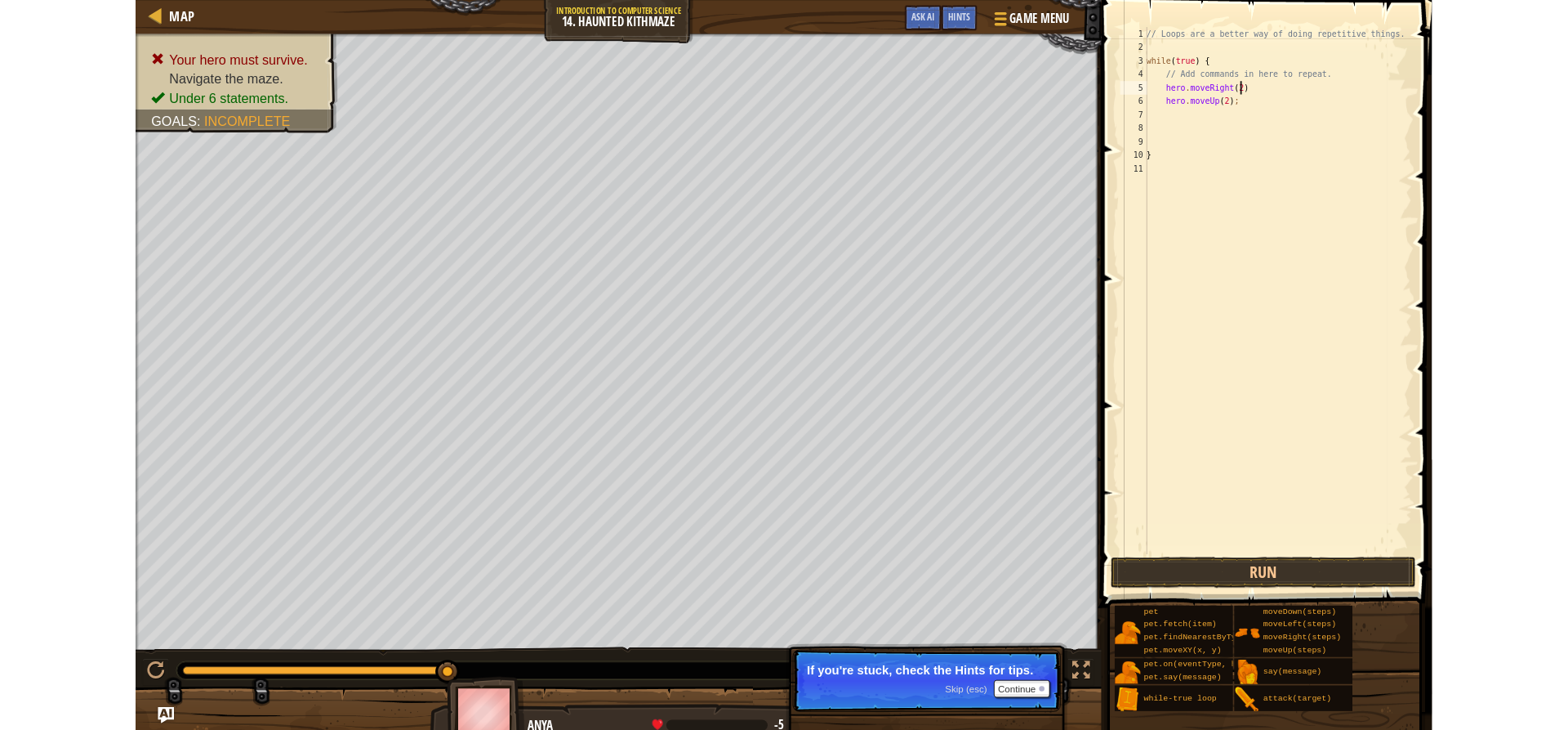
scroll to position [7, 9]
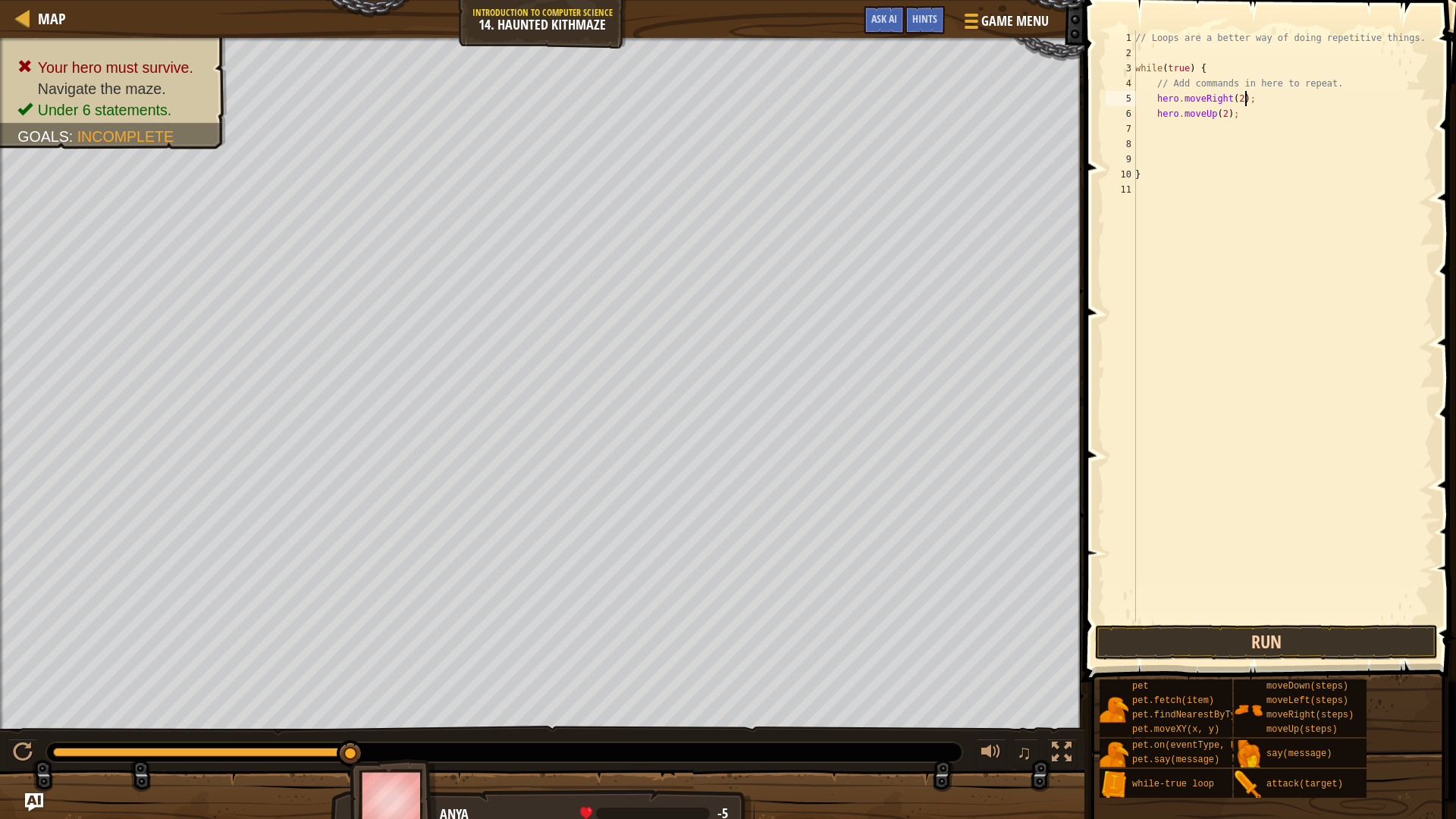
type textarea "hero.moveRight(2);"
drag, startPoint x: 1336, startPoint y: 645, endPoint x: 1346, endPoint y: 615, distance: 31.6
click at [1336, 645] on button "Run" at bounding box center [1266, 641] width 343 height 35
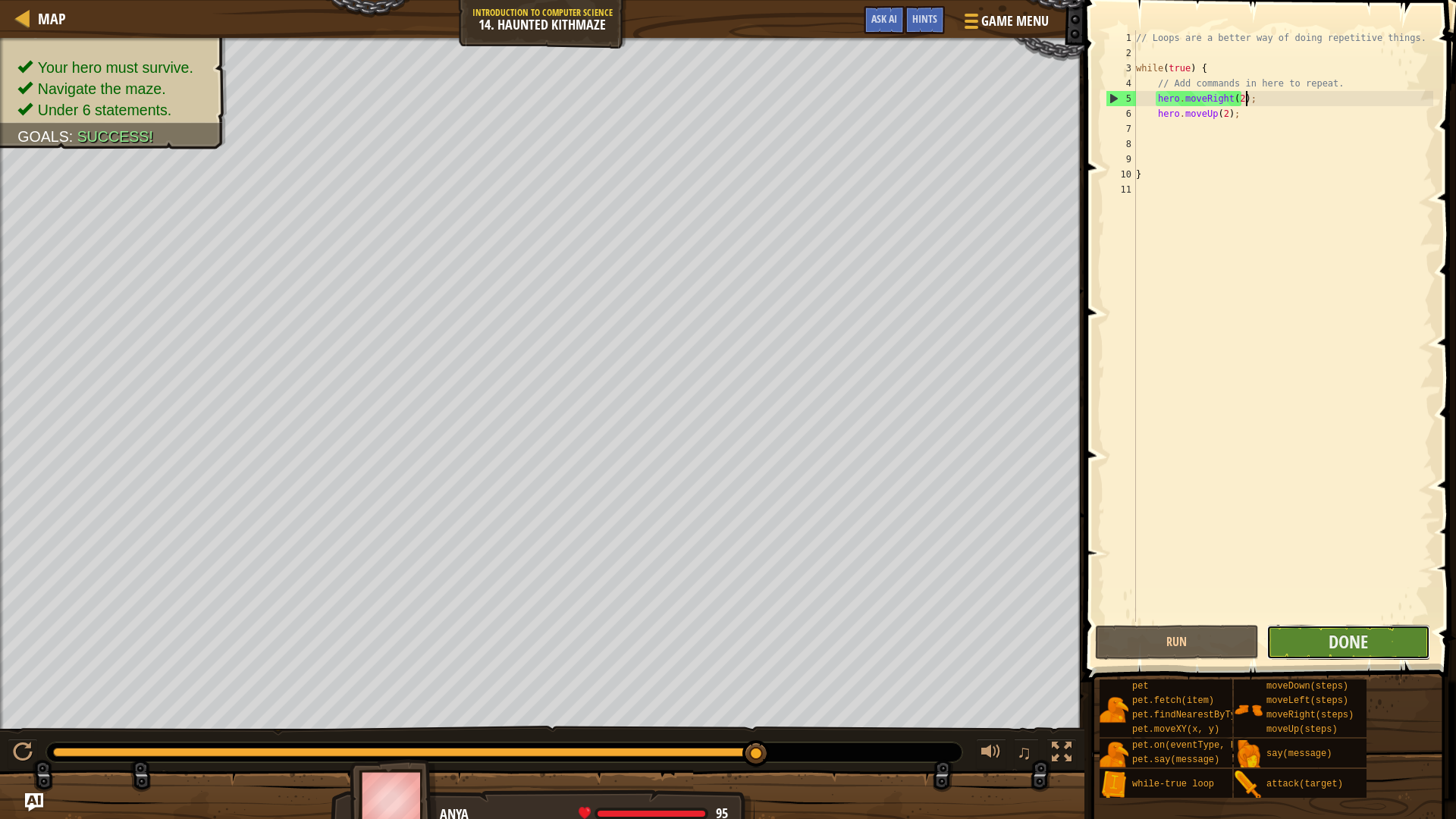
click at [1374, 631] on button "Done" at bounding box center [1348, 641] width 164 height 35
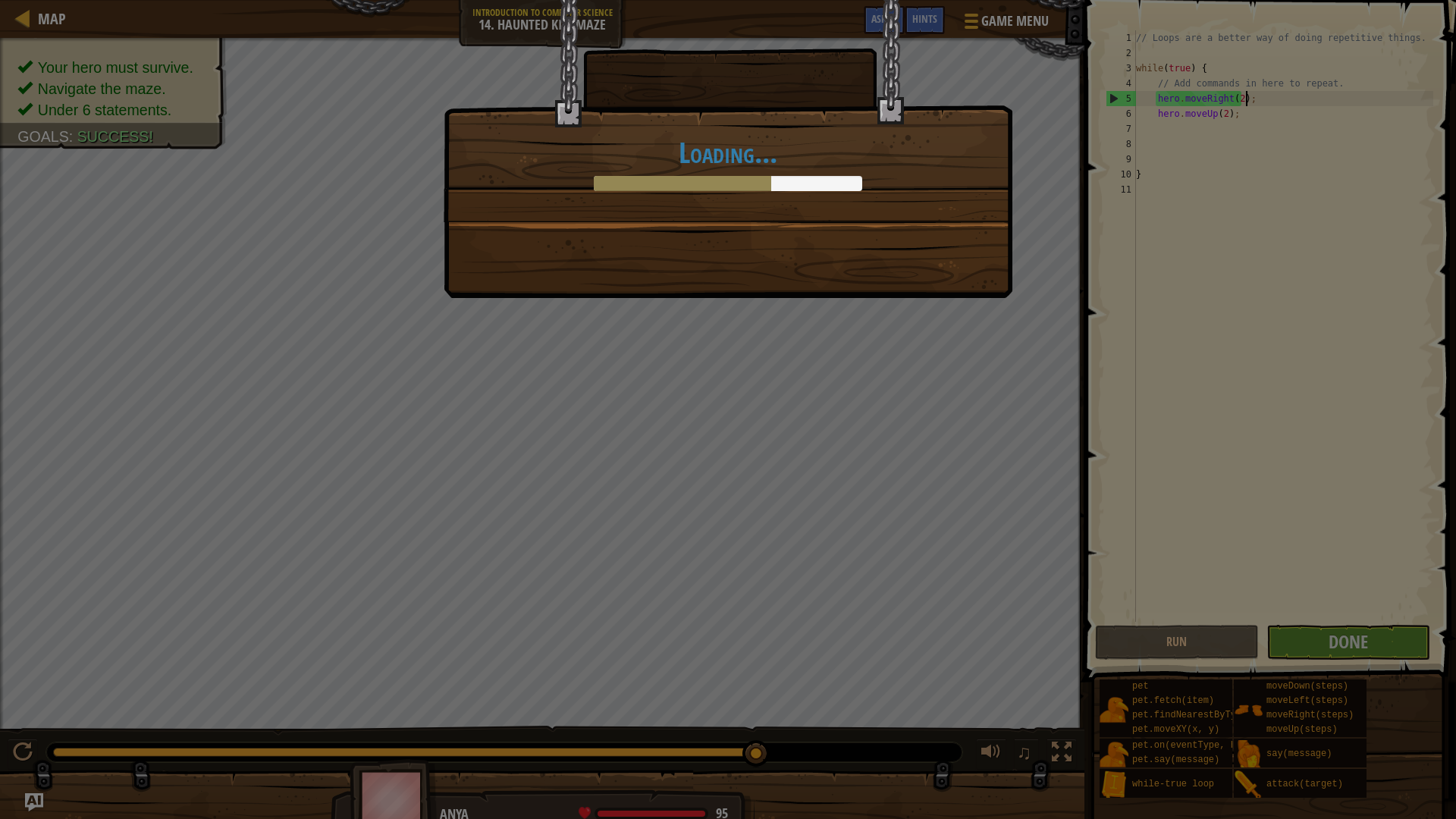
click at [804, 207] on div "Loading..." at bounding box center [728, 110] width 567 height 221
click at [839, 199] on div "Loading..." at bounding box center [728, 110] width 567 height 221
click at [875, 221] on div "Loading..." at bounding box center [728, 110] width 567 height 221
click at [1448, 461] on div "Loading..." at bounding box center [728, 409] width 1456 height 819
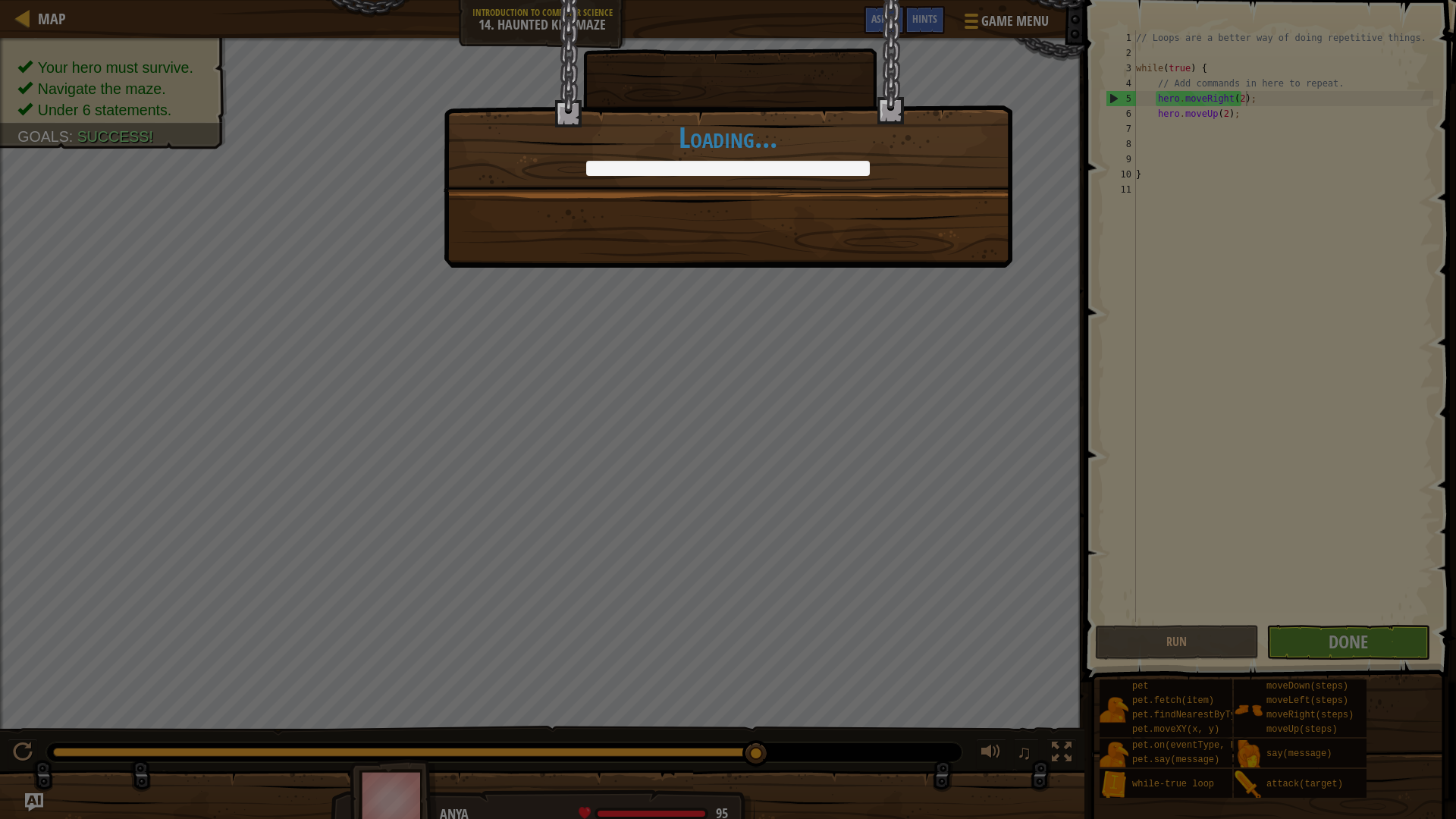
drag, startPoint x: 991, startPoint y: 240, endPoint x: 888, endPoint y: 159, distance: 131.0
click at [953, 163] on div "When the going gets tough, loop over it. +12 +17 Done in fewer than 6 code stat…" at bounding box center [728, 133] width 569 height 267
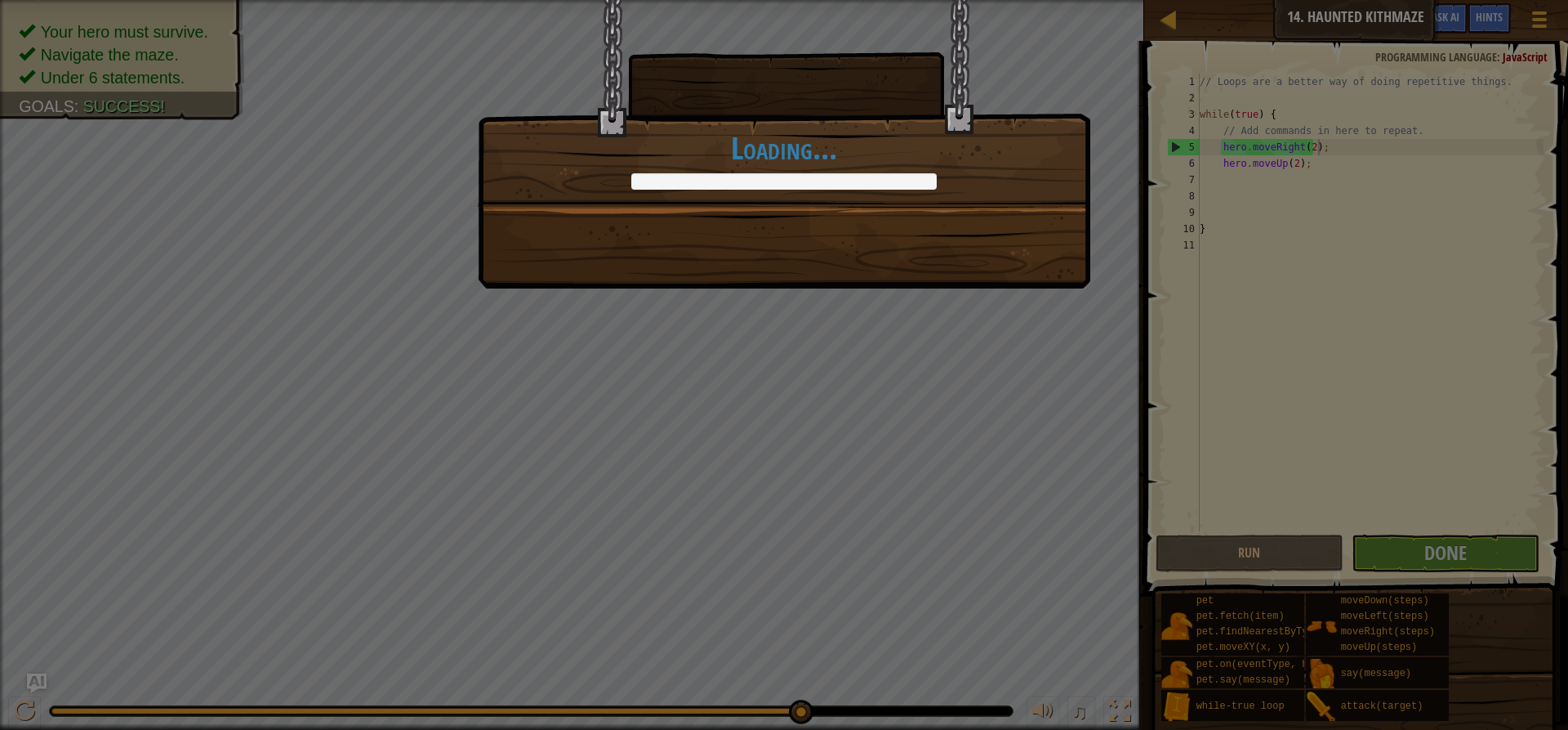
click at [1057, 252] on div "When the going gets tough, loop over it. +12 +17 Done in fewer than 6 code stat…" at bounding box center [784, 144] width 613 height 288
click at [767, 146] on h1 "Loading..." at bounding box center [784, 147] width 611 height 34
click at [850, 200] on div "When the going gets tough, loop over it. +12 +17 Done in fewer than 6 code stat…" at bounding box center [784, 102] width 613 height 207
click at [852, 200] on div "When the going gets tough, loop over it. +12 +17 Done in fewer than 6 code stat…" at bounding box center [784, 102] width 613 height 207
drag, startPoint x: 1567, startPoint y: 525, endPoint x: 1556, endPoint y: 560, distance: 36.7
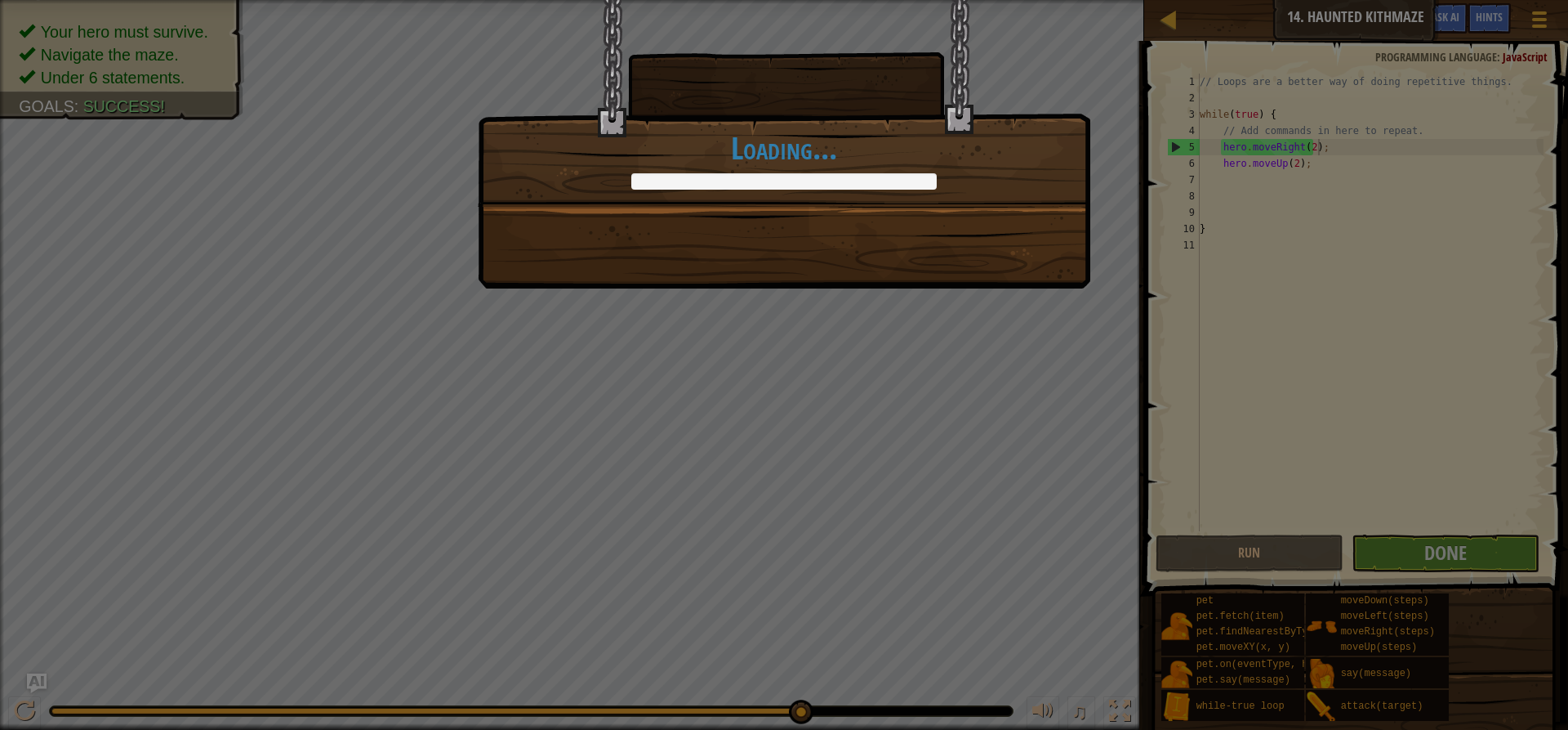
click at [1558, 559] on div "When the going gets tough, loop over it. +12 +17 Done in fewer than 6 code stat…" at bounding box center [784, 365] width 1568 height 730
click at [1447, 544] on div "When the going gets tough, loop over it. +12 +17 Done in fewer than 6 code stat…" at bounding box center [784, 365] width 1568 height 730
click at [1447, 545] on div "When the going gets tough, loop over it. +12 +17 Done in fewer than 6 code stat…" at bounding box center [784, 365] width 1568 height 730
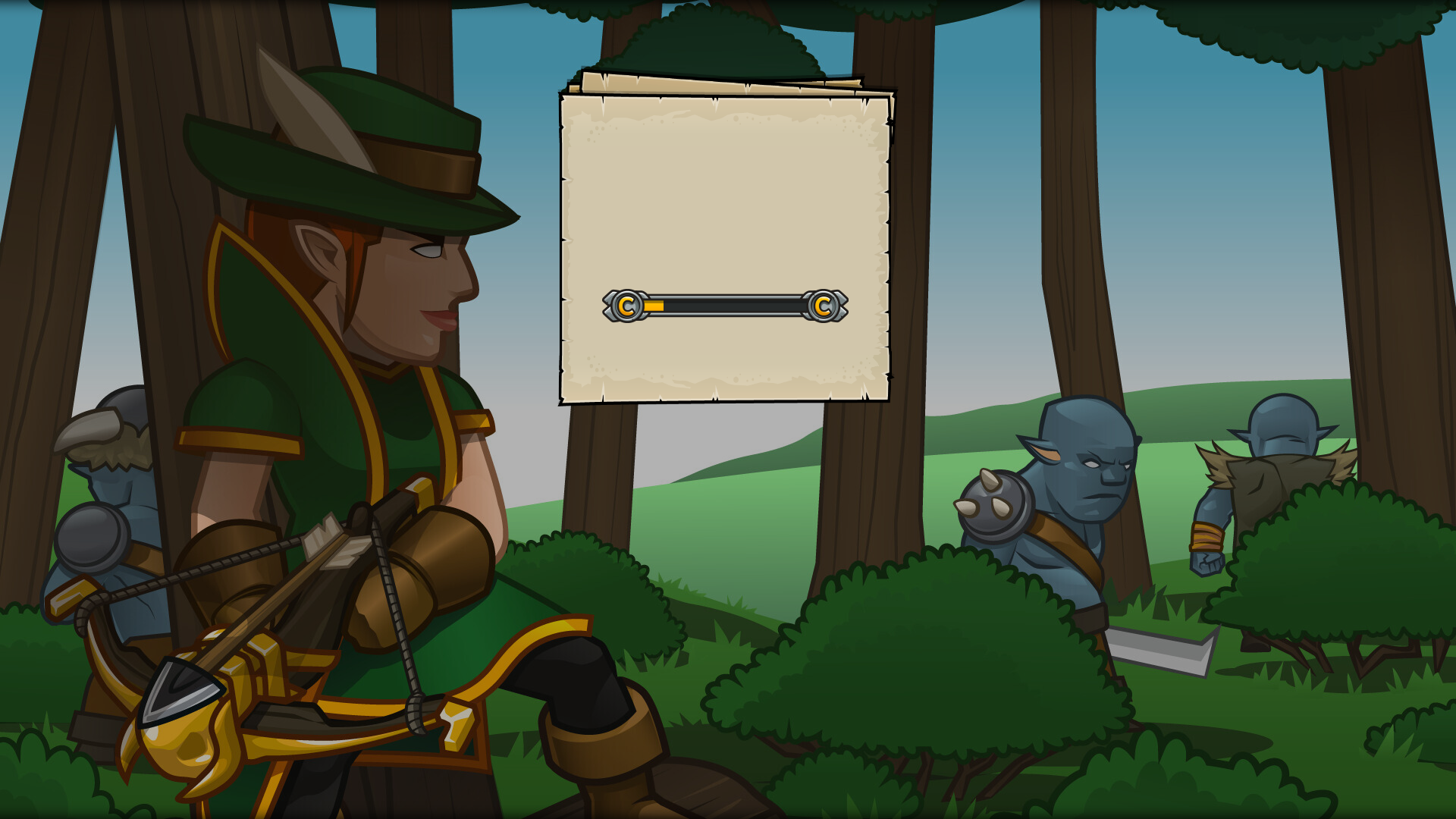
drag, startPoint x: 660, startPoint y: 448, endPoint x: 1029, endPoint y: 361, distance: 379.1
click at [1021, 361] on div "Goals Start Level Error loading from server. Try refreshing the page. You'll ne…" at bounding box center [728, 409] width 1456 height 819
click at [1022, 361] on div "Goals Start Level Error loading from server. Try refreshing the page. You'll ne…" at bounding box center [728, 409] width 1456 height 819
drag, startPoint x: 920, startPoint y: 351, endPoint x: 831, endPoint y: 334, distance: 90.6
click at [920, 350] on div "Goals Start Level Error loading from server. Try refreshing the page. You'll ne…" at bounding box center [728, 409] width 1456 height 819
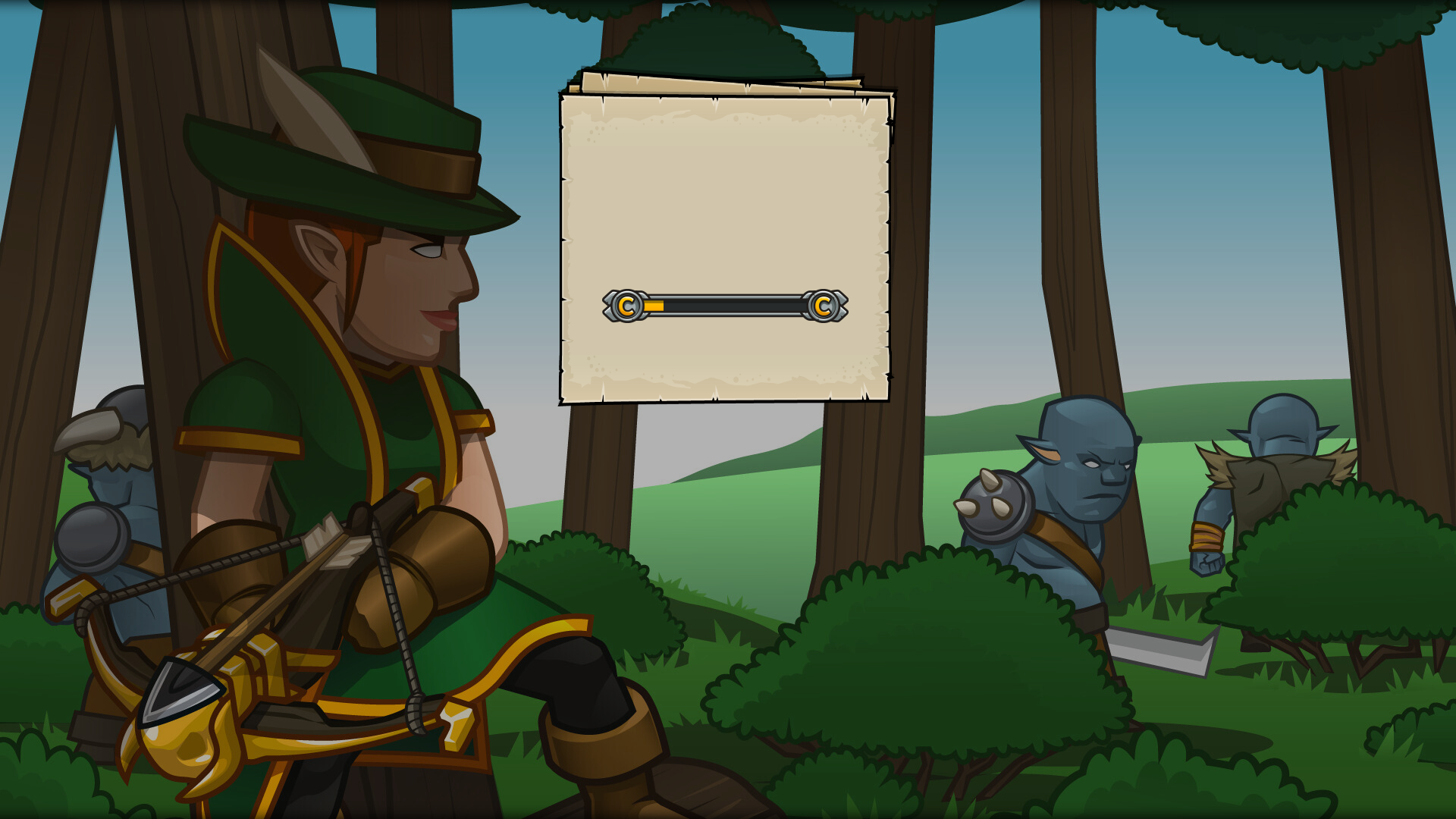
click at [831, 333] on div "Start Level" at bounding box center [725, 303] width 246 height 61
click at [878, 310] on div "Goals Start Level Error loading from server. Try refreshing the page. You'll ne…" at bounding box center [727, 235] width 341 height 341
click at [820, 282] on div "Start Level" at bounding box center [725, 303] width 246 height 61
click at [848, 293] on div at bounding box center [725, 306] width 246 height 34
click at [935, 299] on div "Goals Start Level Error loading from server. Try refreshing the page. You'll ne…" at bounding box center [728, 409] width 1456 height 819
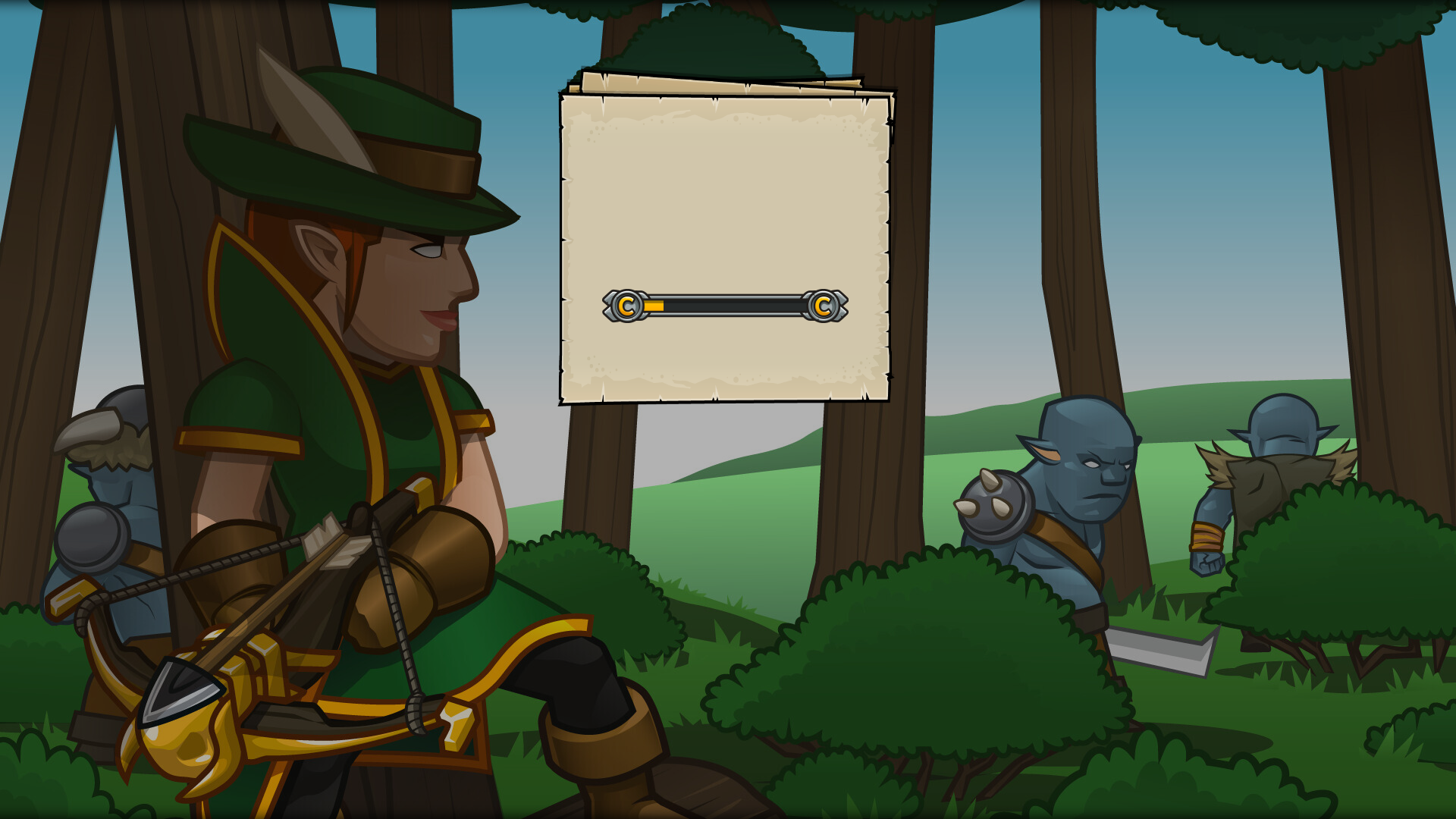
click at [965, 295] on div "Goals Start Level Error loading from server. Try refreshing the page. You'll ne…" at bounding box center [728, 409] width 1456 height 819
click at [956, 295] on div "Goals Start Level Error loading from server. Try refreshing the page. You'll ne…" at bounding box center [728, 409] width 1456 height 819
drag, startPoint x: 860, startPoint y: 206, endPoint x: 923, endPoint y: 177, distance: 69.4
click at [875, 201] on div "Goals Start Level Error loading from server. Try refreshing the page. You'll ne…" at bounding box center [727, 235] width 341 height 341
click at [922, 178] on div "Goals Start Level Error loading from server. Try refreshing the page. You'll ne…" at bounding box center [728, 409] width 1456 height 819
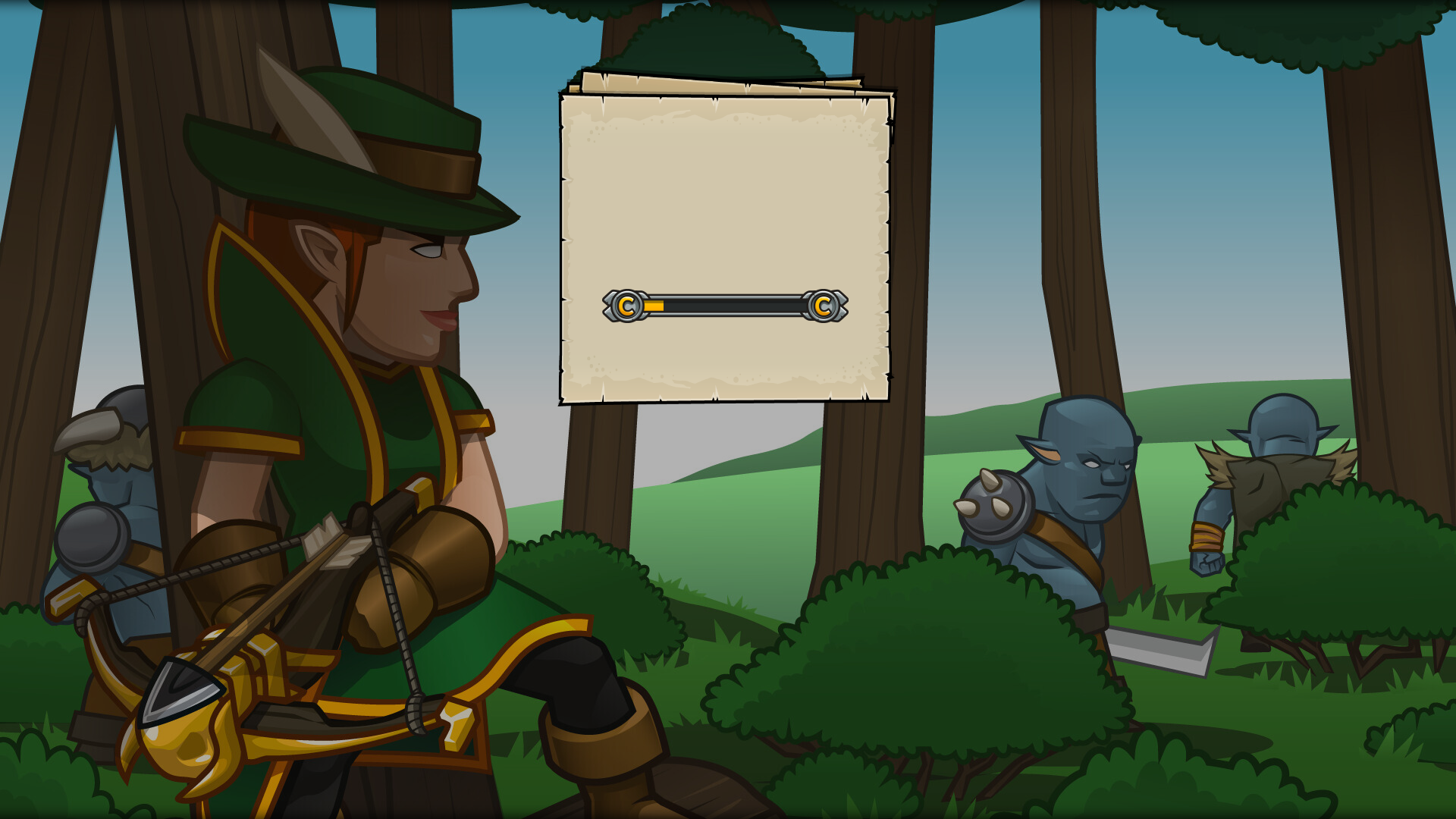
click at [912, 174] on div "Goals Start Level Error loading from server. Try refreshing the page. You'll ne…" at bounding box center [728, 409] width 1456 height 819
click at [828, 154] on div "Goals Start Level Error loading from server. Try refreshing the page. You'll ne…" at bounding box center [727, 235] width 341 height 341
drag, startPoint x: 913, startPoint y: 152, endPoint x: 1008, endPoint y: 196, distance: 104.7
click at [919, 152] on div "Goals Start Level Error loading from server. Try refreshing the page. You'll ne…" at bounding box center [728, 409] width 1456 height 819
drag, startPoint x: 1008, startPoint y: 196, endPoint x: 782, endPoint y: 169, distance: 227.6
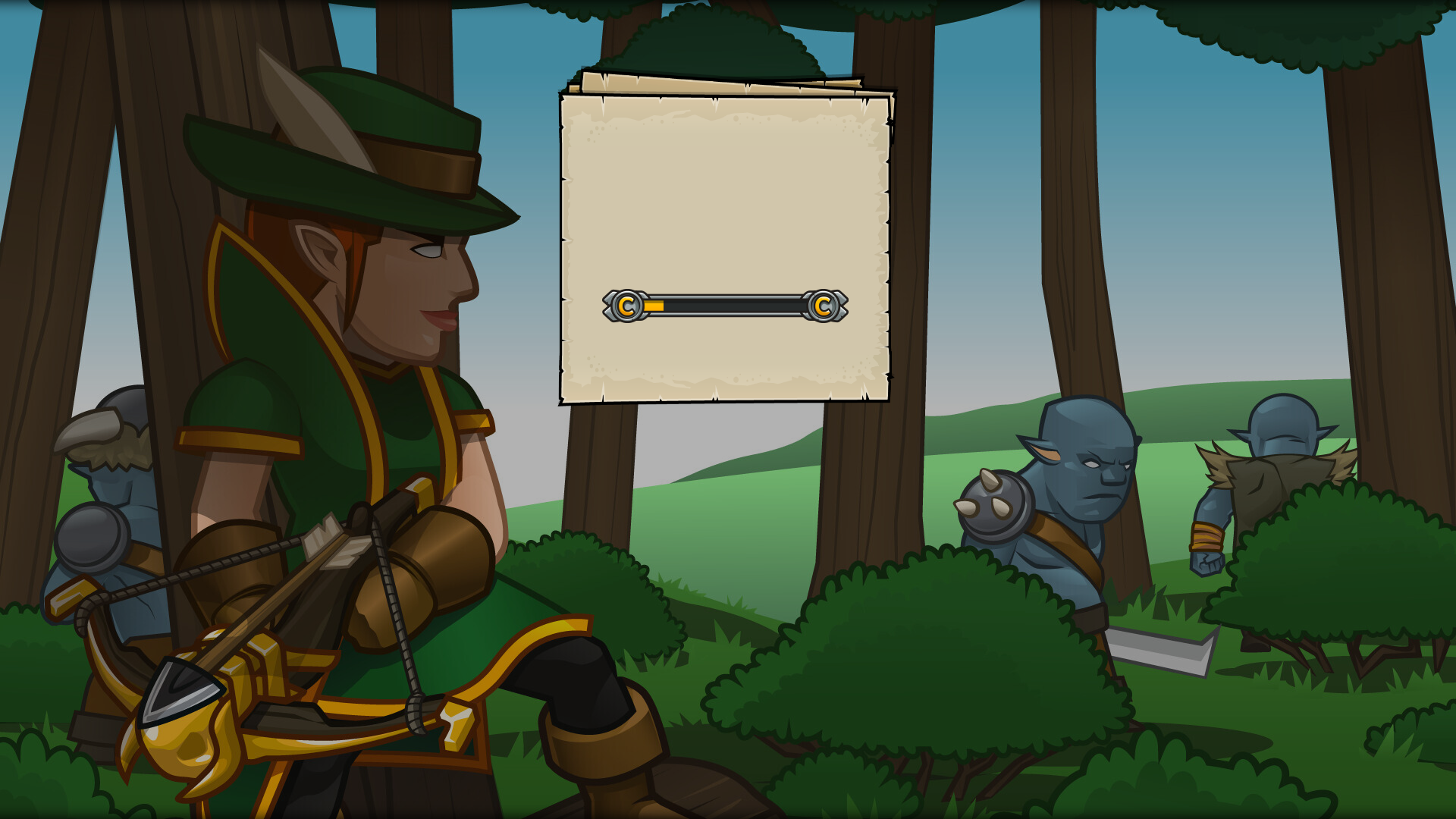
click at [1007, 196] on div "Goals Start Level Error loading from server. Try refreshing the page. You'll ne…" at bounding box center [728, 409] width 1456 height 819
click at [782, 169] on div "Goals Start Level Error loading from server. Try refreshing the page. You'll ne…" at bounding box center [727, 235] width 341 height 341
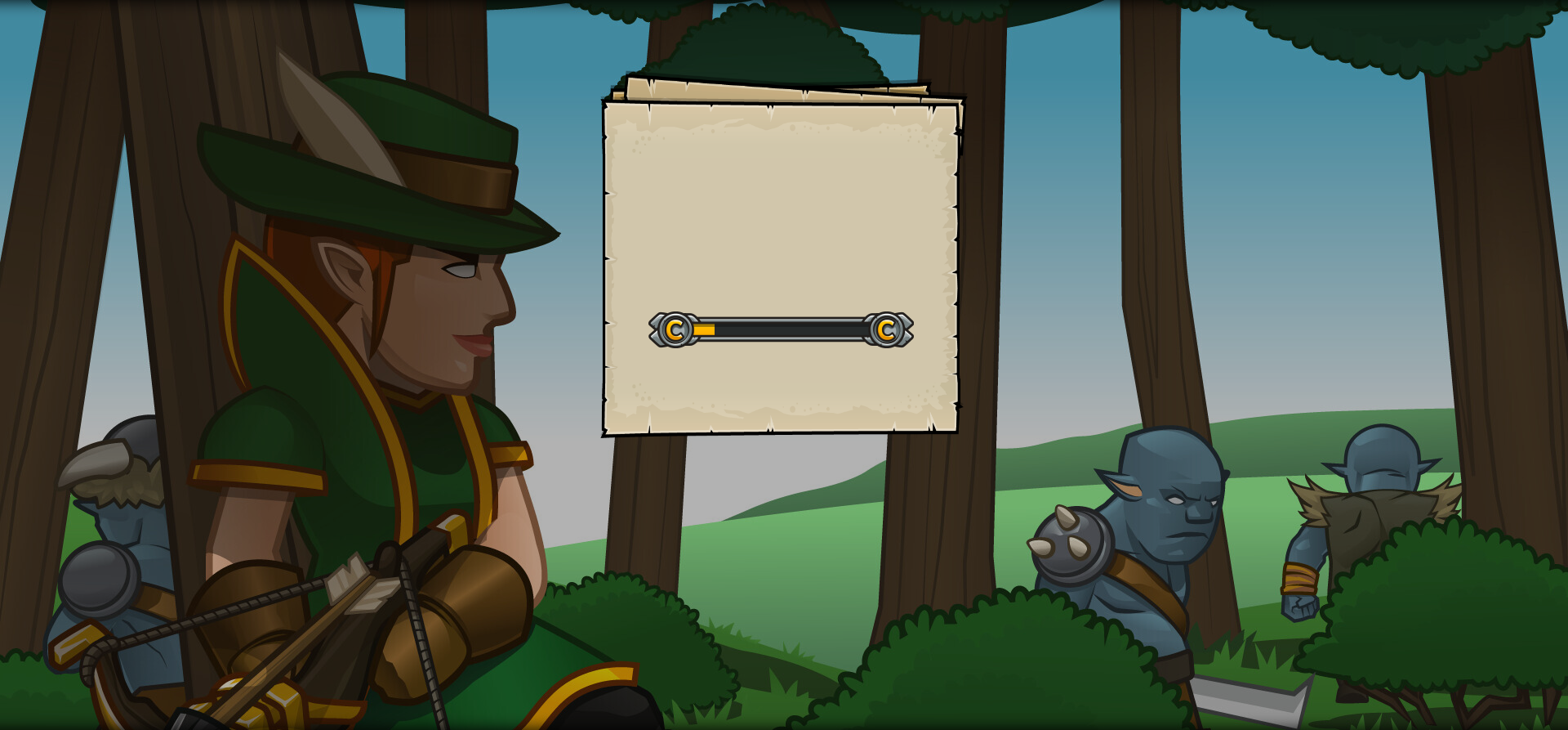
click at [710, 346] on div "Goals Start Level Error loading from server. Try refreshing the page. You'll ne…" at bounding box center [783, 253] width 367 height 367
click at [822, 342] on div at bounding box center [781, 330] width 265 height 37
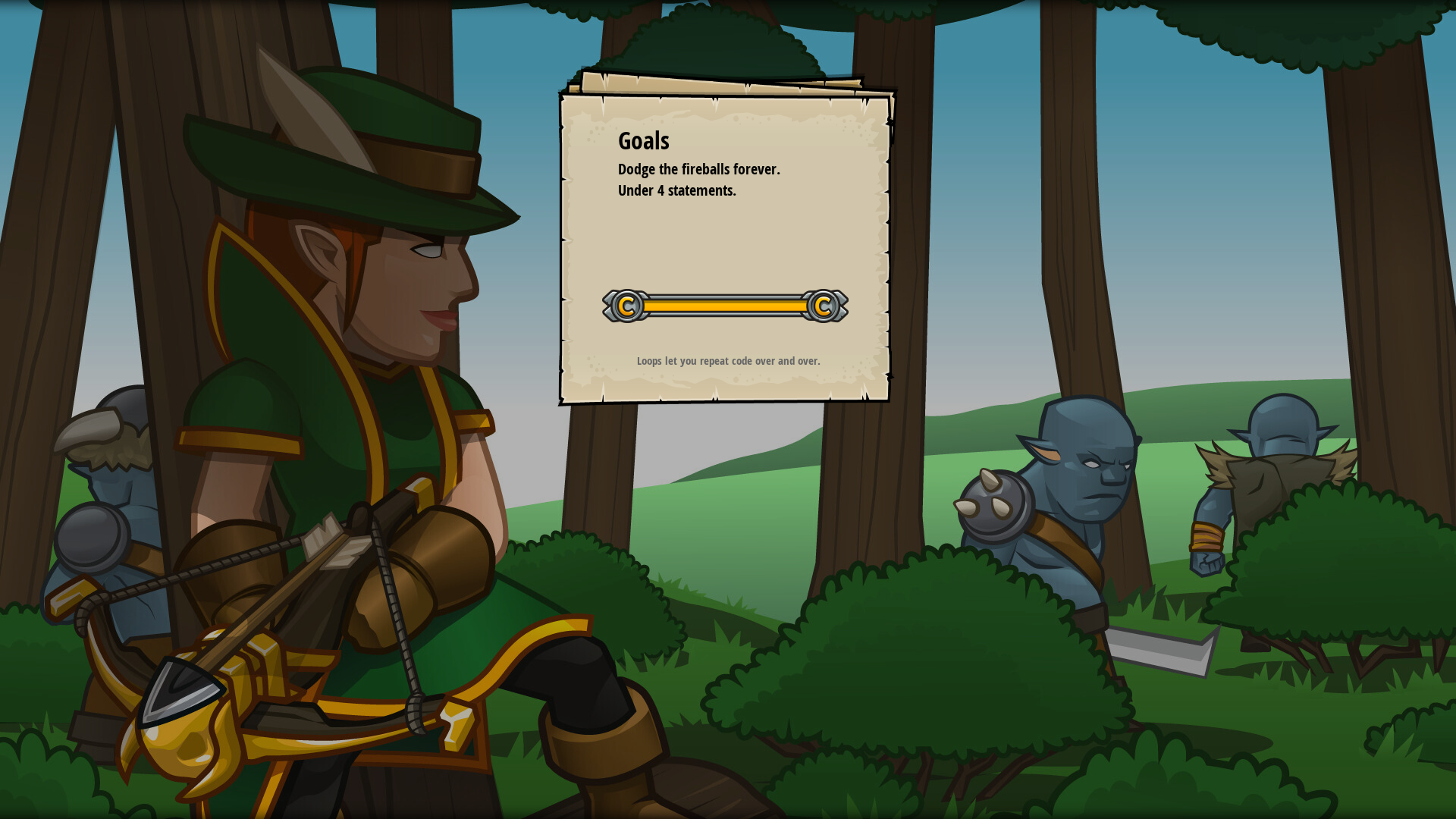
click at [711, 430] on div "Goals Dodge the fireballs forever. Under 4 statements. Start Level Error loadin…" at bounding box center [728, 409] width 1456 height 819
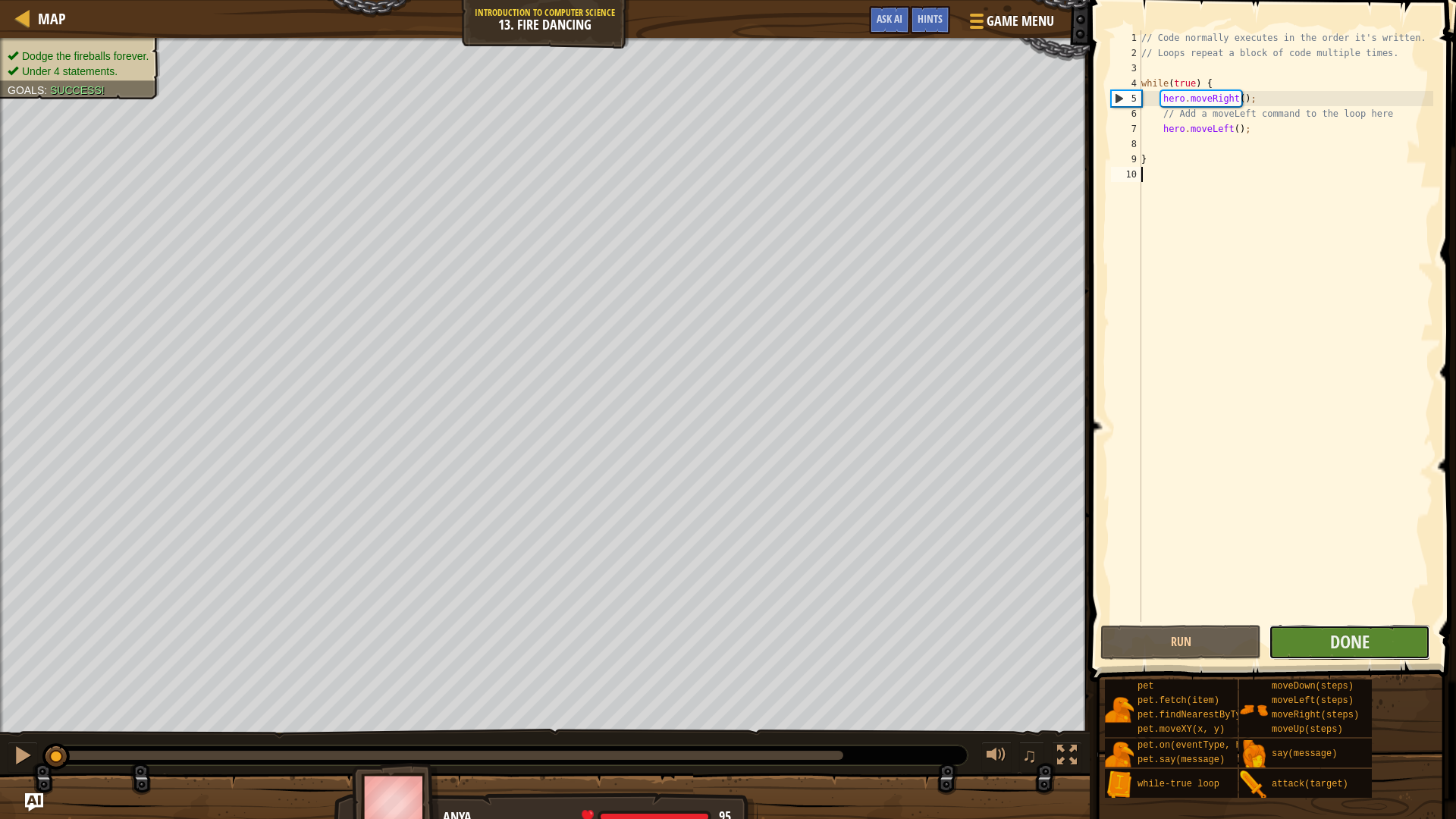
click at [1376, 647] on button "Done" at bounding box center [1349, 641] width 161 height 35
